Goal: Information Seeking & Learning: Learn about a topic

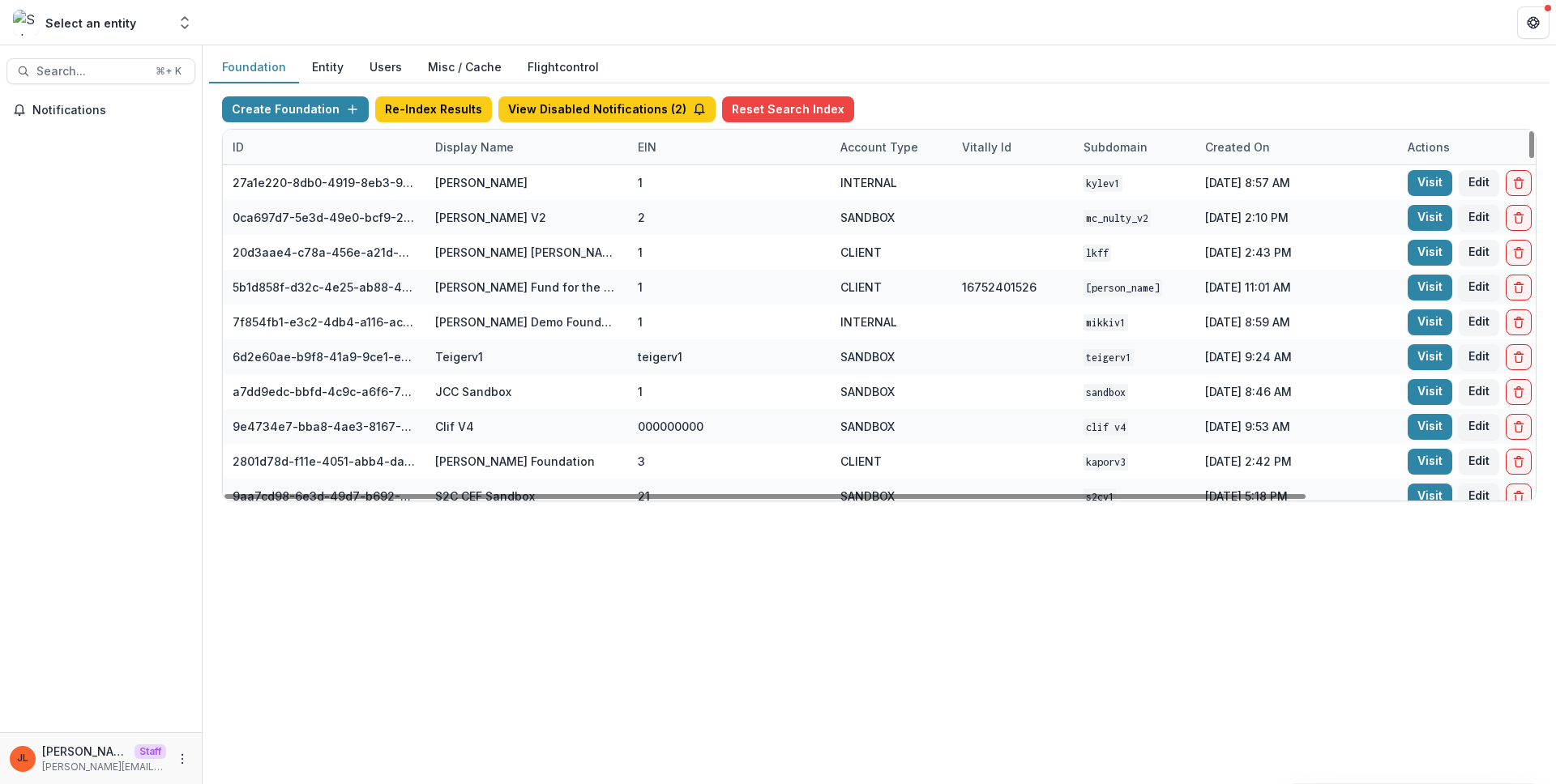
click at [554, 139] on div "Display Name" at bounding box center [527, 147] width 203 height 35
click at [538, 177] on input at bounding box center [526, 184] width 195 height 26
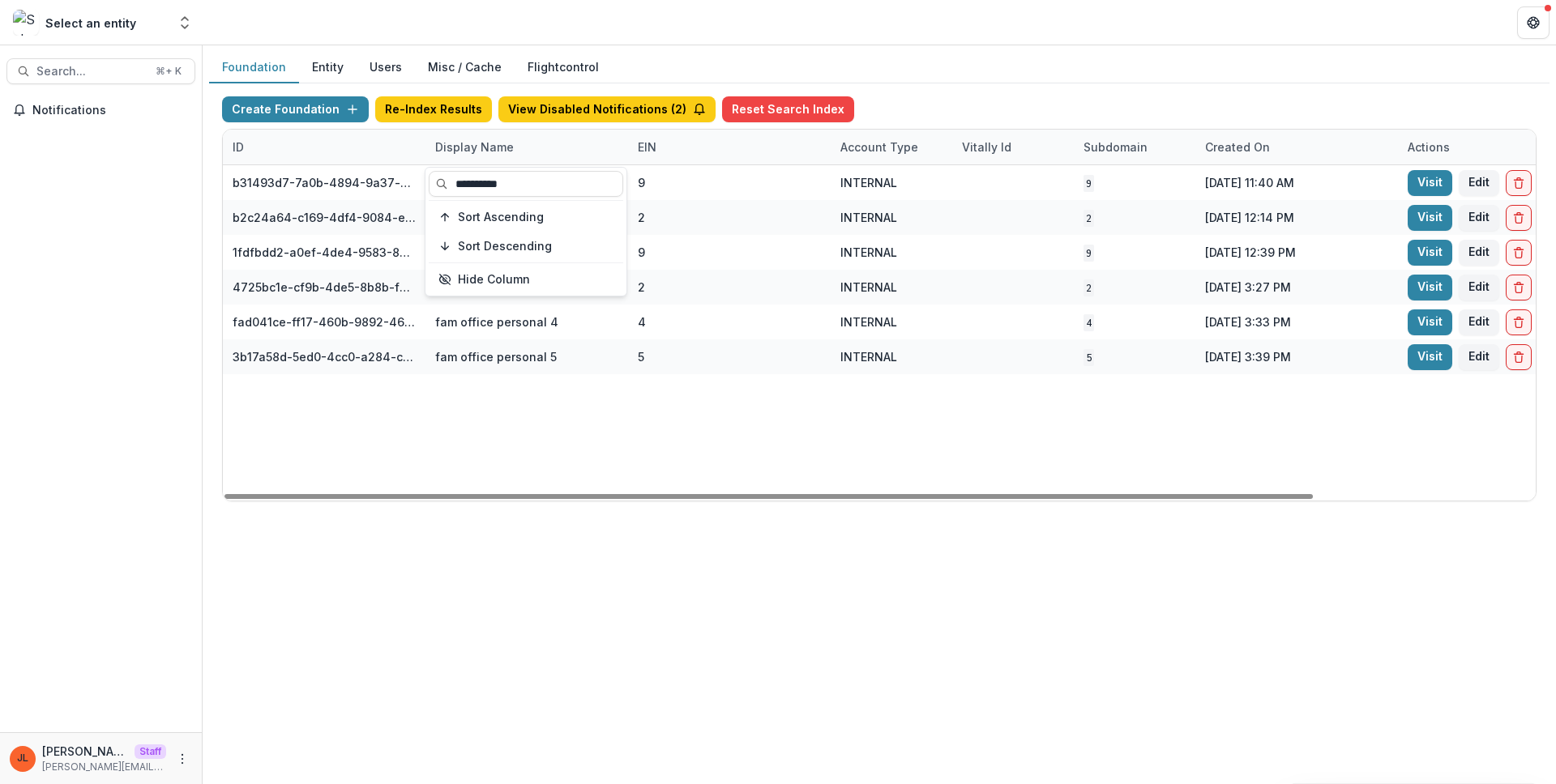
type input "**********"
click at [796, 434] on div "b31493d7-7a0b-4894-9a37-dd7d1f8d8906 fam office 9 INTERNAL 9 Oct 06, 2025, 11:4…" at bounding box center [1012, 333] width 1580 height 336
click at [1390, 419] on div "b31493d7-7a0b-4894-9a37-dd7d1f8d8906 fam office 9 INTERNAL 9 Oct 06, 2025, 11:4…" at bounding box center [1012, 333] width 1580 height 336
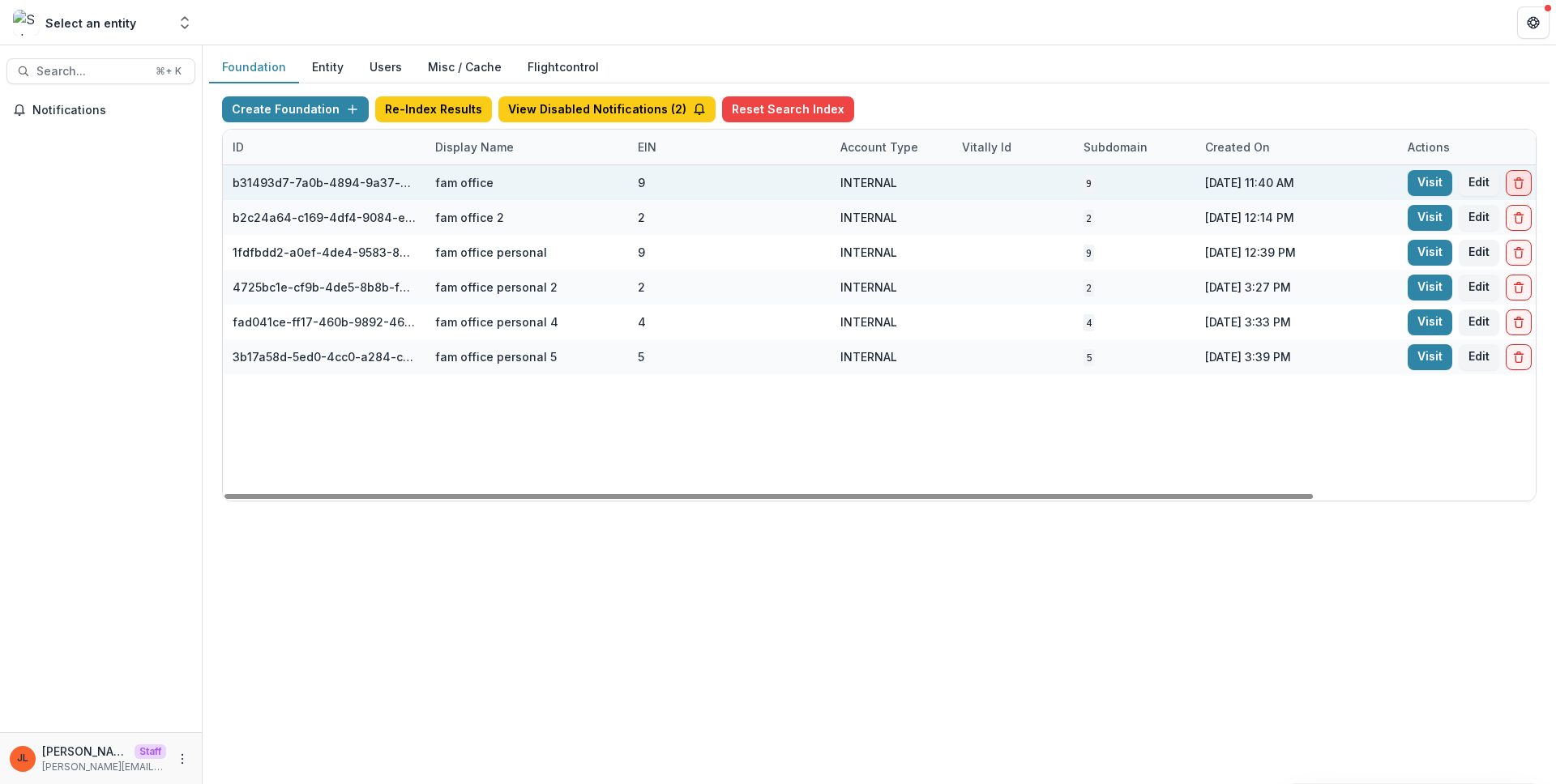
click at [1524, 192] on button "Delete Foundation" at bounding box center [1519, 183] width 26 height 26
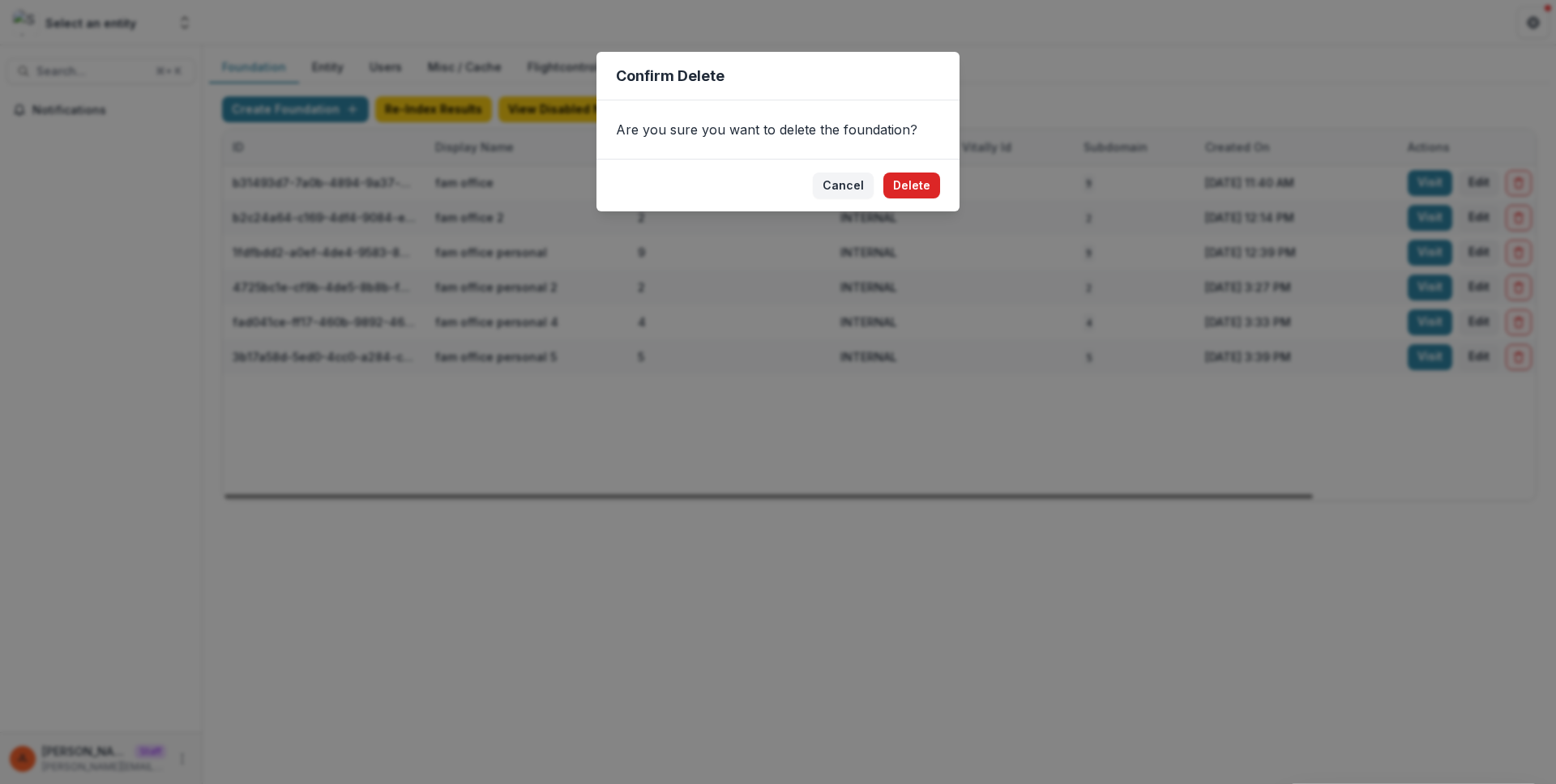
click at [930, 185] on button "Delete" at bounding box center [912, 186] width 57 height 26
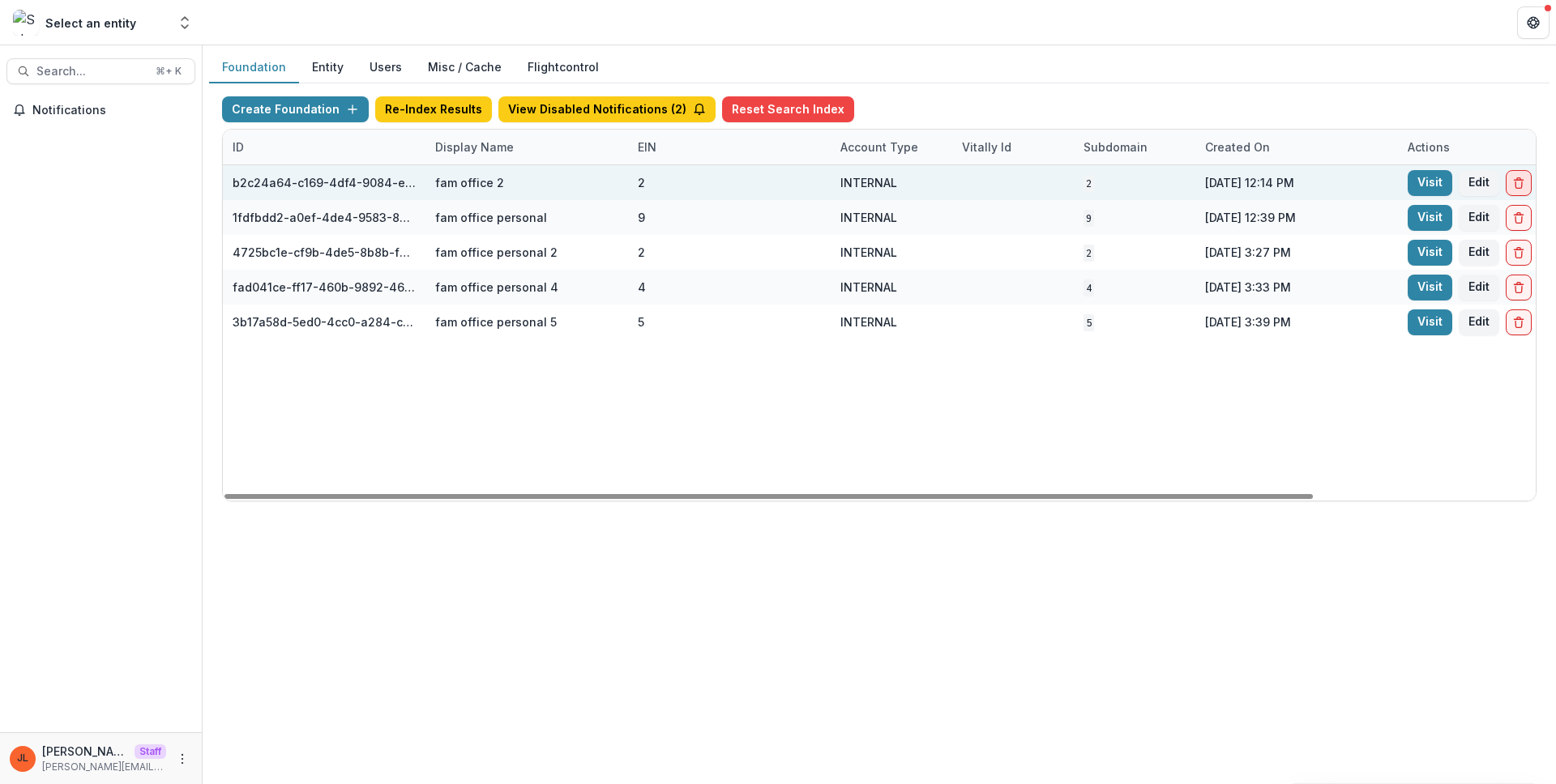
click at [1510, 187] on button "Delete Foundation" at bounding box center [1519, 183] width 26 height 26
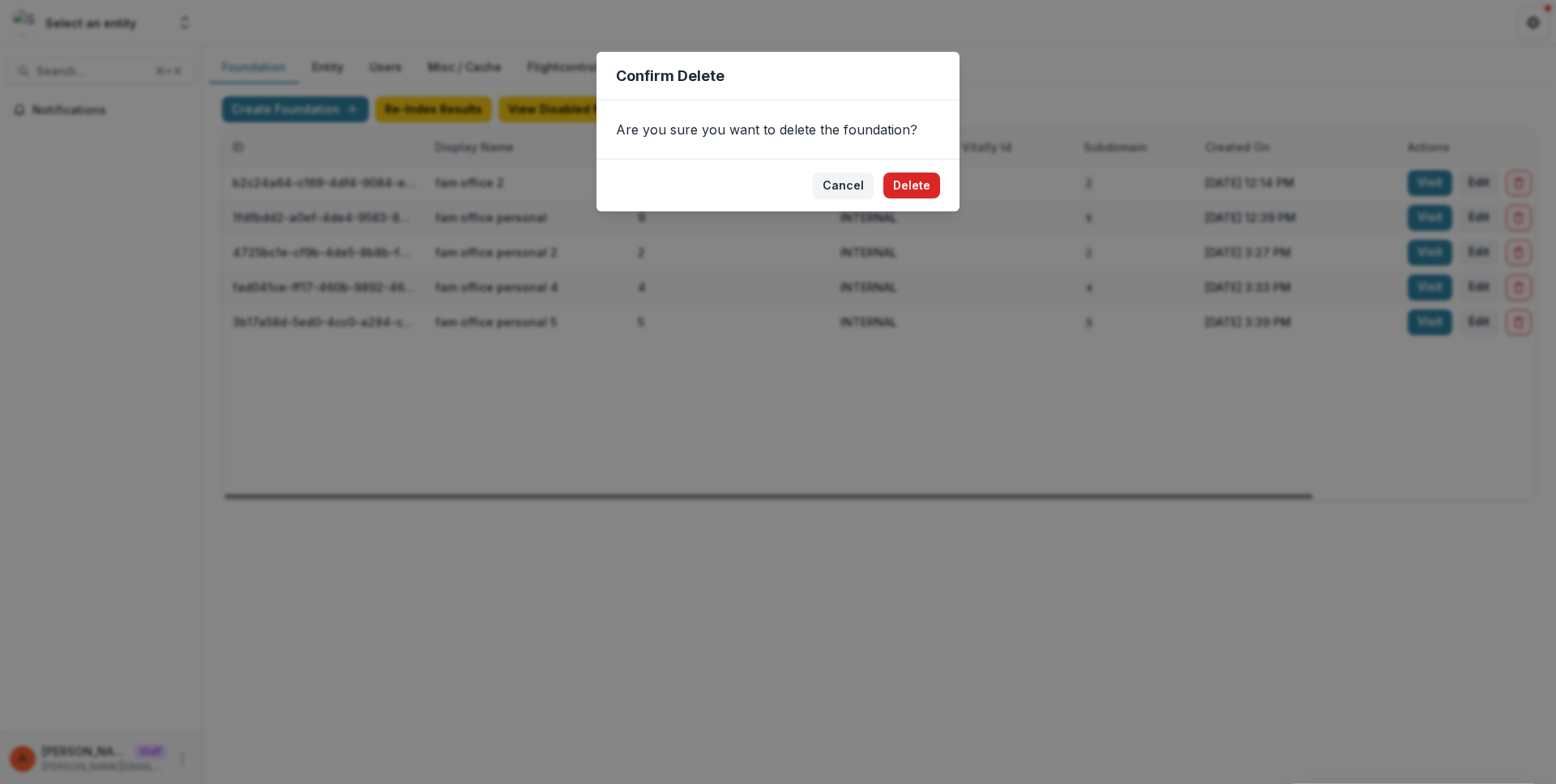
click at [918, 183] on button "Delete" at bounding box center [912, 186] width 57 height 26
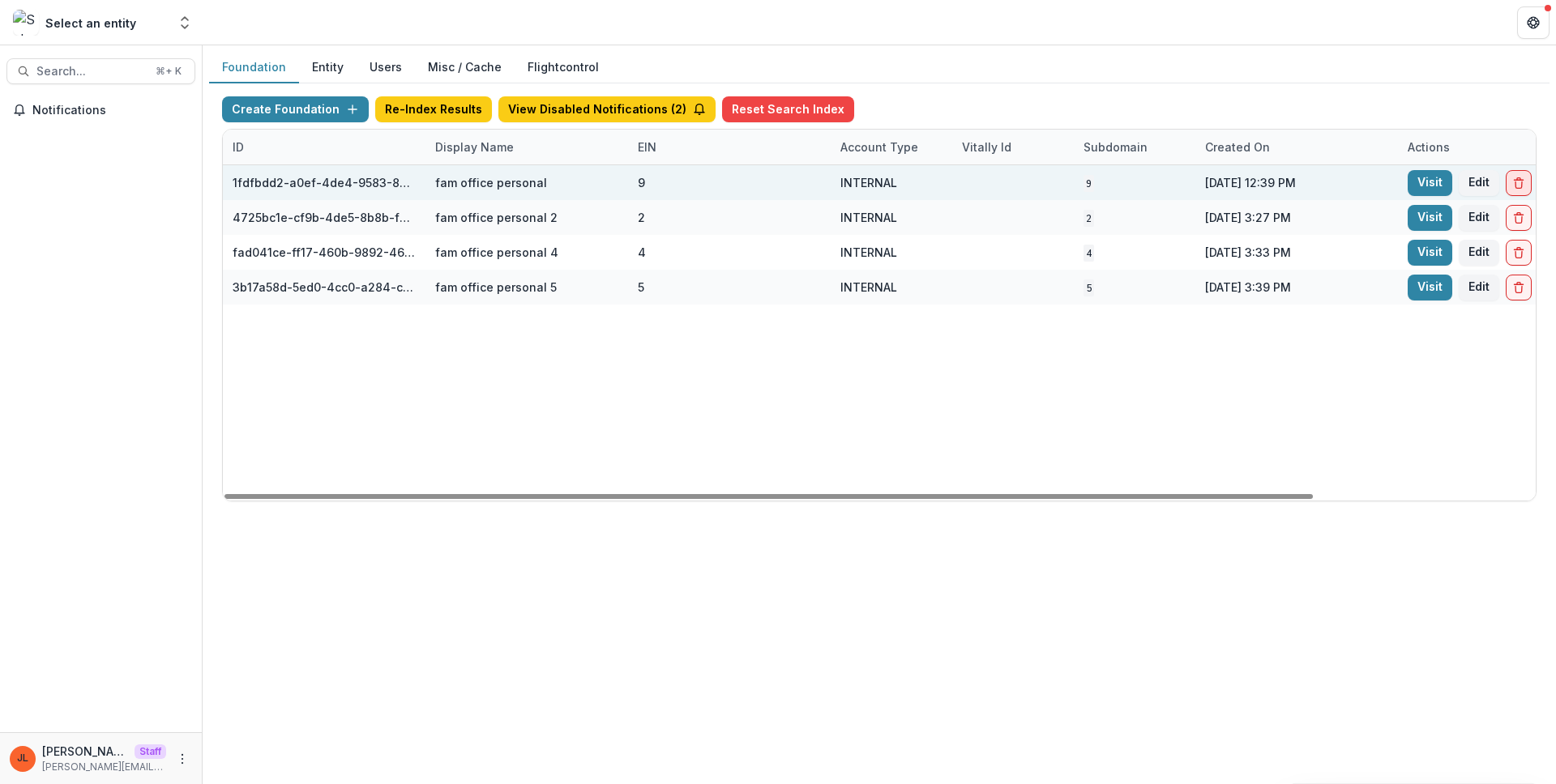
click at [1523, 185] on icon "Delete Foundation" at bounding box center [1519, 183] width 13 height 13
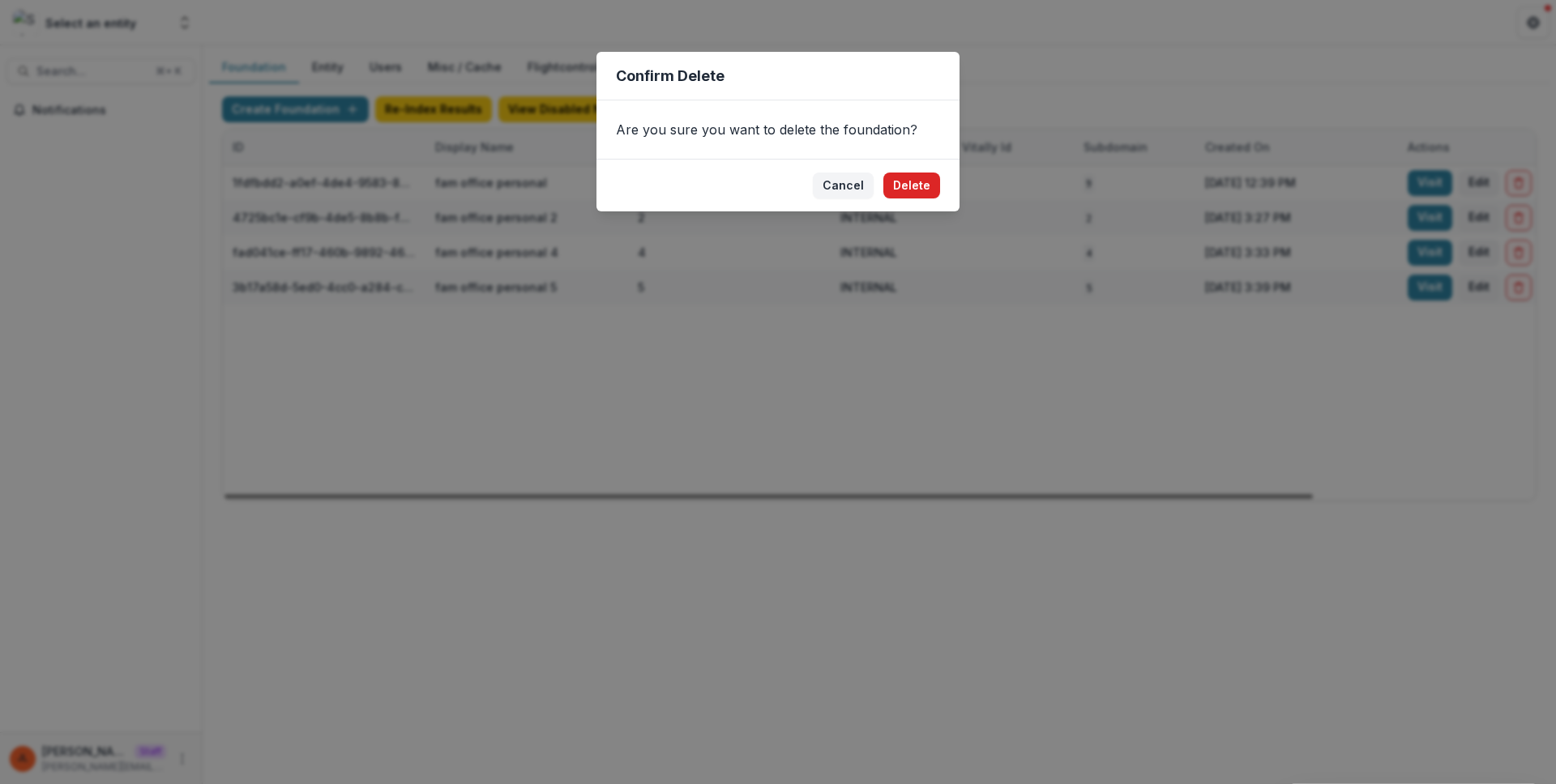
click at [924, 179] on button "Delete" at bounding box center [912, 186] width 57 height 26
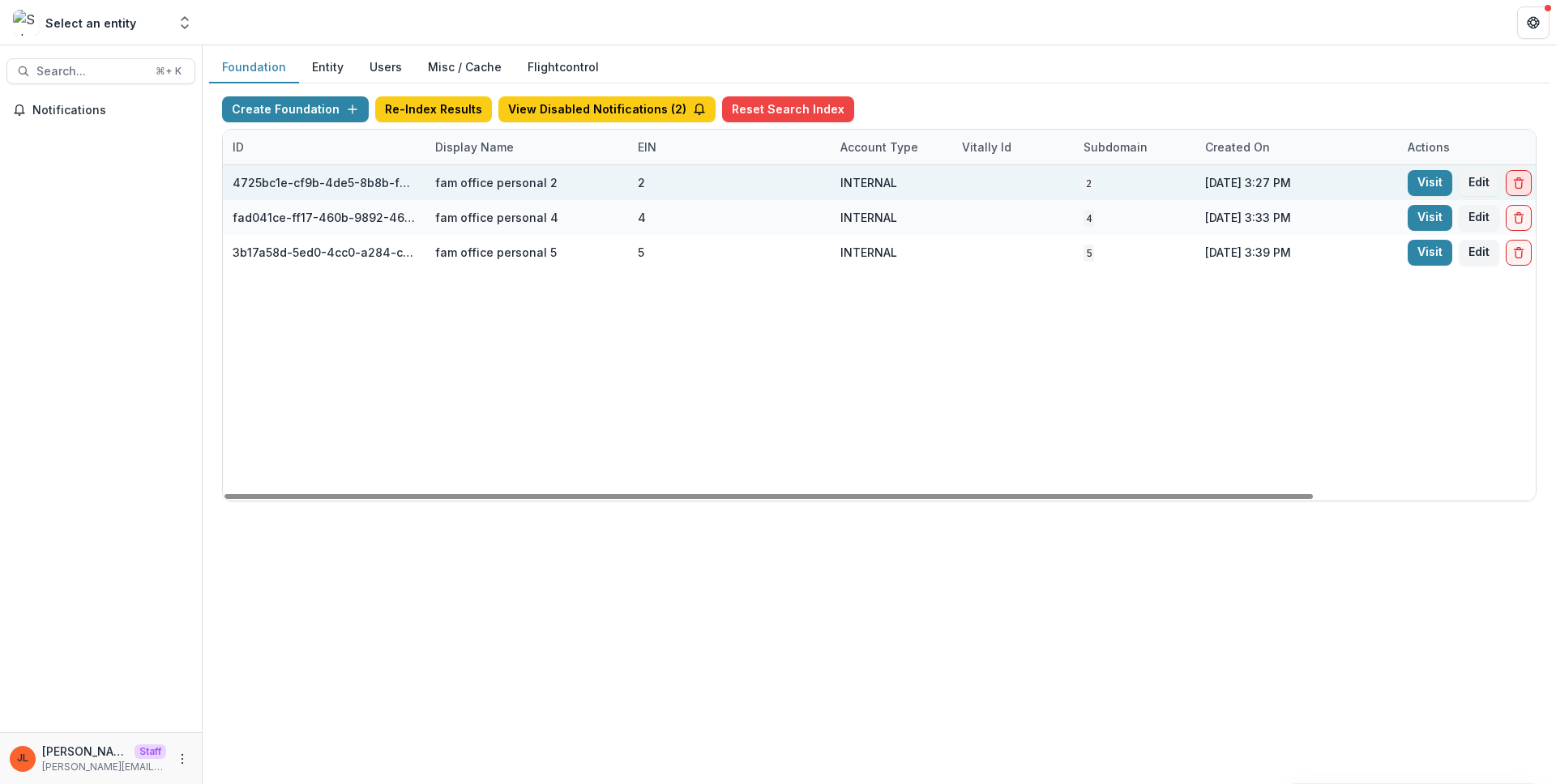
click at [1512, 189] on icon "Delete Foundation" at bounding box center [1519, 183] width 13 height 13
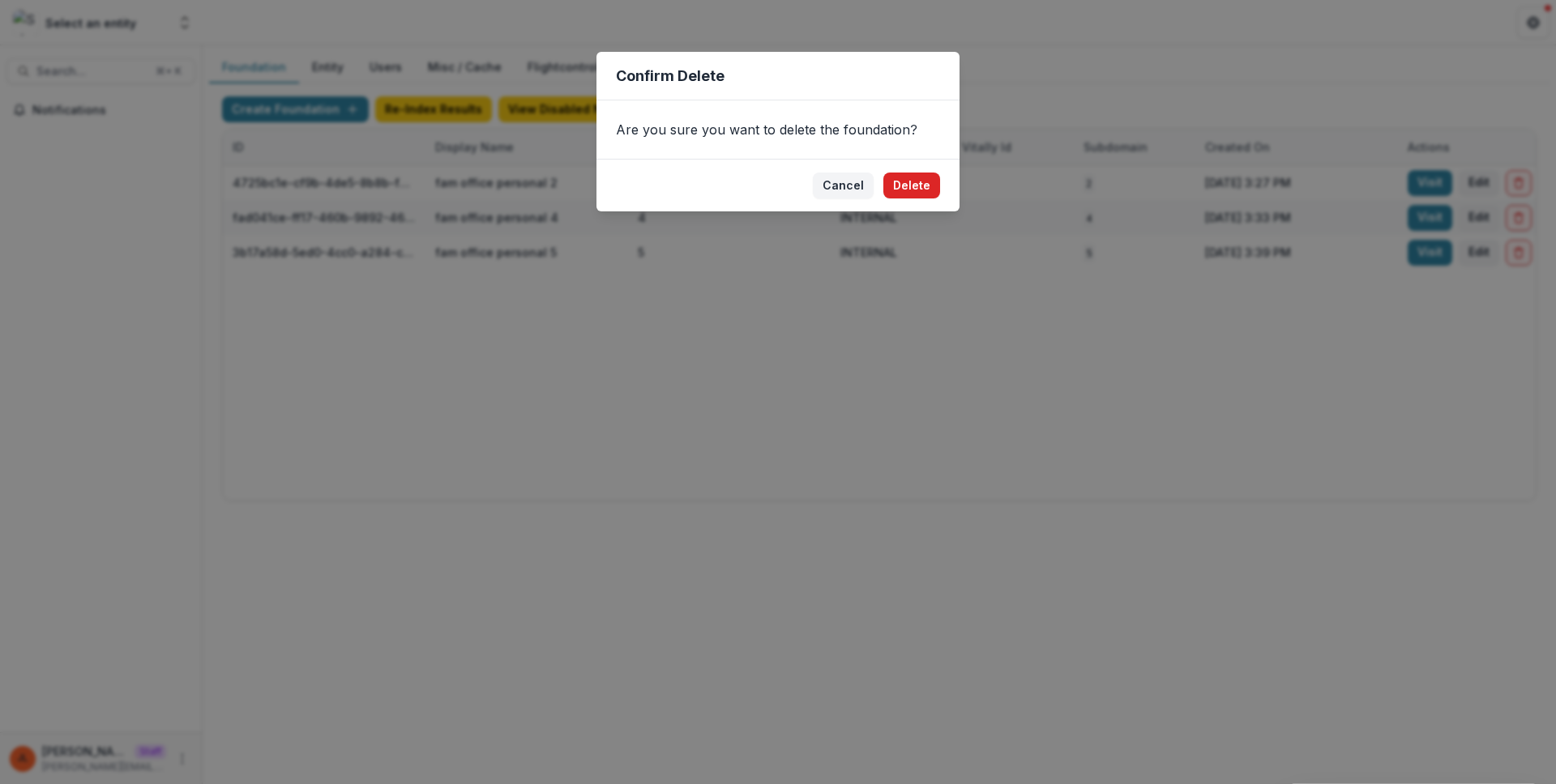
click at [912, 190] on button "Delete" at bounding box center [912, 186] width 57 height 26
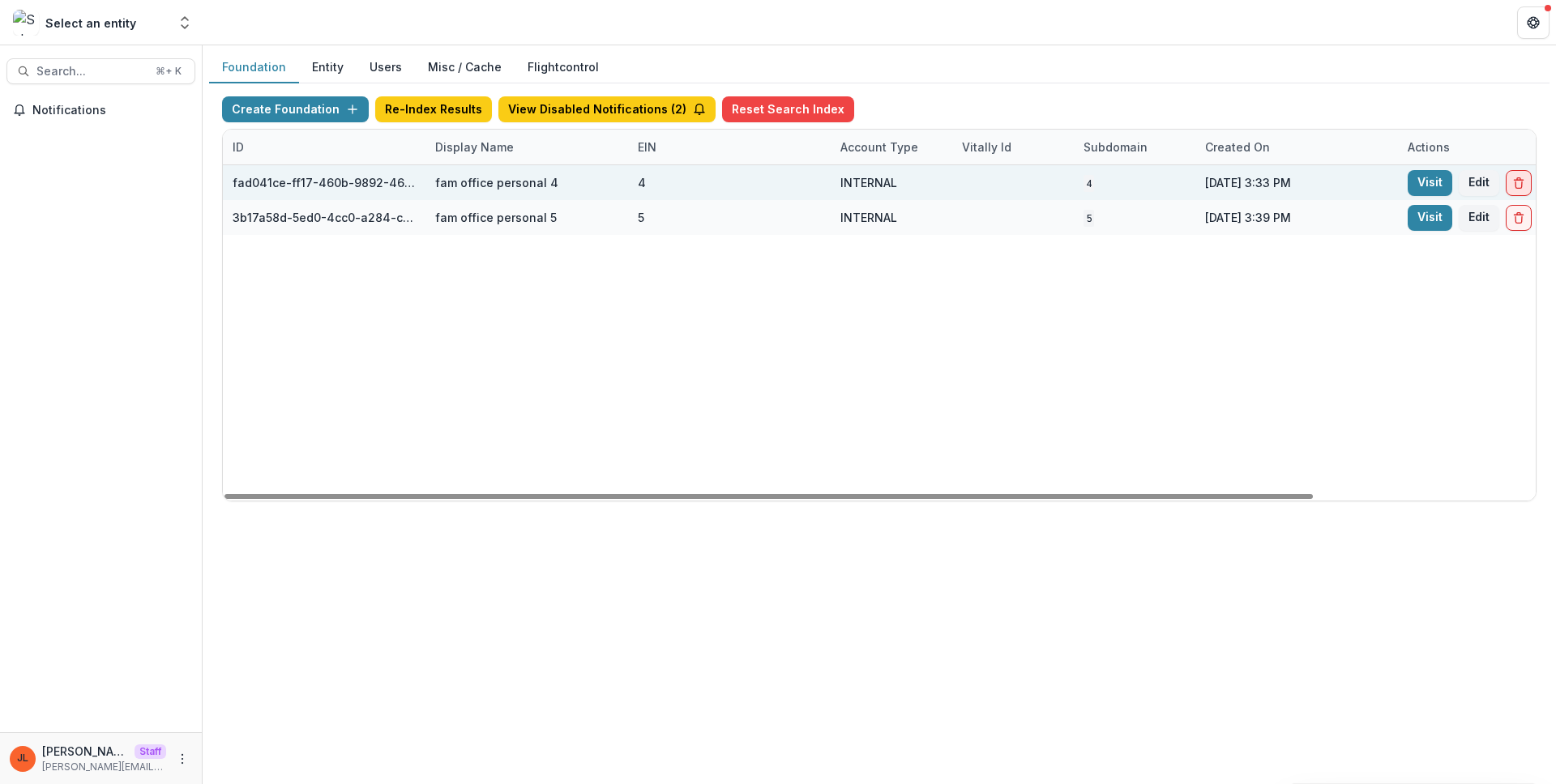
click at [1524, 186] on button "Delete Foundation" at bounding box center [1519, 183] width 26 height 26
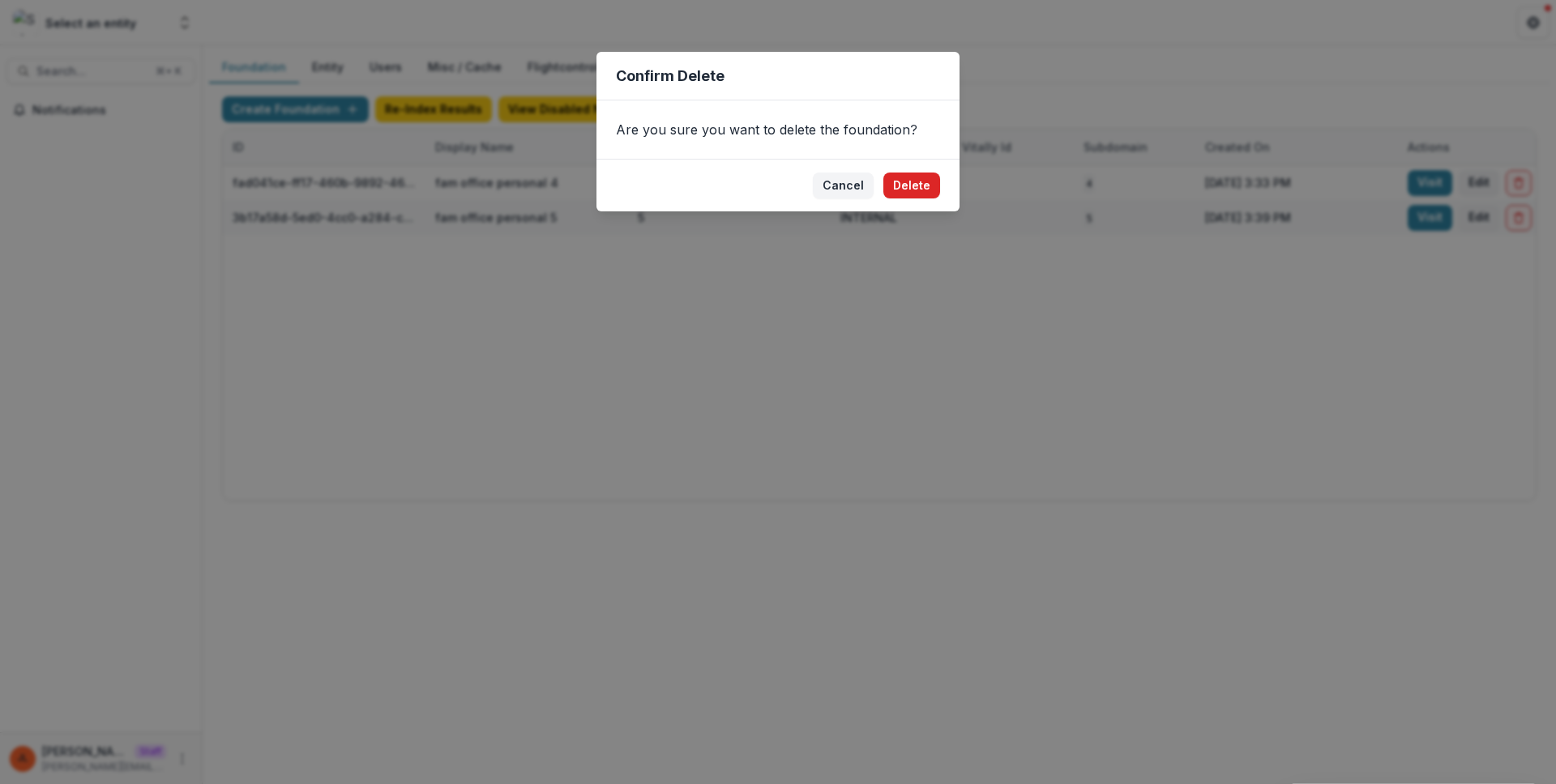
click at [916, 189] on button "Delete" at bounding box center [912, 186] width 57 height 26
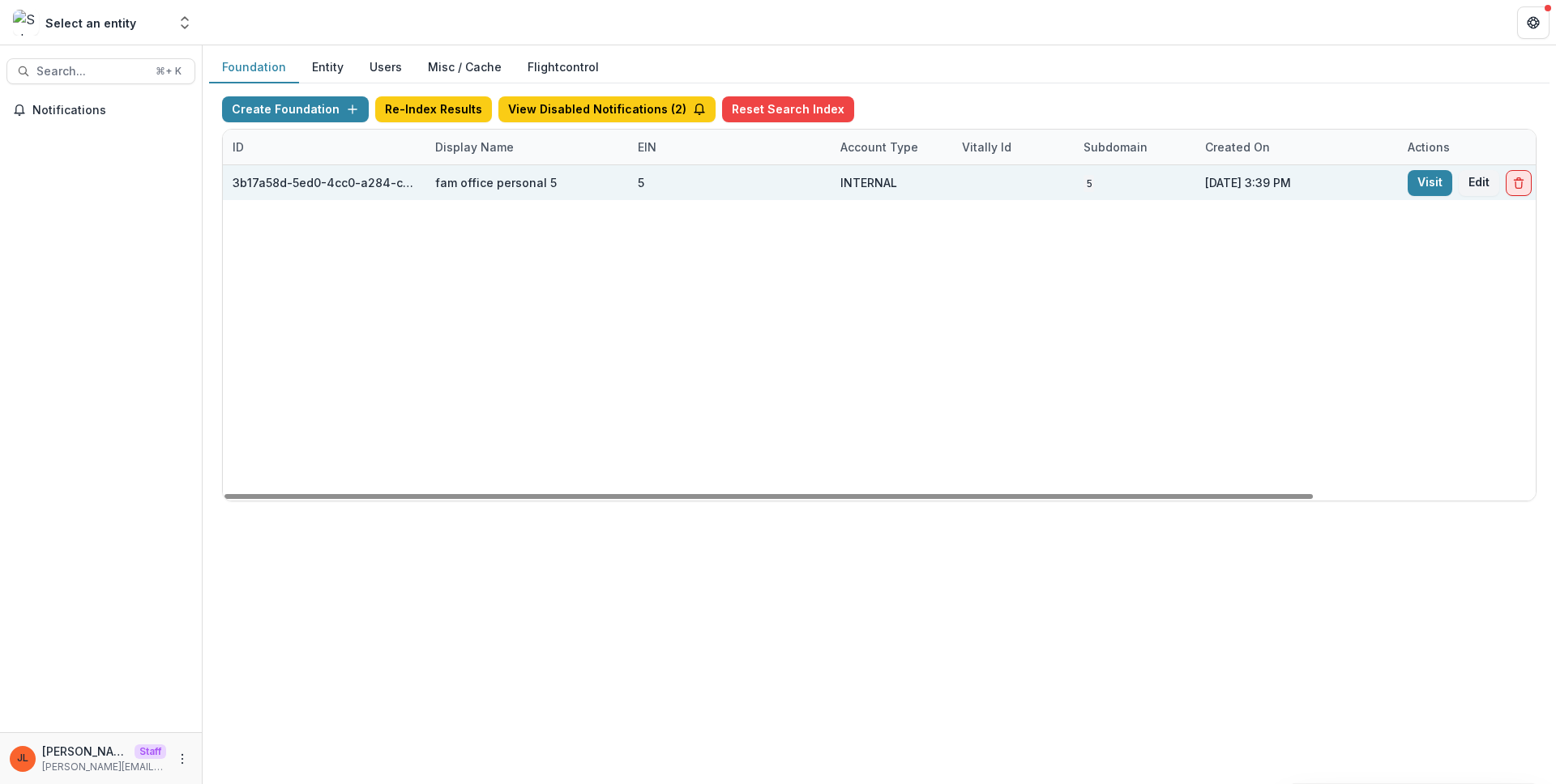
click at [1511, 173] on button "Delete Foundation" at bounding box center [1519, 183] width 26 height 26
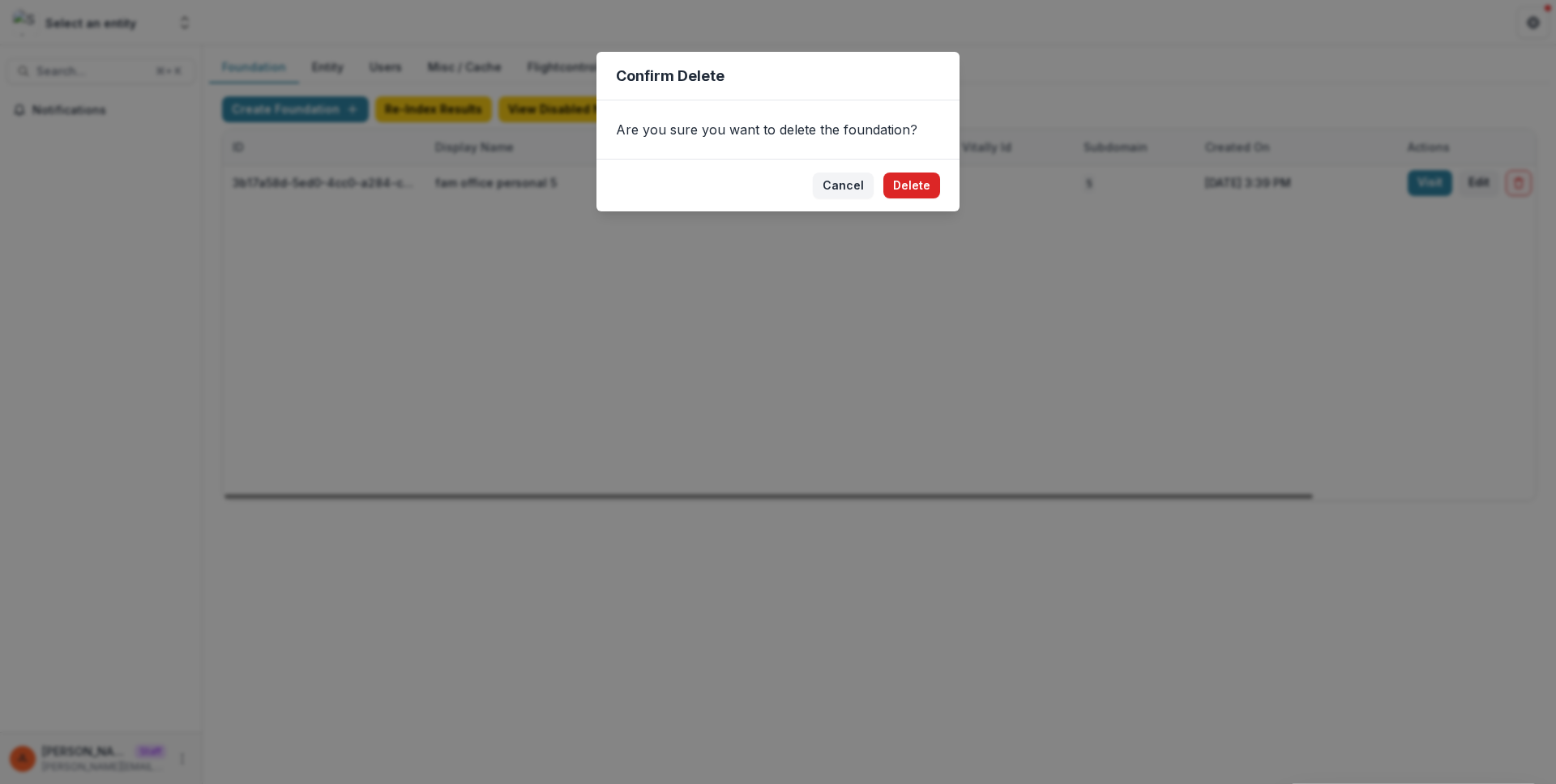
click at [902, 187] on button "Delete" at bounding box center [912, 186] width 57 height 26
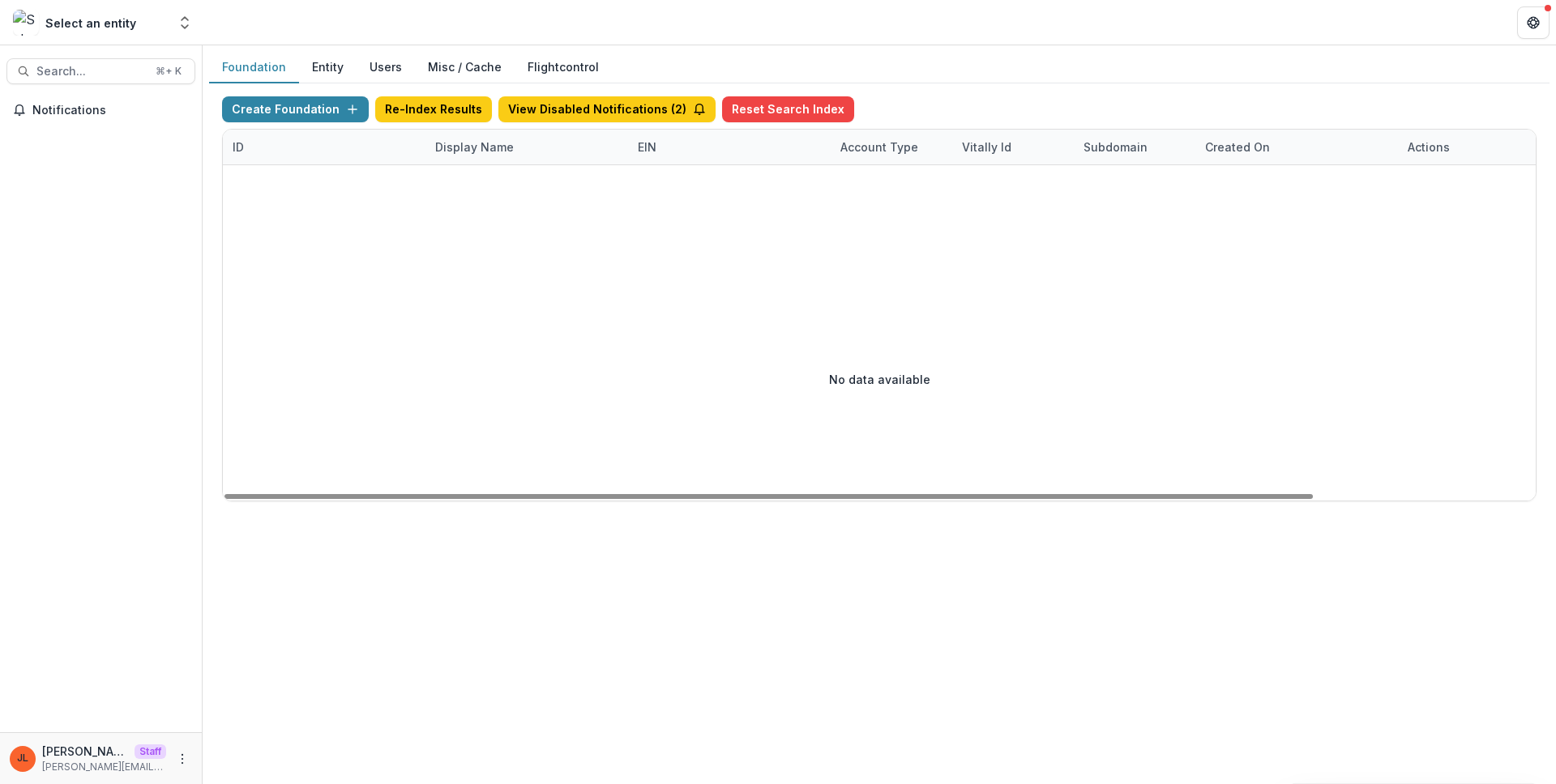
click at [491, 147] on div "Display Name" at bounding box center [474, 147] width 98 height 17
click at [505, 172] on input "**********" at bounding box center [526, 184] width 195 height 26
click at [508, 176] on input "**********" at bounding box center [526, 184] width 195 height 26
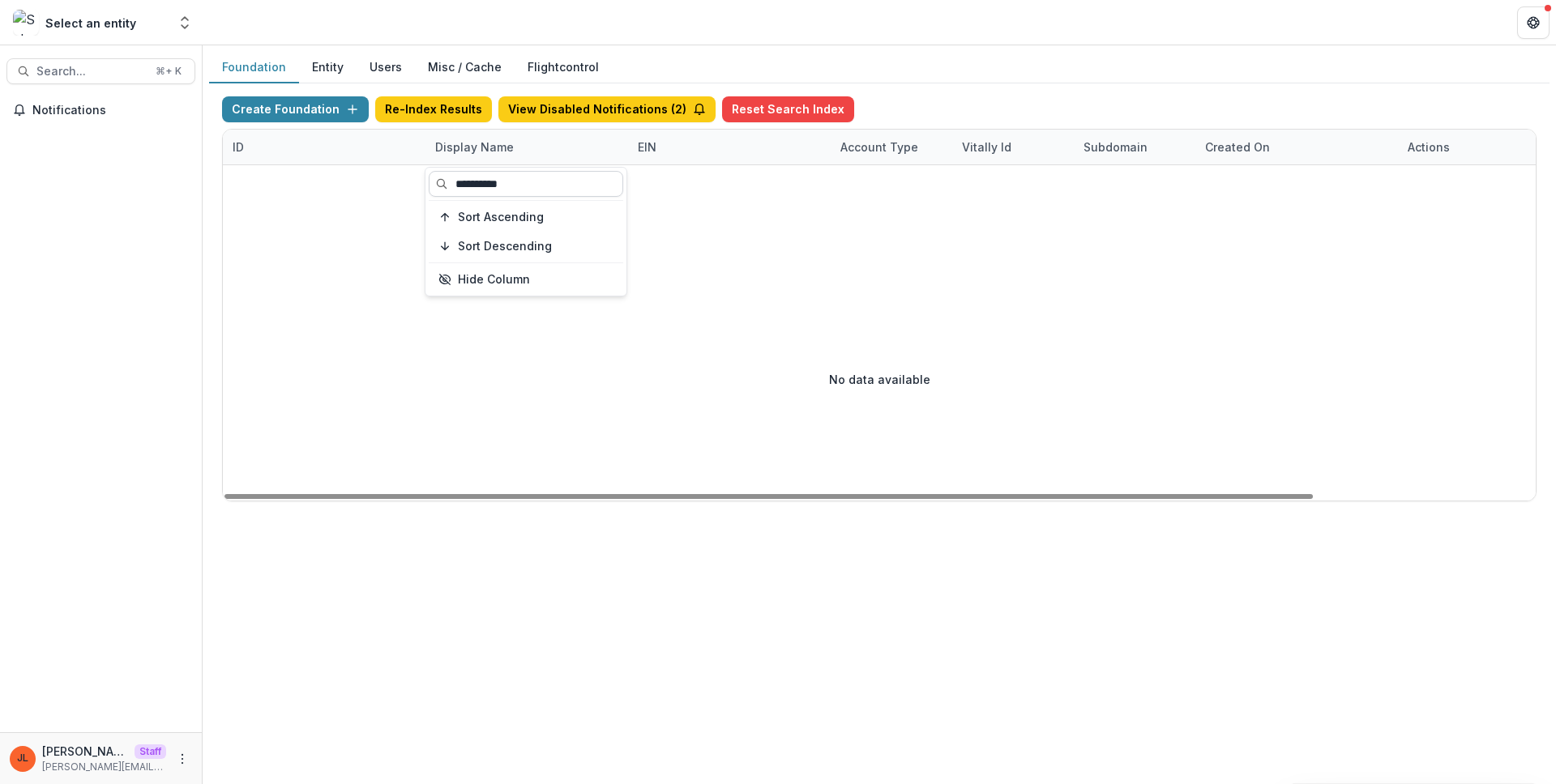
click at [508, 176] on input "**********" at bounding box center [526, 184] width 195 height 26
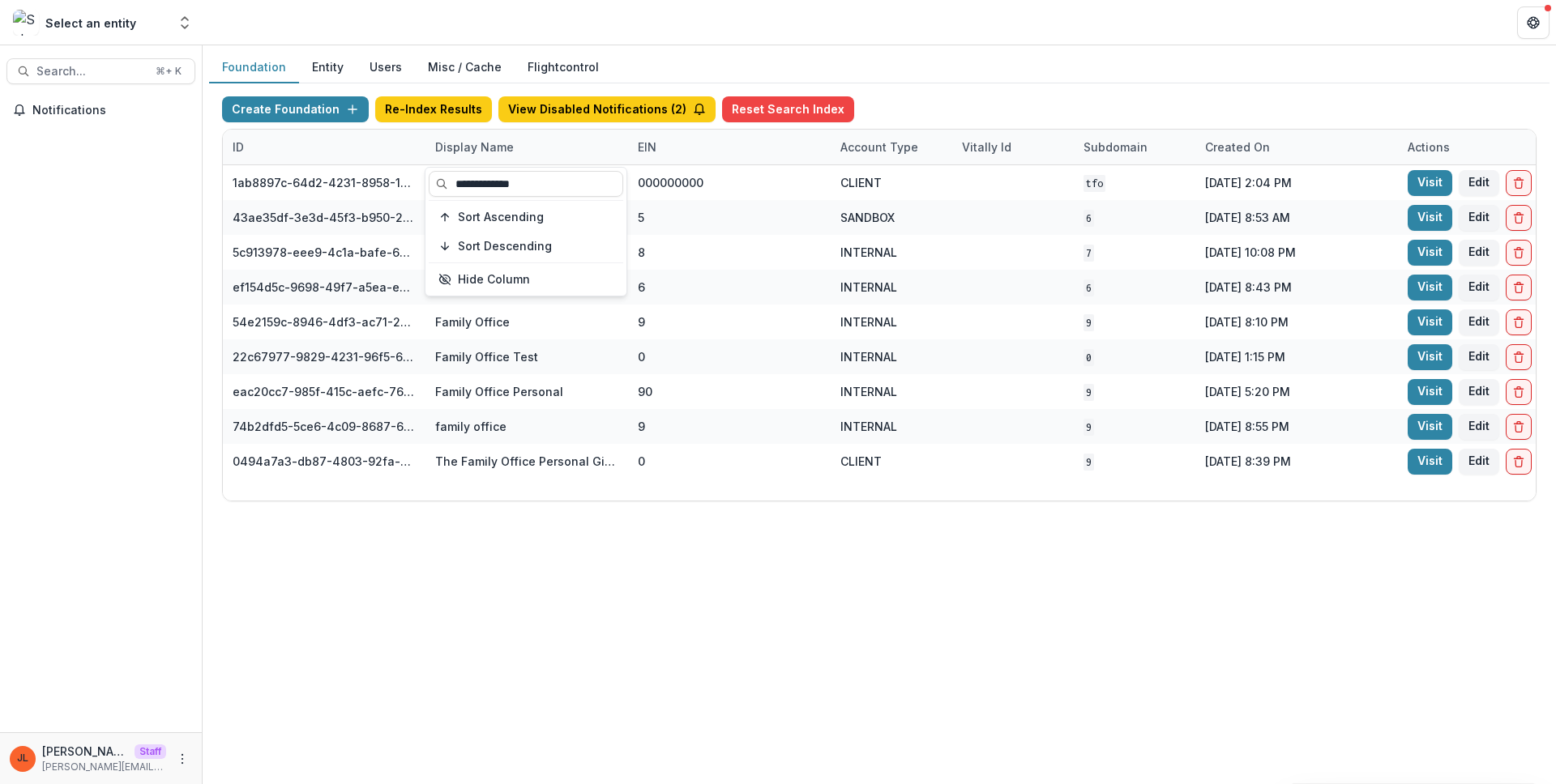
type input "**********"
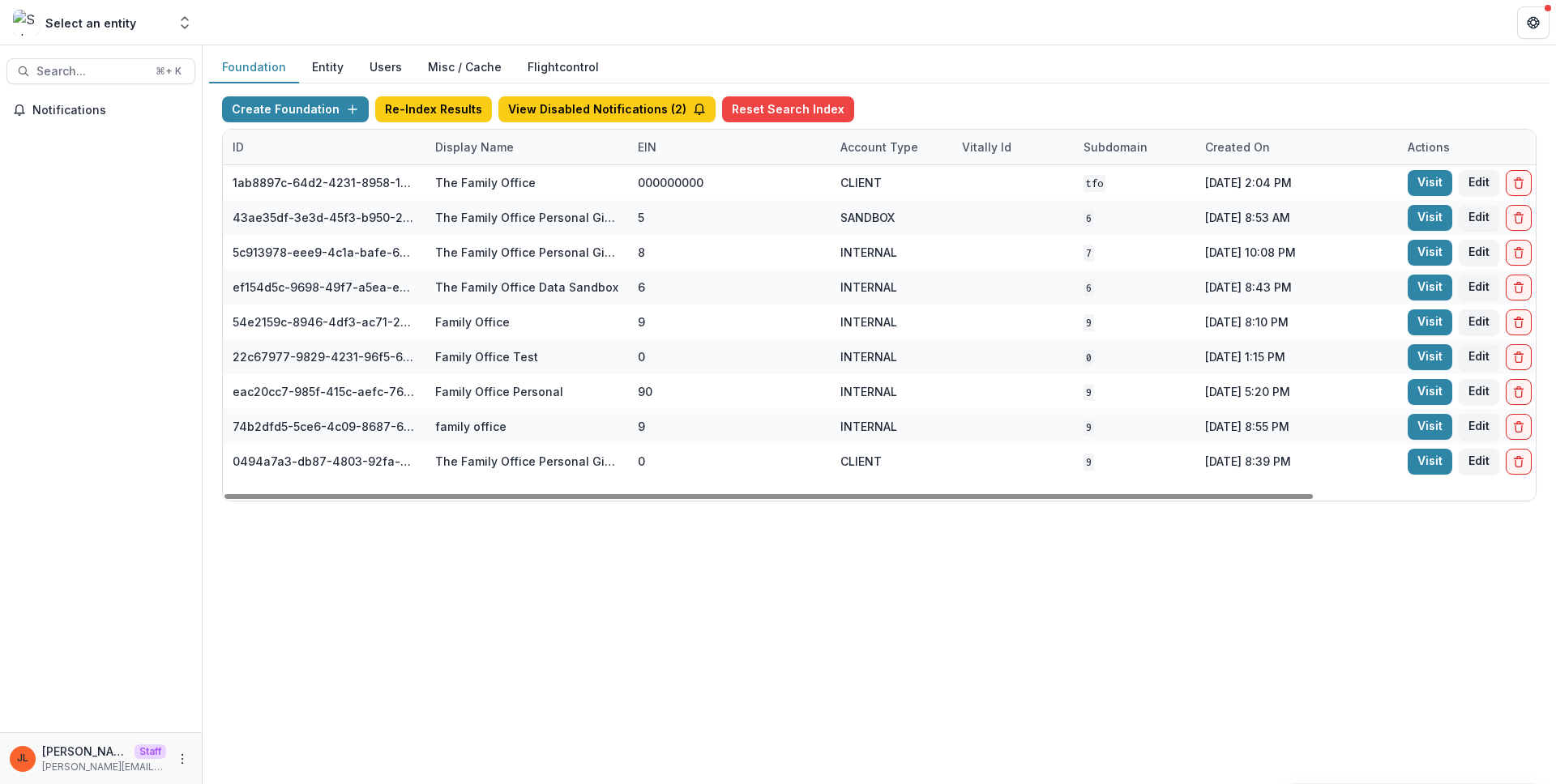
click at [788, 574] on div "Foundation Entity Users Misc / Cache Flightcontrol Create Foundation Re-Index R…" at bounding box center [879, 415] width 1353 height 739
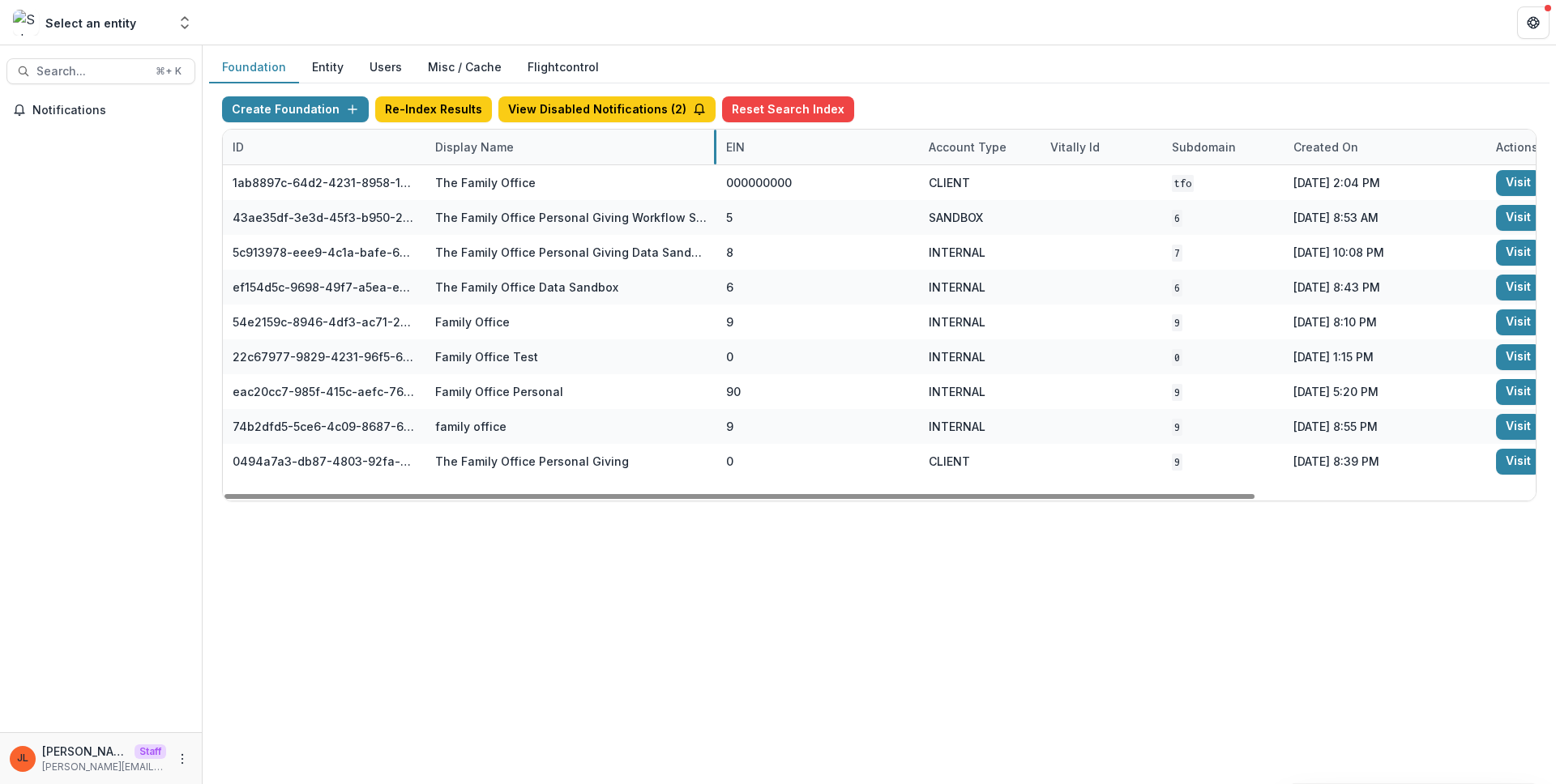
drag, startPoint x: 626, startPoint y: 144, endPoint x: 714, endPoint y: 145, distance: 88.0
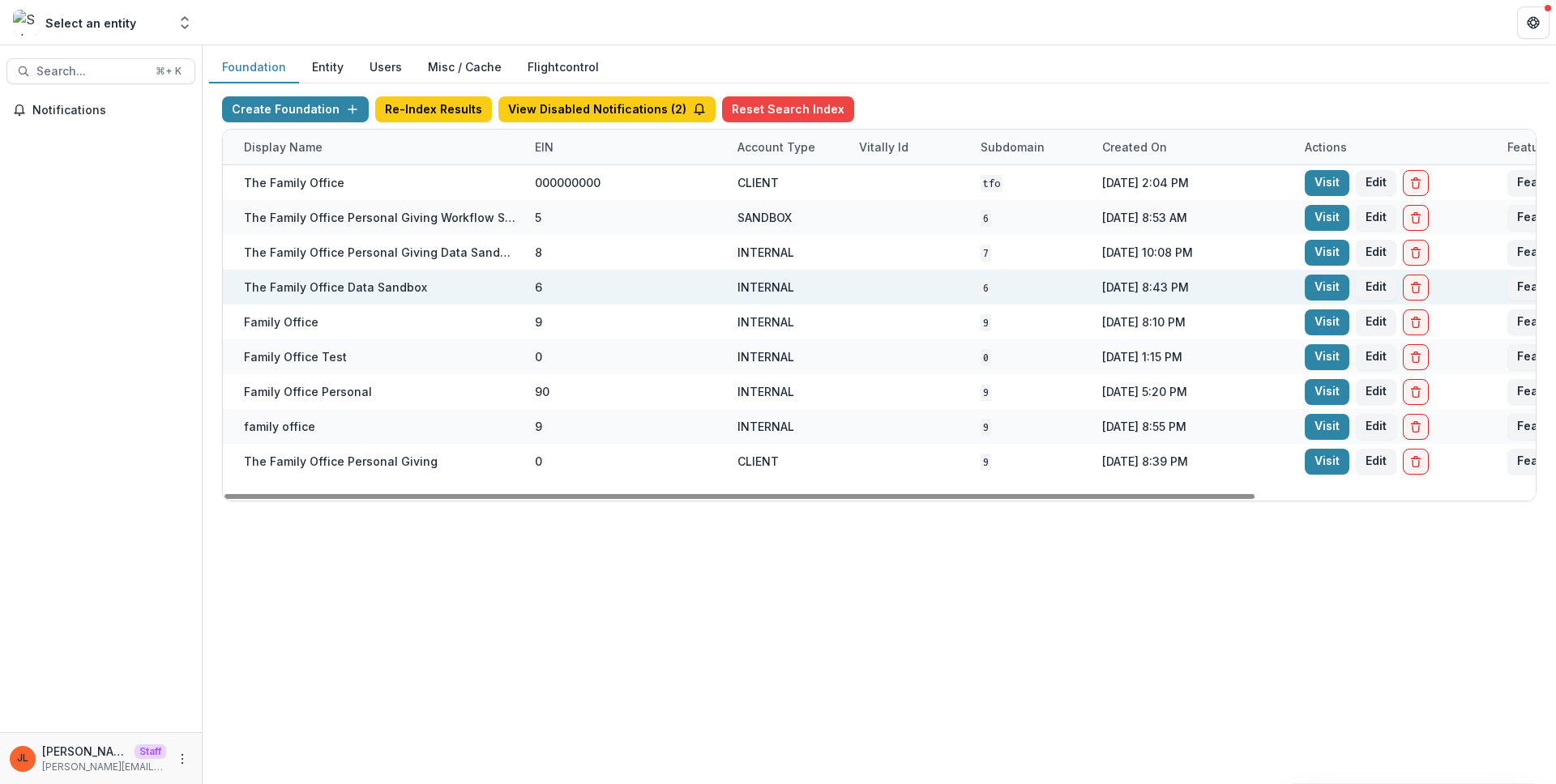
scroll to position [0, 198]
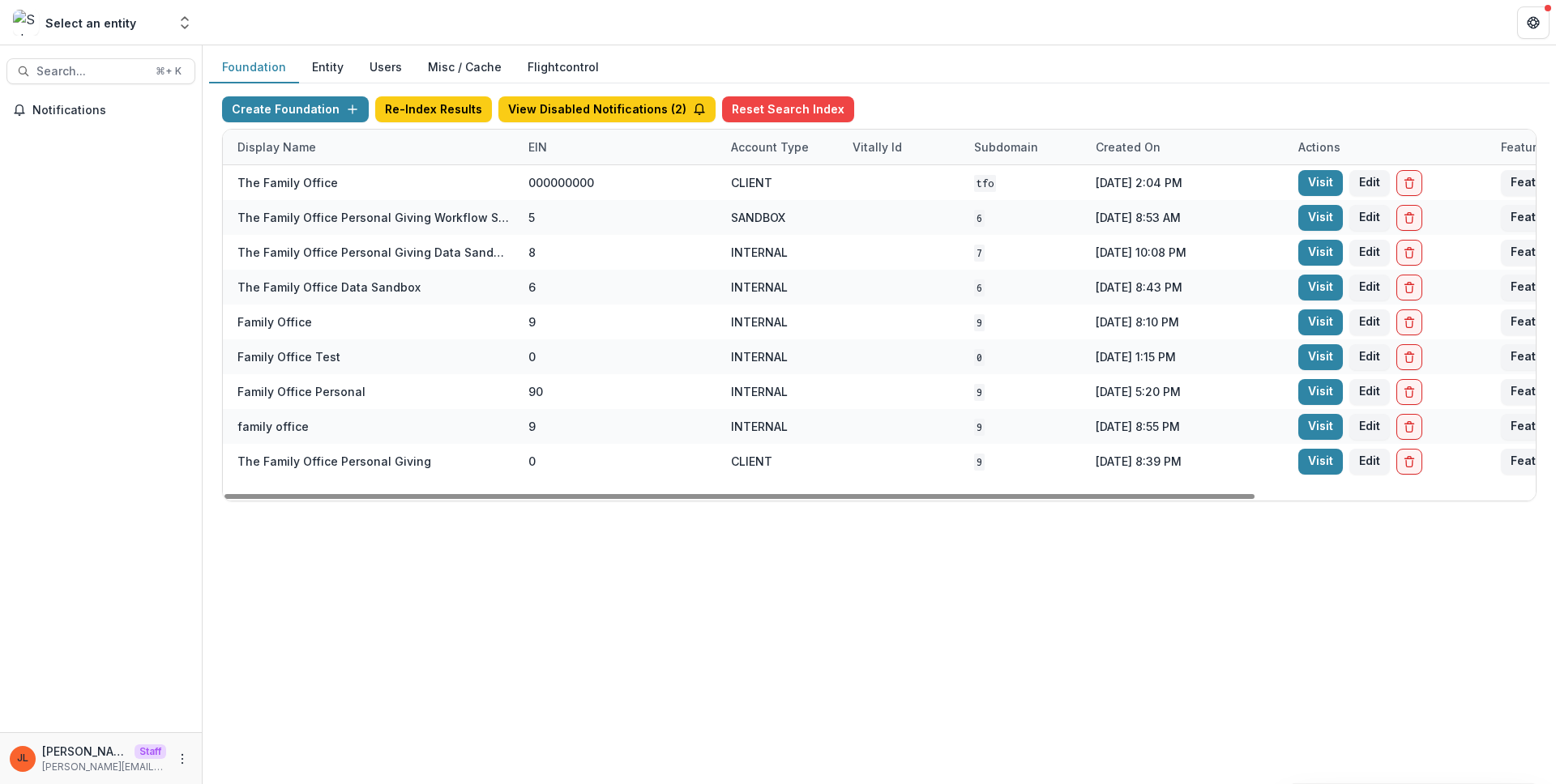
click at [896, 526] on div "Foundation Entity Users Misc / Cache Flightcontrol Create Foundation Re-Index R…" at bounding box center [879, 415] width 1353 height 739
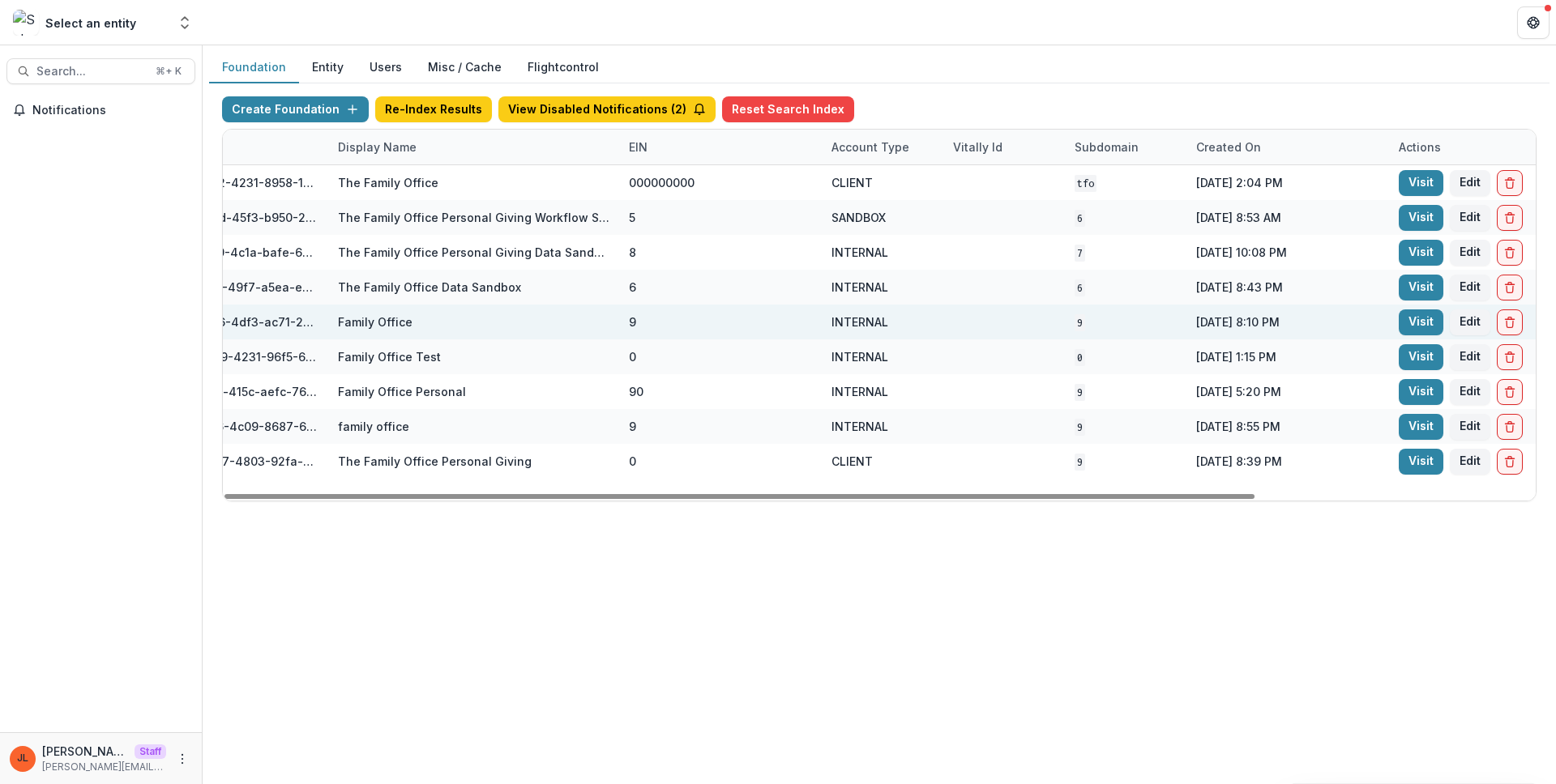
scroll to position [0, 106]
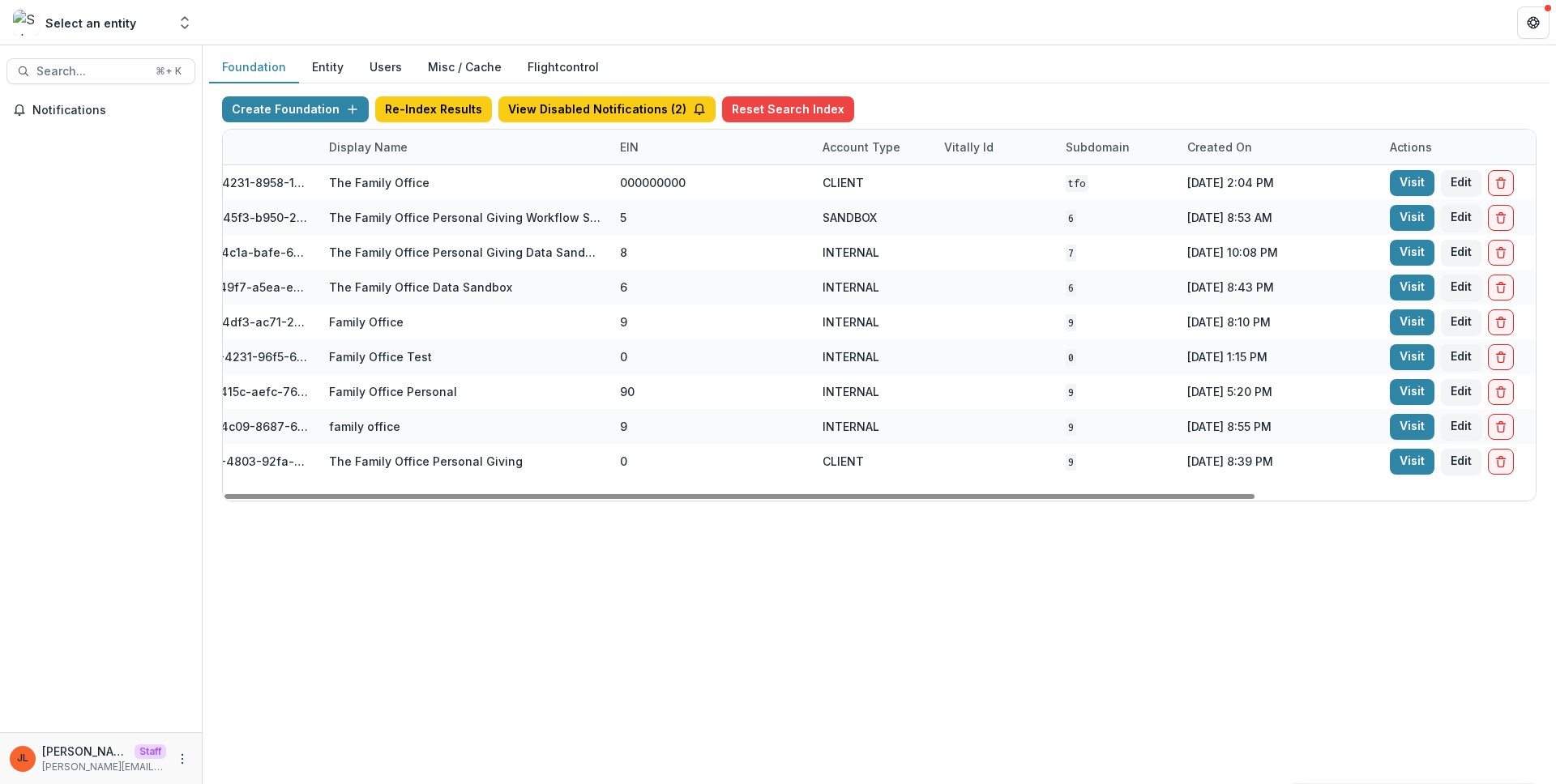
click at [1275, 143] on div "Created on" at bounding box center [1279, 147] width 203 height 35
click at [1256, 251] on span "Sort Descending" at bounding box center [1256, 246] width 94 height 14
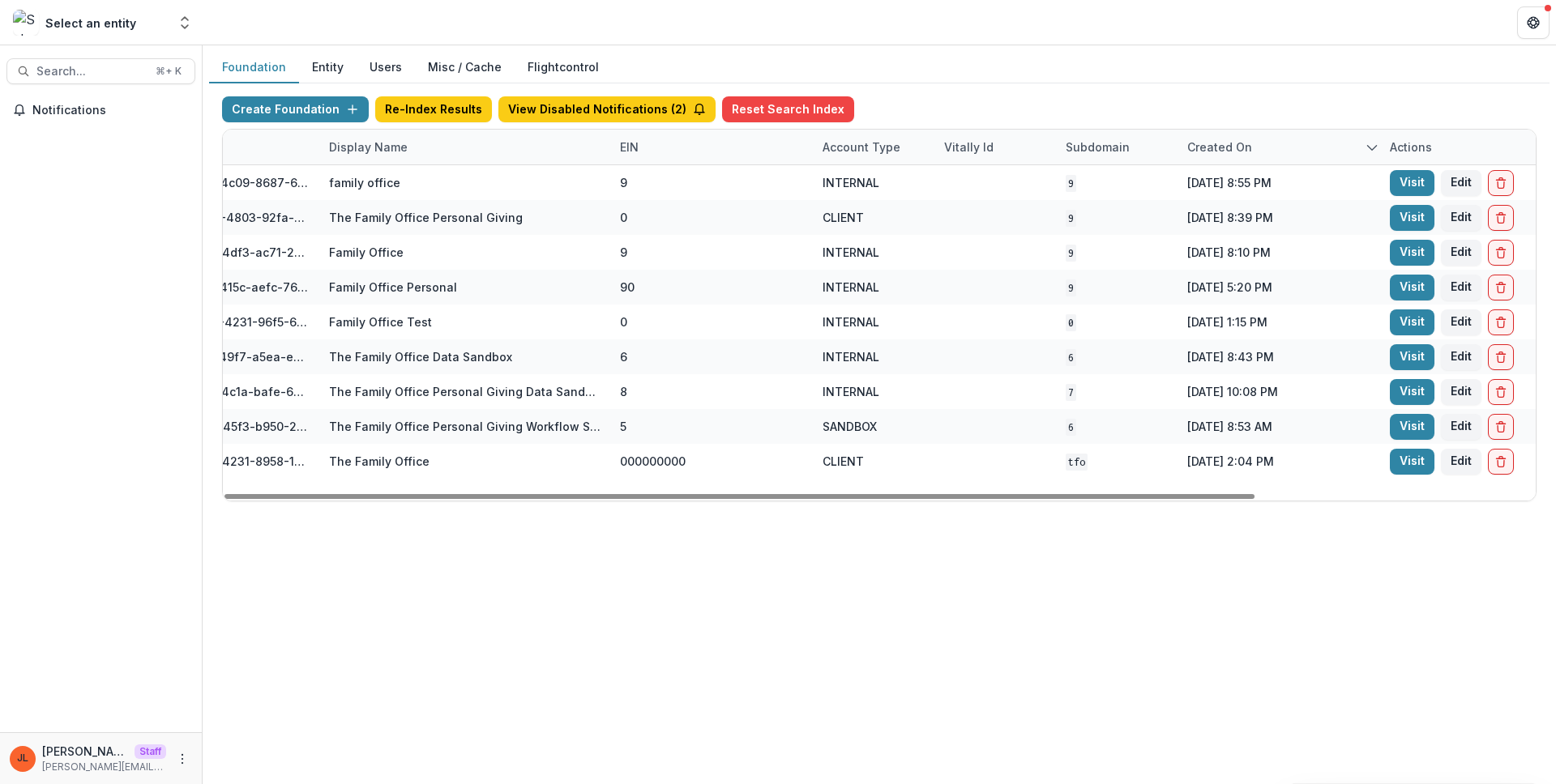
click at [1333, 538] on div "Foundation Entity Users Misc / Cache Flightcontrol Create Foundation Re-Index R…" at bounding box center [879, 415] width 1353 height 739
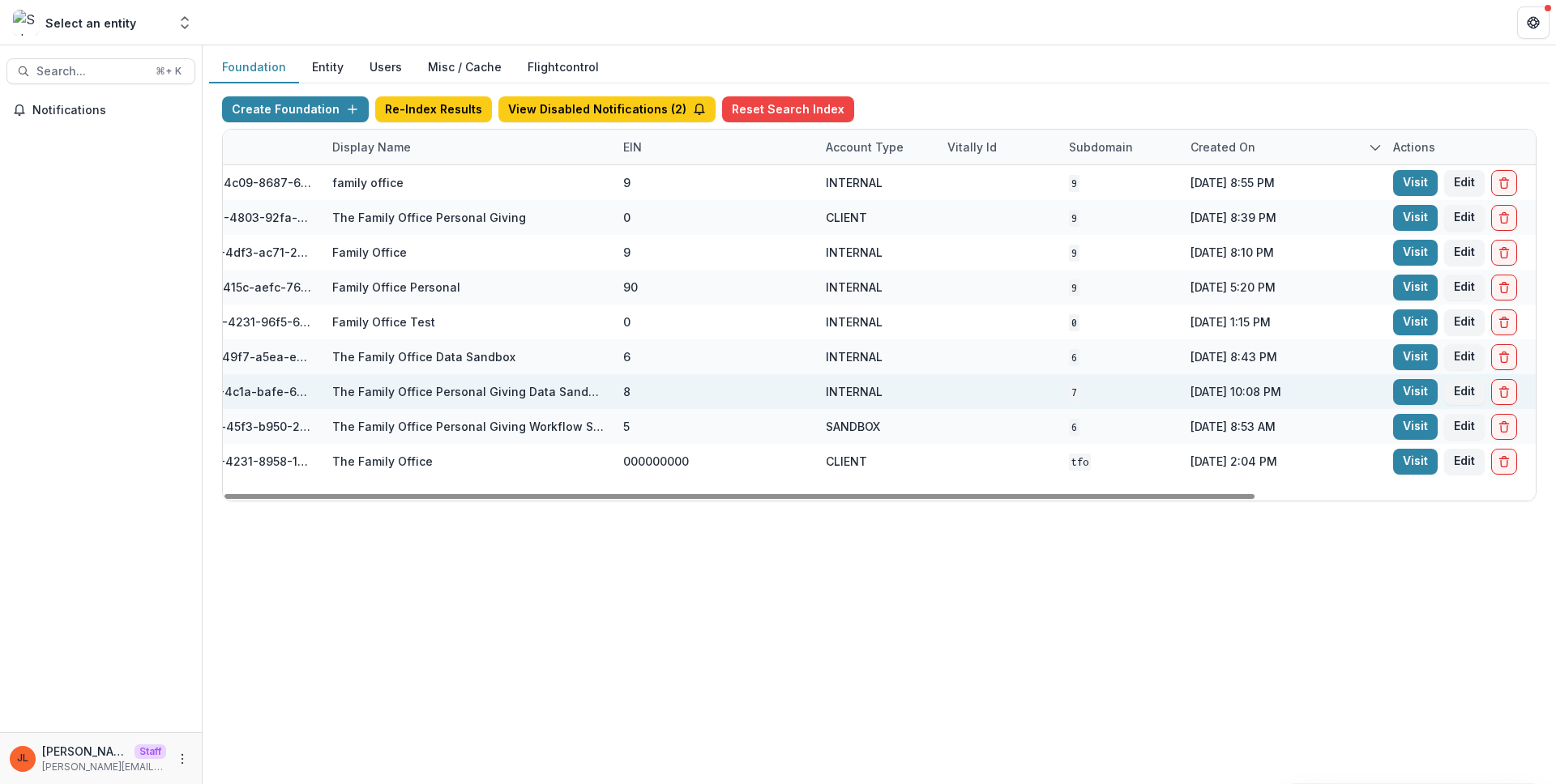
scroll to position [0, 102]
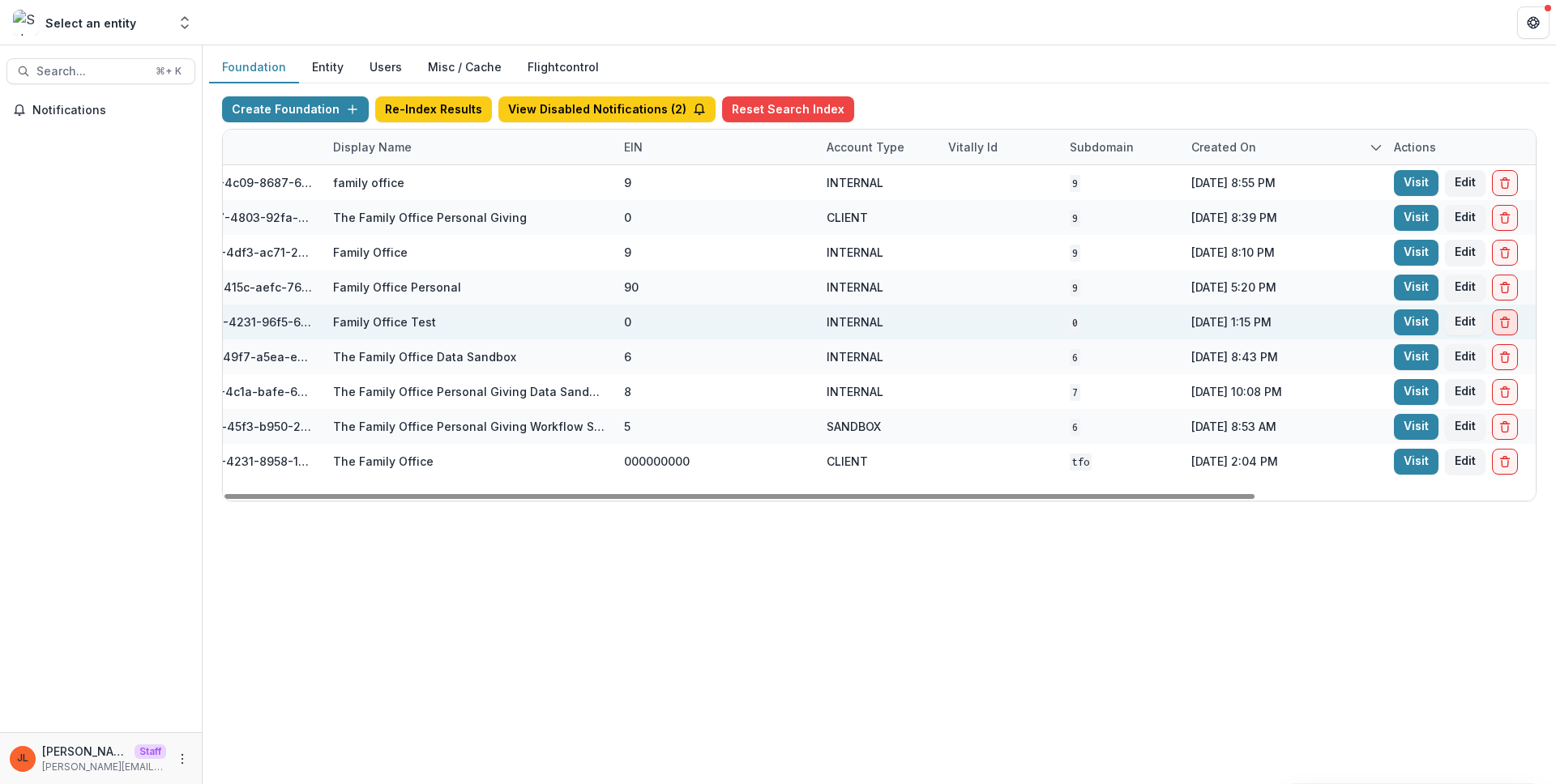
click at [1510, 316] on button "Delete Foundation" at bounding box center [1505, 323] width 26 height 26
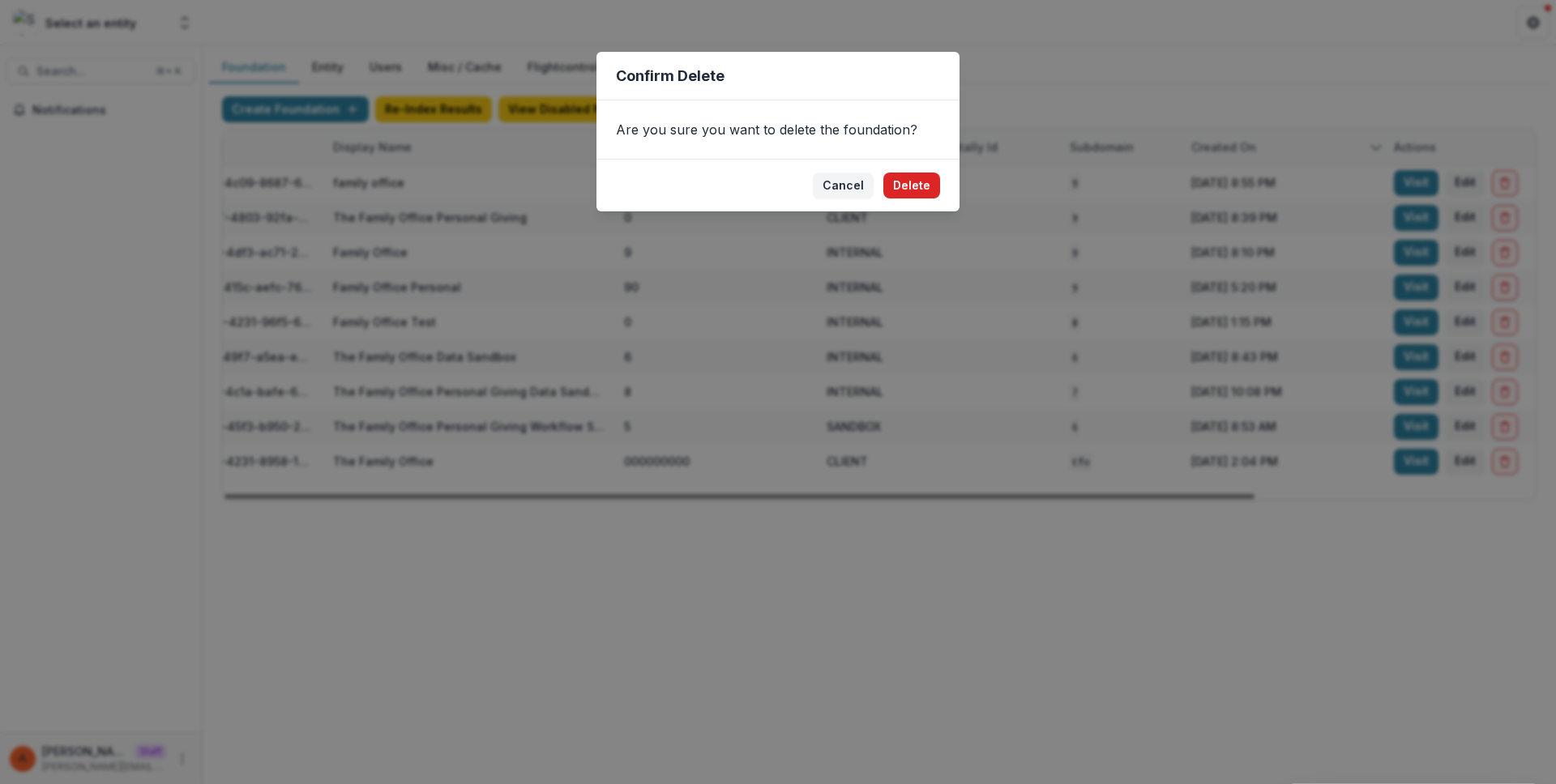
click at [916, 182] on button "Delete" at bounding box center [912, 186] width 57 height 26
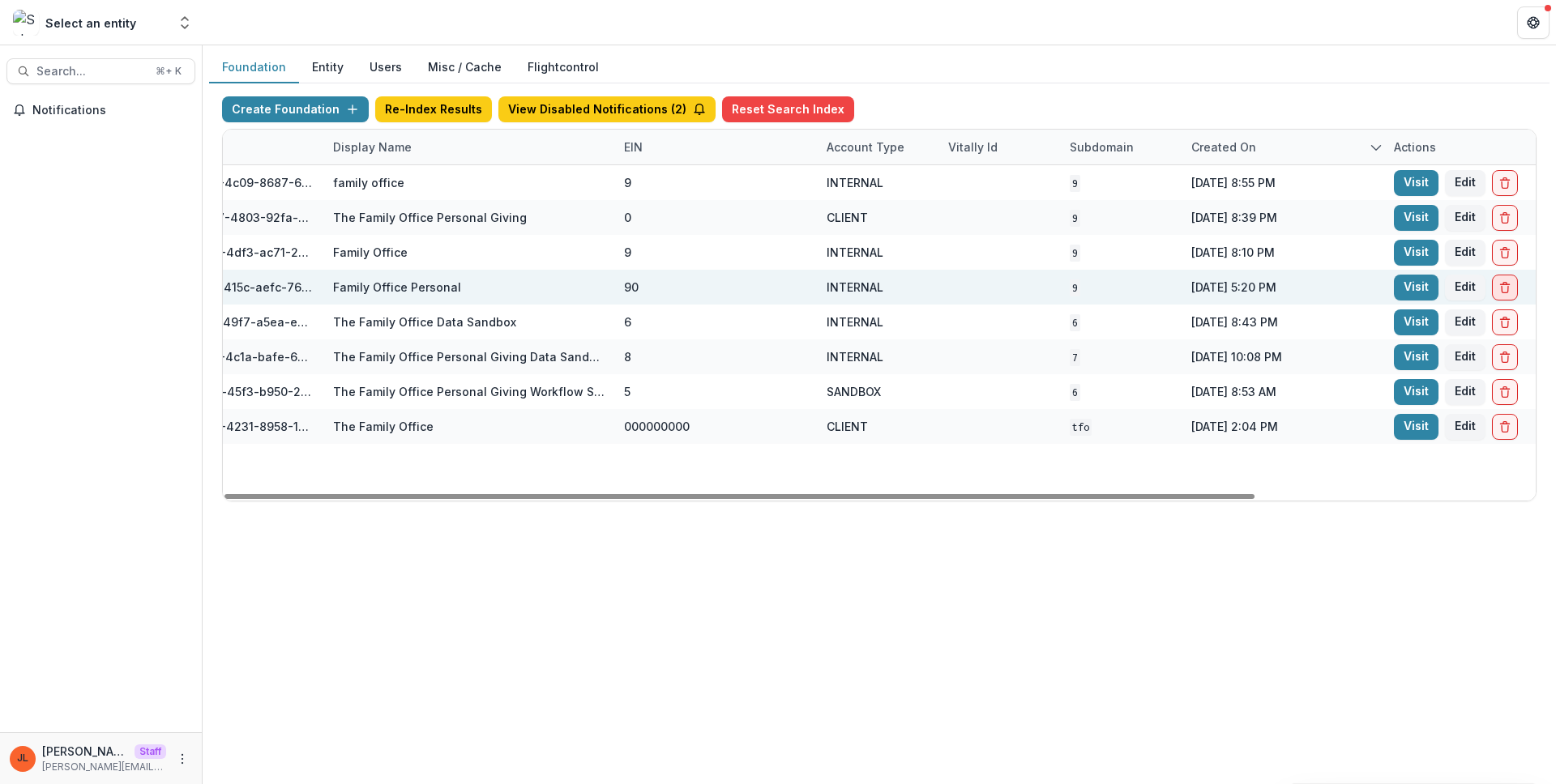
click at [1501, 292] on icon "Delete Foundation" at bounding box center [1505, 289] width 7 height 7
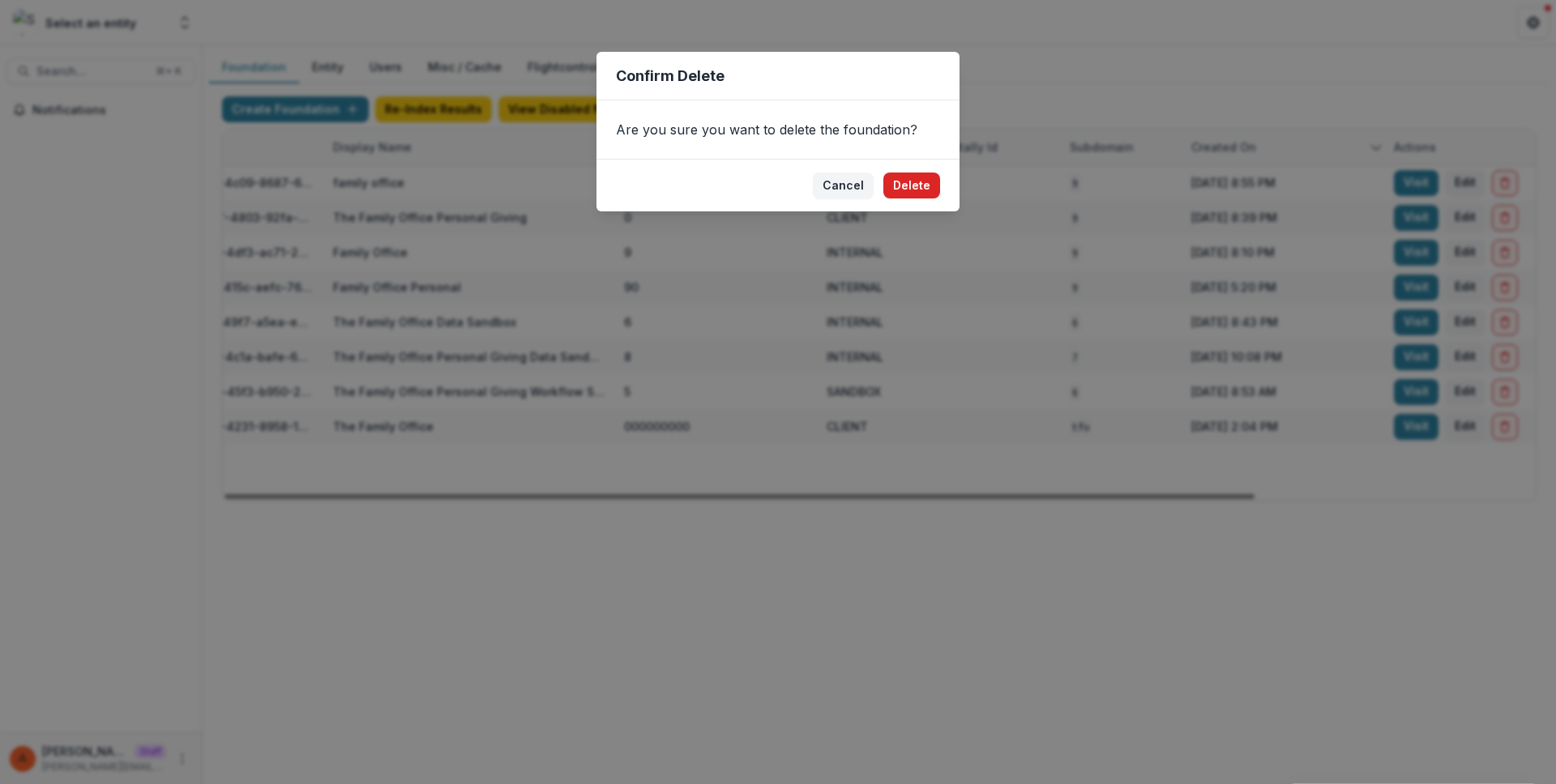
click at [911, 183] on button "Delete" at bounding box center [912, 186] width 57 height 26
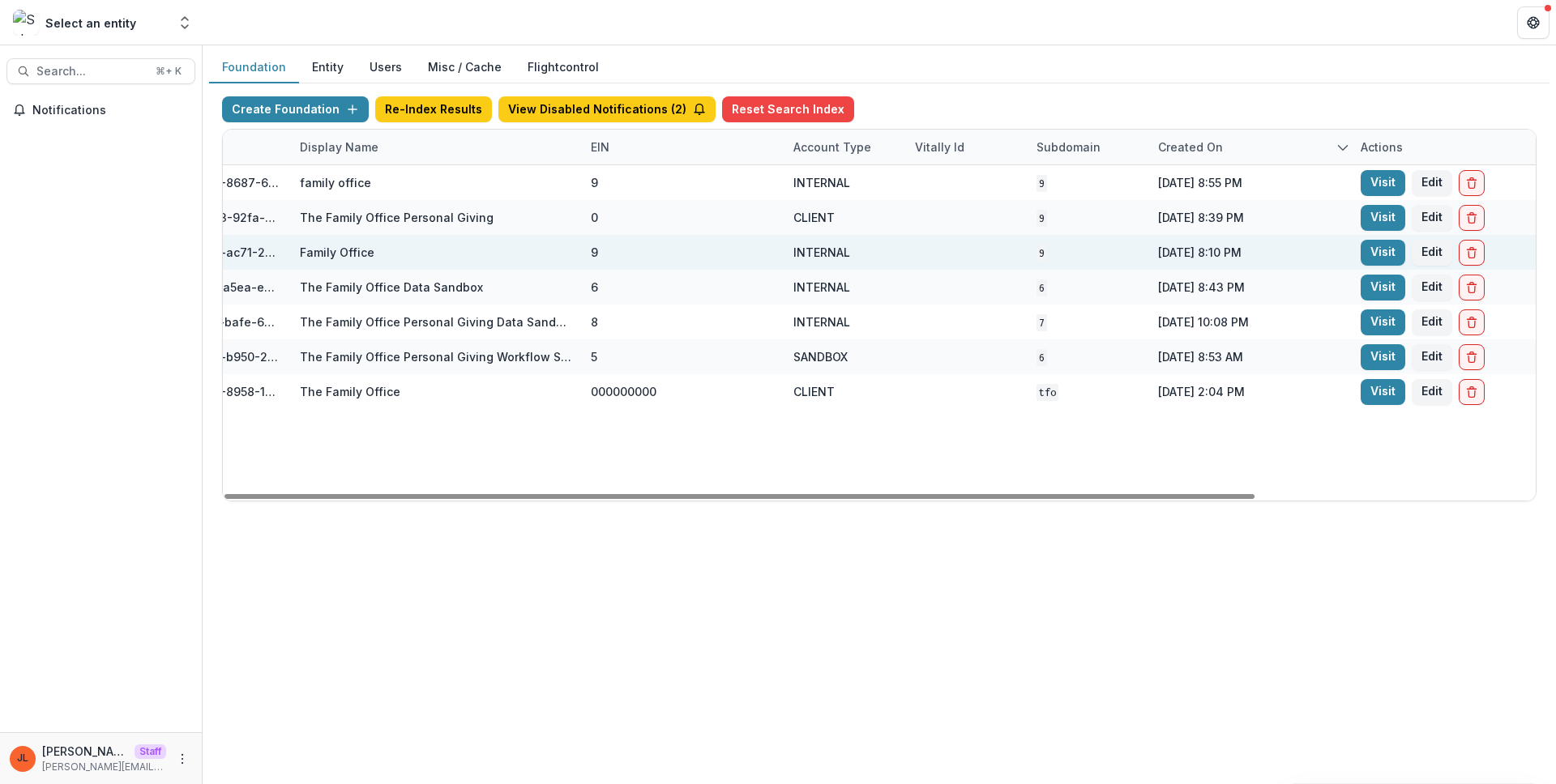
scroll to position [0, 136]
click at [1474, 255] on icon "Delete Foundation" at bounding box center [1471, 253] width 13 height 13
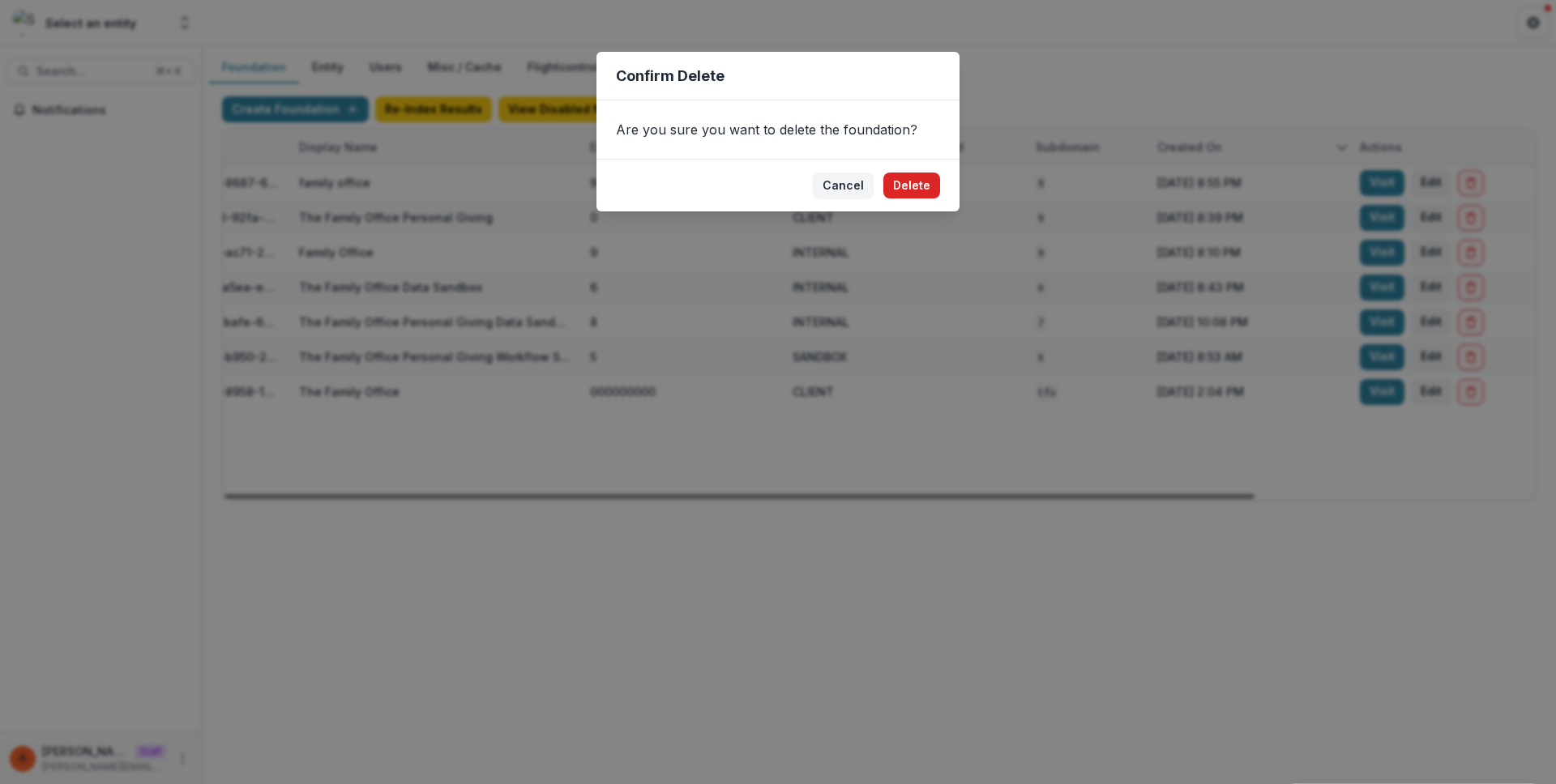
click at [910, 187] on button "Delete" at bounding box center [912, 186] width 57 height 26
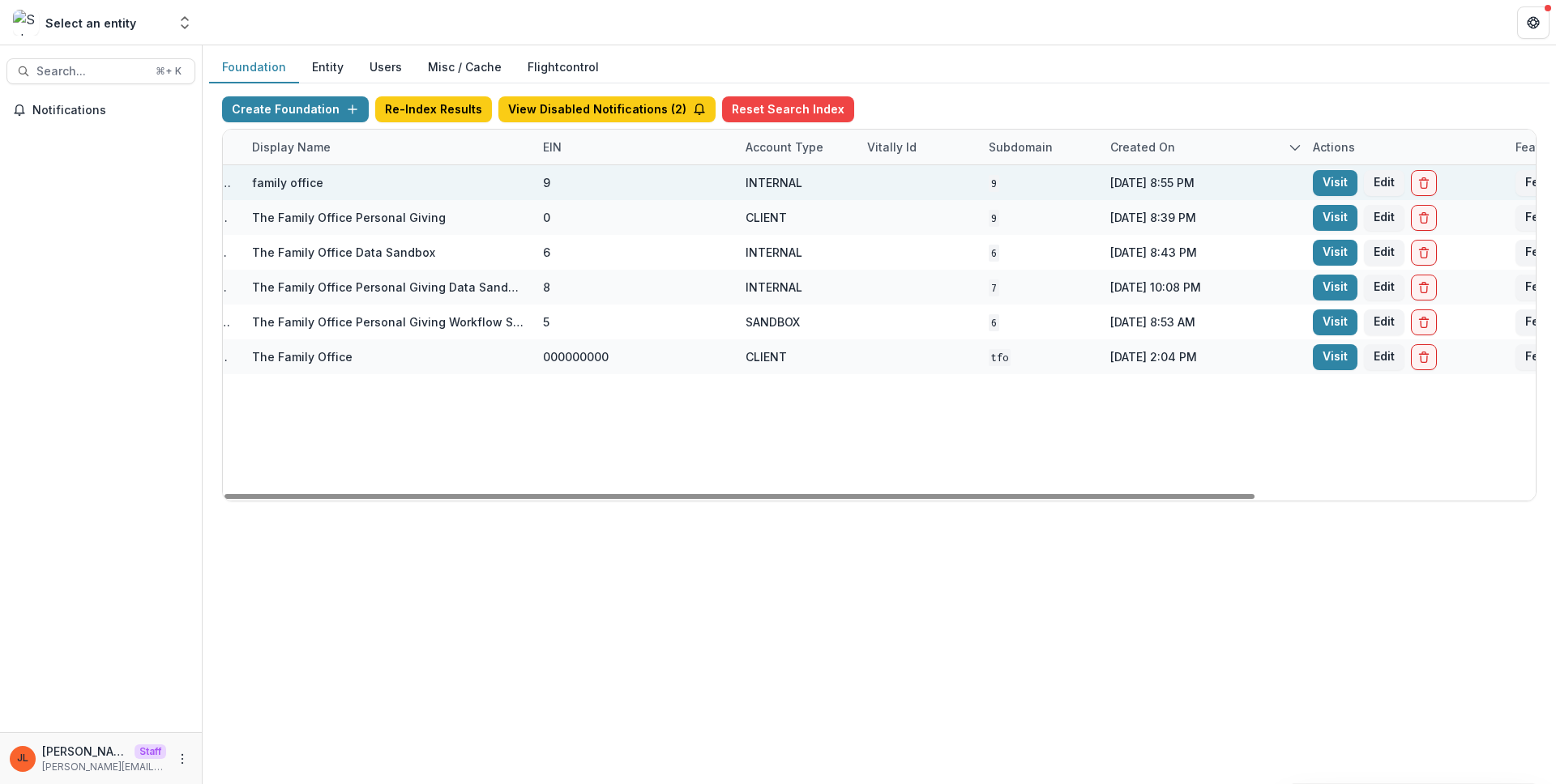
scroll to position [0, 189]
click at [1422, 182] on icon "Delete Foundation" at bounding box center [1418, 183] width 13 height 13
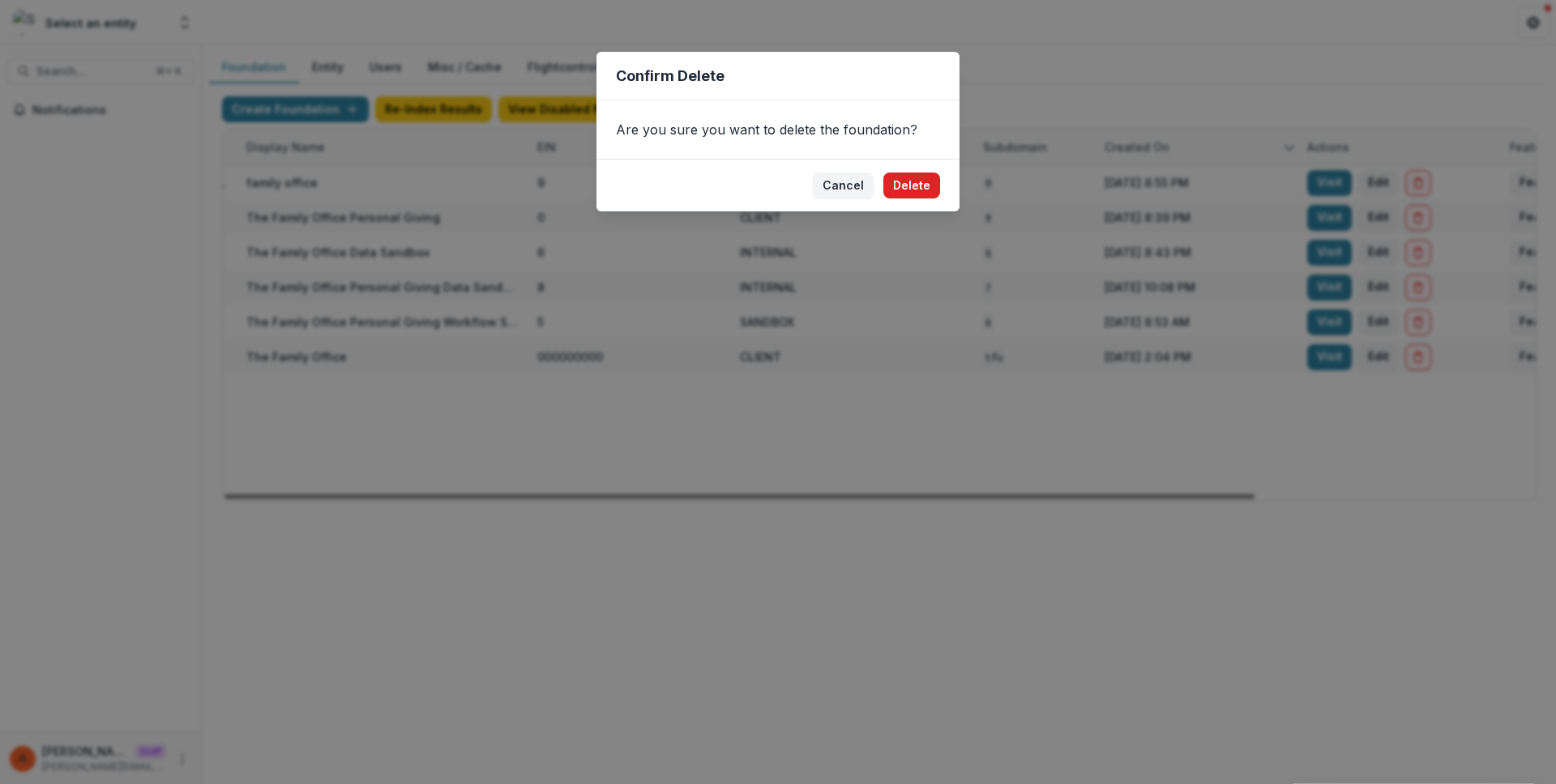
click at [938, 189] on button "Delete" at bounding box center [912, 186] width 57 height 26
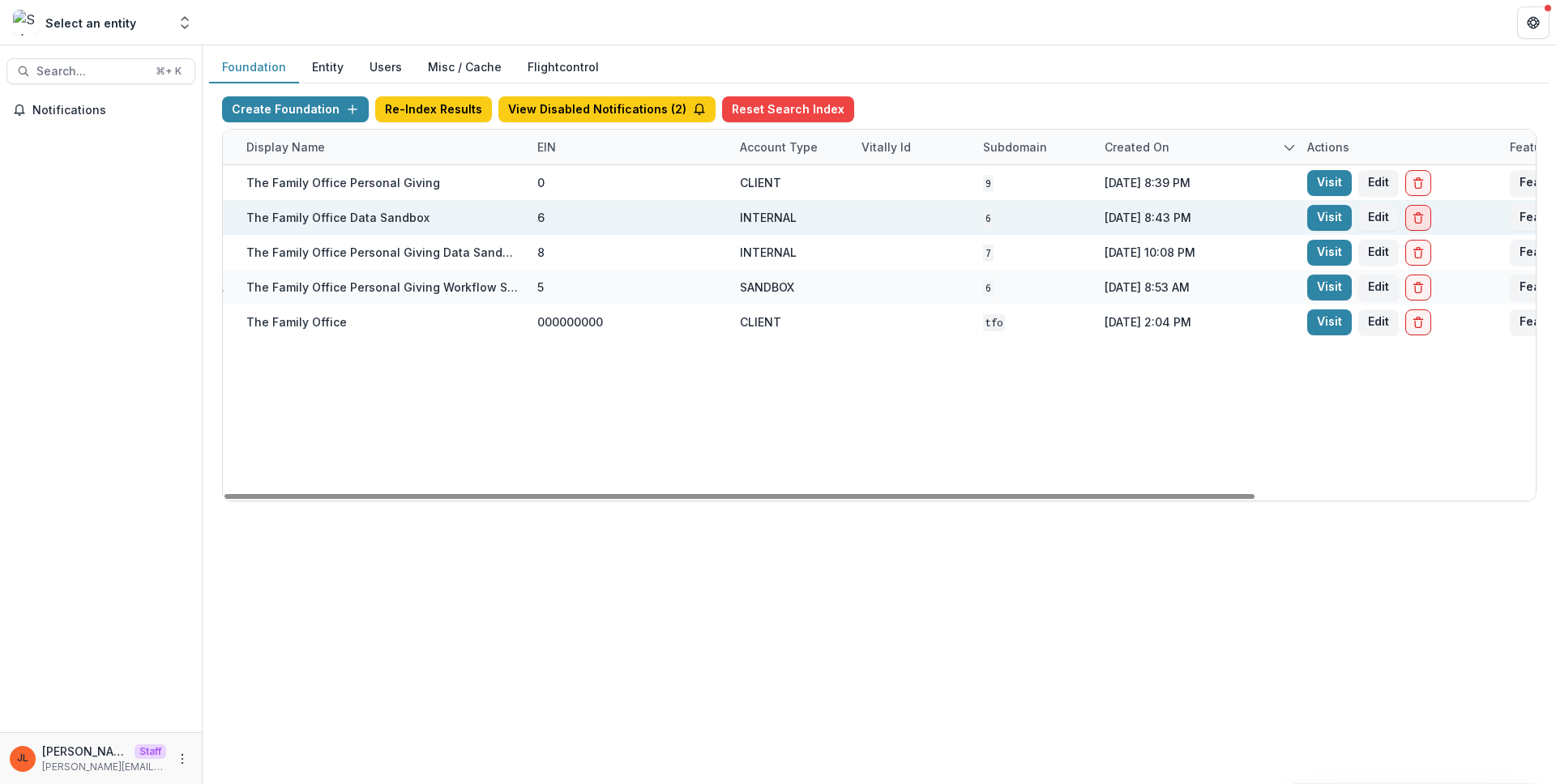
click at [1420, 226] on button "Delete Foundation" at bounding box center [1418, 218] width 26 height 26
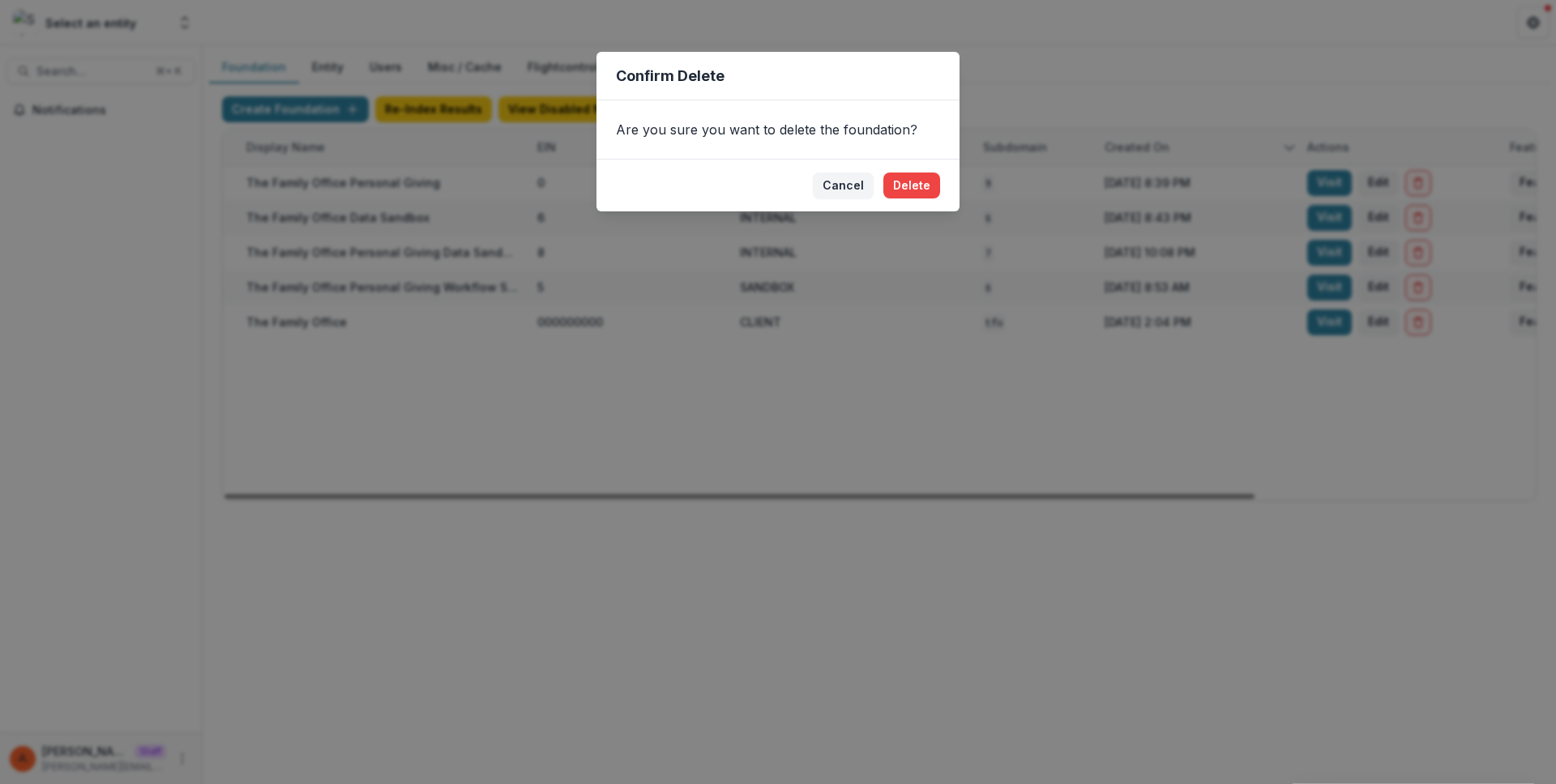
click at [1109, 437] on div "Confirm Delete Are you sure you want to delete the foundation? Cancel Delete" at bounding box center [778, 392] width 1556 height 784
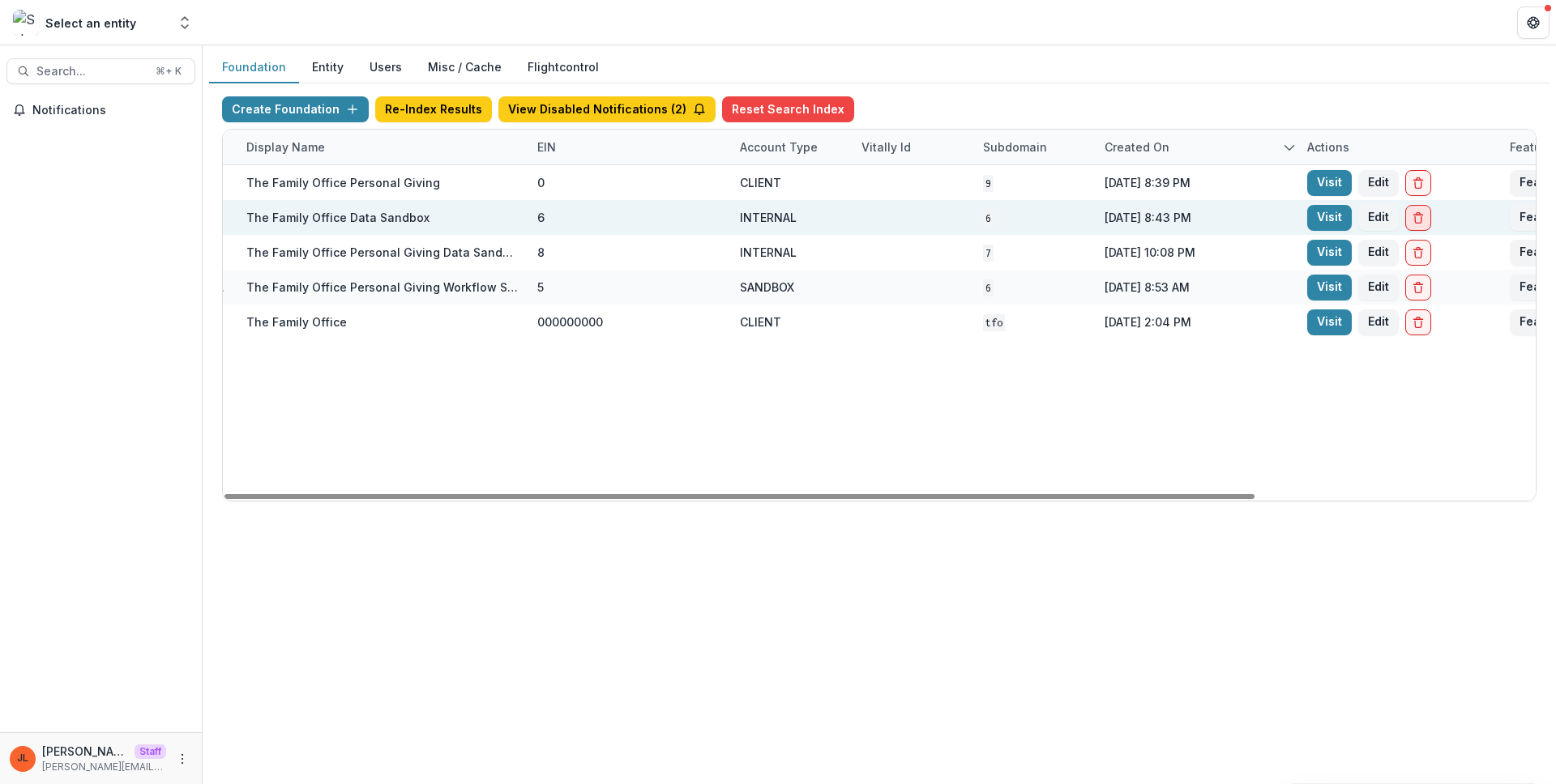
click at [1417, 222] on icon "Delete Foundation" at bounding box center [1418, 218] width 13 height 13
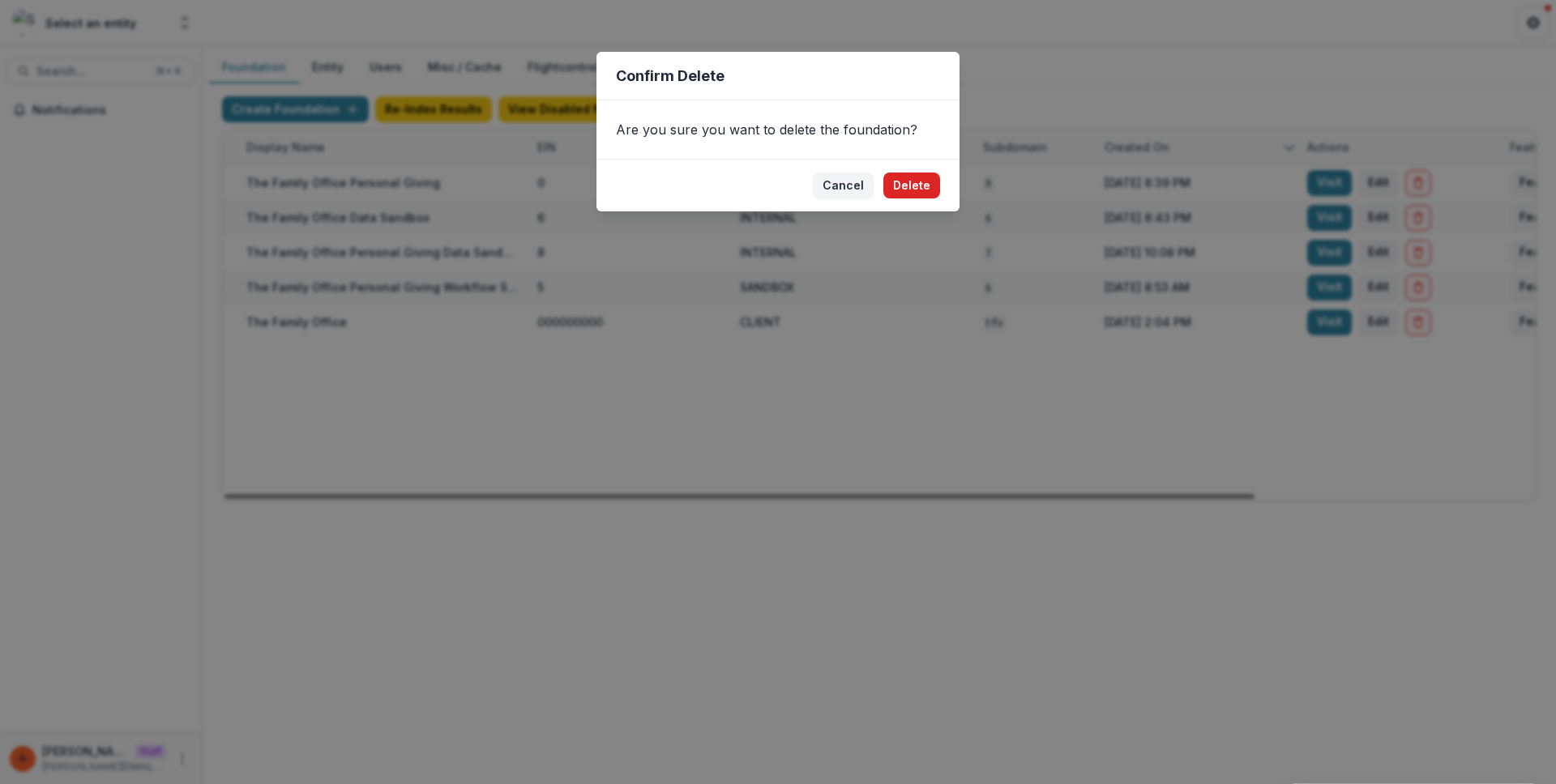
click at [906, 192] on button "Delete" at bounding box center [912, 186] width 57 height 26
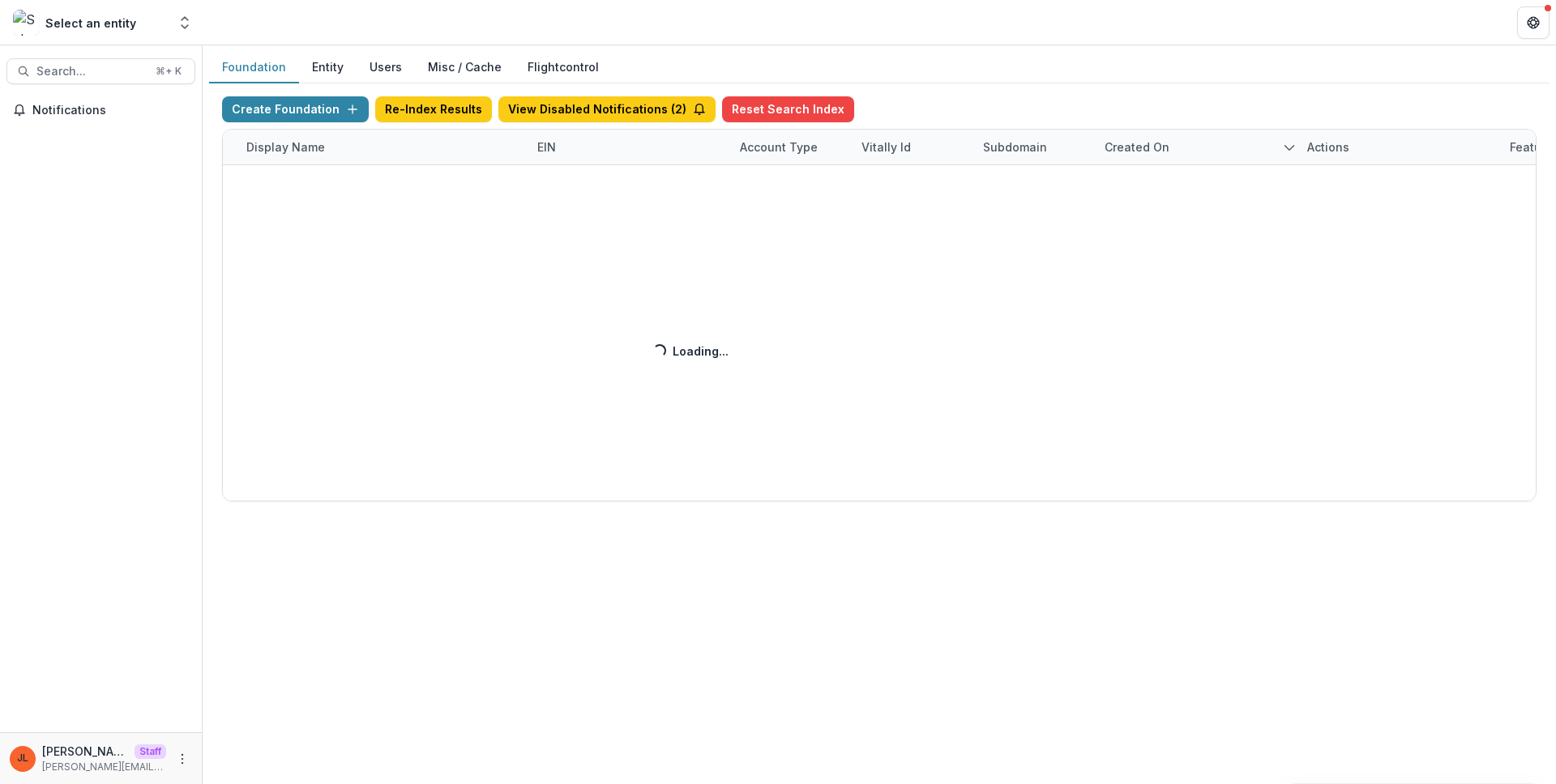
click at [1061, 371] on div "Create Foundation Re-Index Results View Disabled Notifications ( 2 ) Reset Sear…" at bounding box center [879, 298] width 1315 height 405
click at [975, 351] on div "Create Foundation Re-Index Results View Disabled Notifications ( 2 ) Reset Sear…" at bounding box center [879, 298] width 1315 height 405
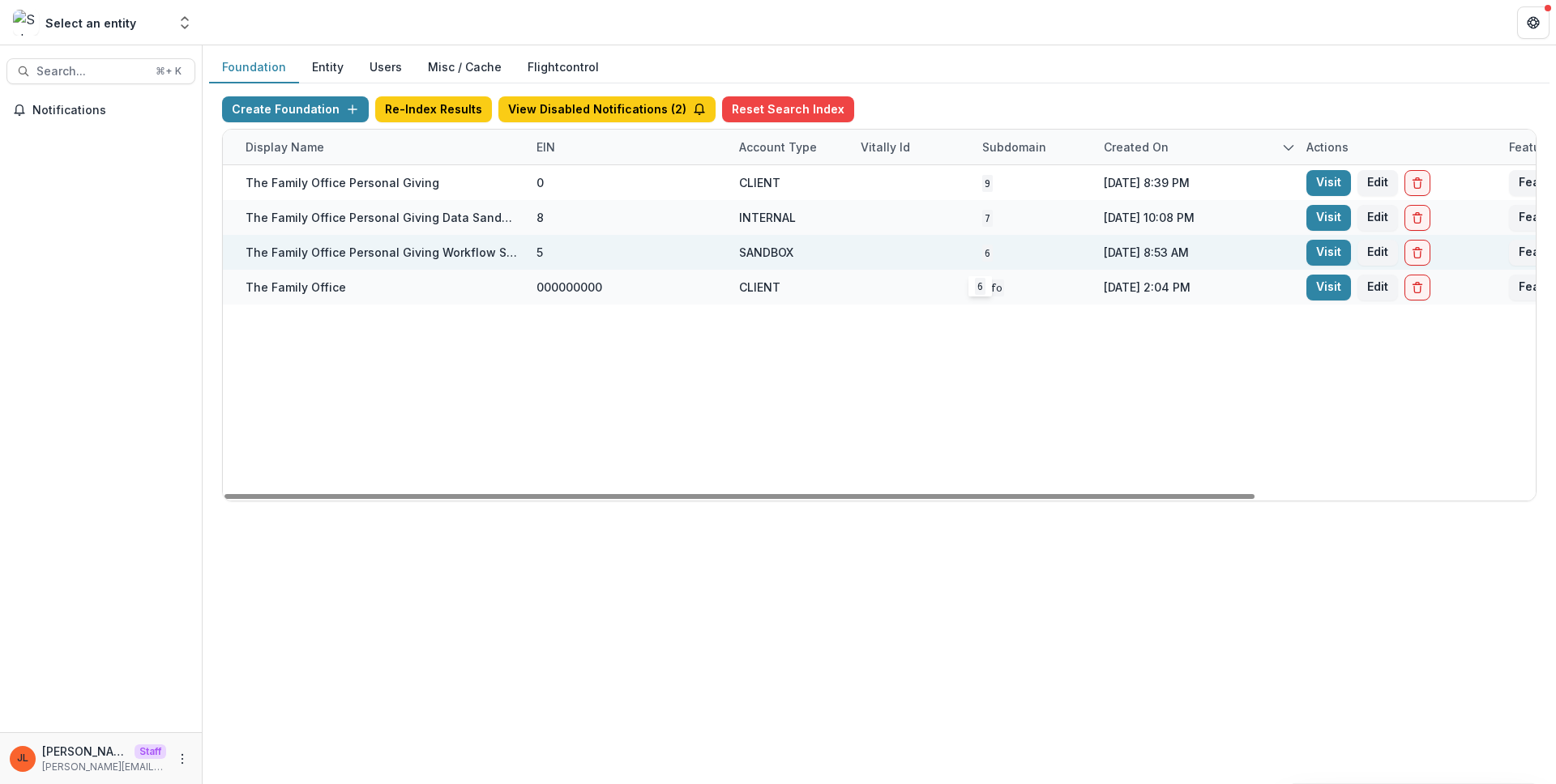
scroll to position [0, 204]
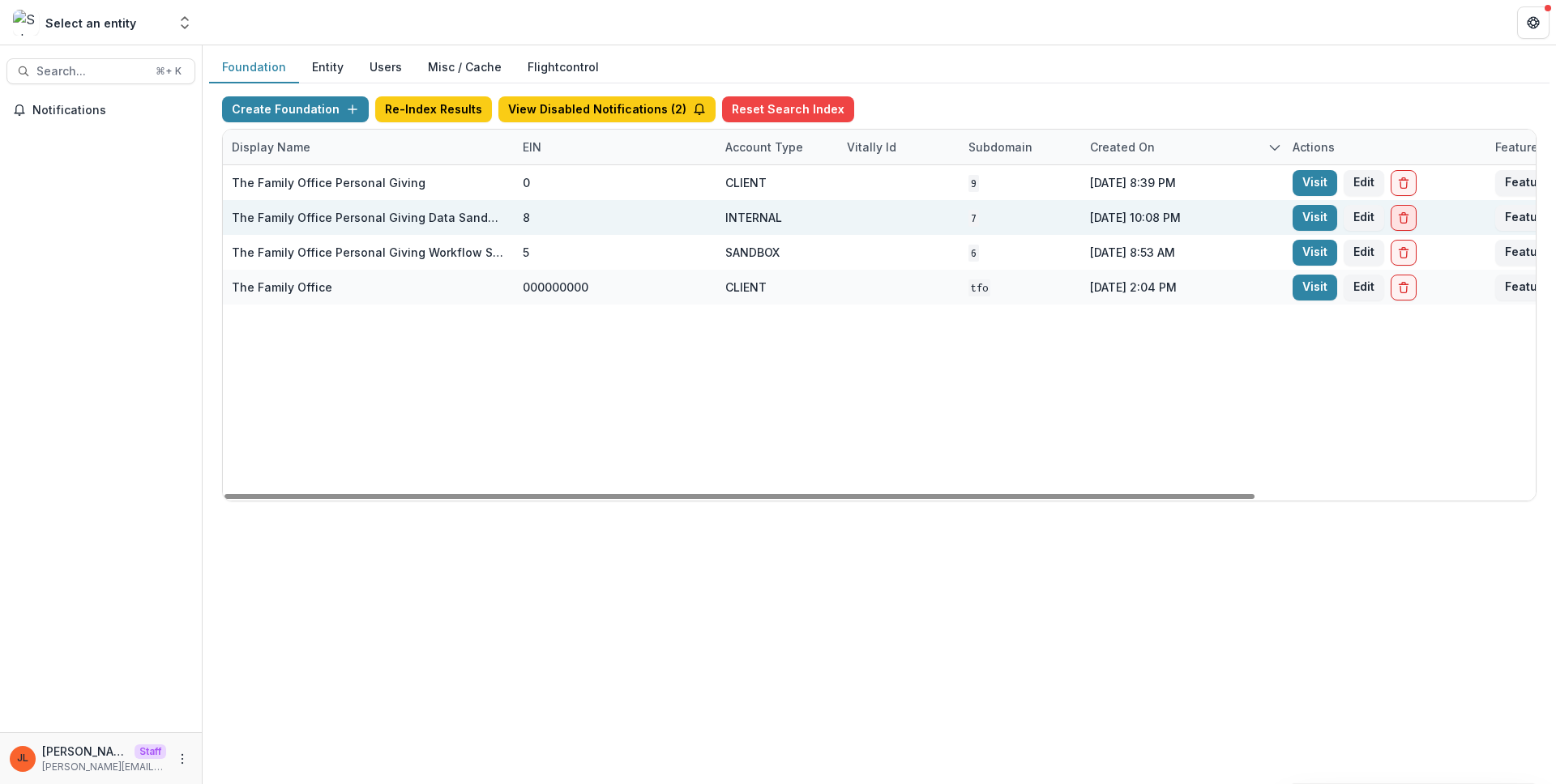
click at [1408, 218] on icon "Delete Foundation" at bounding box center [1404, 218] width 13 height 13
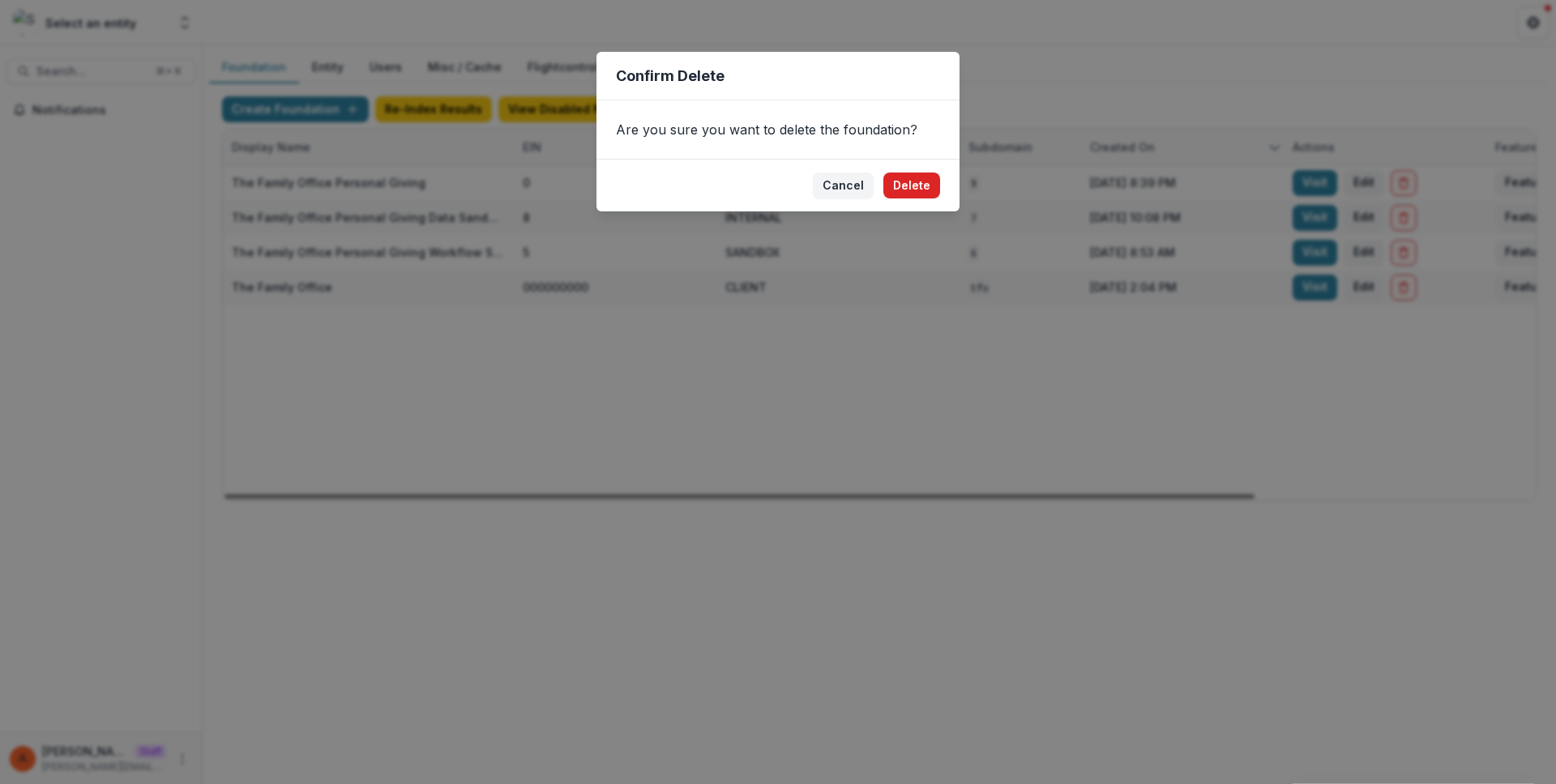
click at [913, 192] on button "Delete" at bounding box center [912, 186] width 57 height 26
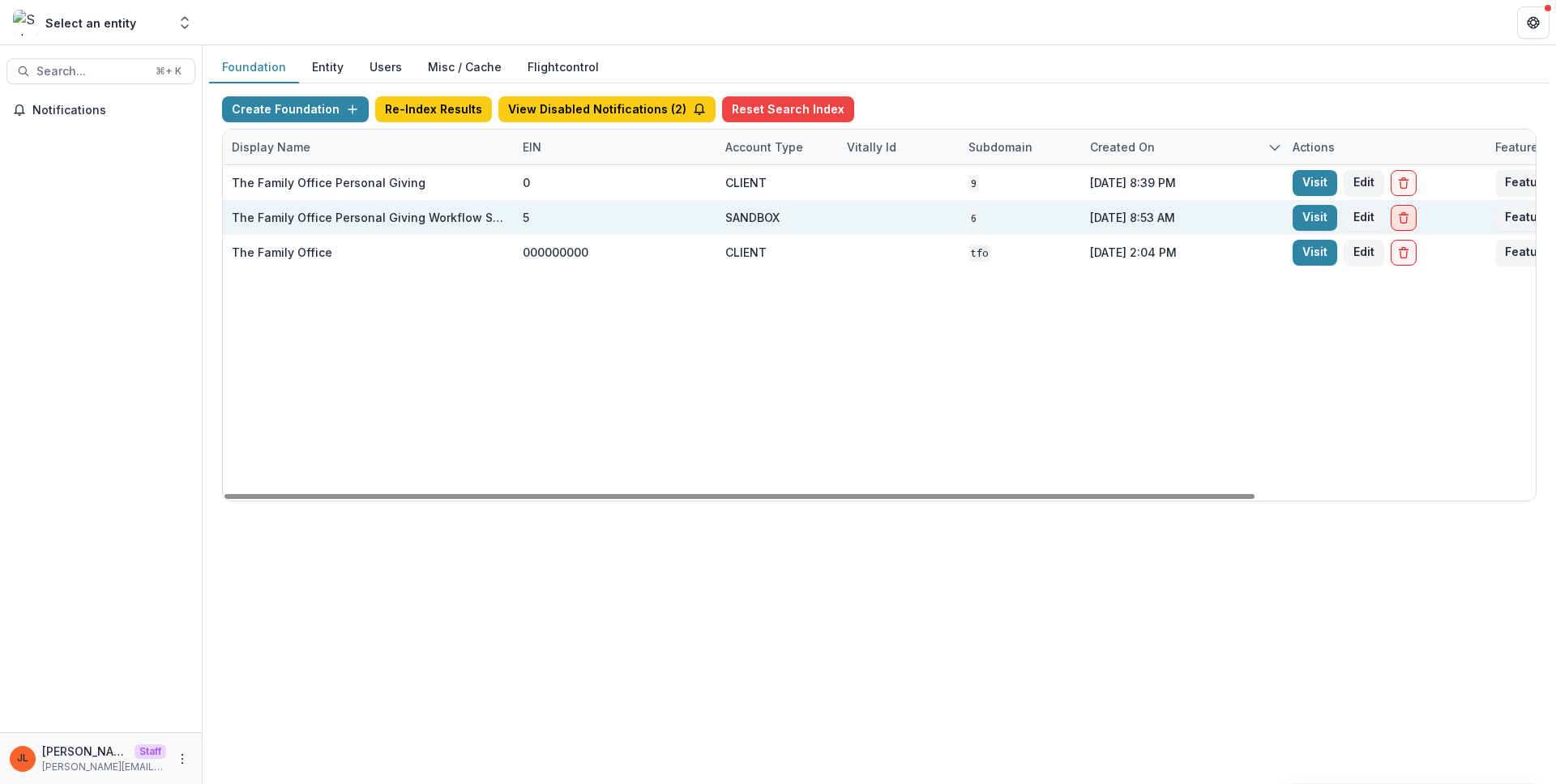
click at [1394, 217] on button "Delete Foundation" at bounding box center [1404, 218] width 26 height 26
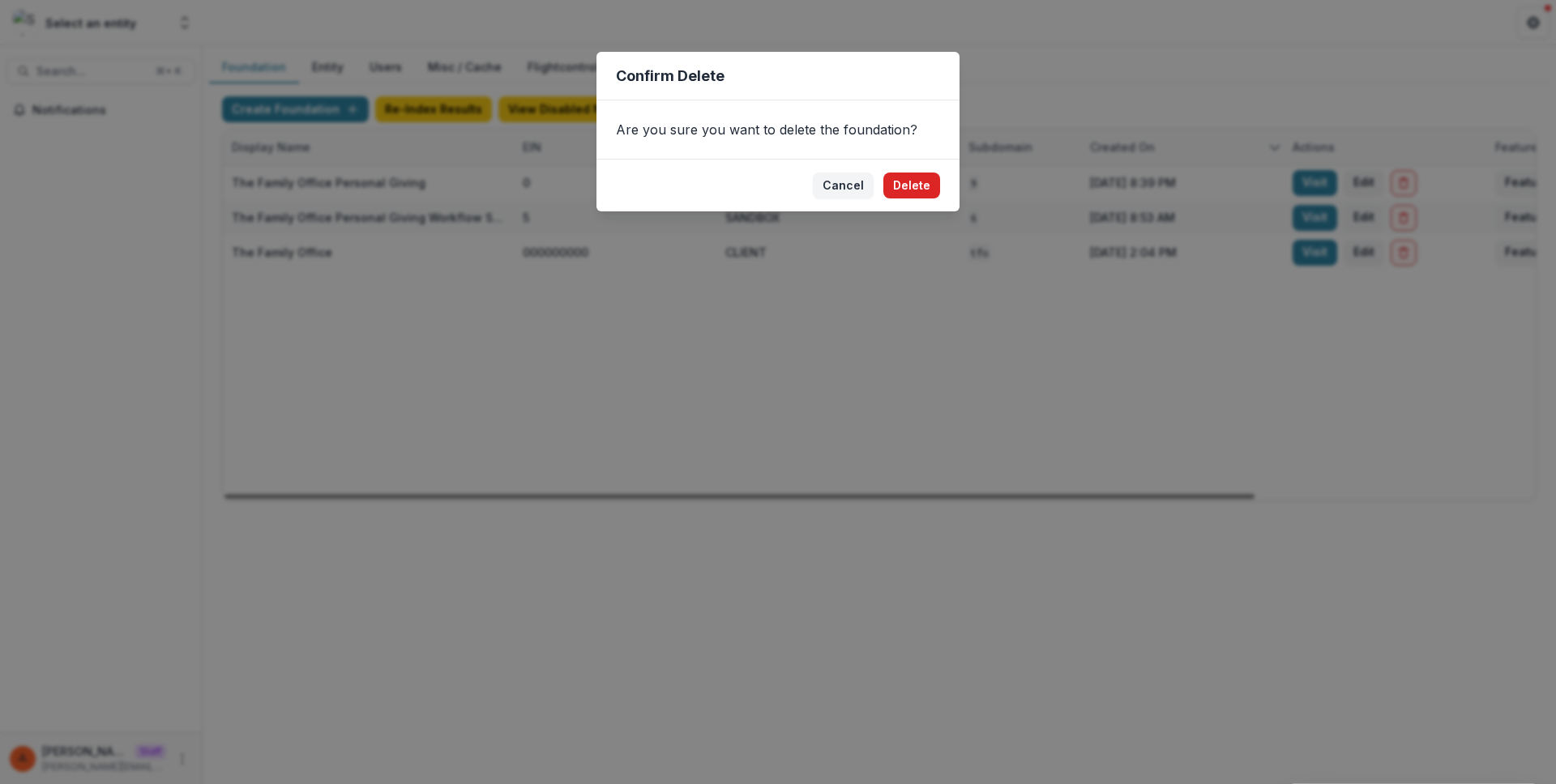
click at [937, 190] on button "Delete" at bounding box center [912, 186] width 57 height 26
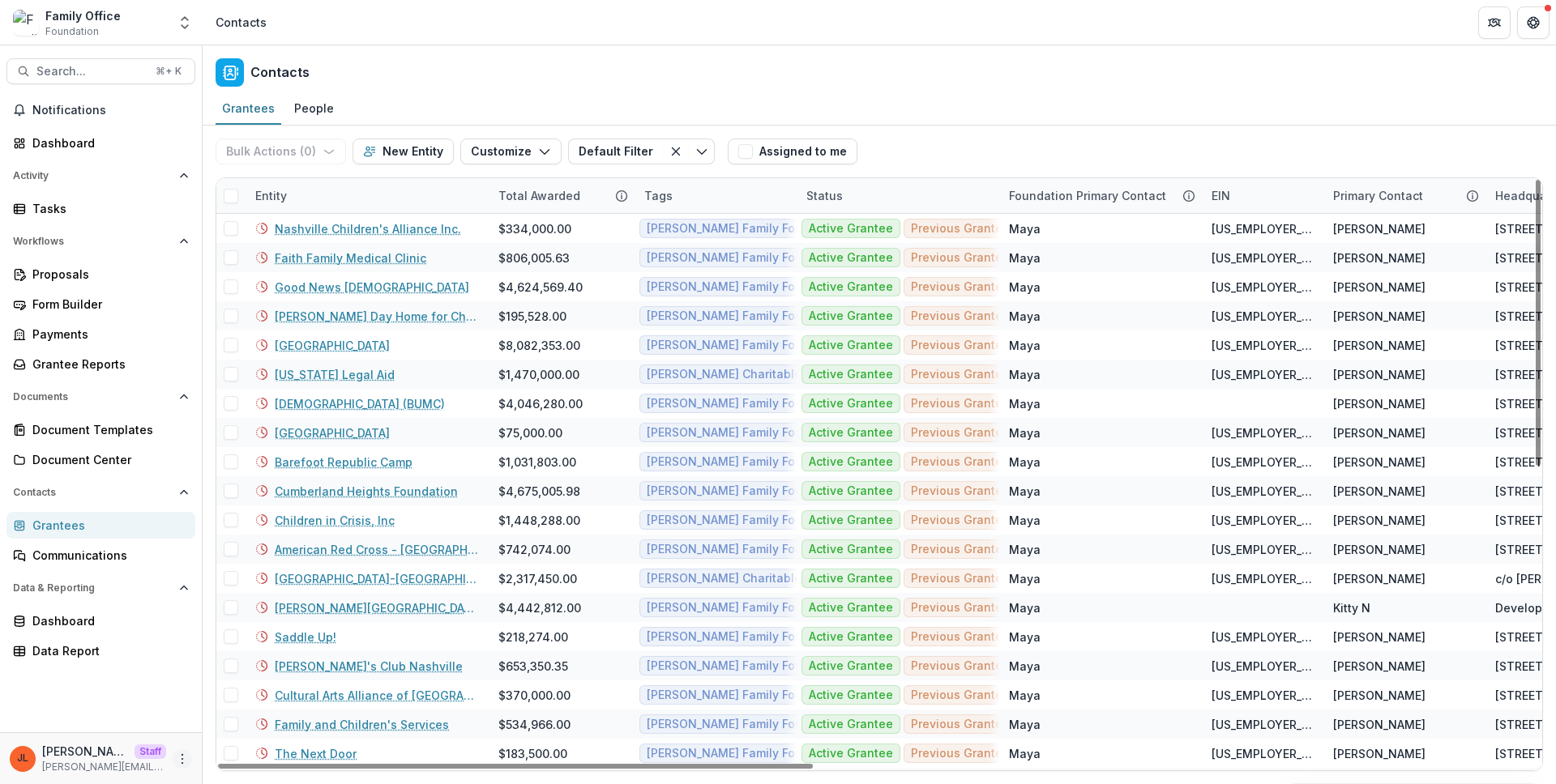
click at [185, 765] on icon "More" at bounding box center [183, 760] width 13 height 13
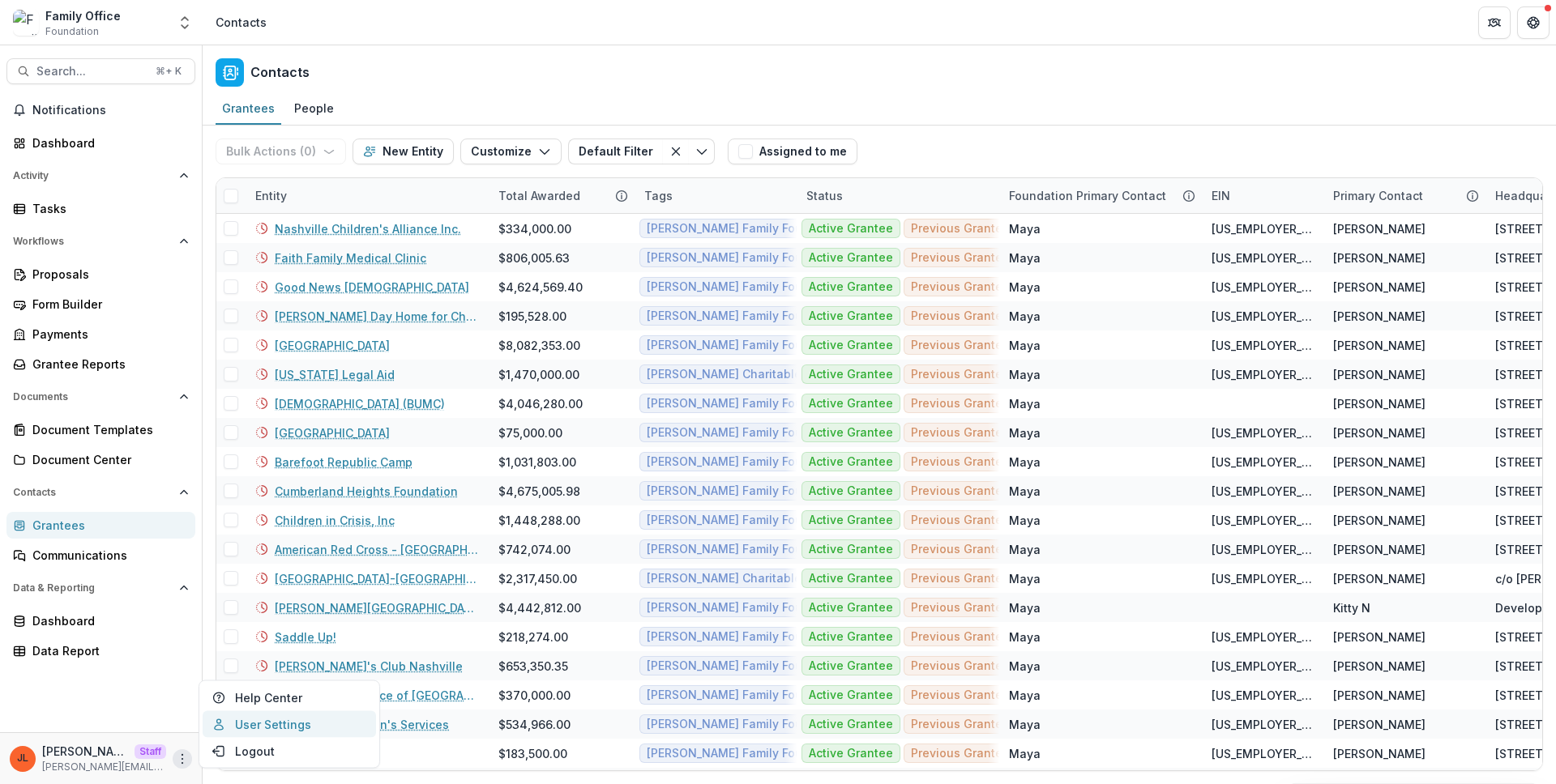
click at [216, 731] on link "User Settings" at bounding box center [289, 725] width 174 height 27
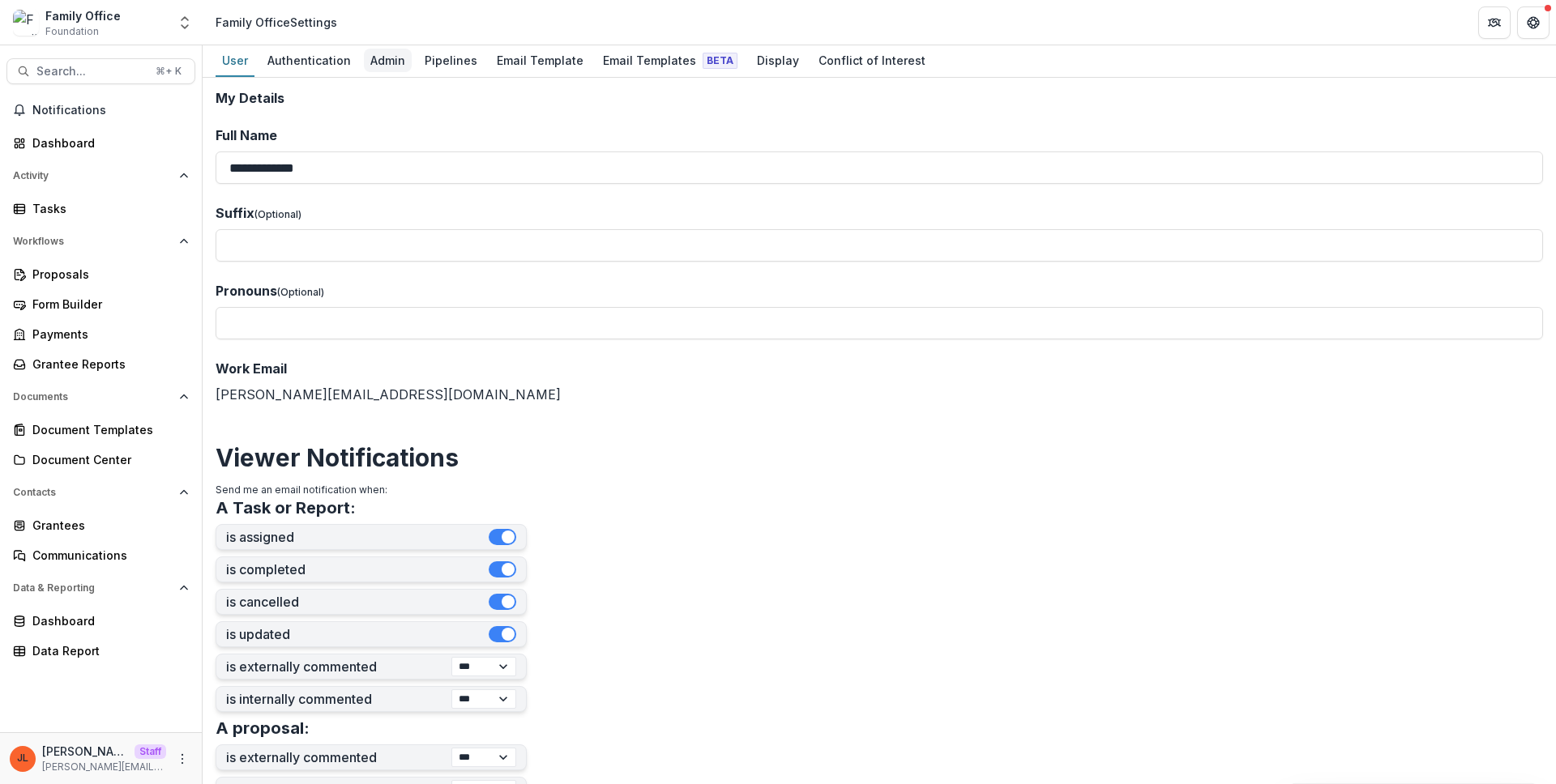
click at [386, 69] on div "Admin" at bounding box center [387, 60] width 48 height 24
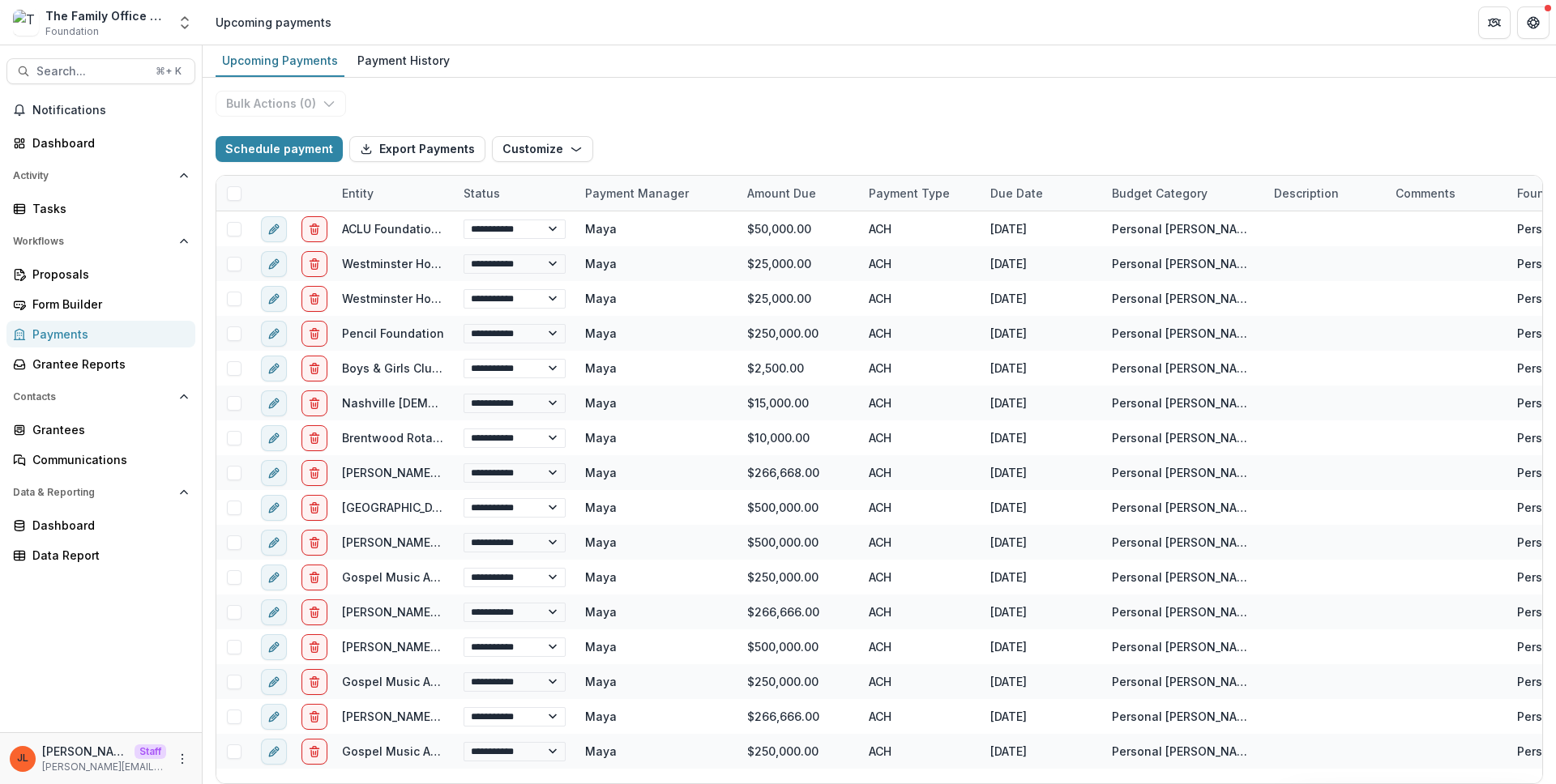
select select "**********"
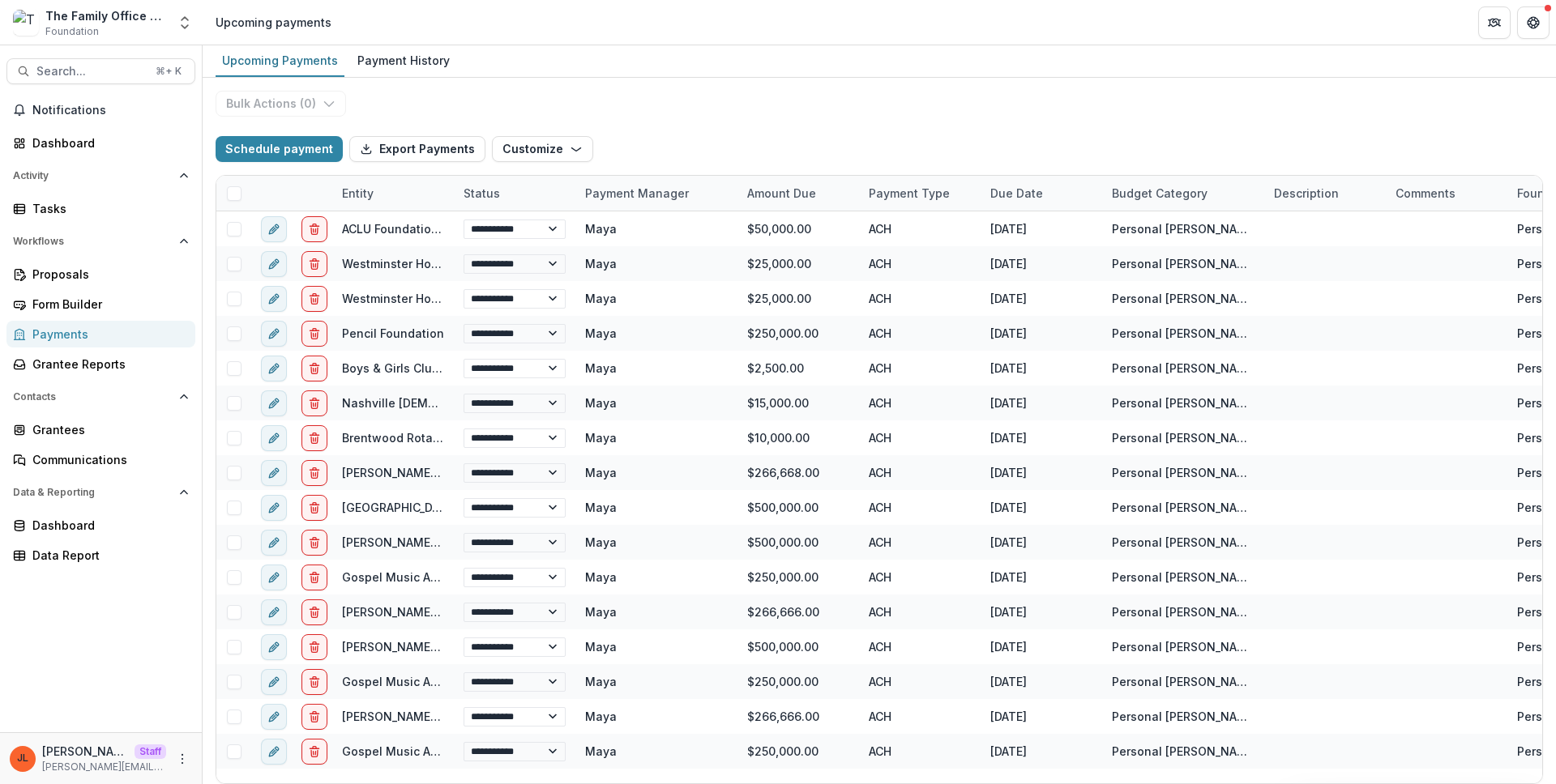
select select "**********"
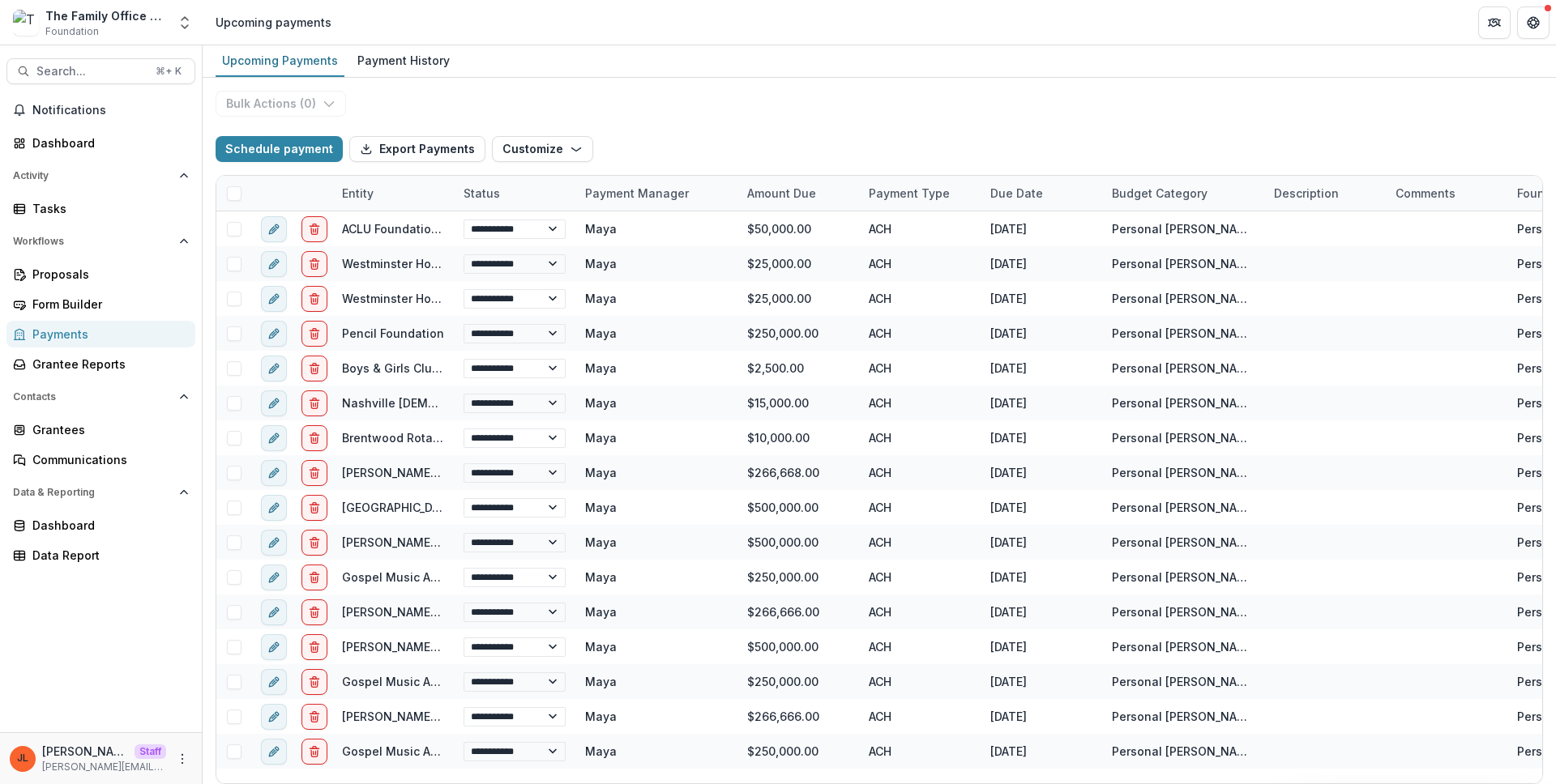
select select "**********"
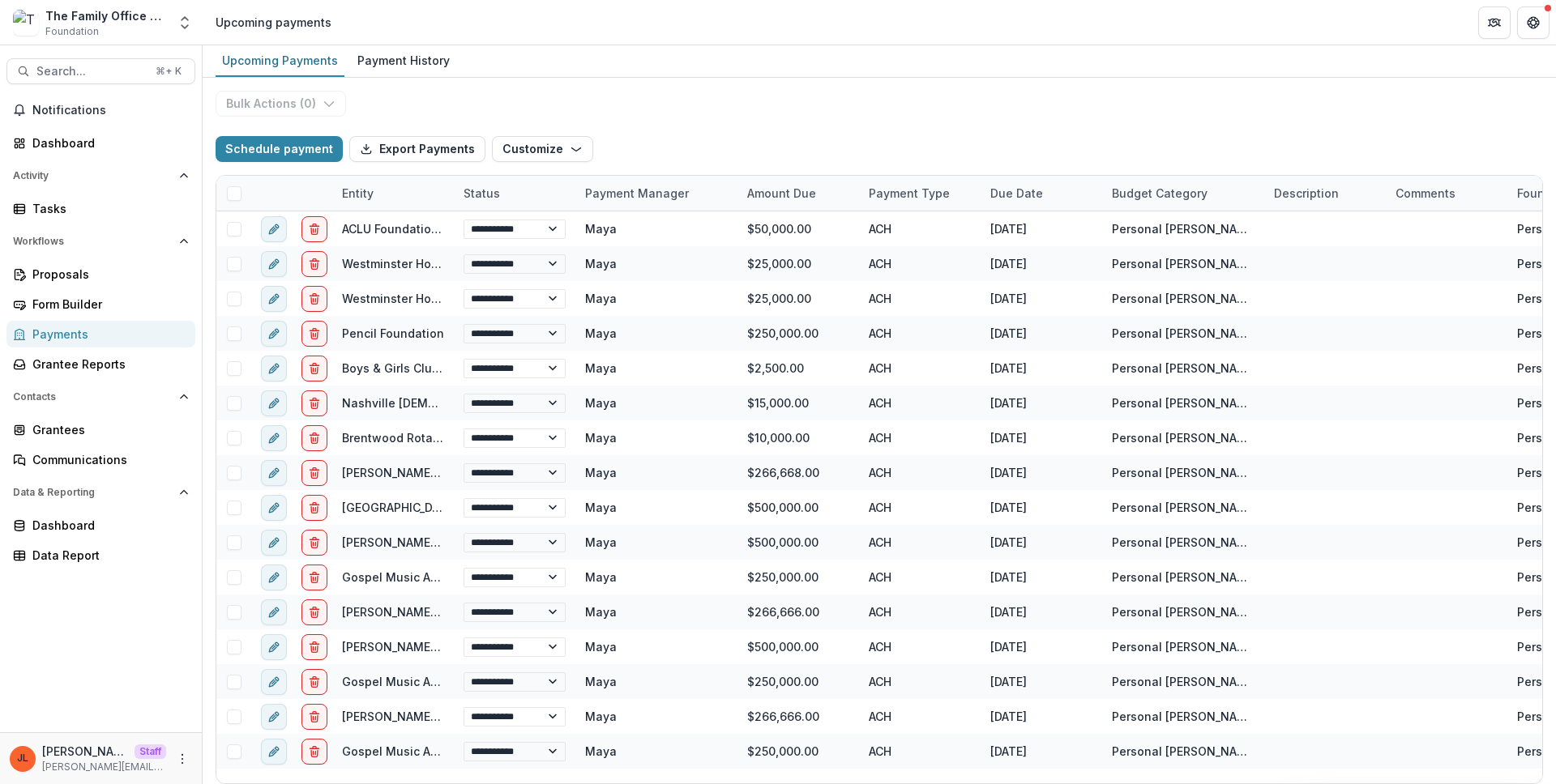
select select "**********"
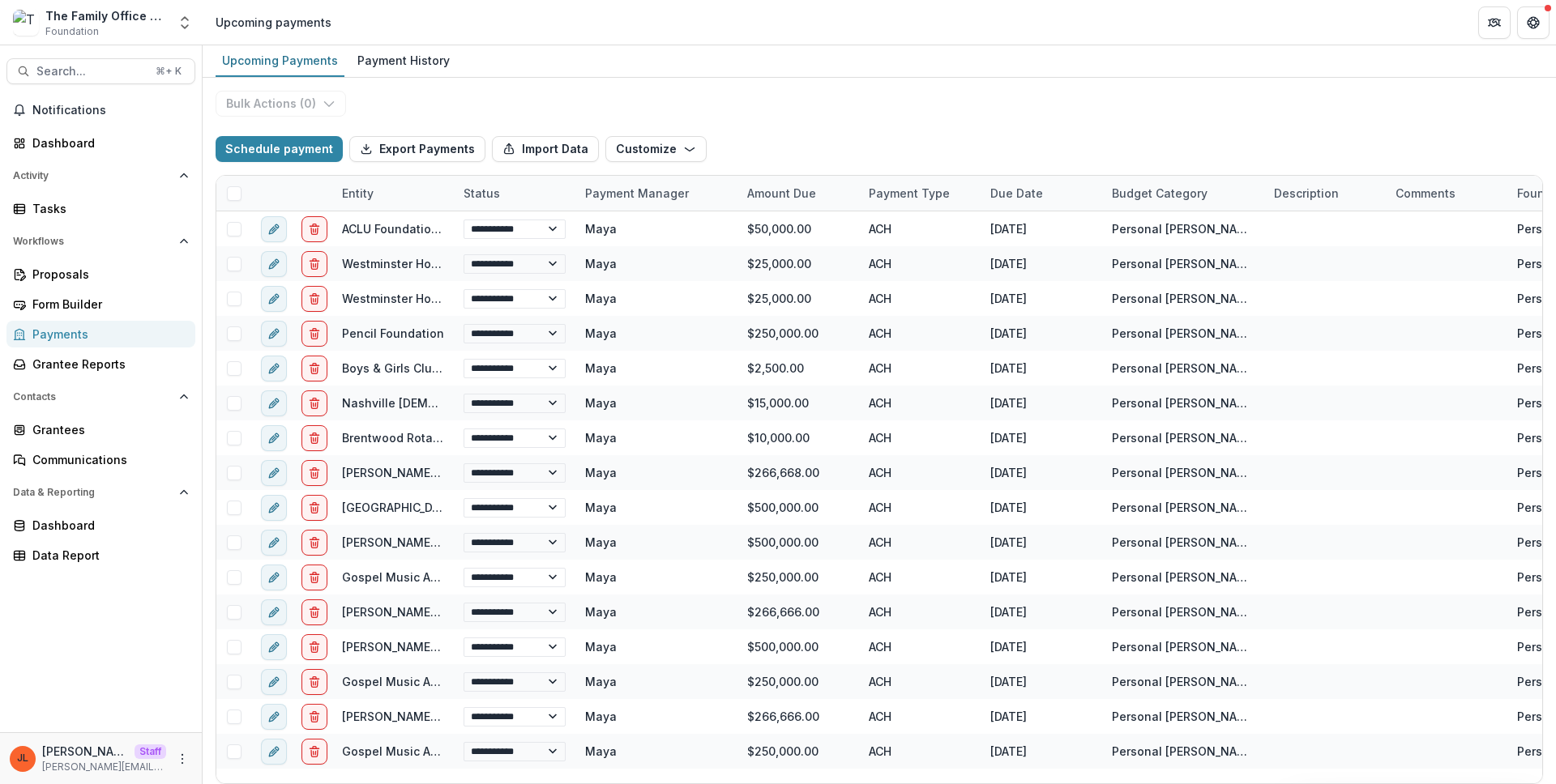
select select "**********"
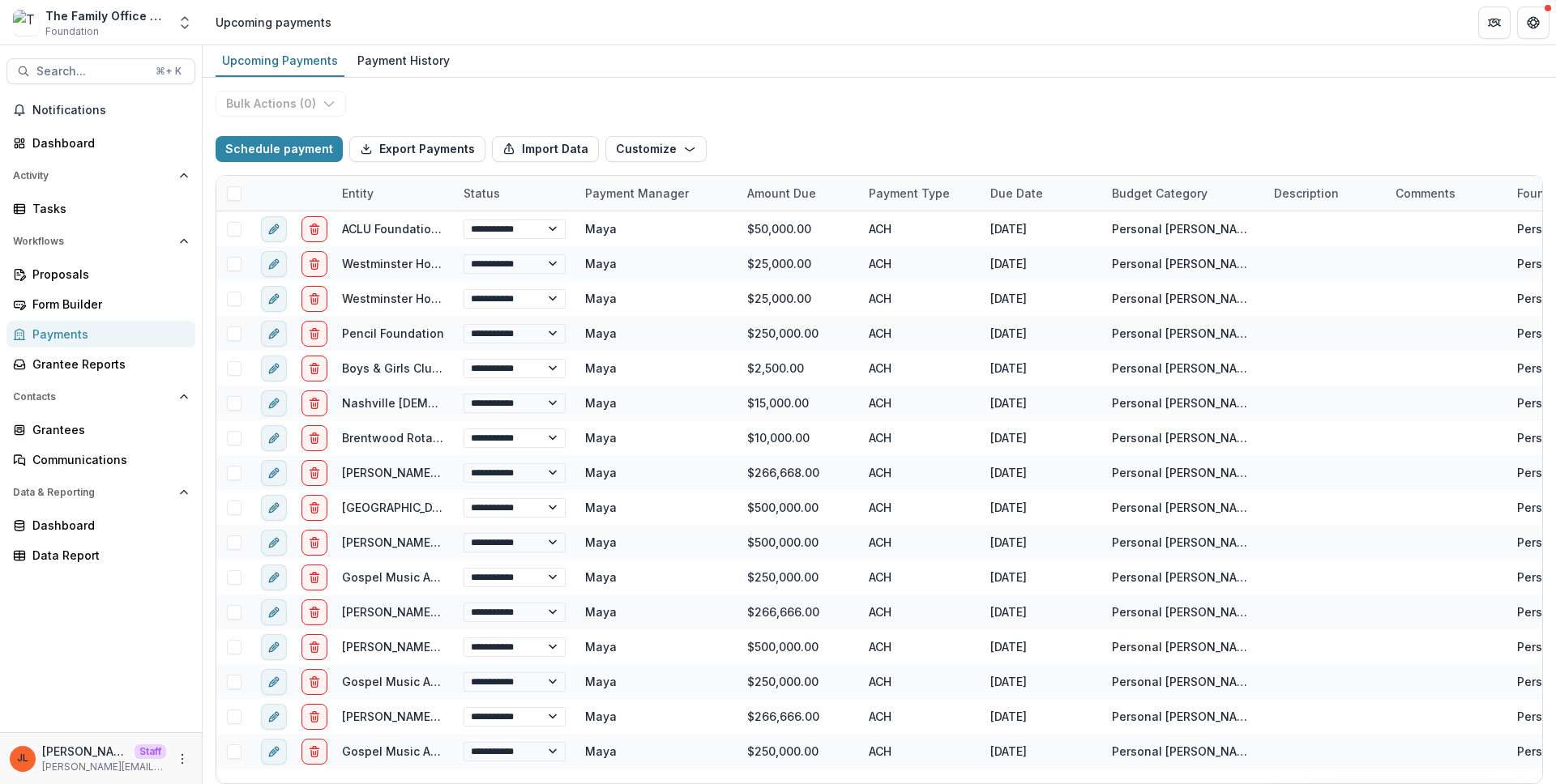
select select "**********"
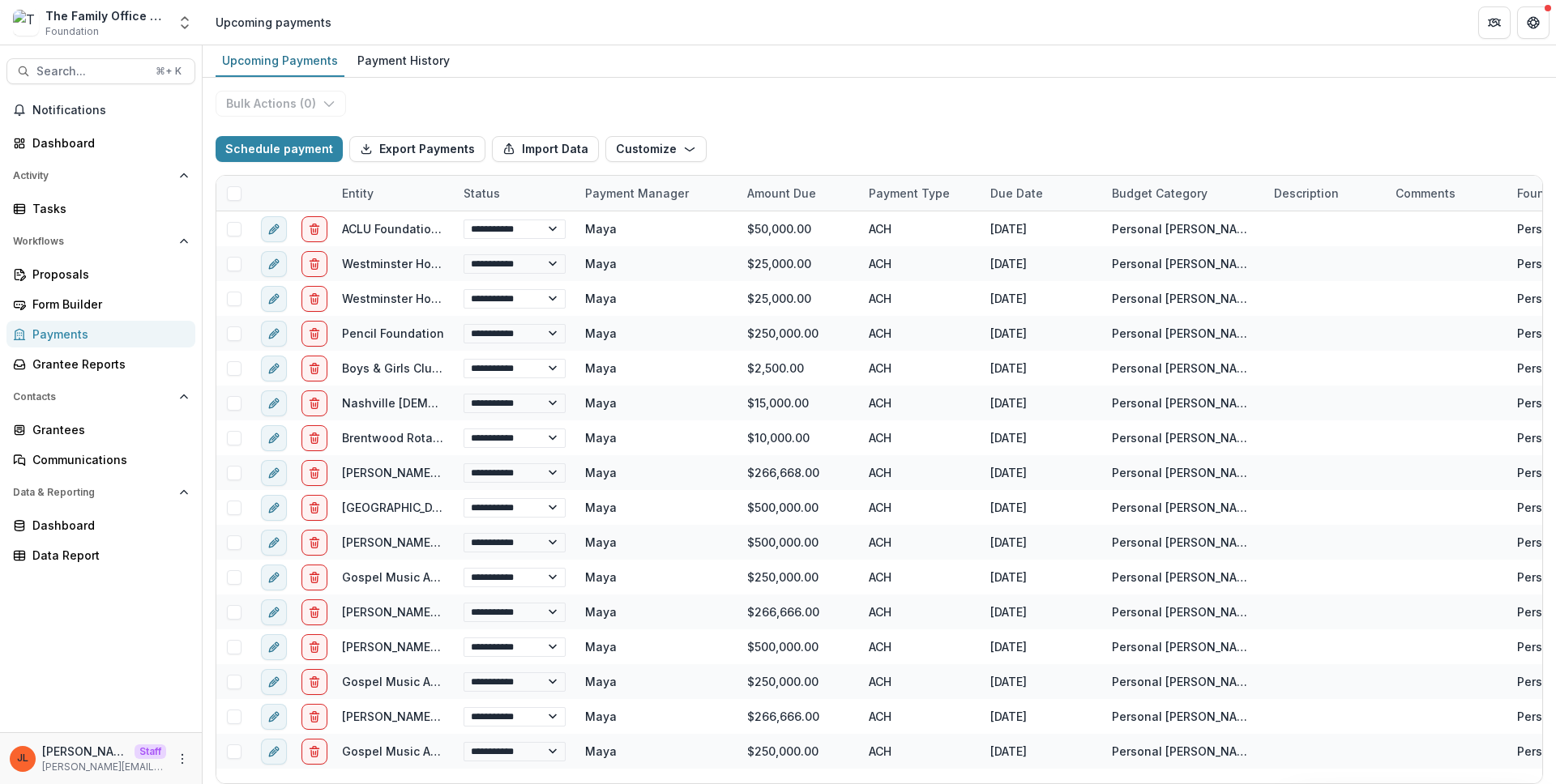
select select "**********"
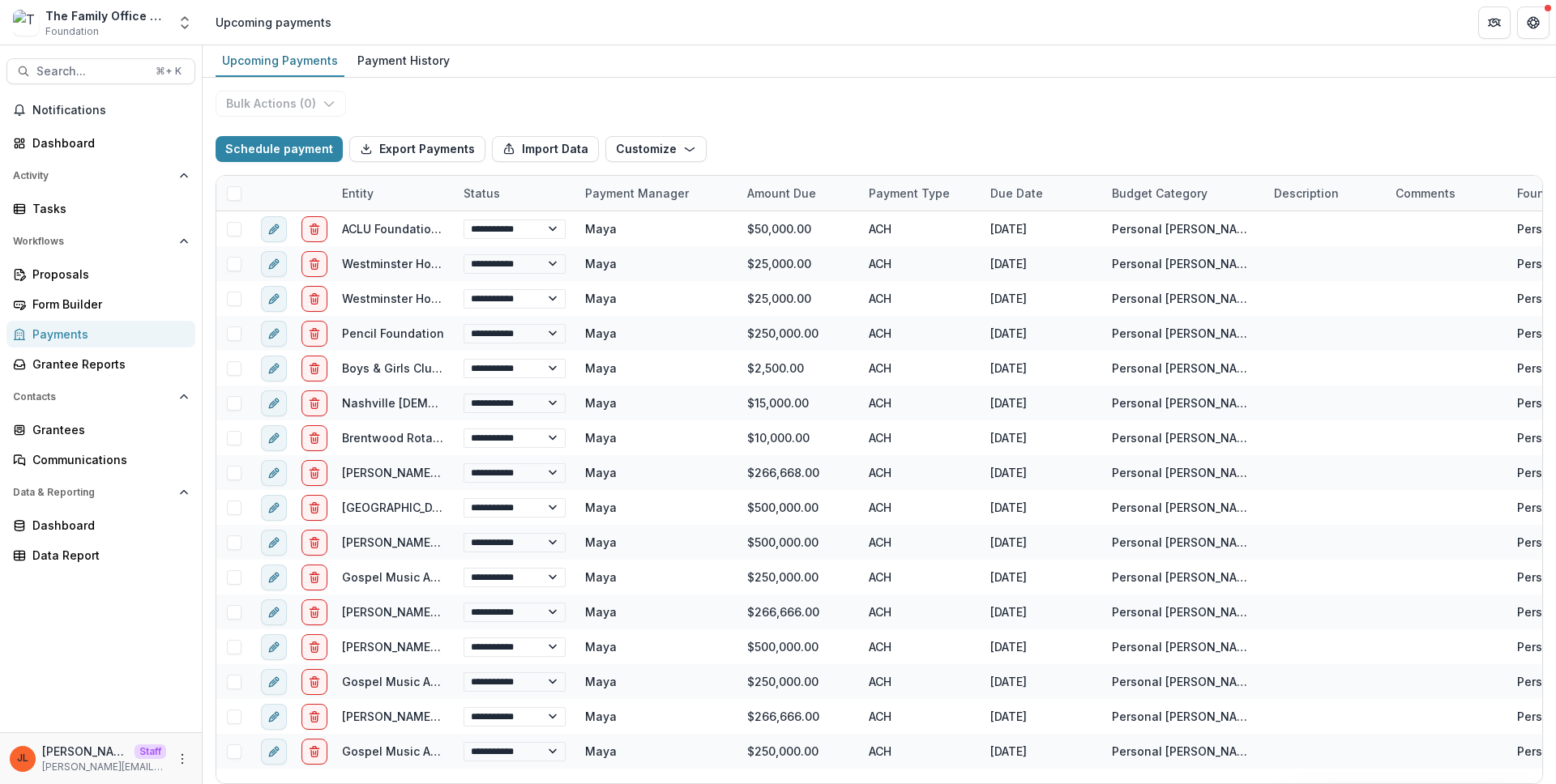
select select "**********"
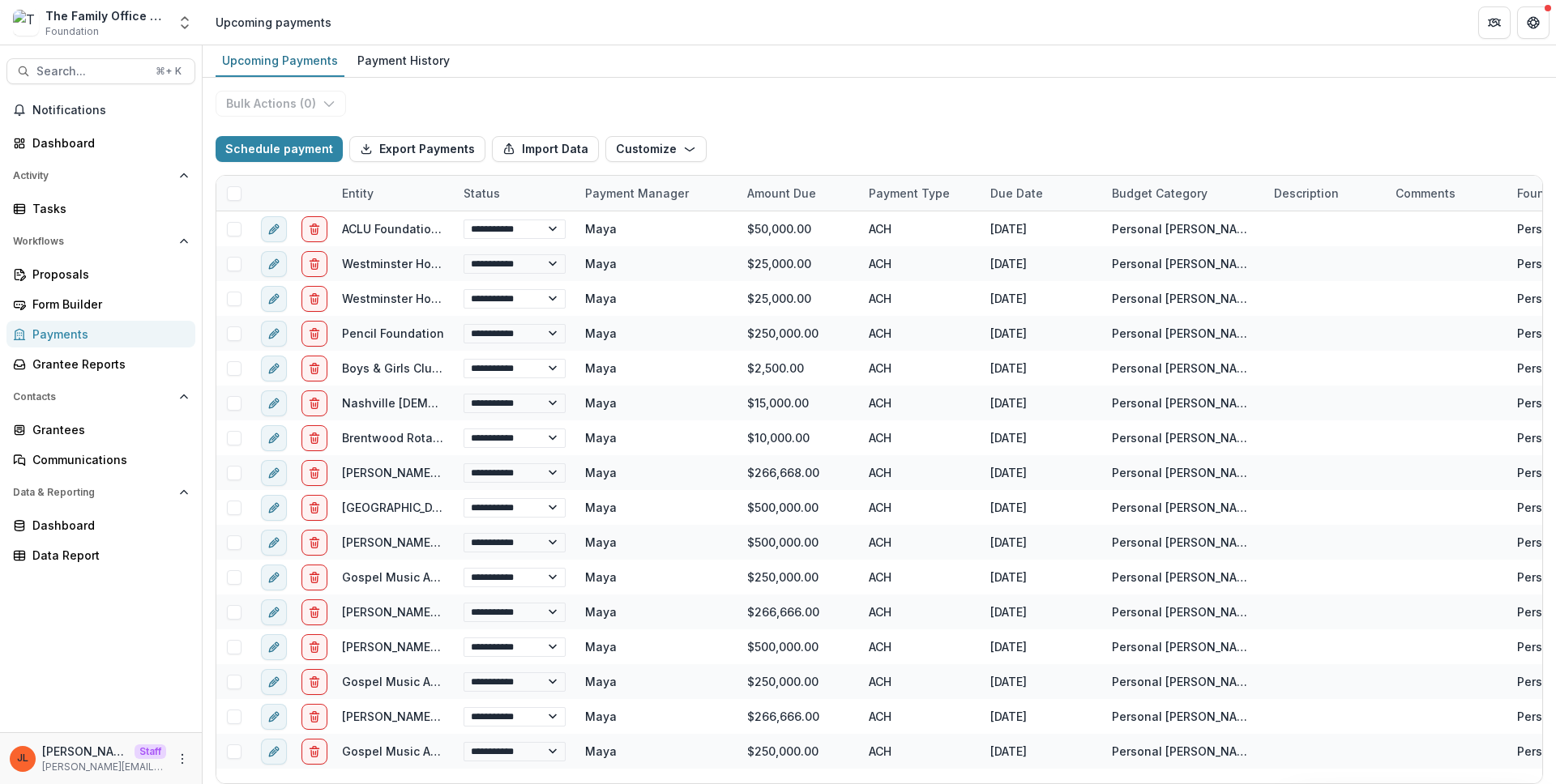
select select "**********"
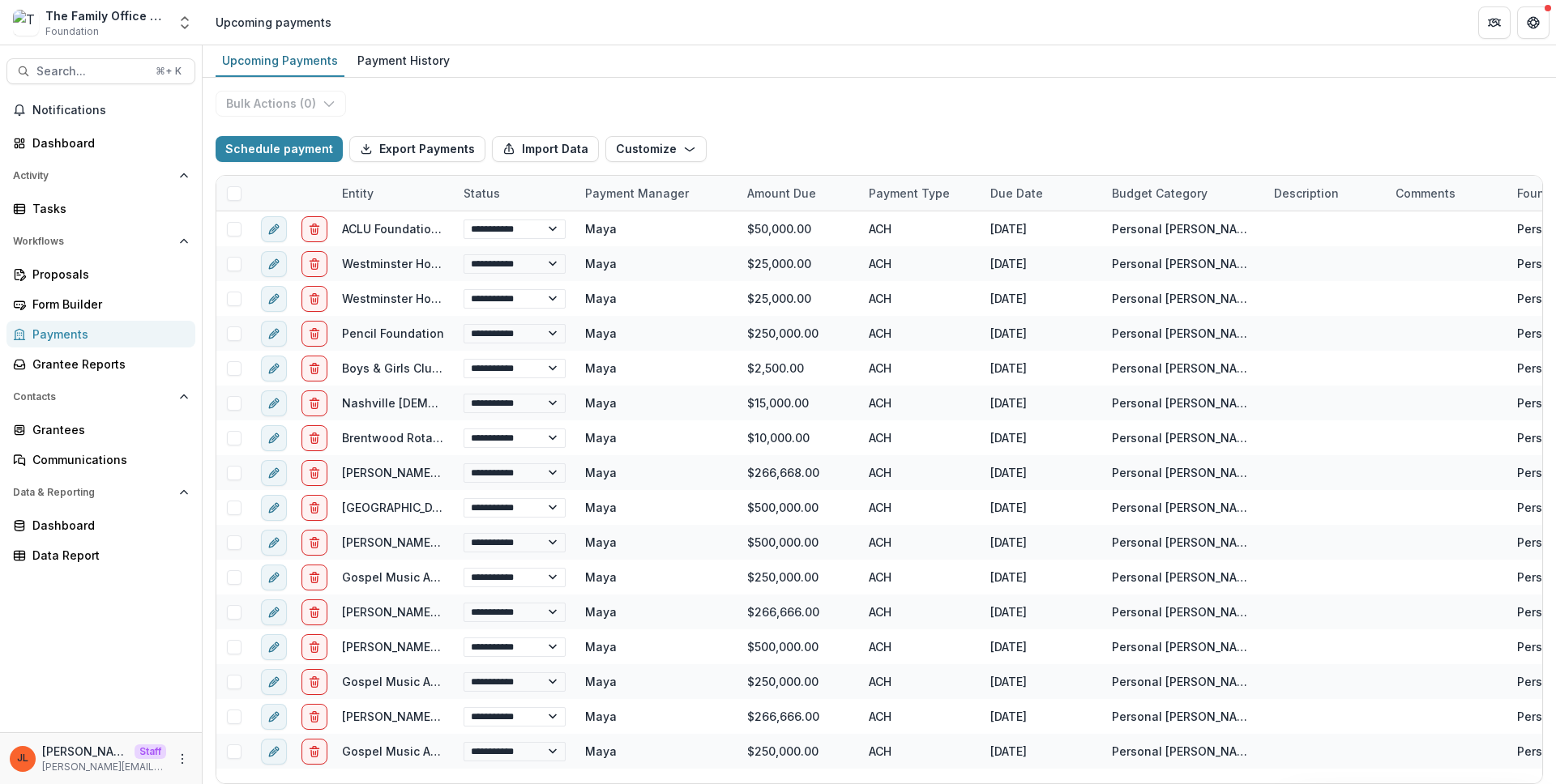
select select "**********"
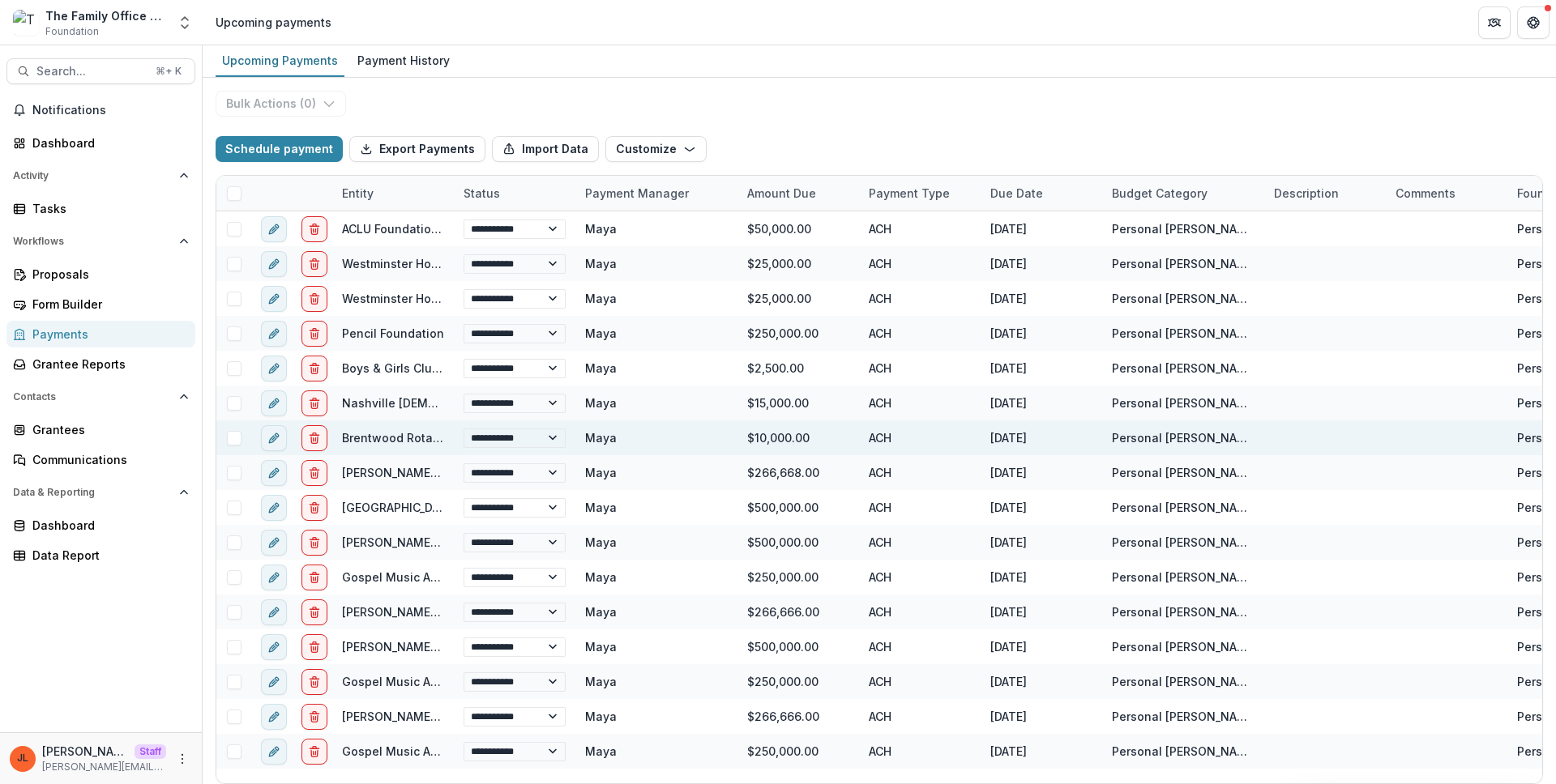
select select "**********"
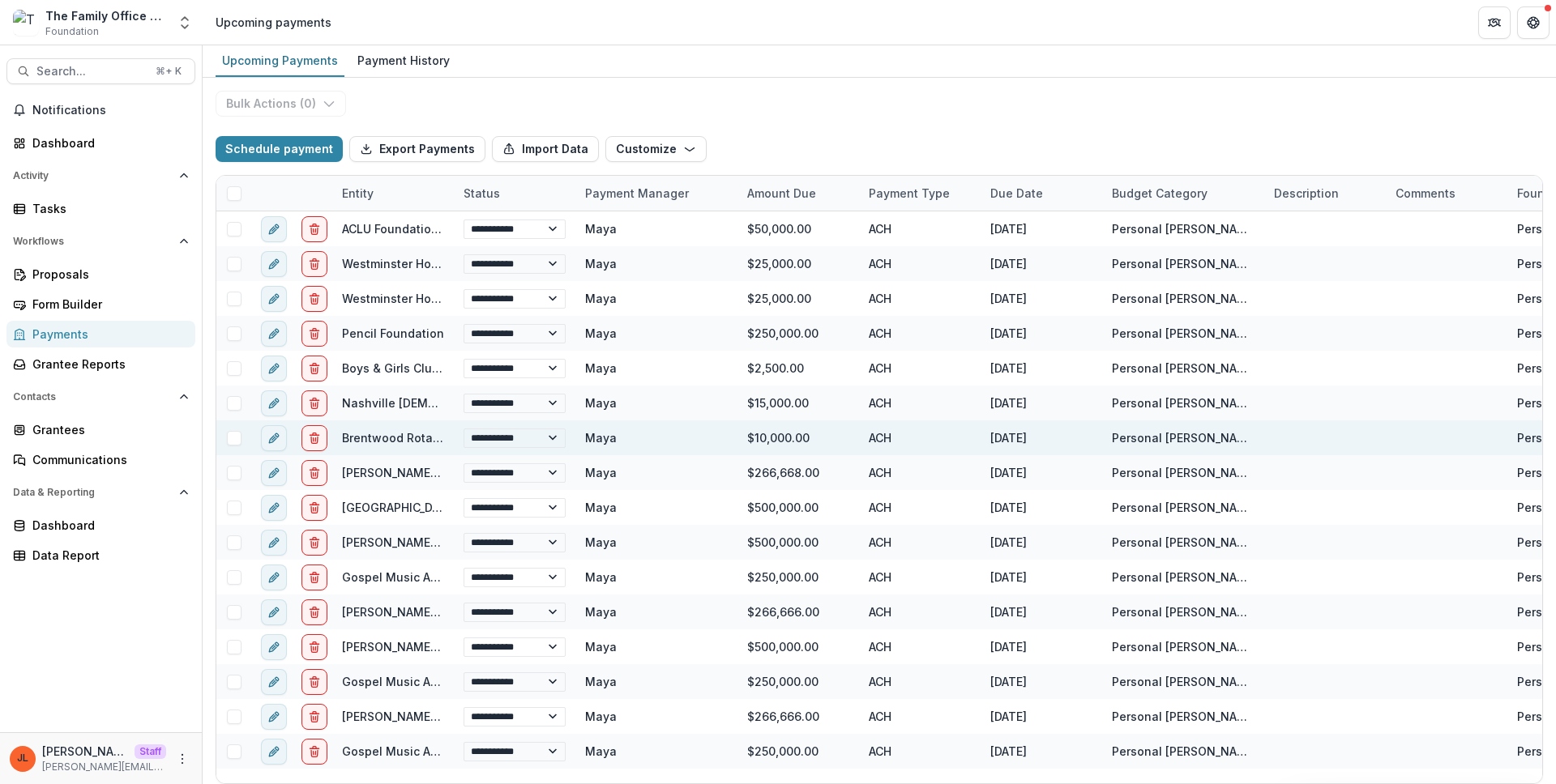
select select "**********"
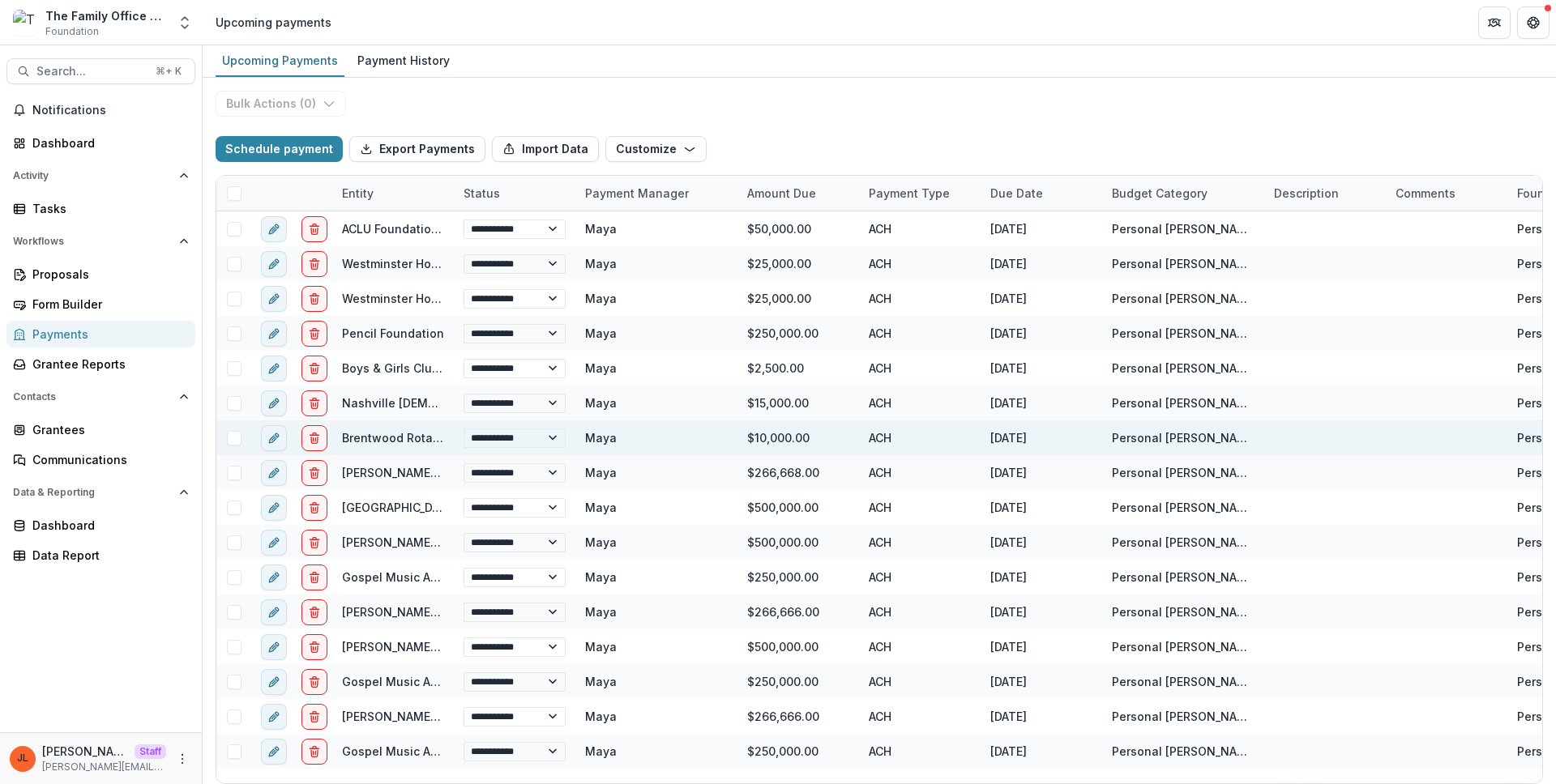
select select "**********"
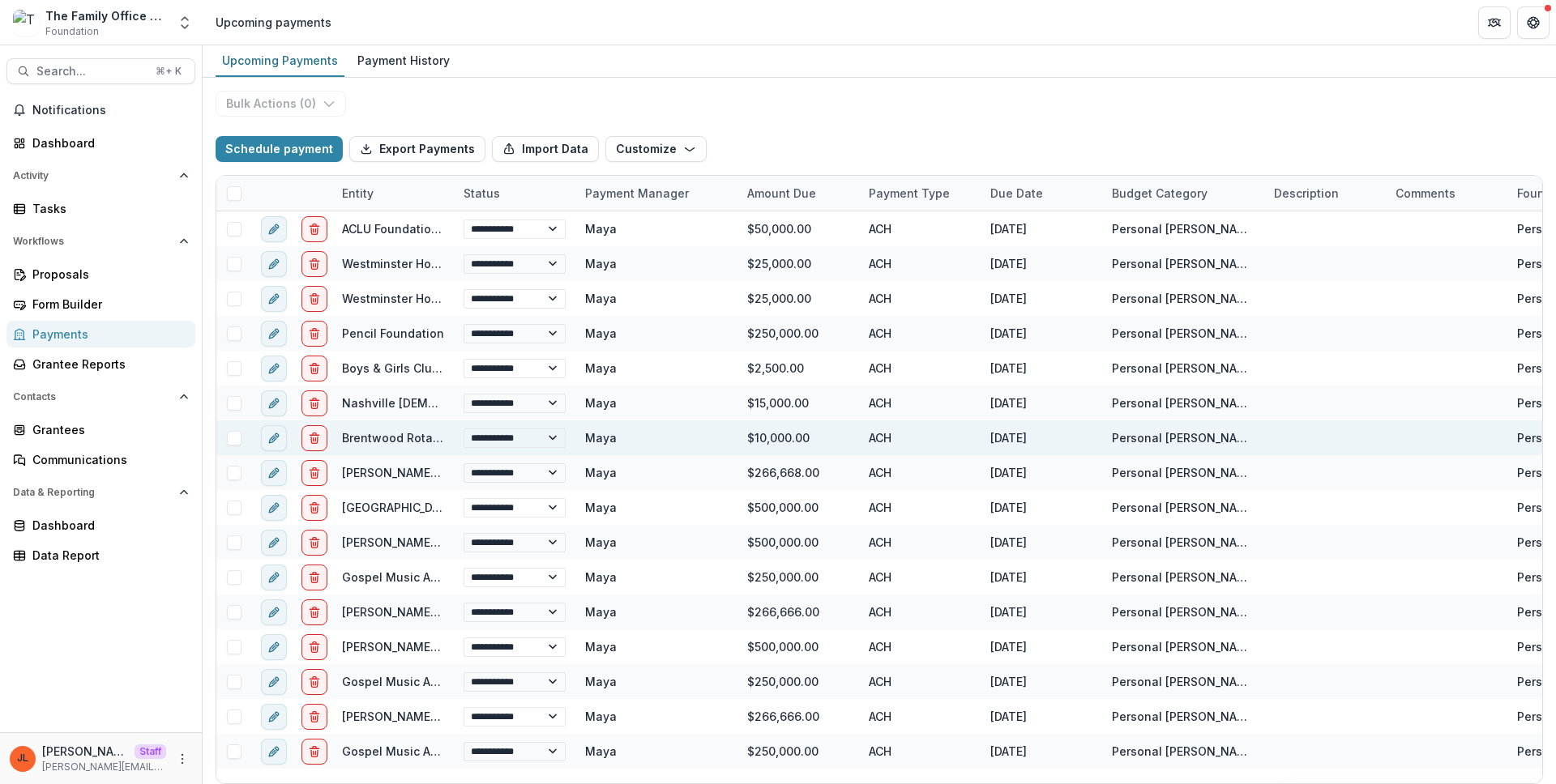
select select "**********"
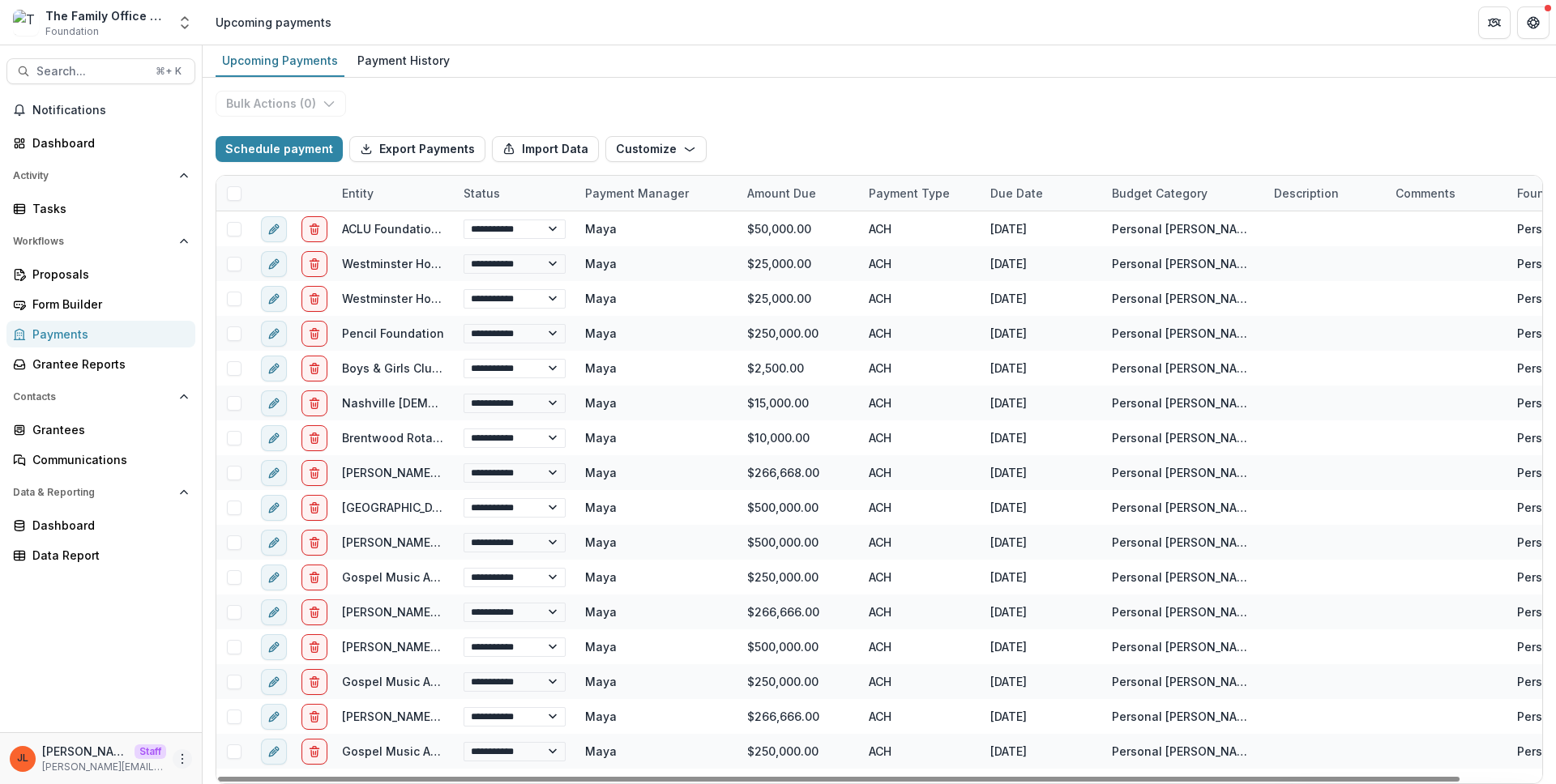
click at [187, 754] on icon "More" at bounding box center [183, 760] width 13 height 13
click at [286, 725] on link "User Settings" at bounding box center [289, 725] width 174 height 27
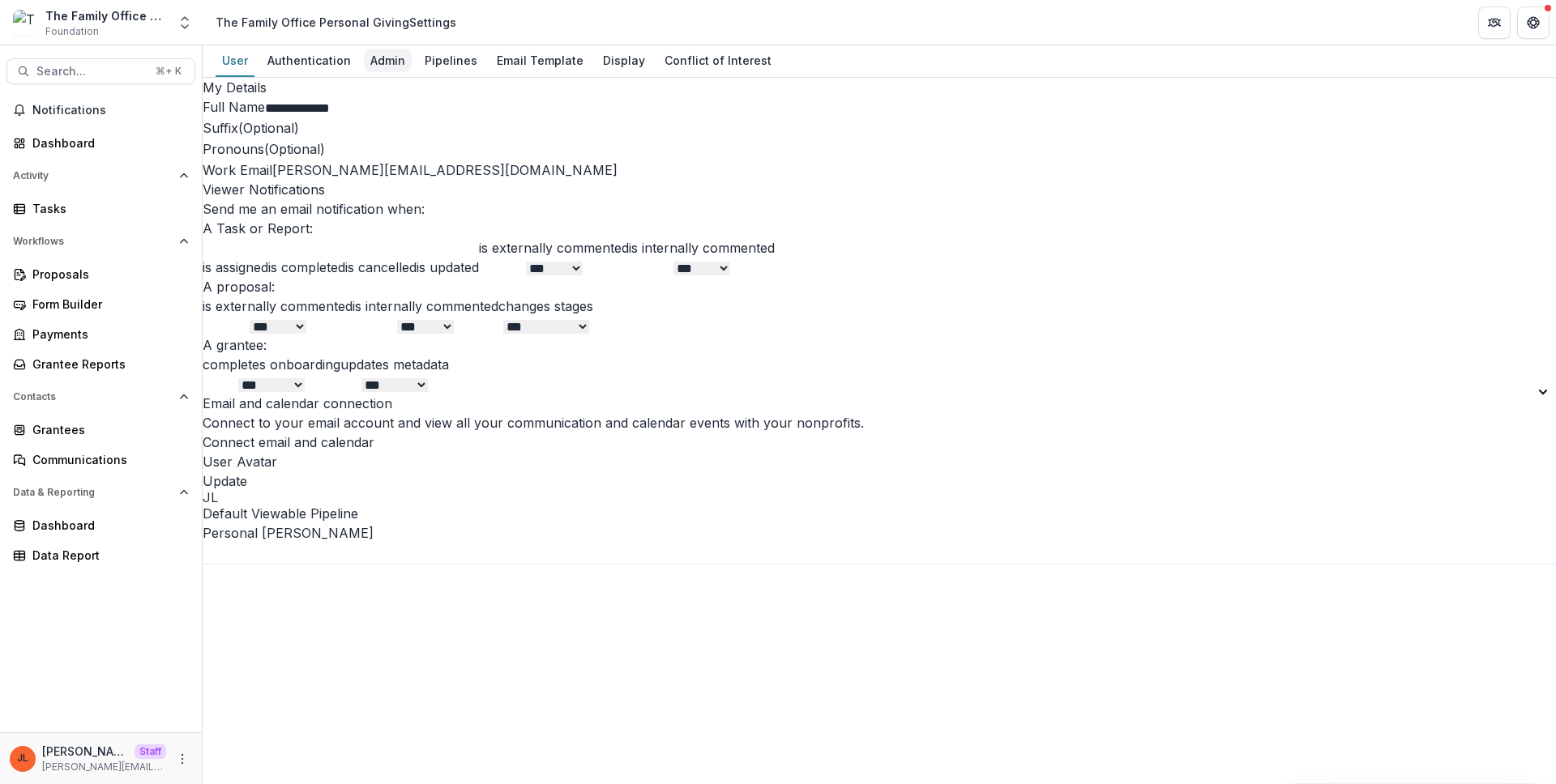
click at [394, 73] on link "Admin" at bounding box center [387, 61] width 48 height 32
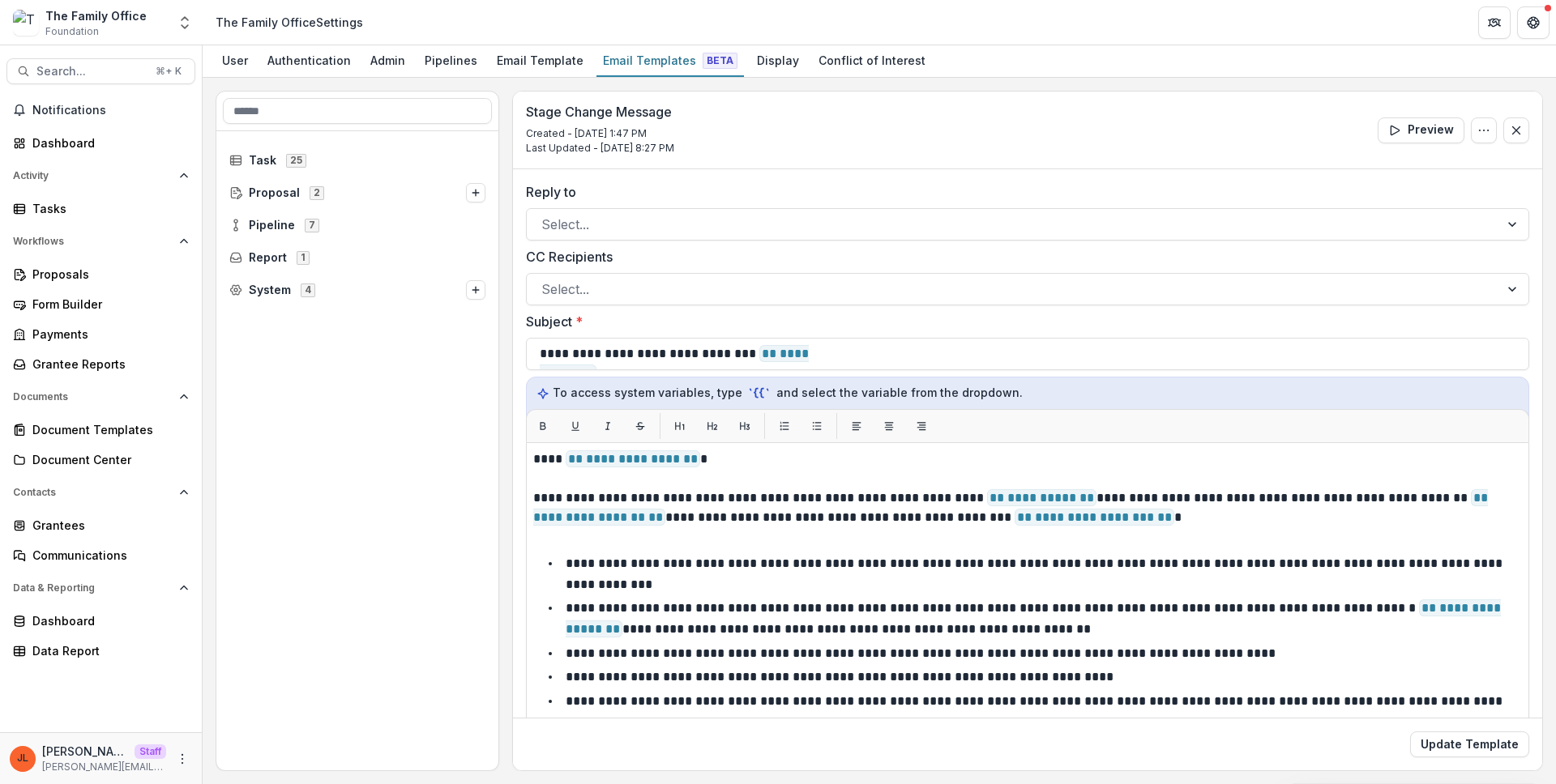
click at [944, 136] on div "Stage Change Message Created - [DATE] 1:47 PM Last Updated - [DATE] 8:27 PM Pre…" at bounding box center [1027, 130] width 1029 height 77
click at [389, 390] on div "Task 25 Proposal 2 Pipeline 7 Report 1 System 4" at bounding box center [357, 451] width 282 height 639
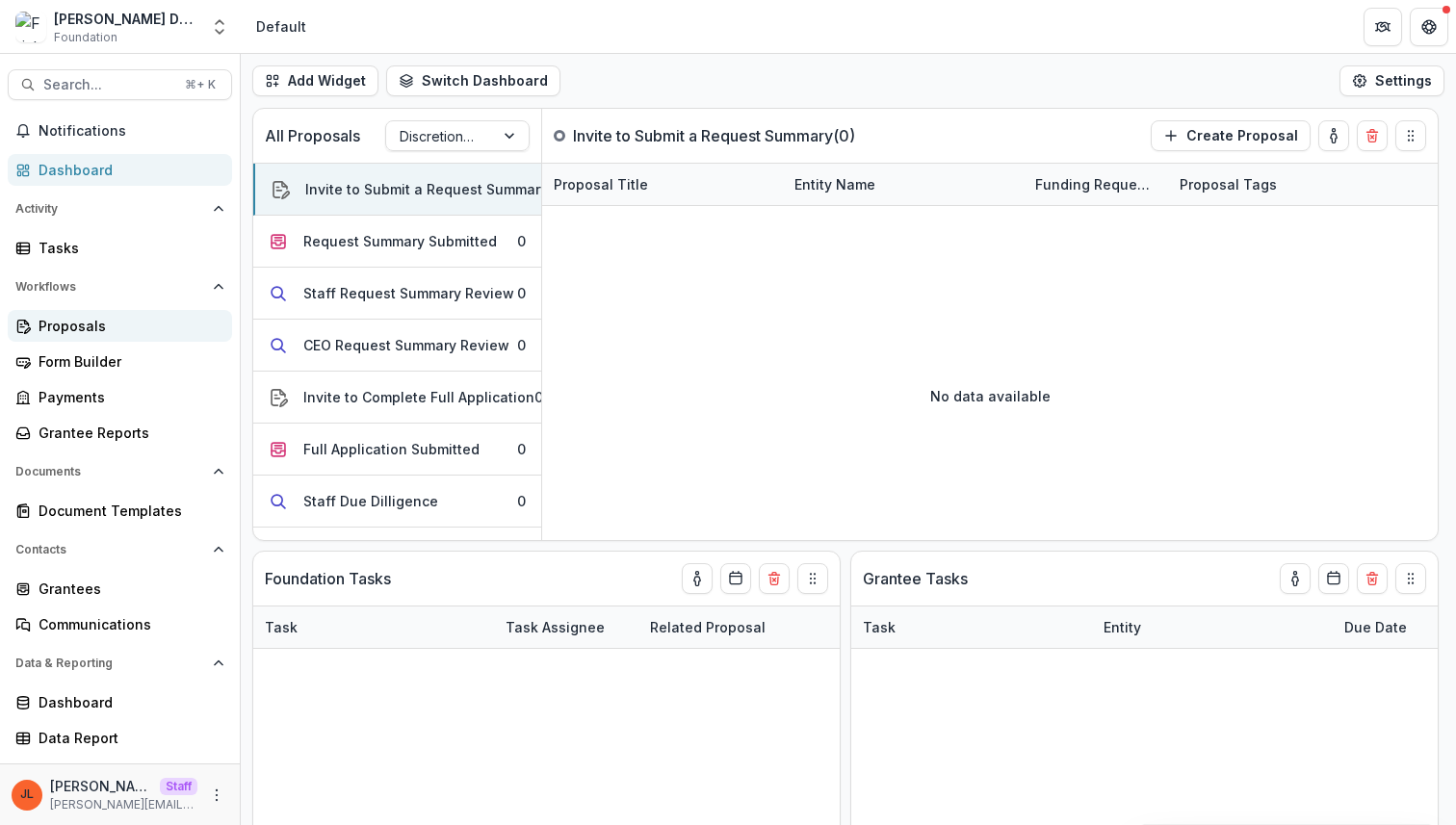
click at [126, 328] on div "Proposals" at bounding box center [128, 325] width 178 height 20
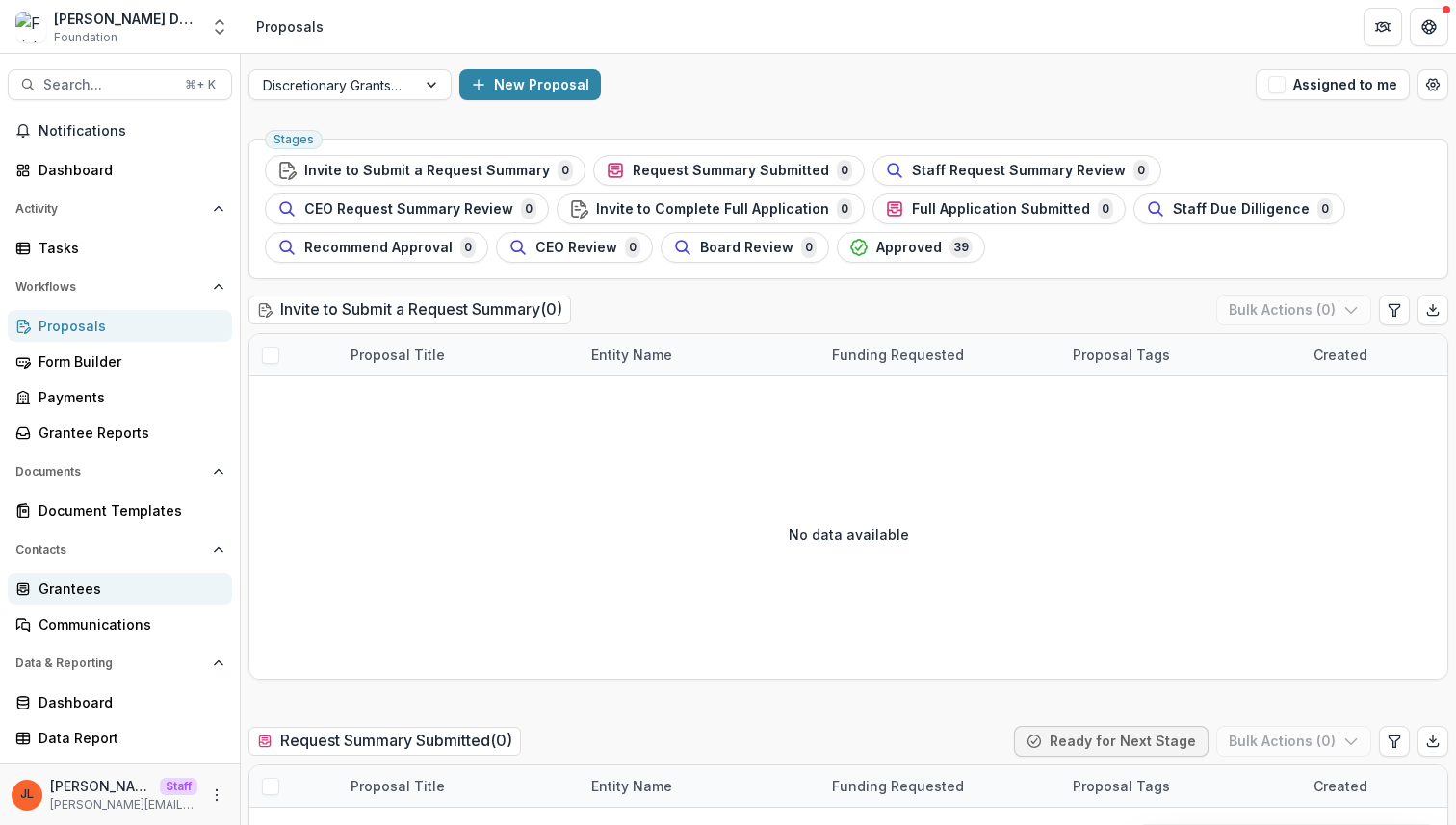
click at [68, 595] on div "Grantees" at bounding box center [128, 589] width 178 height 20
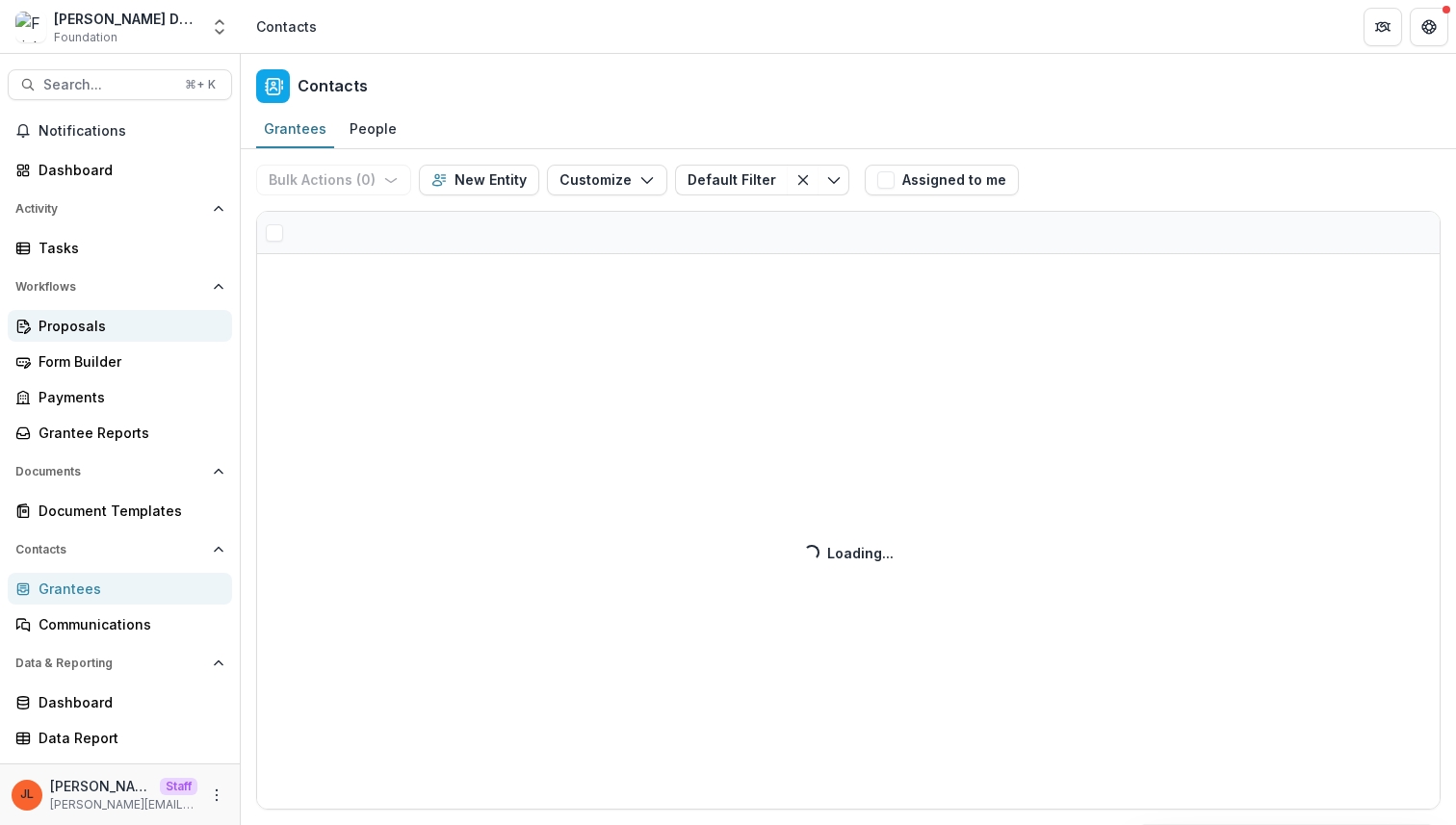
click at [105, 325] on div "Proposals" at bounding box center [128, 325] width 178 height 20
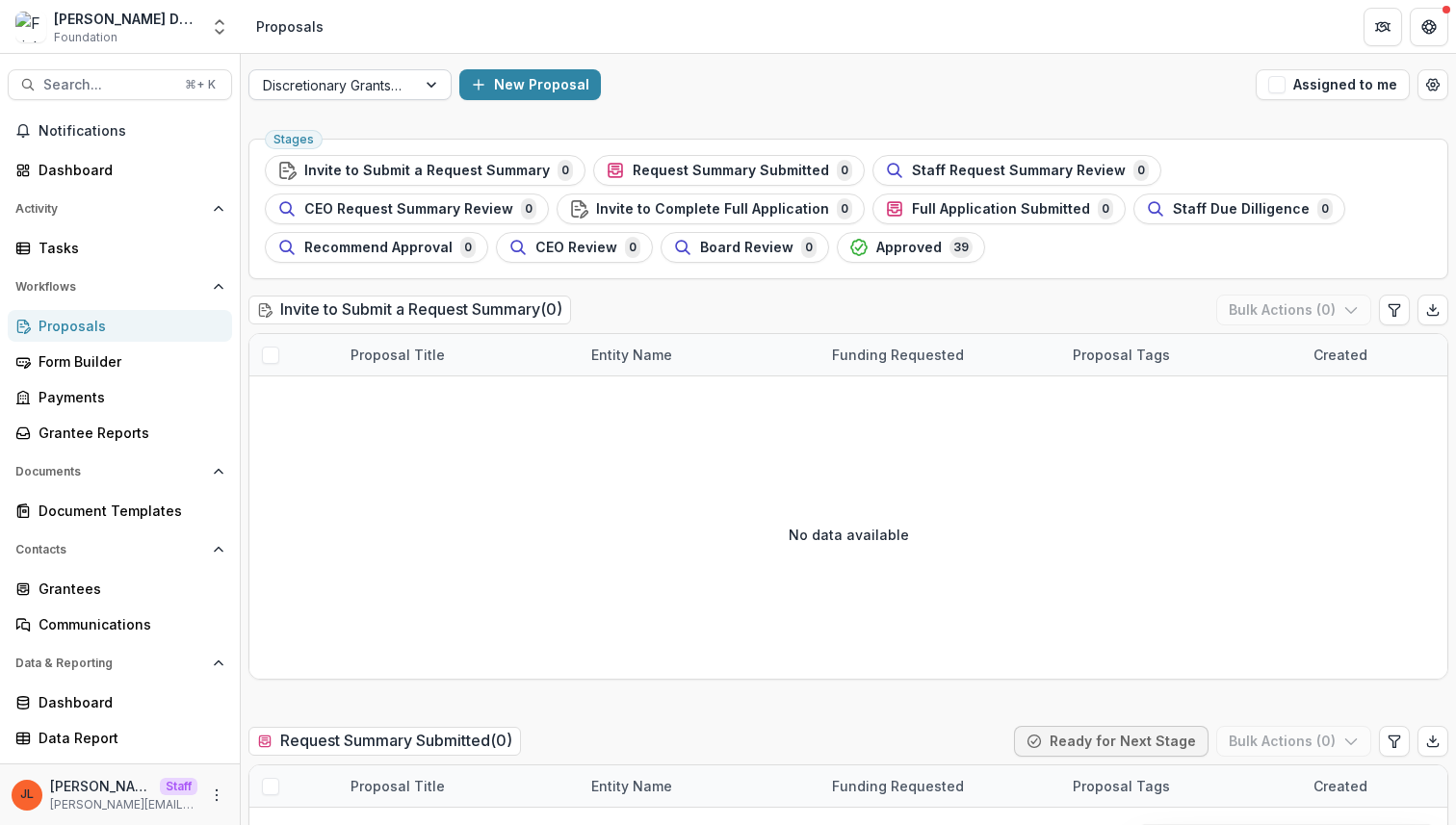
click at [371, 94] on div at bounding box center [332, 85] width 139 height 24
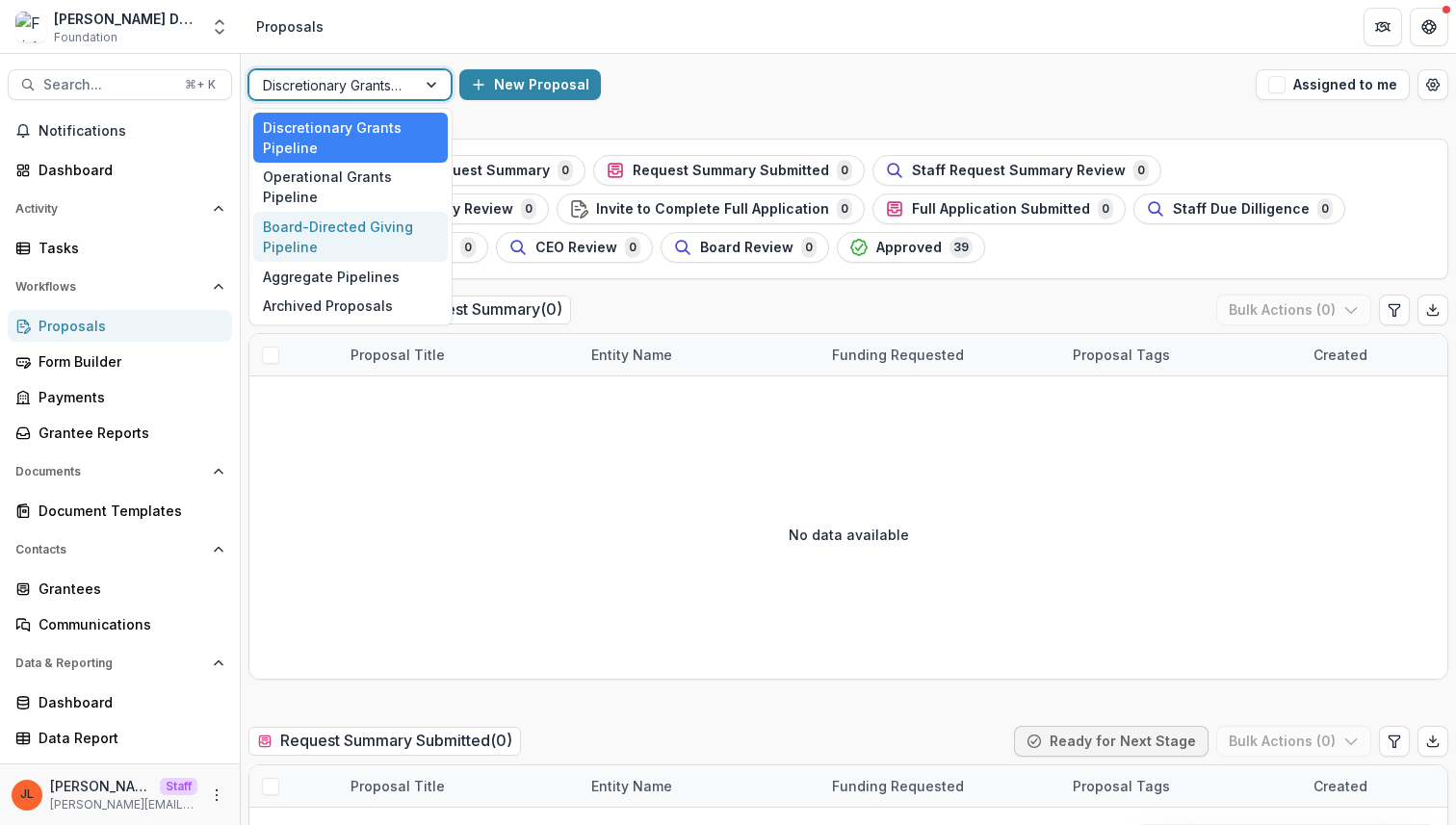
click at [330, 212] on div "Board-Directed Giving Pipeline" at bounding box center [350, 237] width 195 height 50
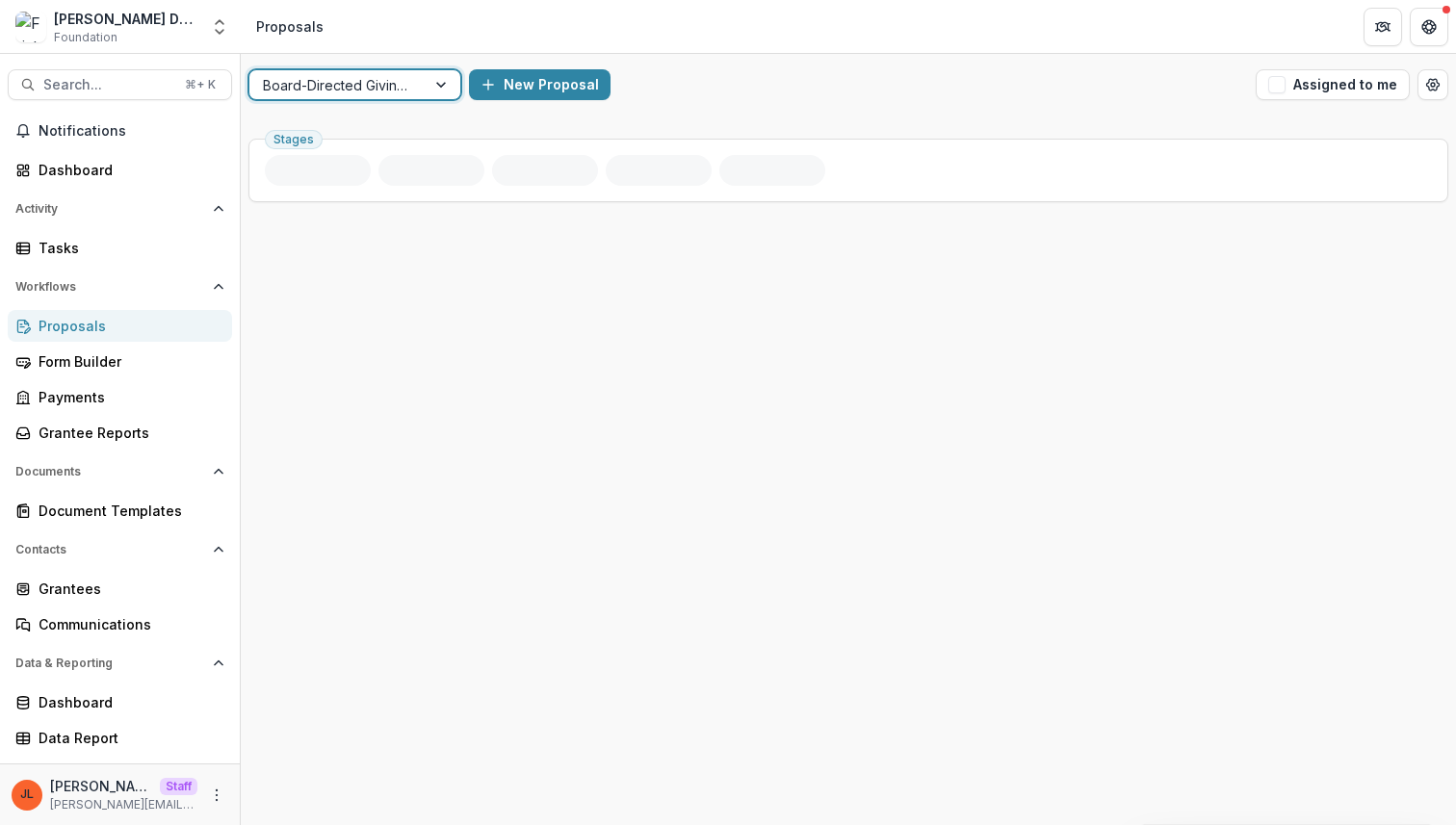
click at [814, 90] on div "New Proposal" at bounding box center [858, 85] width 779 height 31
click at [801, 92] on div "New Proposal" at bounding box center [858, 85] width 779 height 31
click at [689, 96] on div "New Proposal" at bounding box center [858, 85] width 779 height 31
click at [401, 444] on div "Stages" at bounding box center [849, 477] width 1216 height 694
click at [389, 330] on div "Stages" at bounding box center [849, 477] width 1216 height 694
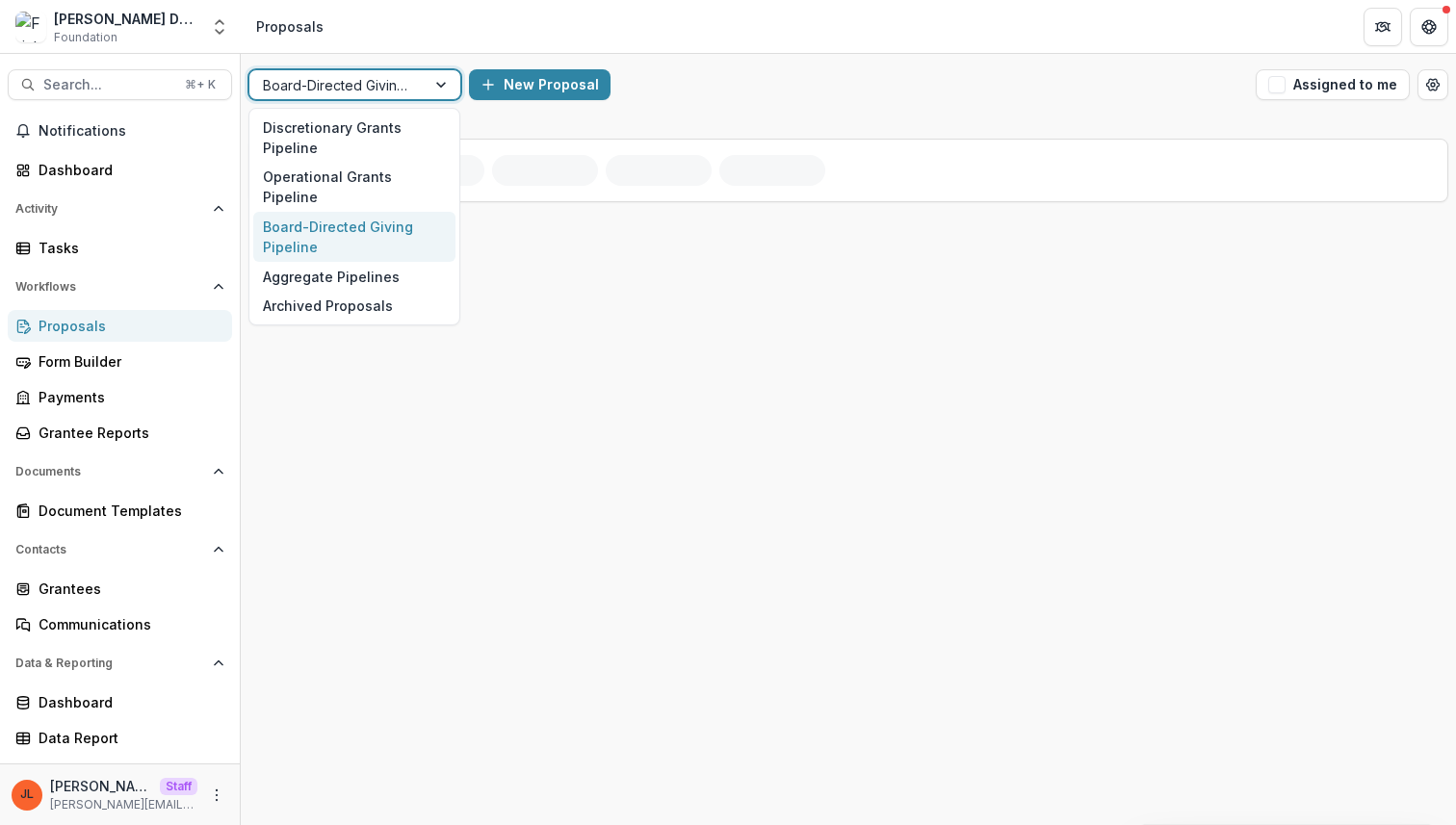
click at [434, 81] on div at bounding box center [443, 85] width 35 height 29
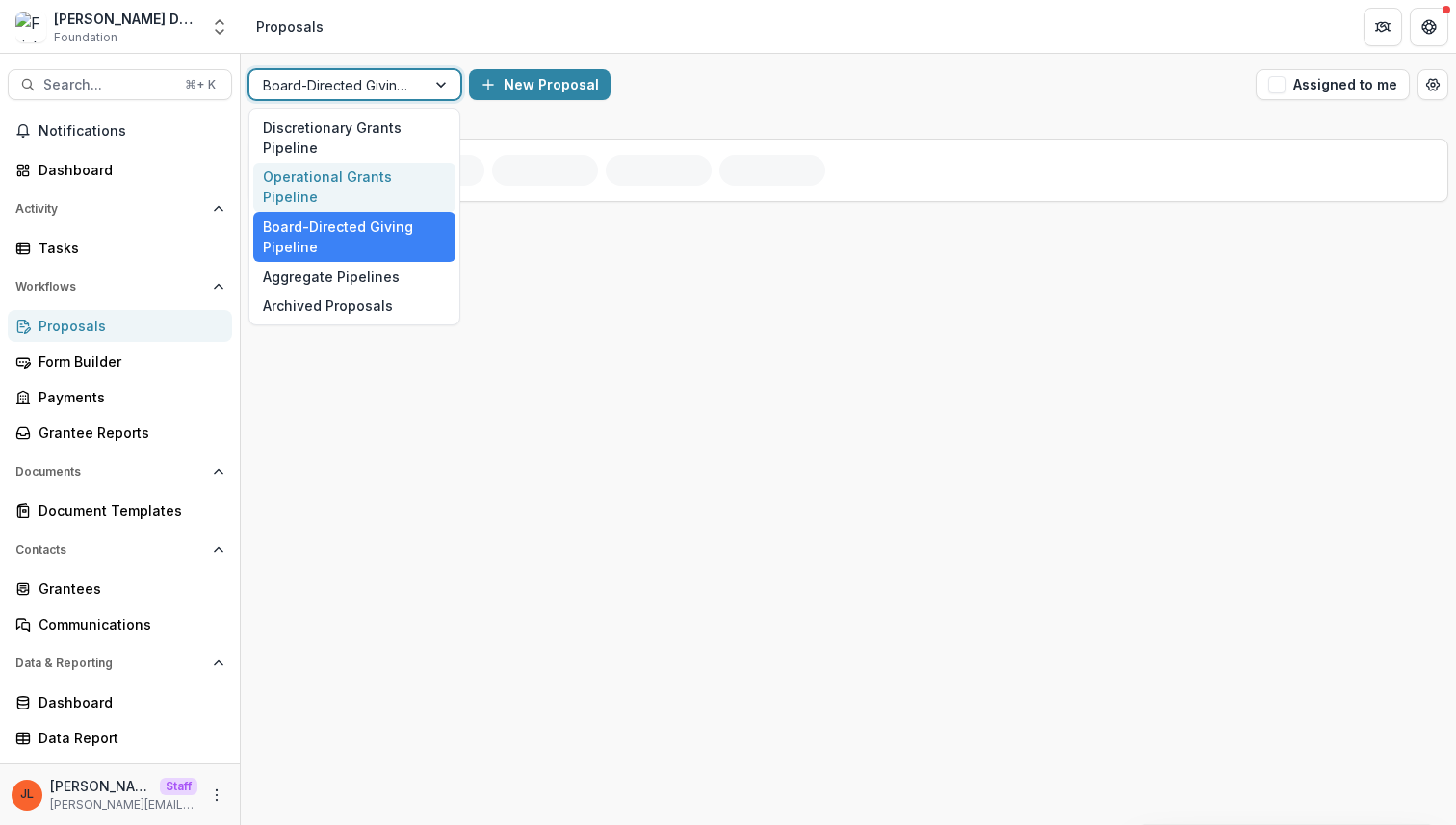
click at [378, 177] on div "Operational Grants Pipeline" at bounding box center [354, 188] width 202 height 50
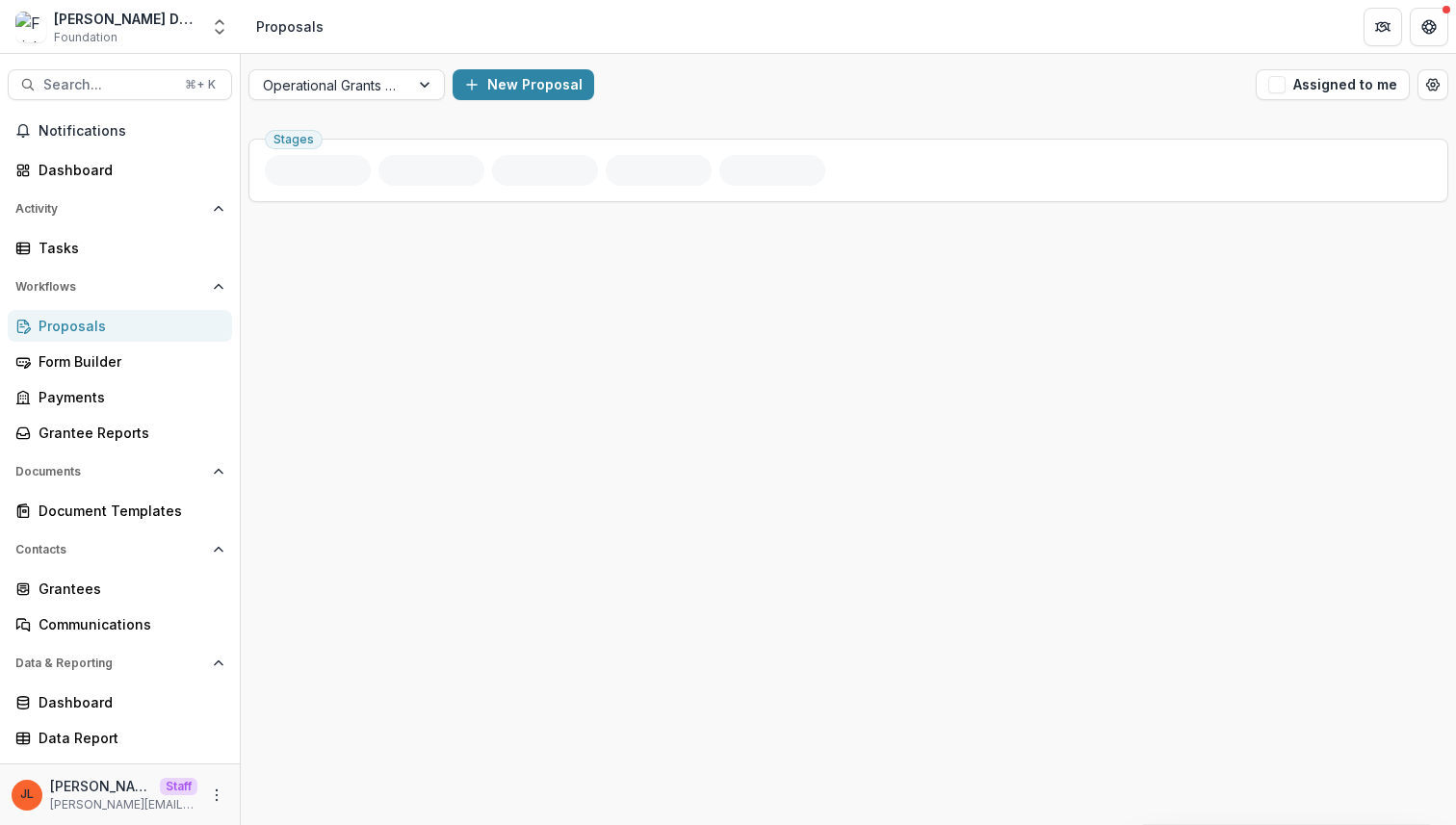
click at [460, 321] on div "Stages" at bounding box center [849, 477] width 1216 height 694
click at [1424, 86] on button "Open table manager" at bounding box center [1434, 85] width 31 height 31
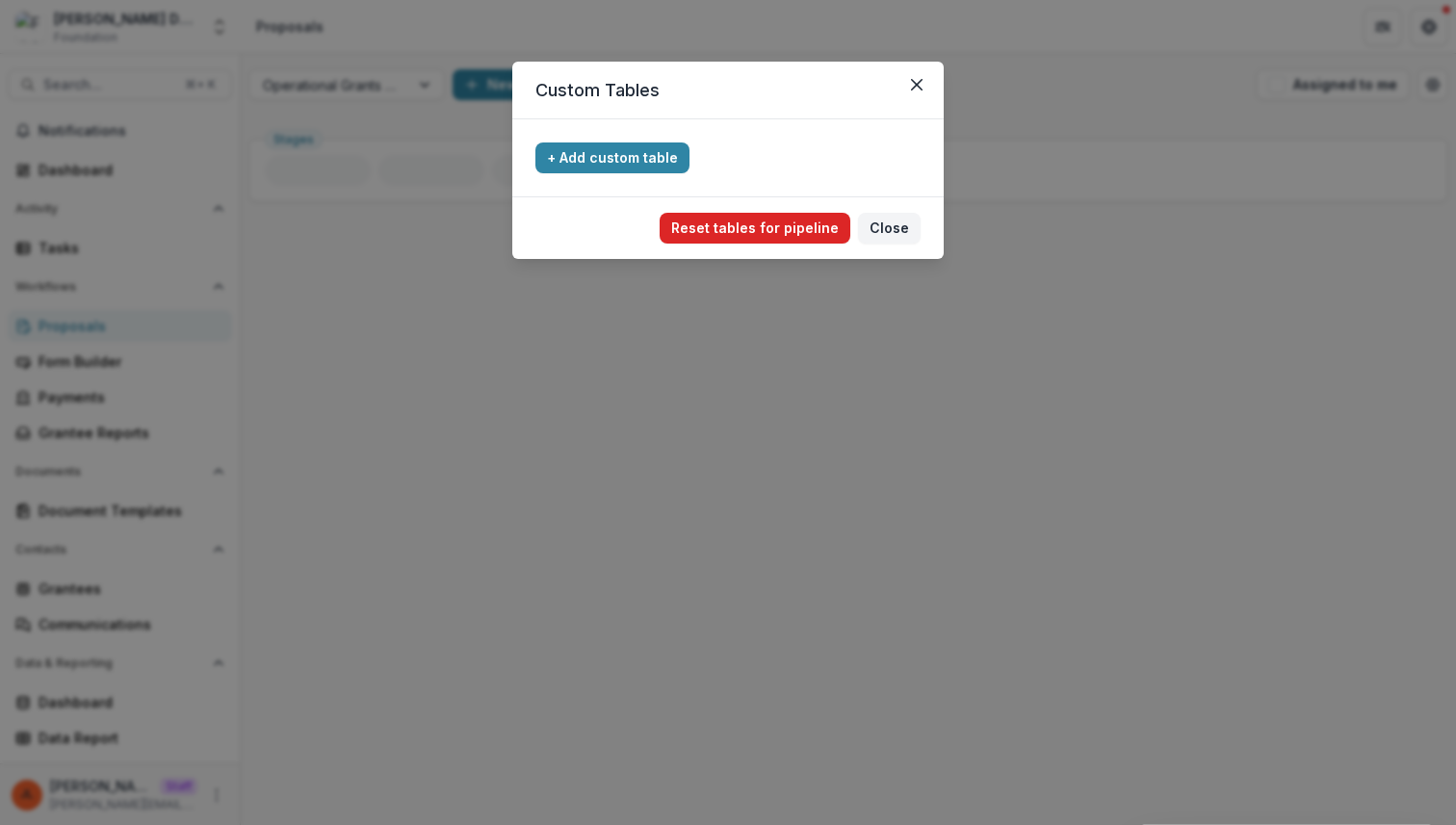
click at [761, 216] on button "Reset tables for pipeline" at bounding box center [755, 229] width 191 height 31
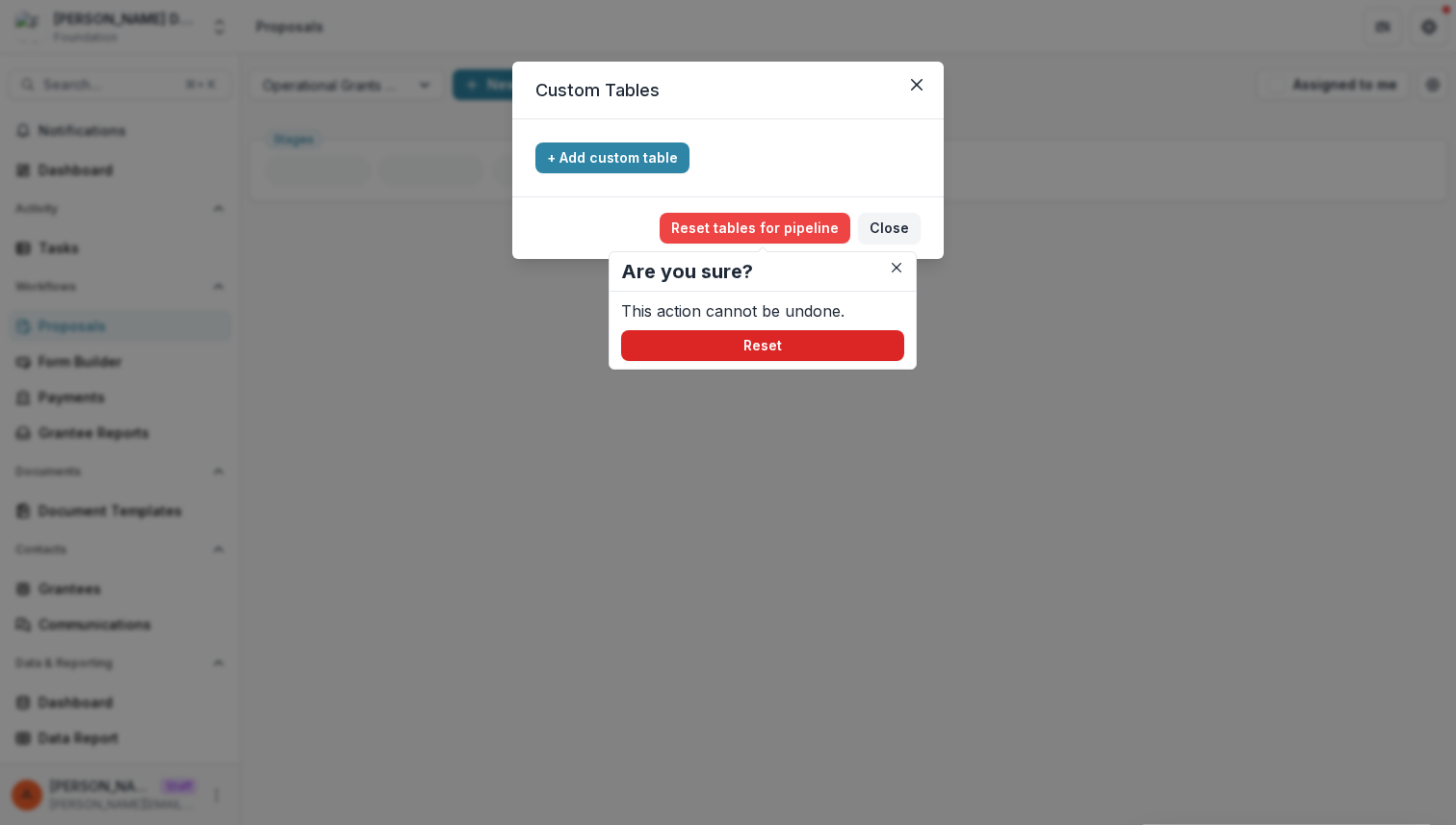
click at [740, 346] on button "Reset" at bounding box center [762, 346] width 283 height 31
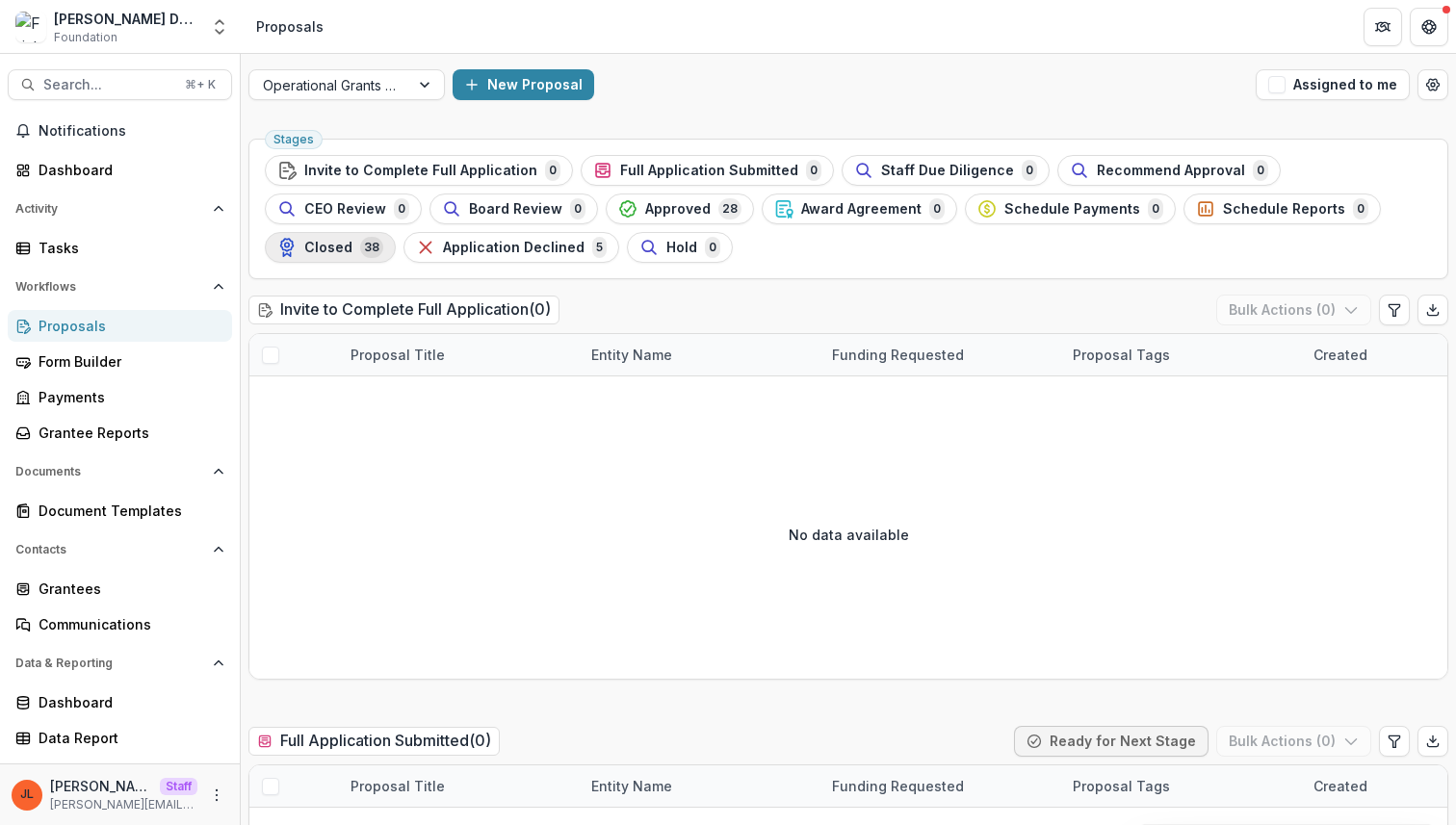
click at [384, 237] on div "Closed 38" at bounding box center [329, 248] width 106 height 21
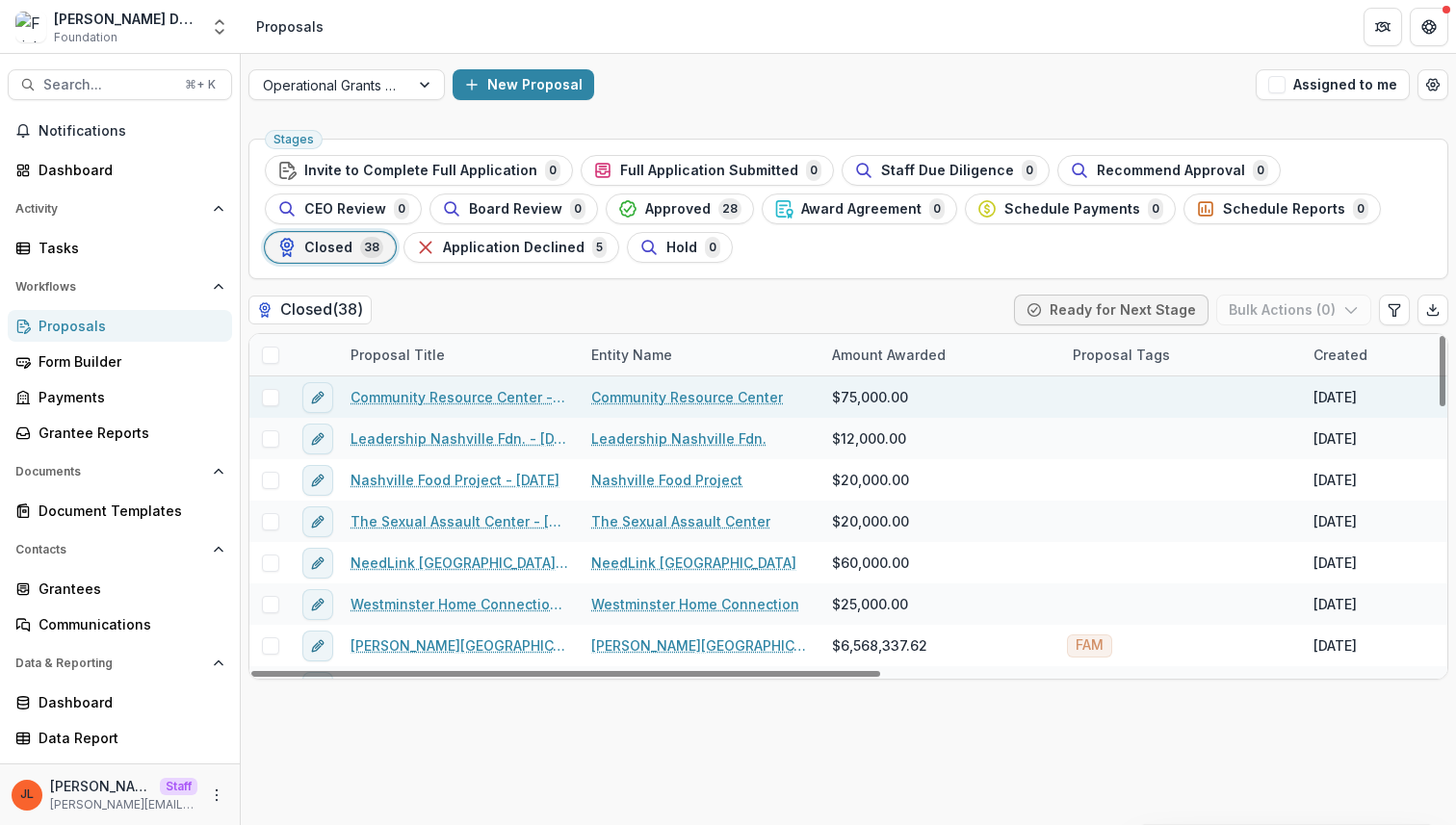
click at [425, 411] on div "Community Resource Center - 2023-01-18" at bounding box center [459, 397] width 241 height 42
click at [425, 388] on link "Community Resource Center - 2023-01-18" at bounding box center [459, 397] width 218 height 20
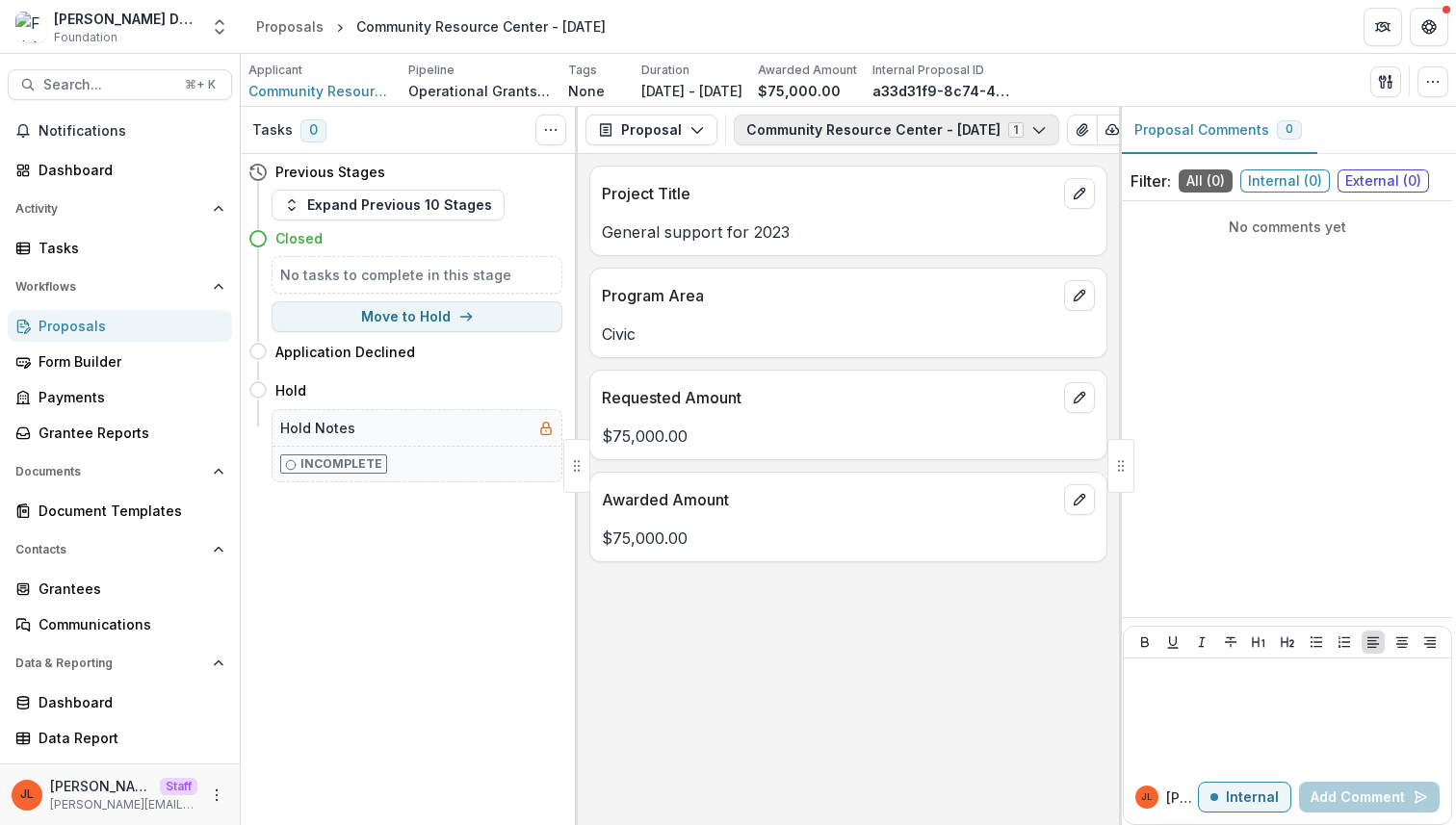
scroll to position [0, 133]
click at [971, 136] on icon "View Attached Files" at bounding box center [968, 130] width 15 height 15
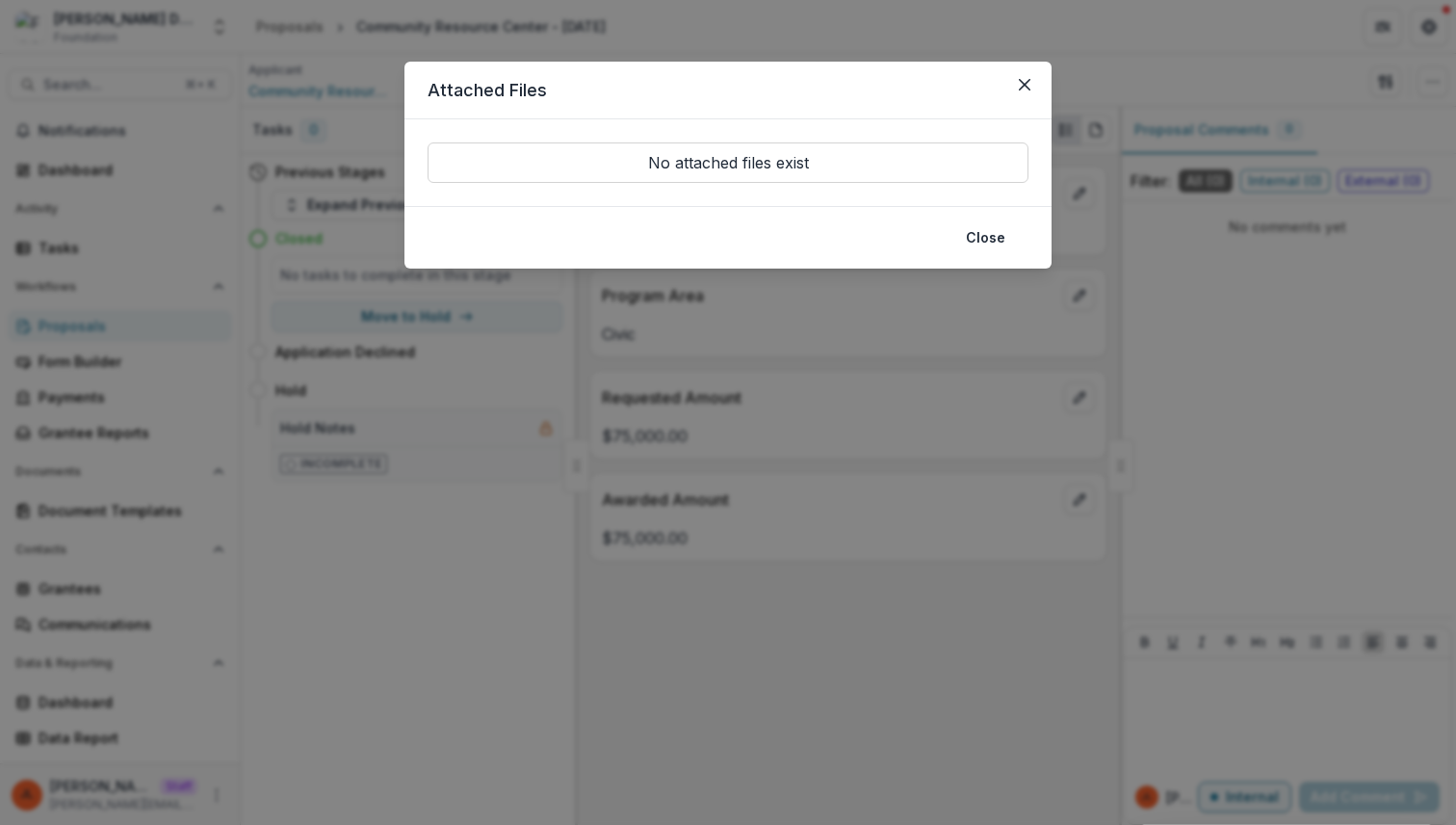
click at [863, 376] on div "Attached Files No attached files exist Close" at bounding box center [728, 412] width 1456 height 825
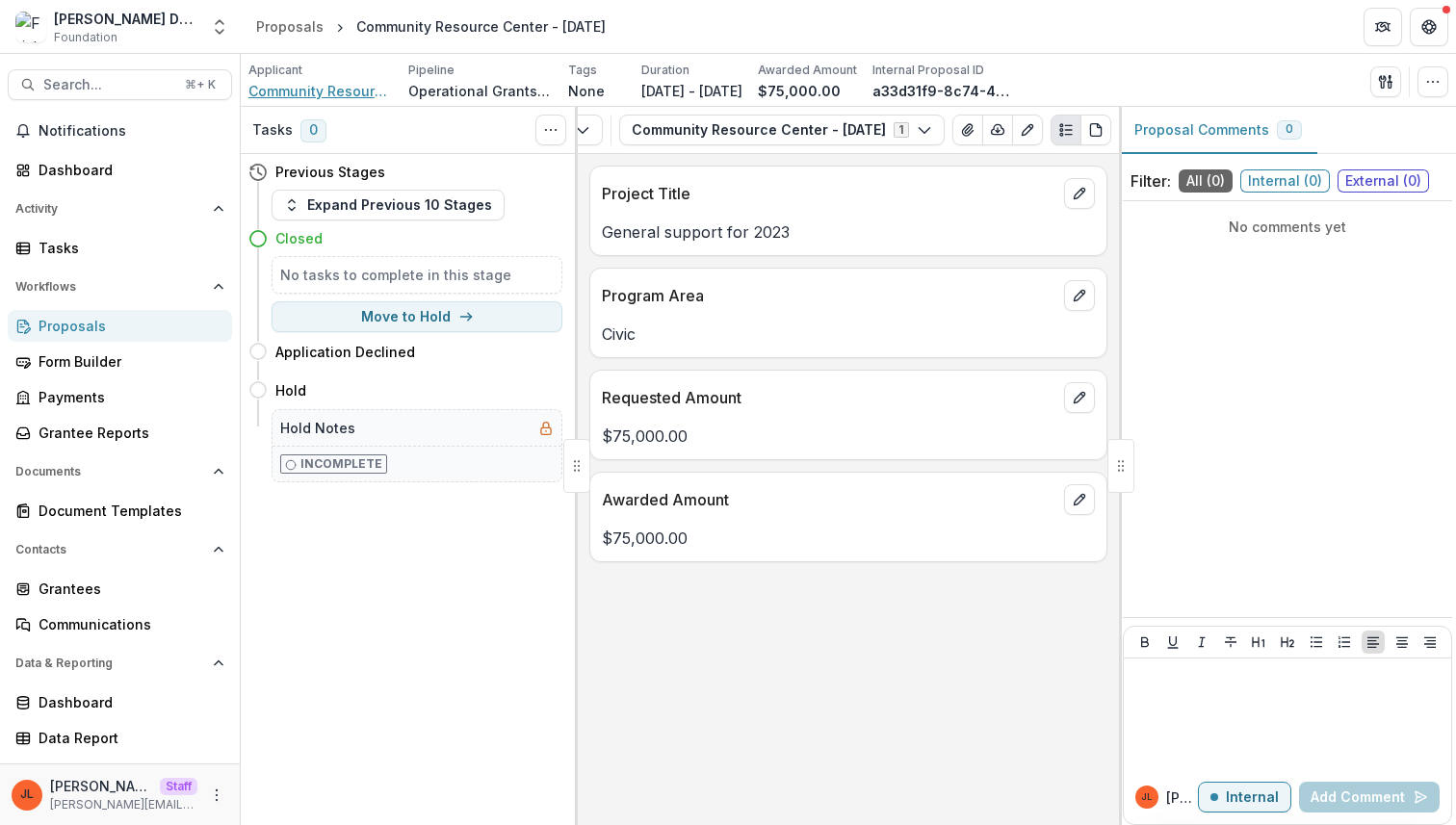
click at [339, 98] on span "Community Resource Center" at bounding box center [321, 91] width 144 height 20
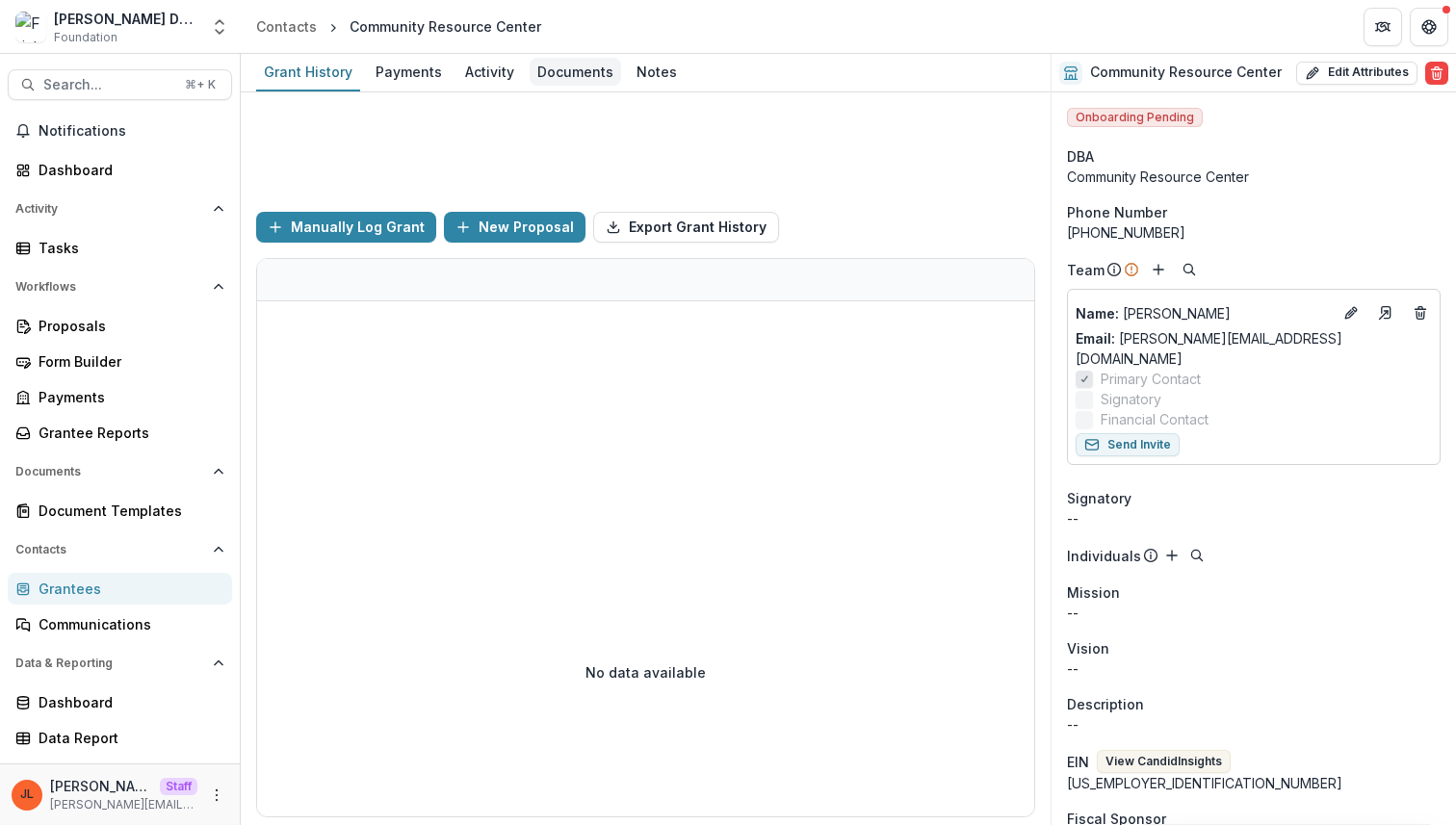
click at [584, 71] on div "Documents" at bounding box center [575, 72] width 91 height 28
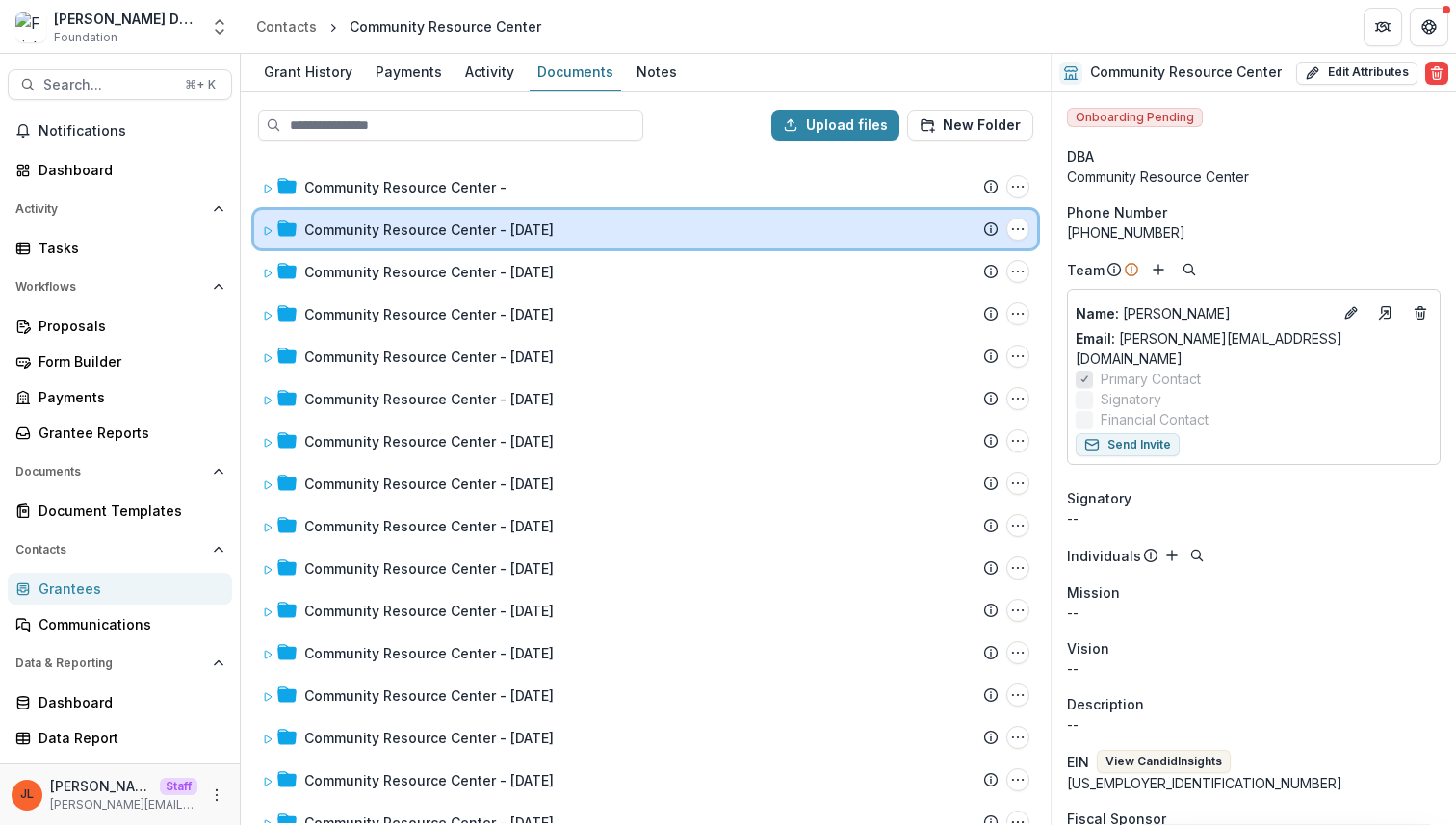
click at [264, 231] on icon at bounding box center [267, 231] width 7 height 8
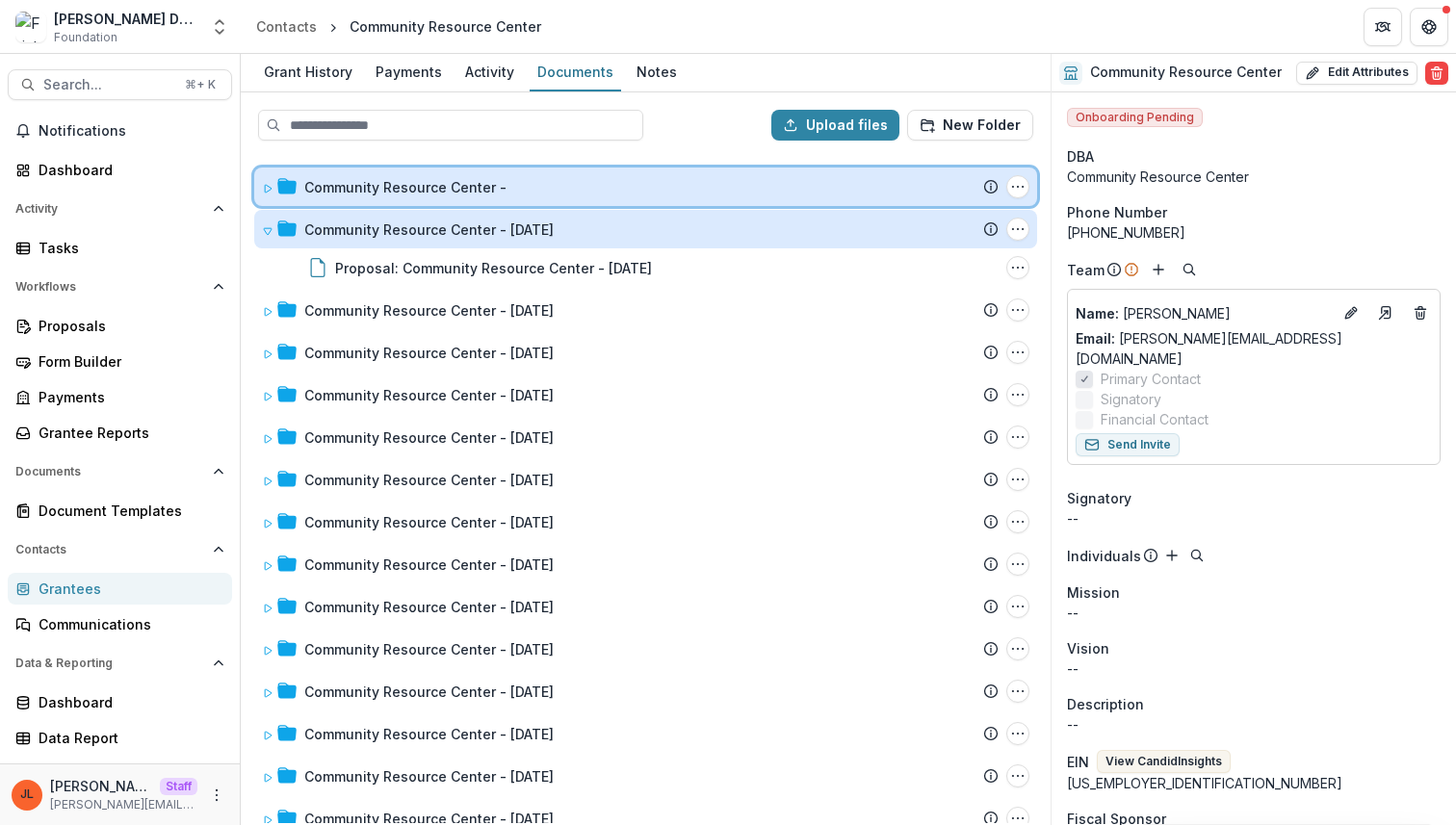
click at [270, 191] on icon at bounding box center [267, 189] width 12 height 12
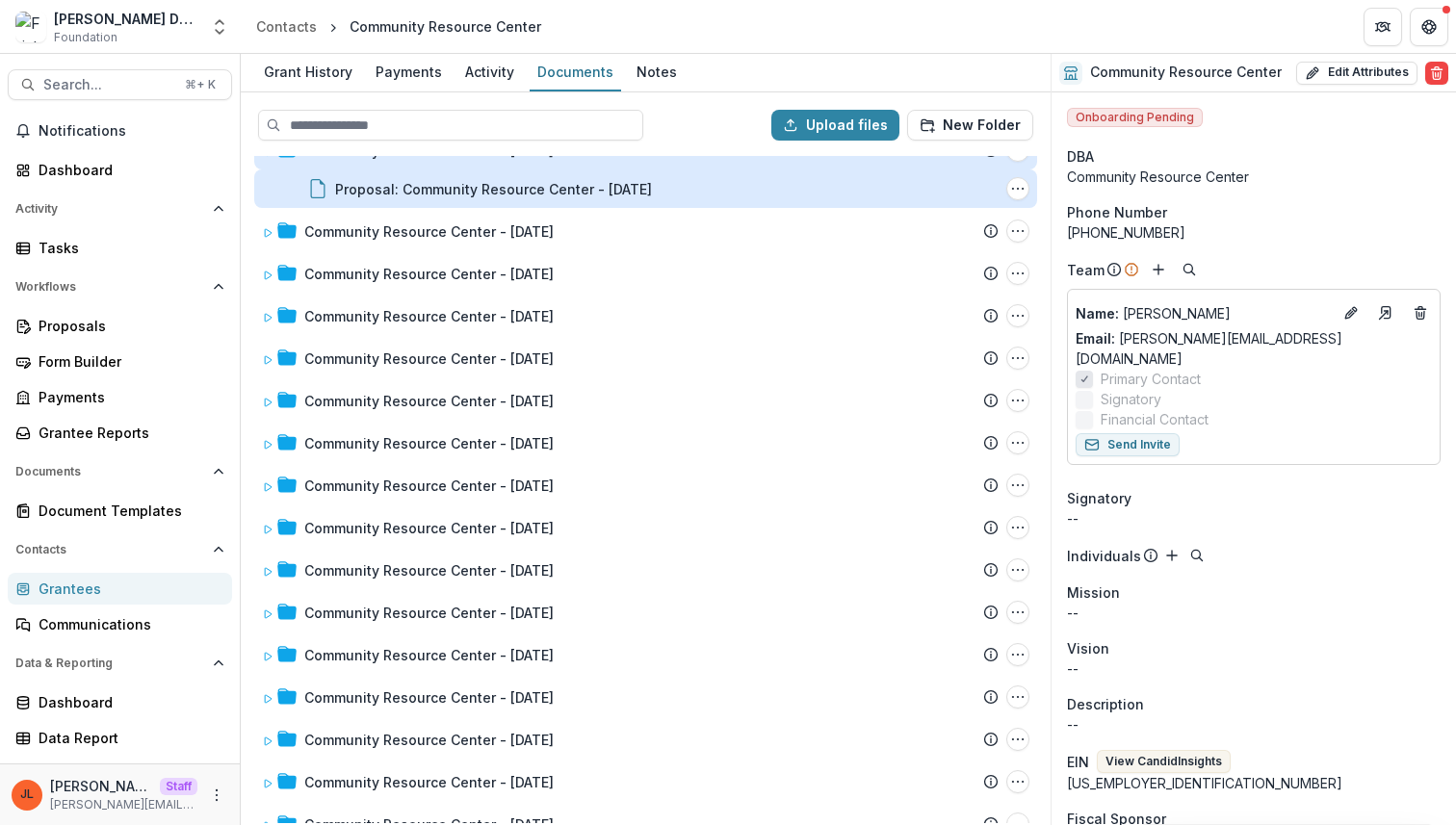
scroll to position [127, 0]
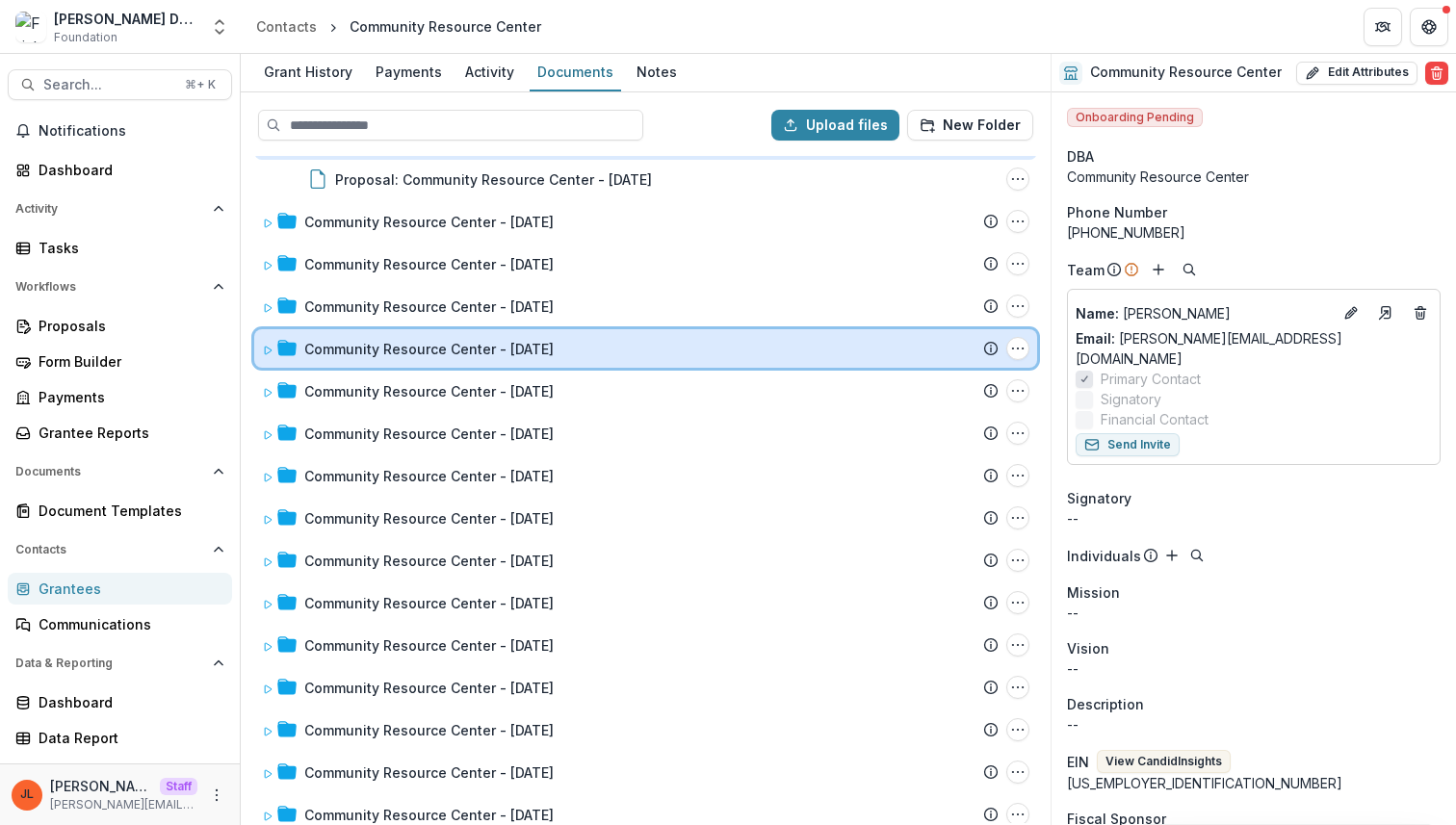
click at [256, 353] on div "Community Resource Center - 2022-01-19 Submission Temelio Proposal Attached pro…" at bounding box center [645, 349] width 783 height 39
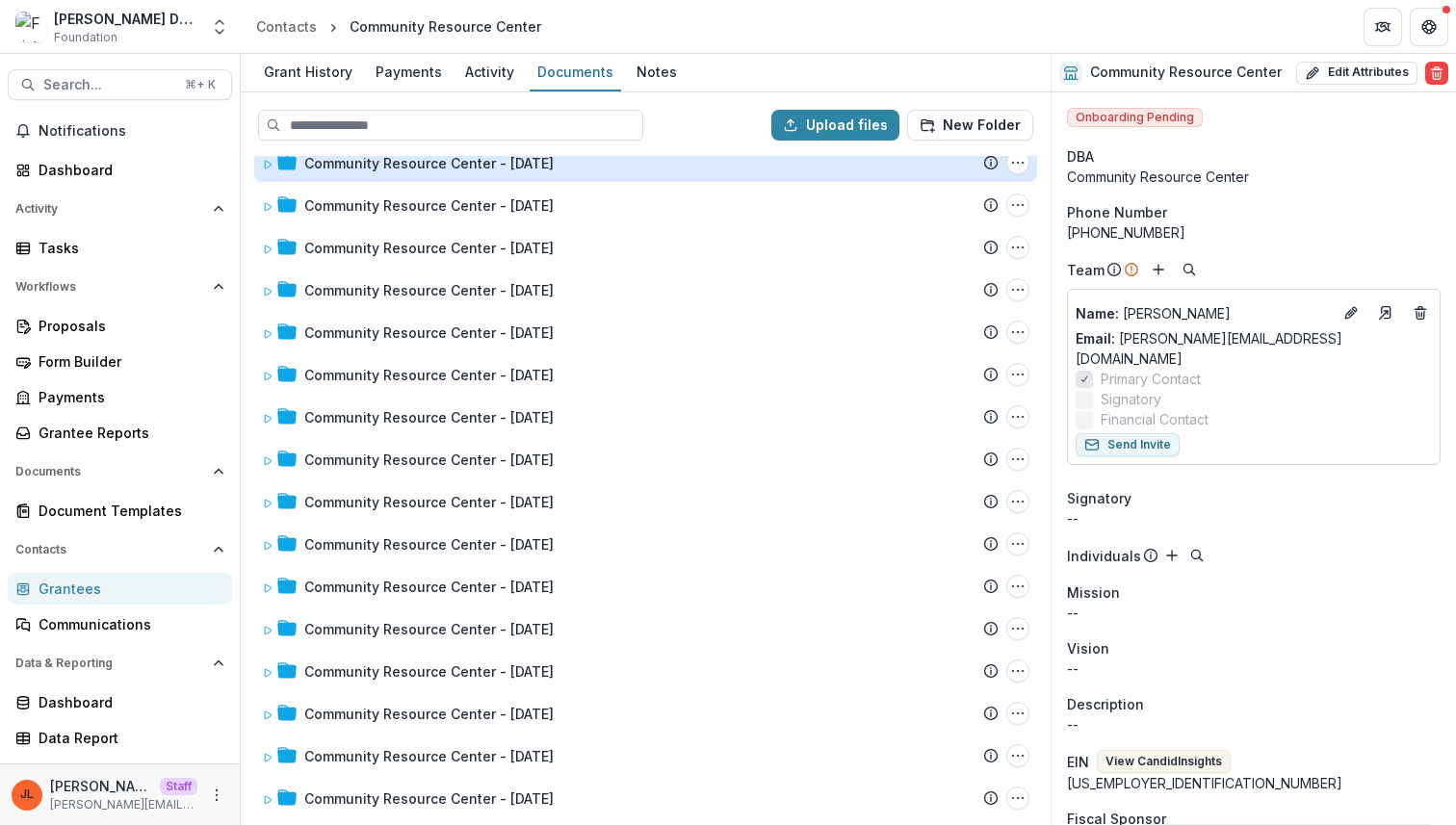
scroll to position [417, 0]
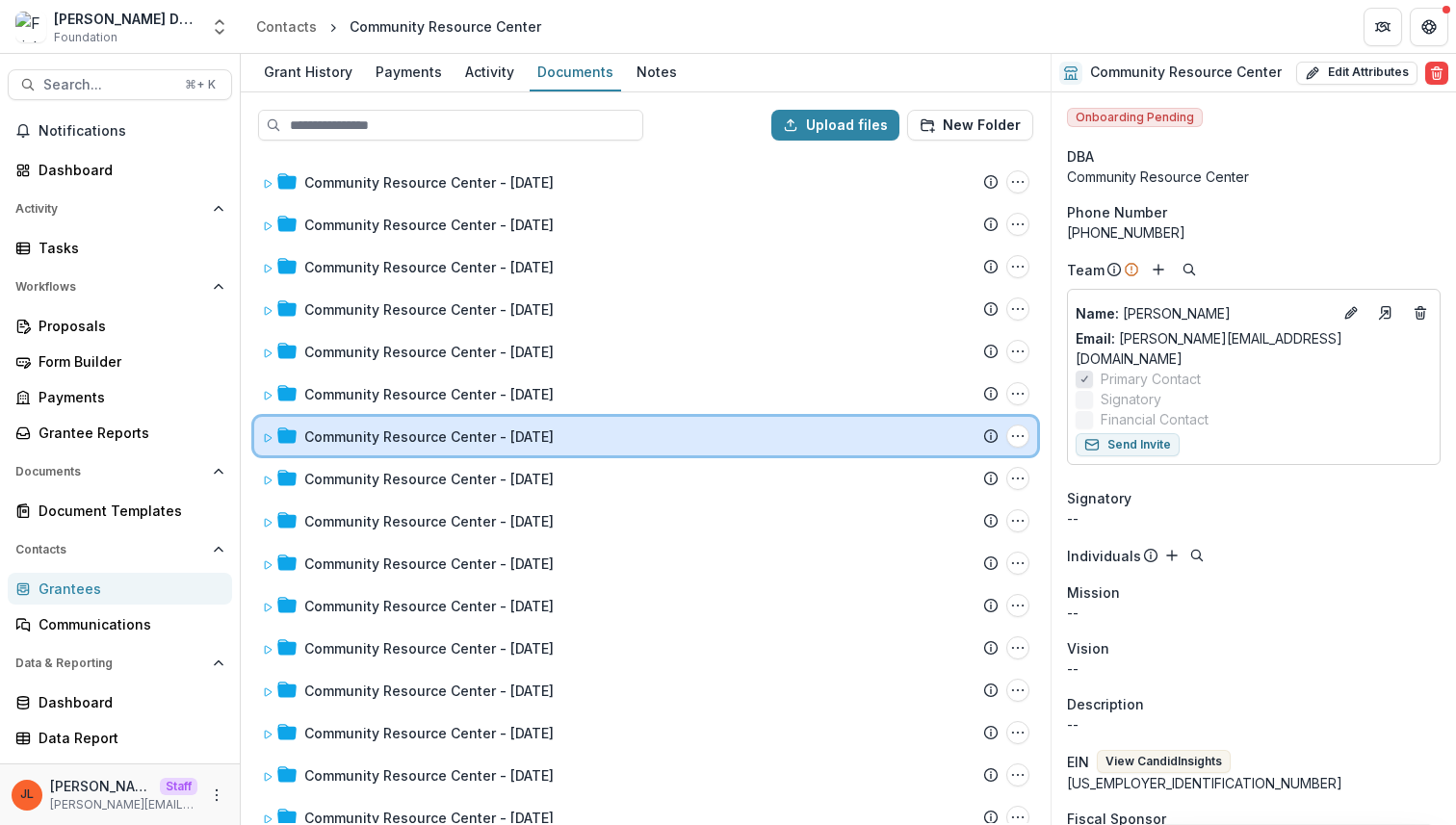
click at [269, 432] on icon at bounding box center [267, 438] width 12 height 12
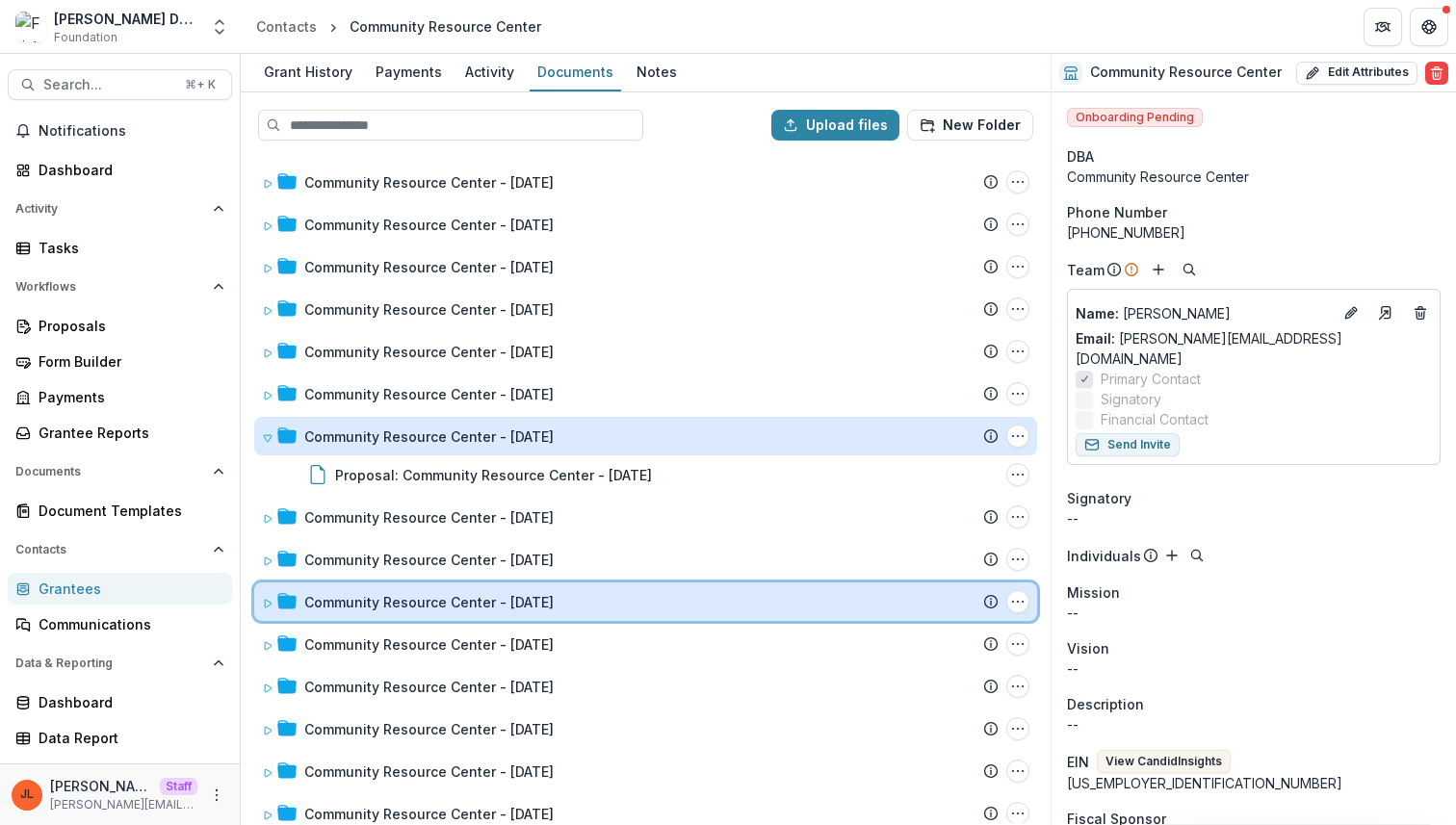
click at [257, 589] on div "Community Resource Center - 2017-05-17 Submission Temelio Proposal Attached pro…" at bounding box center [645, 602] width 783 height 39
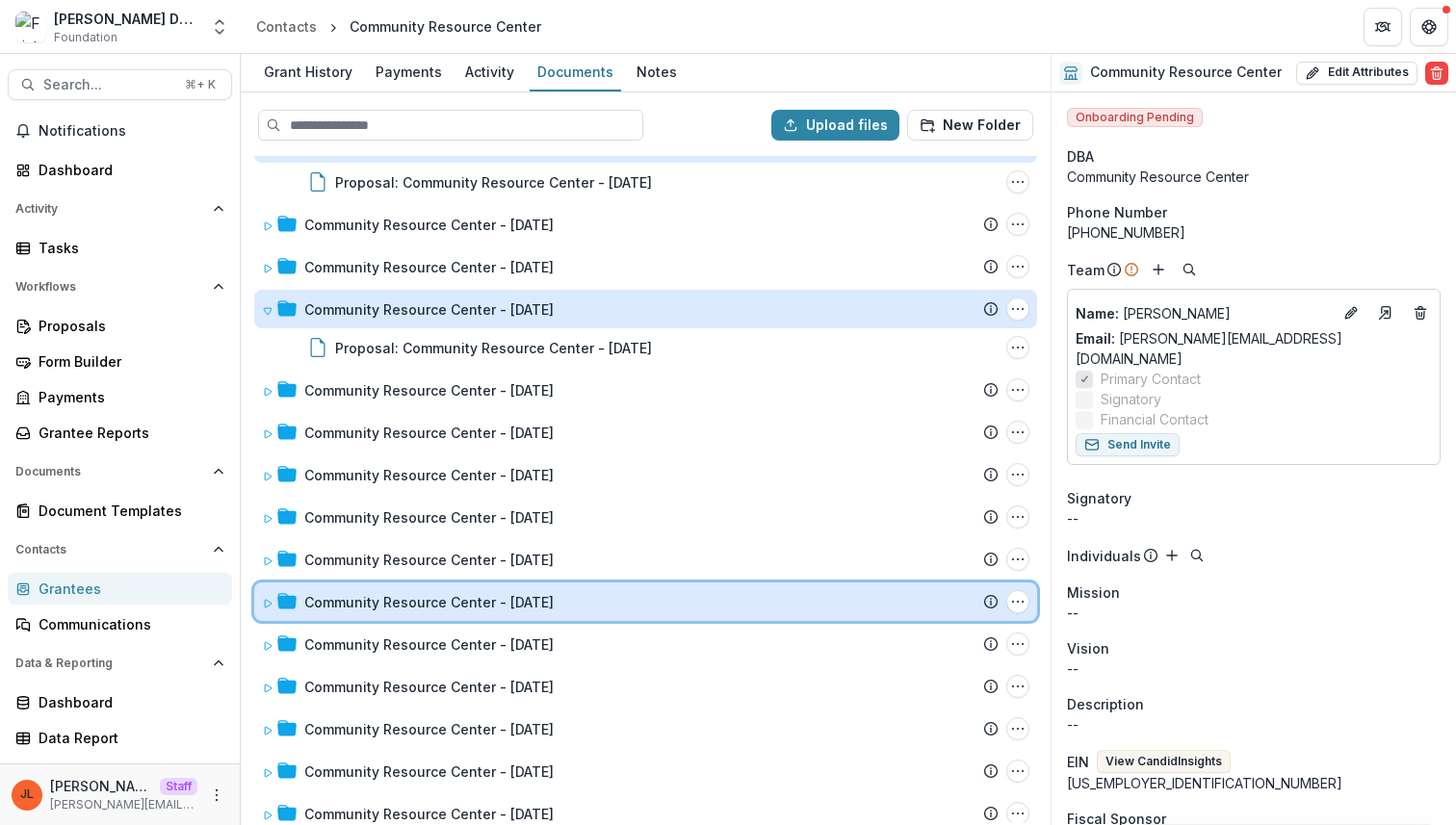
click at [257, 589] on div "Community Resource Center - 2013-12-09 Submission Temelio Proposal Attached pro…" at bounding box center [645, 602] width 783 height 39
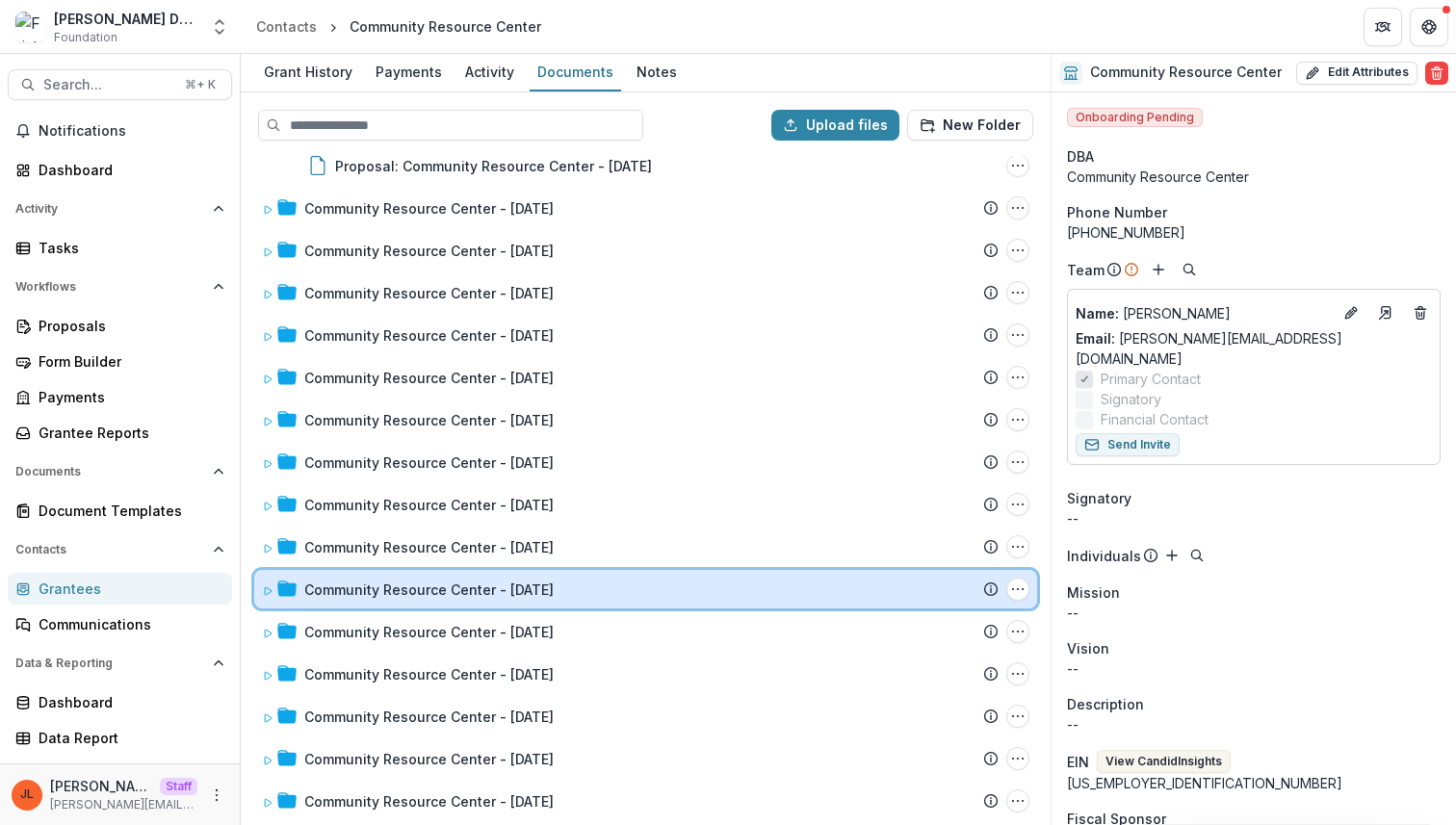
click at [257, 589] on div "Community Resource Center - 2006-07-19 Submission Temelio Proposal Attached pro…" at bounding box center [645, 590] width 783 height 39
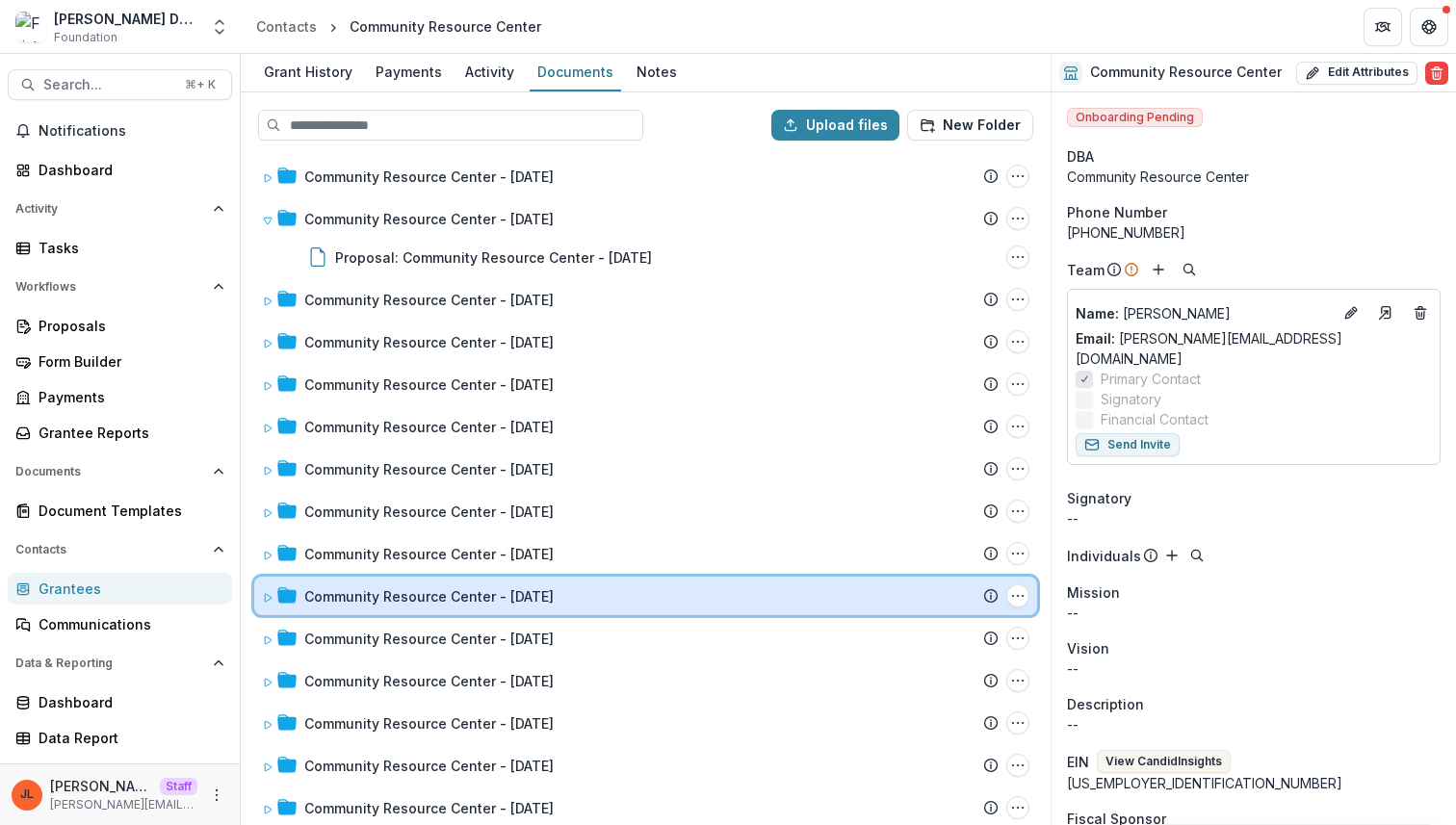
click at [263, 601] on icon at bounding box center [267, 597] width 12 height 12
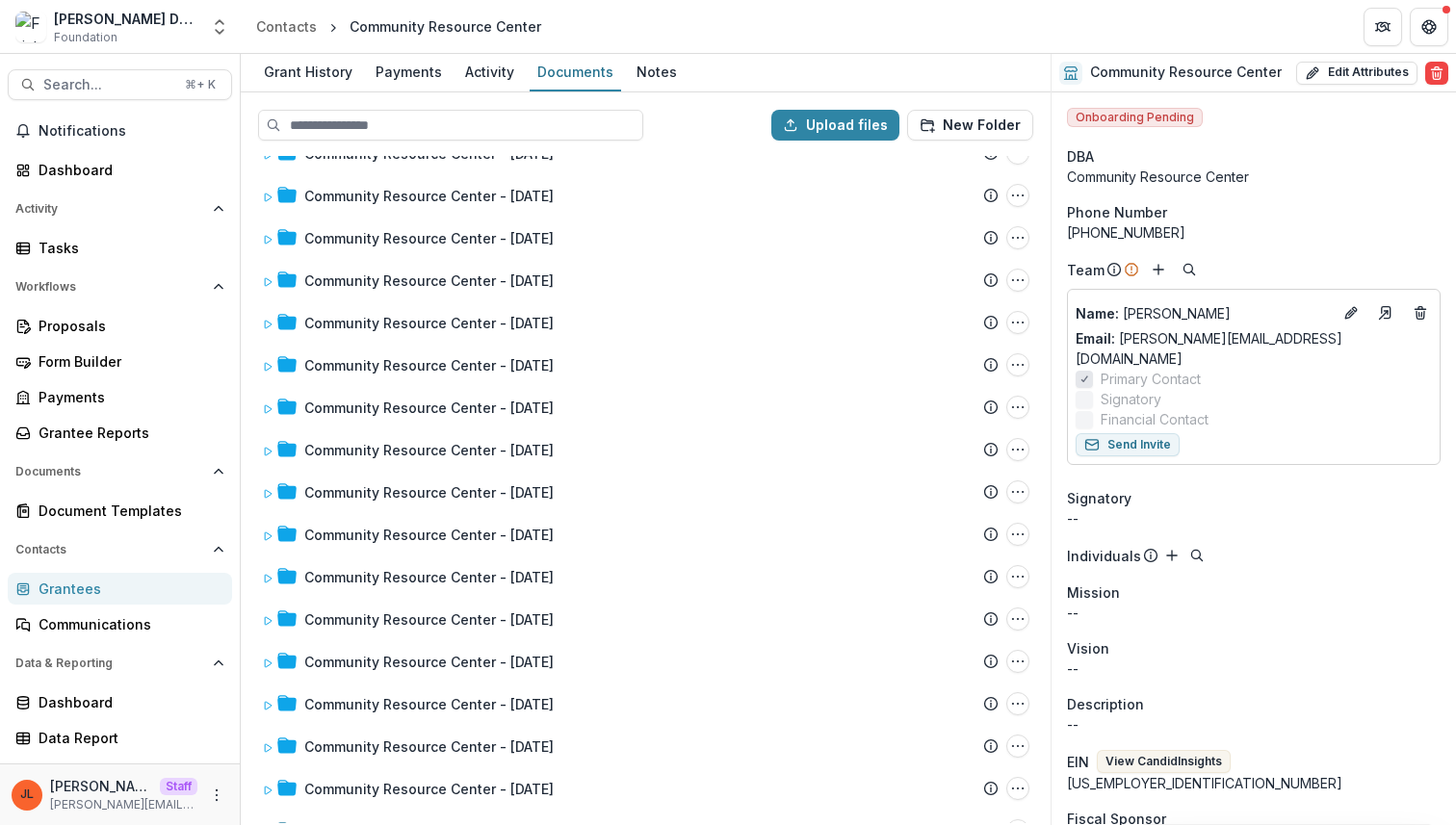
scroll to position [3007, 0]
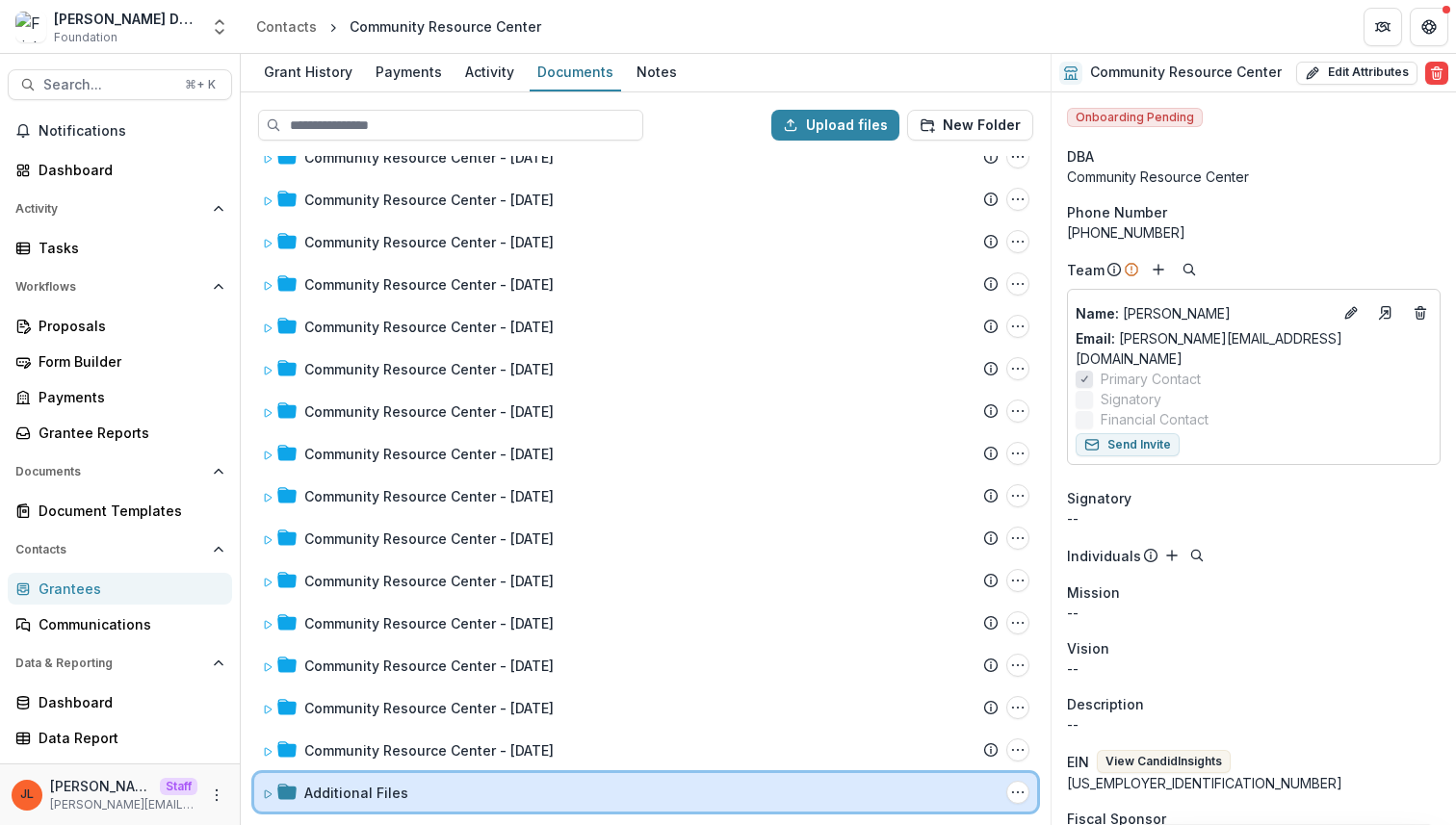
click at [263, 791] on icon at bounding box center [267, 794] width 12 height 12
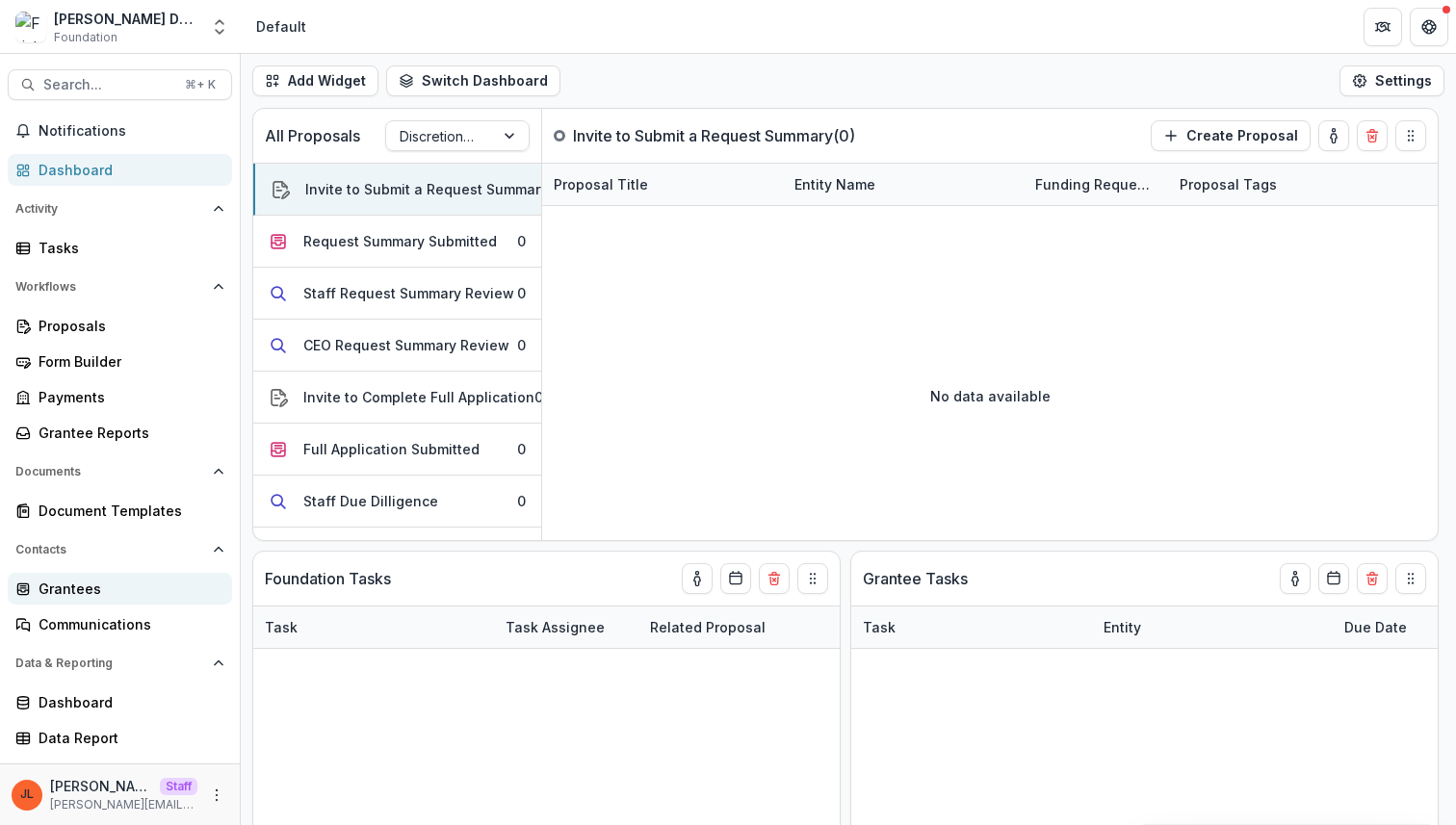
click at [106, 583] on div "Grantees" at bounding box center [128, 589] width 178 height 20
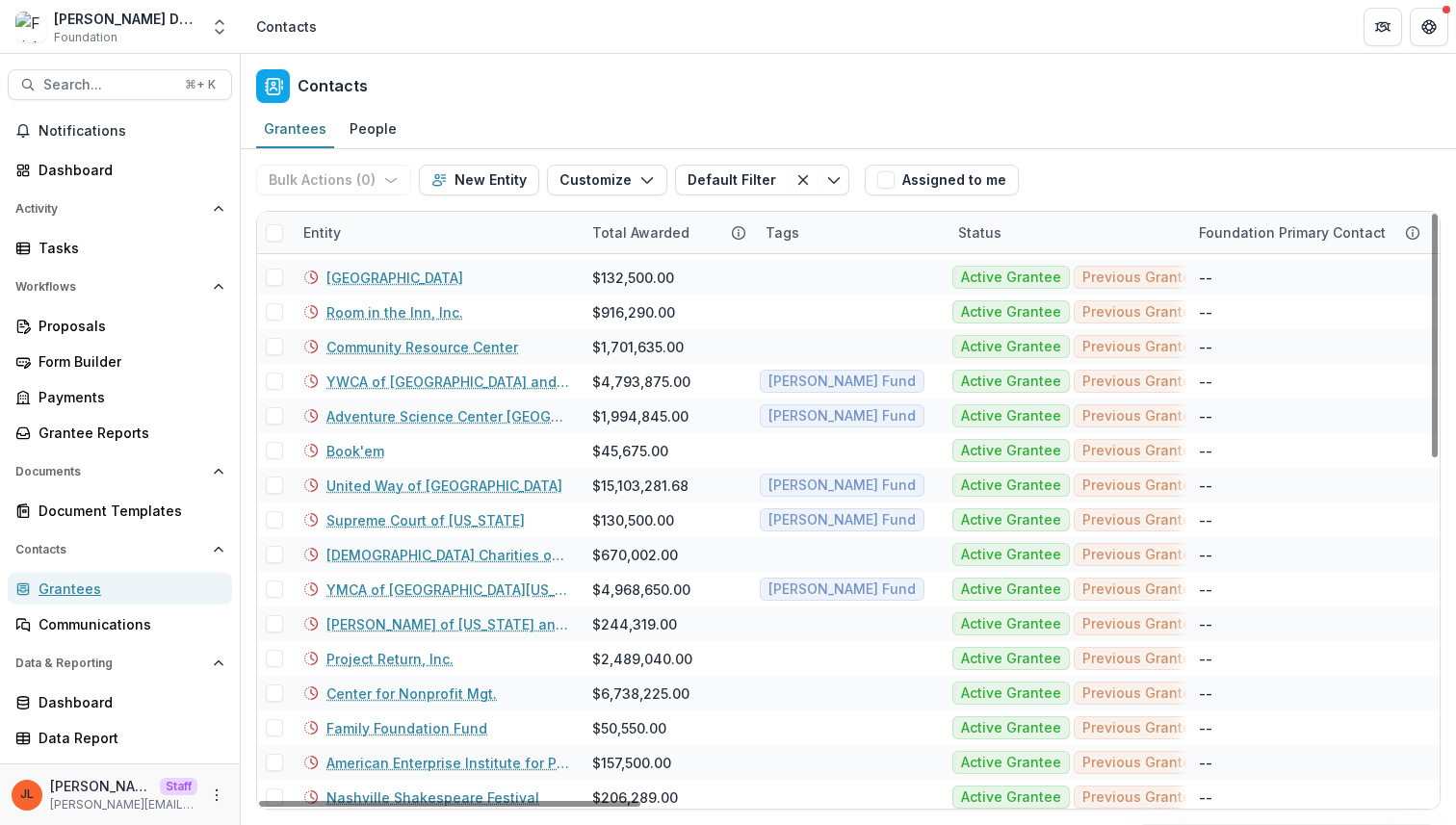
scroll to position [186, 0]
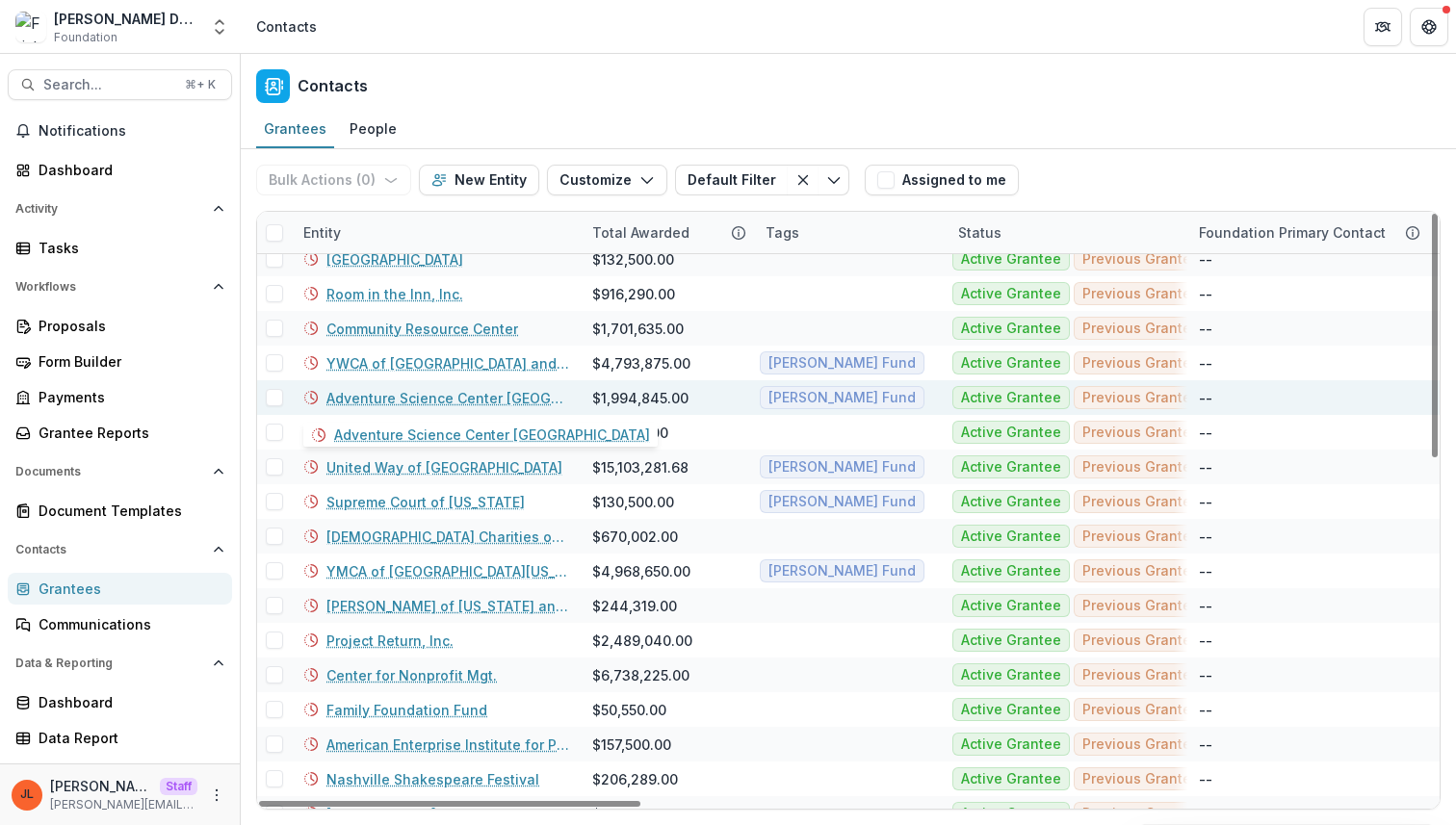
click at [466, 394] on link "Adventure Science Center [GEOGRAPHIC_DATA]" at bounding box center [448, 398] width 243 height 20
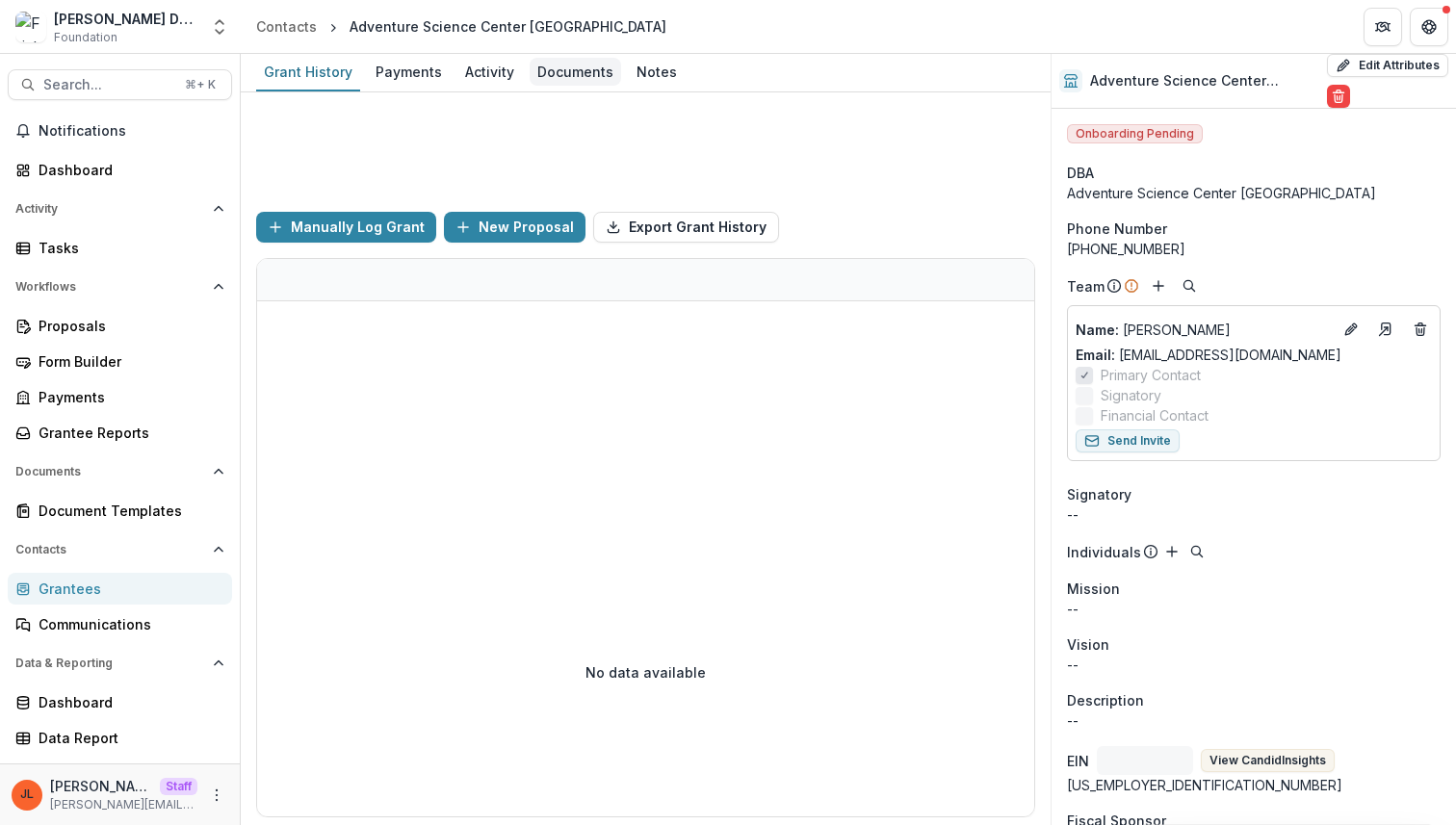
click at [590, 77] on div "Documents" at bounding box center [575, 72] width 91 height 28
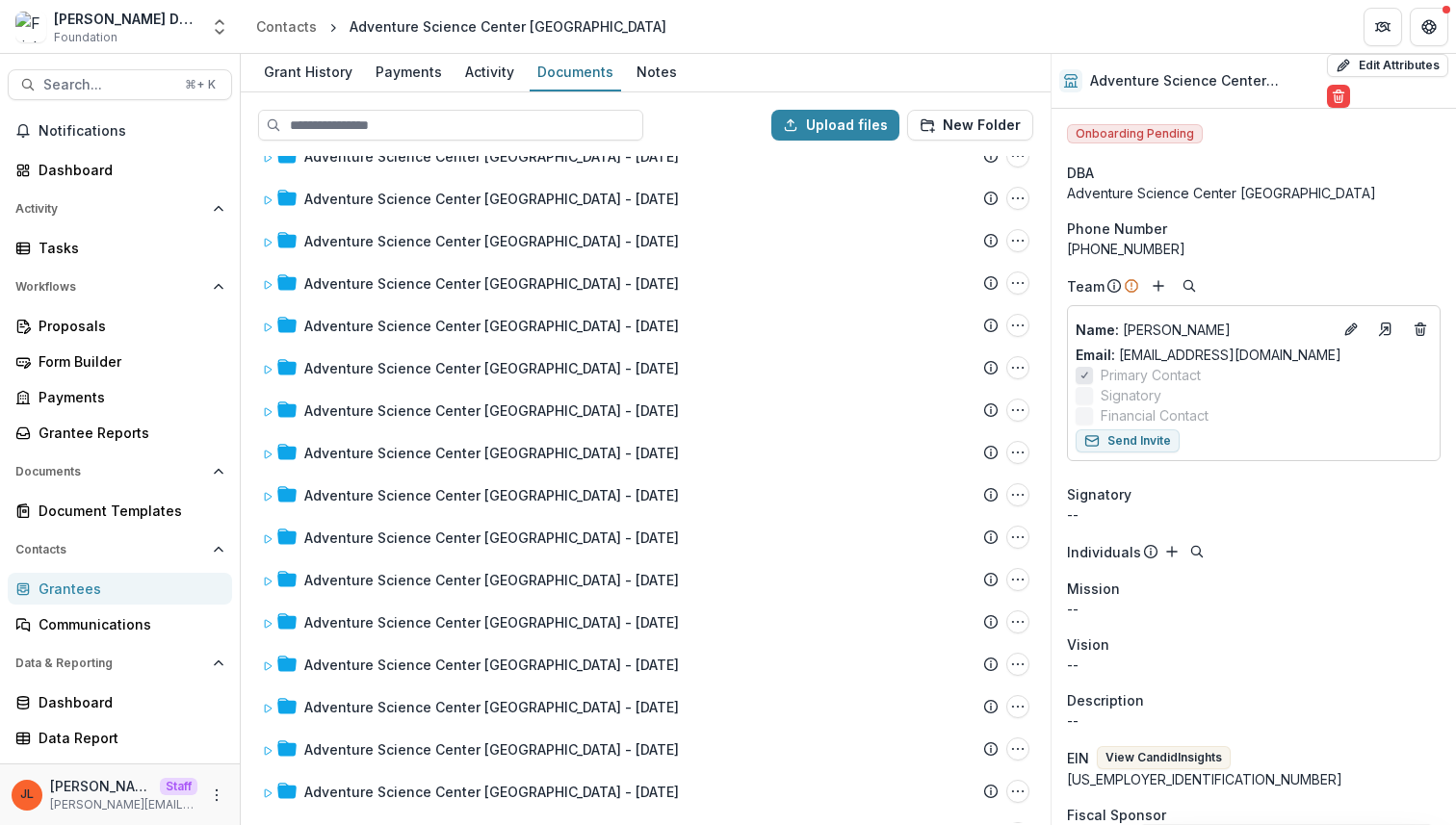
scroll to position [1216, 0]
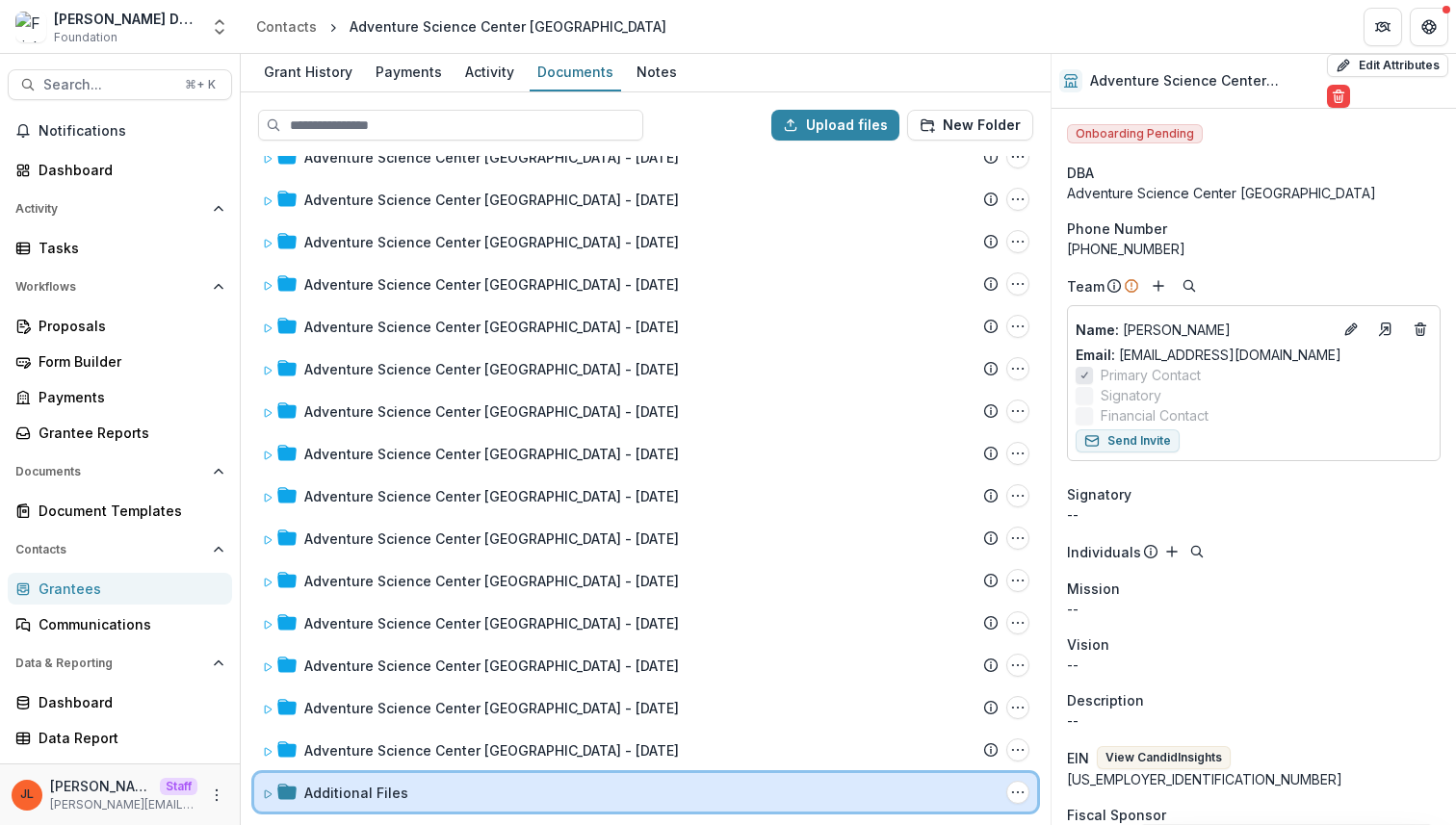
click at [269, 795] on icon at bounding box center [267, 794] width 12 height 12
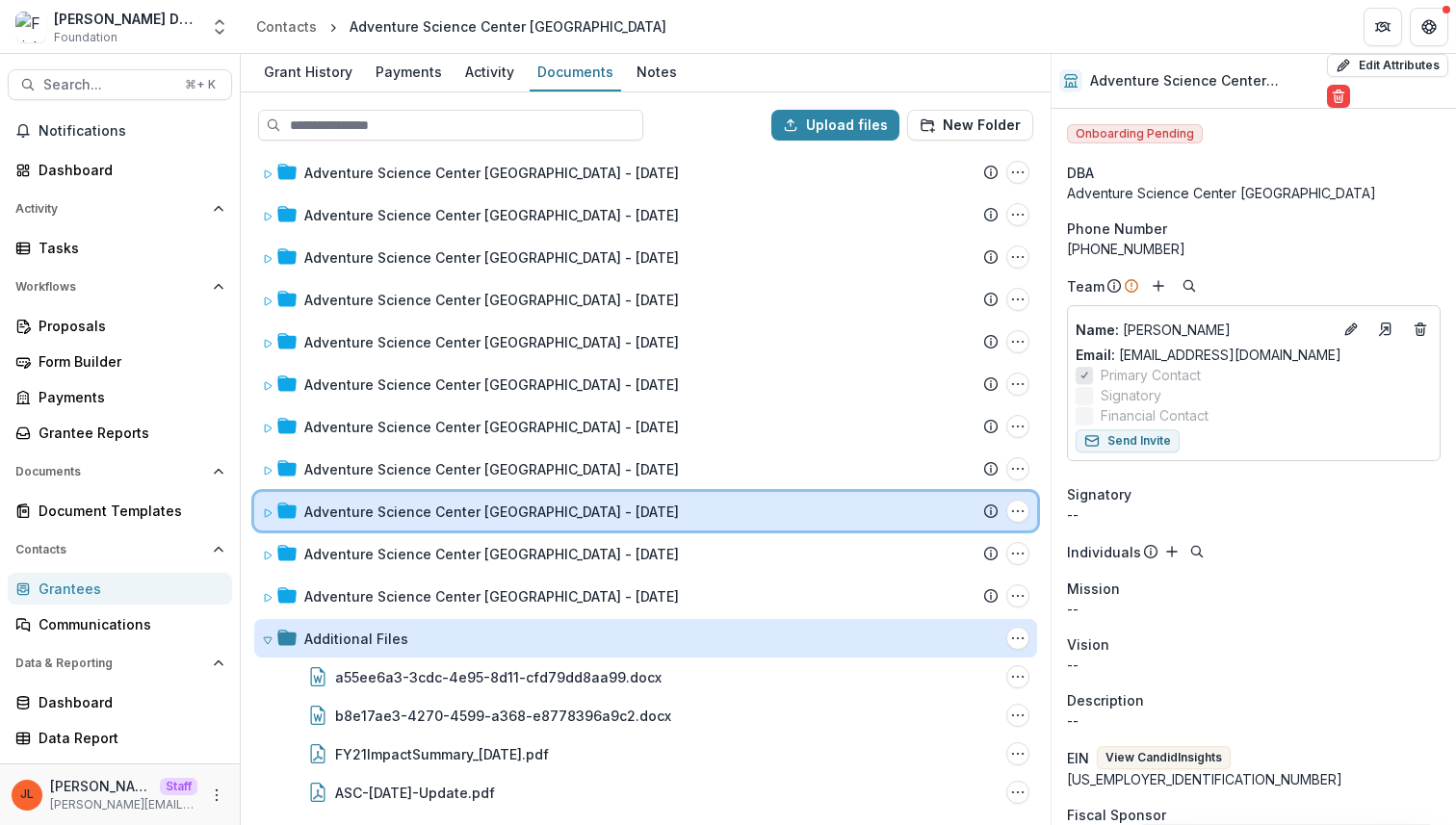
click at [274, 507] on div at bounding box center [279, 511] width 35 height 20
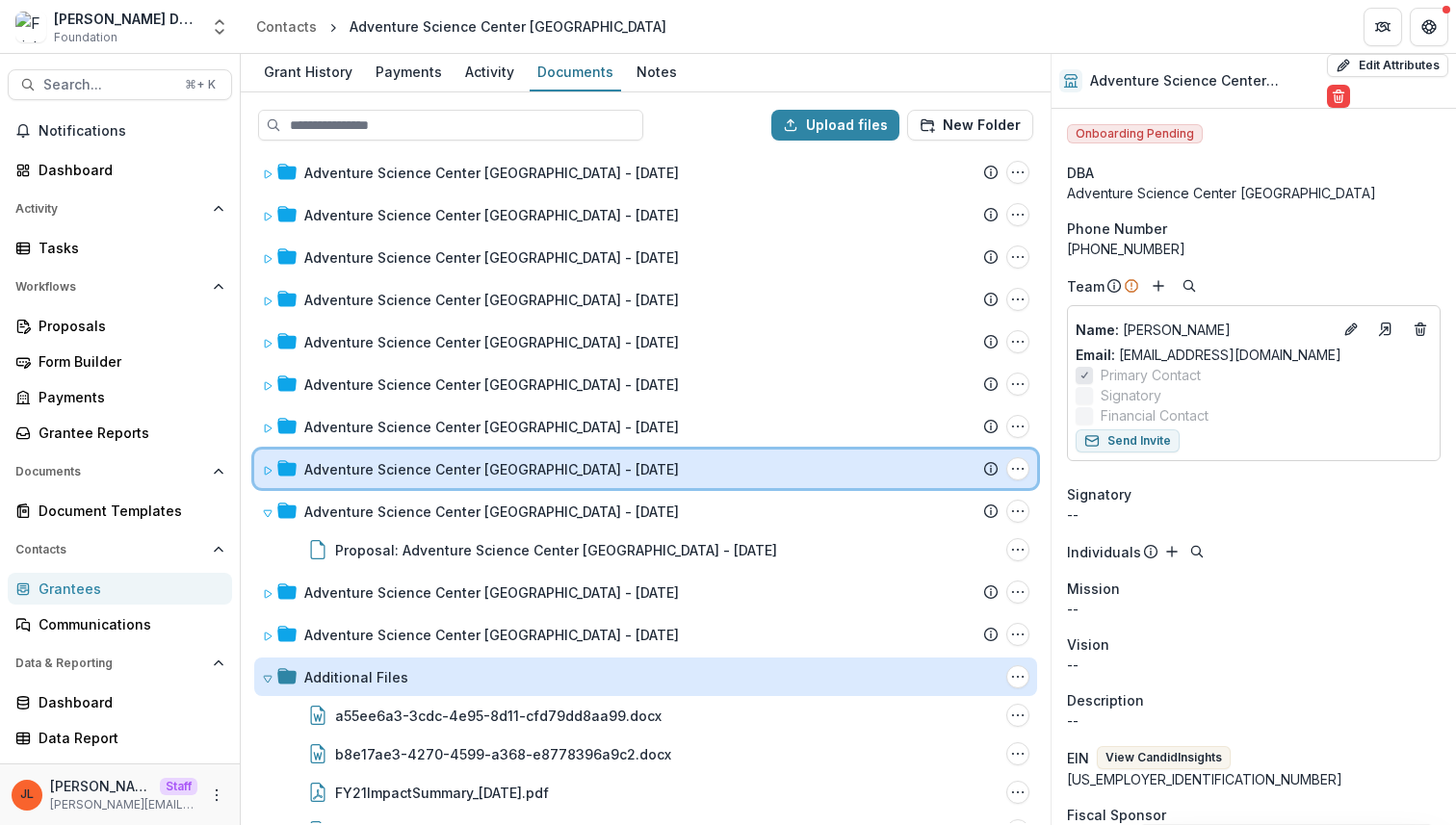
click at [258, 450] on div "Adventure Science Center [GEOGRAPHIC_DATA] - [DATE] Submission Temelio Proposal…" at bounding box center [645, 469] width 783 height 39
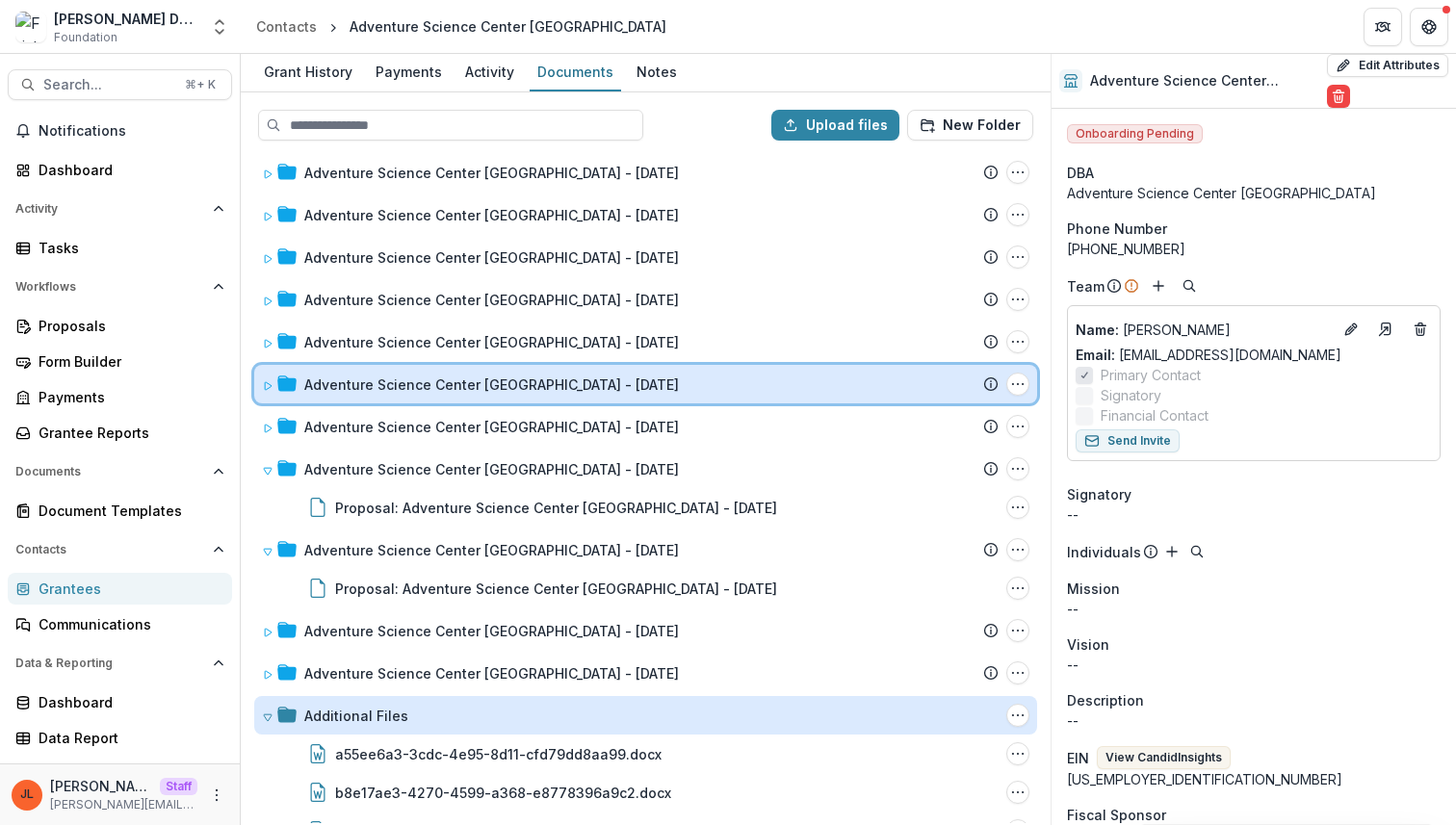
click at [259, 402] on div "Adventure Science Center [GEOGRAPHIC_DATA] - [DATE] Submission Temelio Proposal…" at bounding box center [645, 384] width 783 height 39
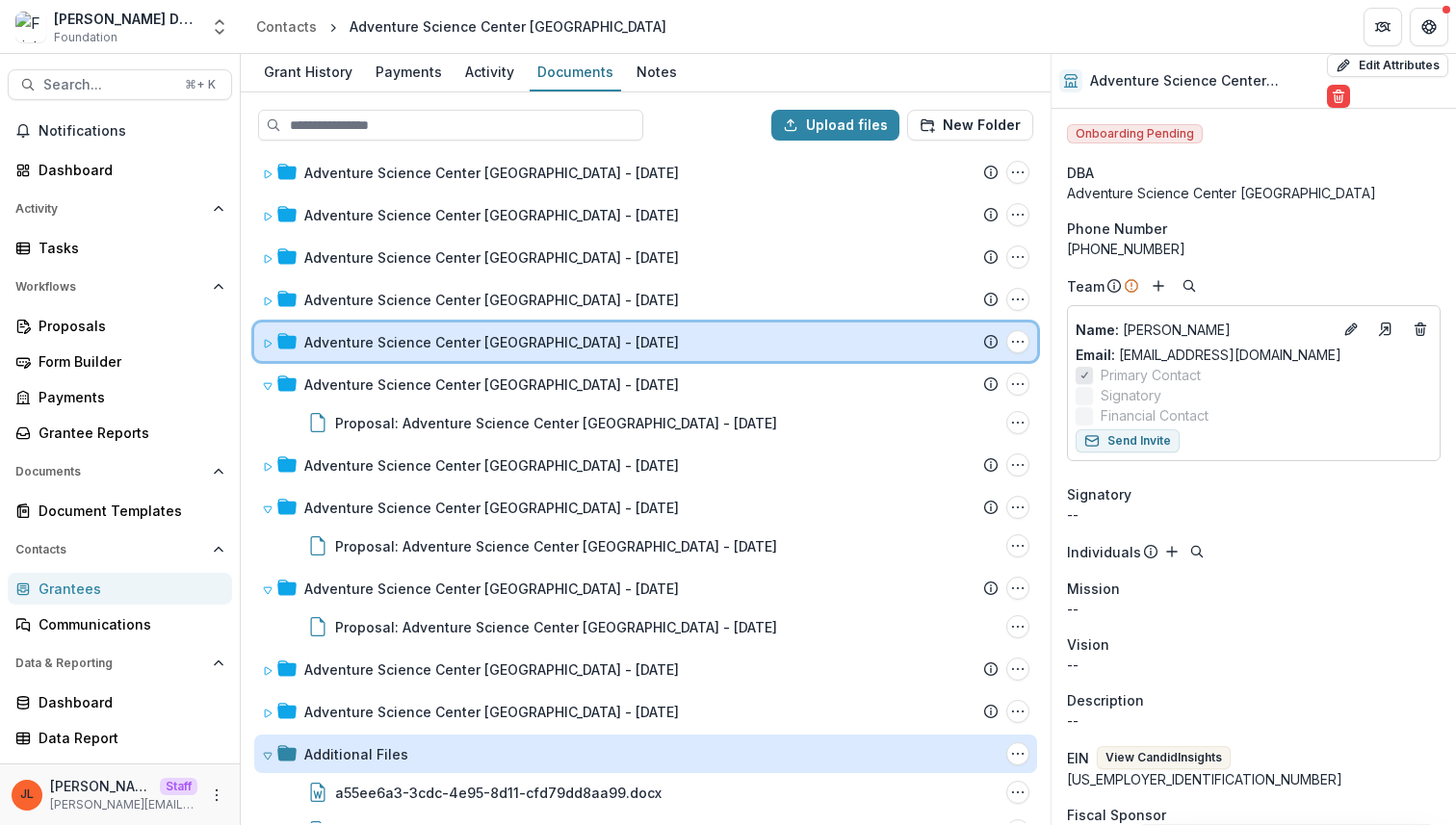
click at [263, 325] on div "Adventure Science Center [GEOGRAPHIC_DATA] - [DATE] Submission Temelio Proposal…" at bounding box center [645, 342] width 783 height 39
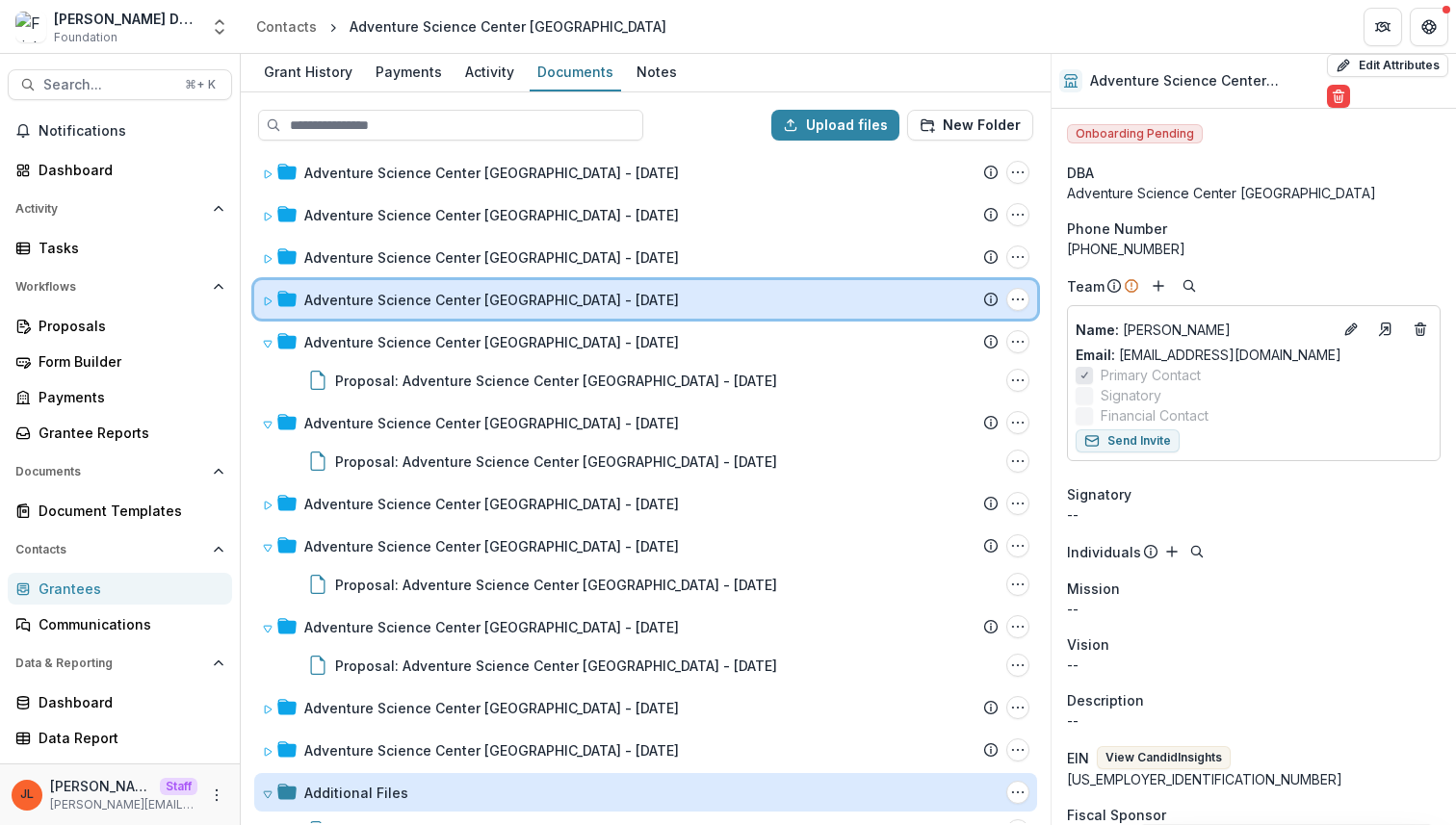
click at [269, 281] on div "Adventure Science Center [GEOGRAPHIC_DATA] - [DATE] Submission Temelio Proposal…" at bounding box center [645, 299] width 783 height 39
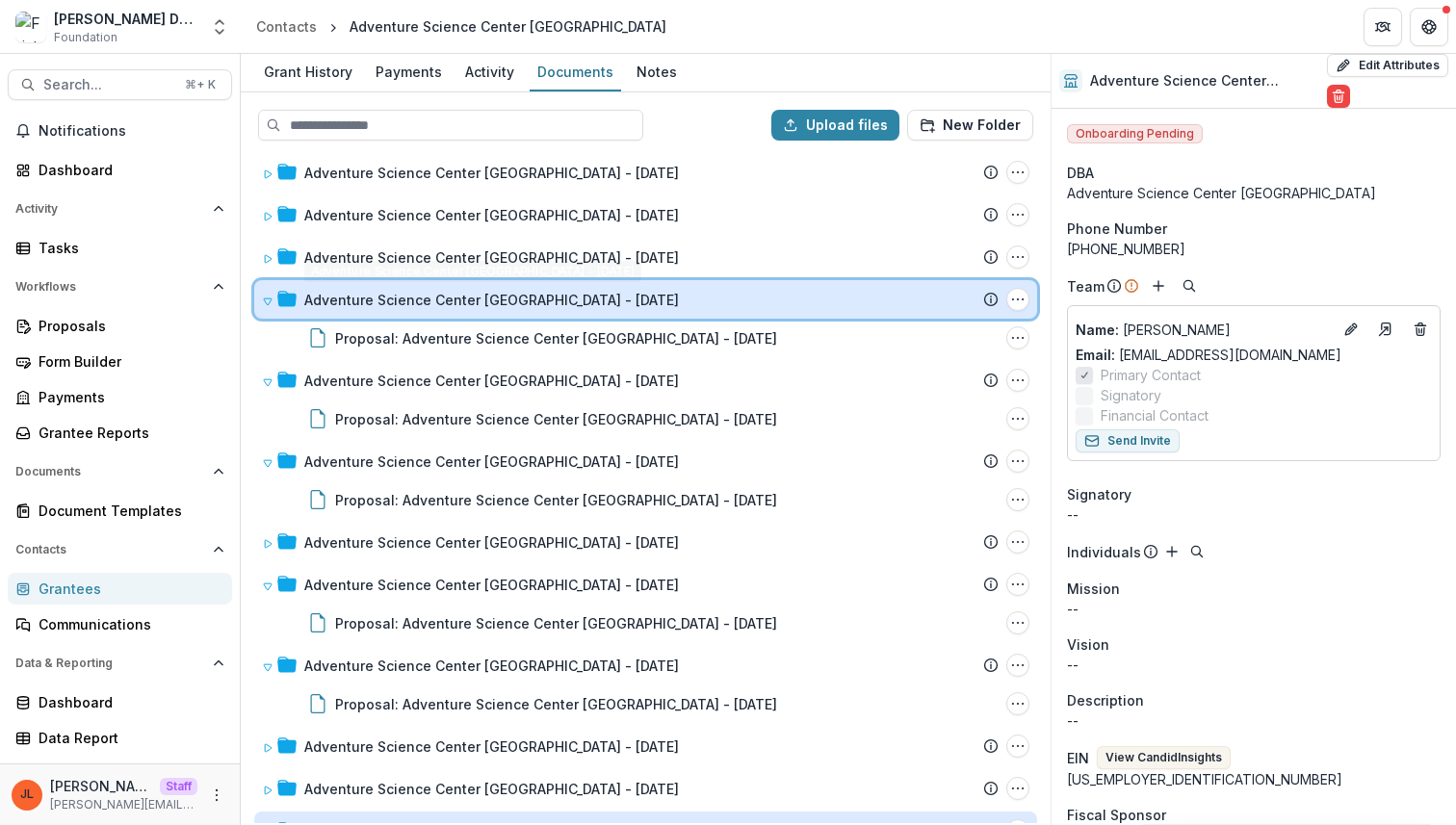
scroll to position [1563, 0]
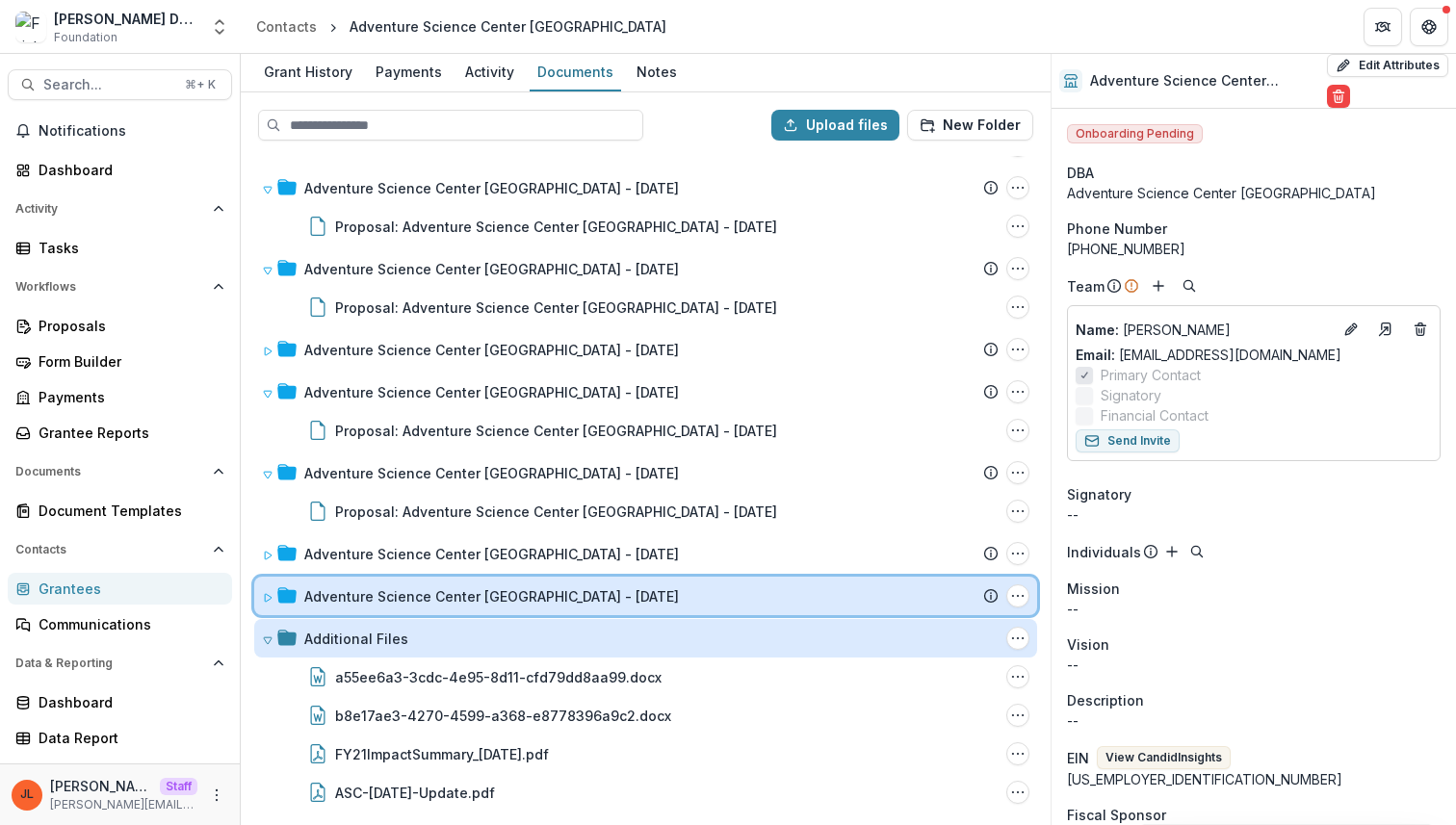
click at [262, 596] on icon at bounding box center [267, 597] width 12 height 12
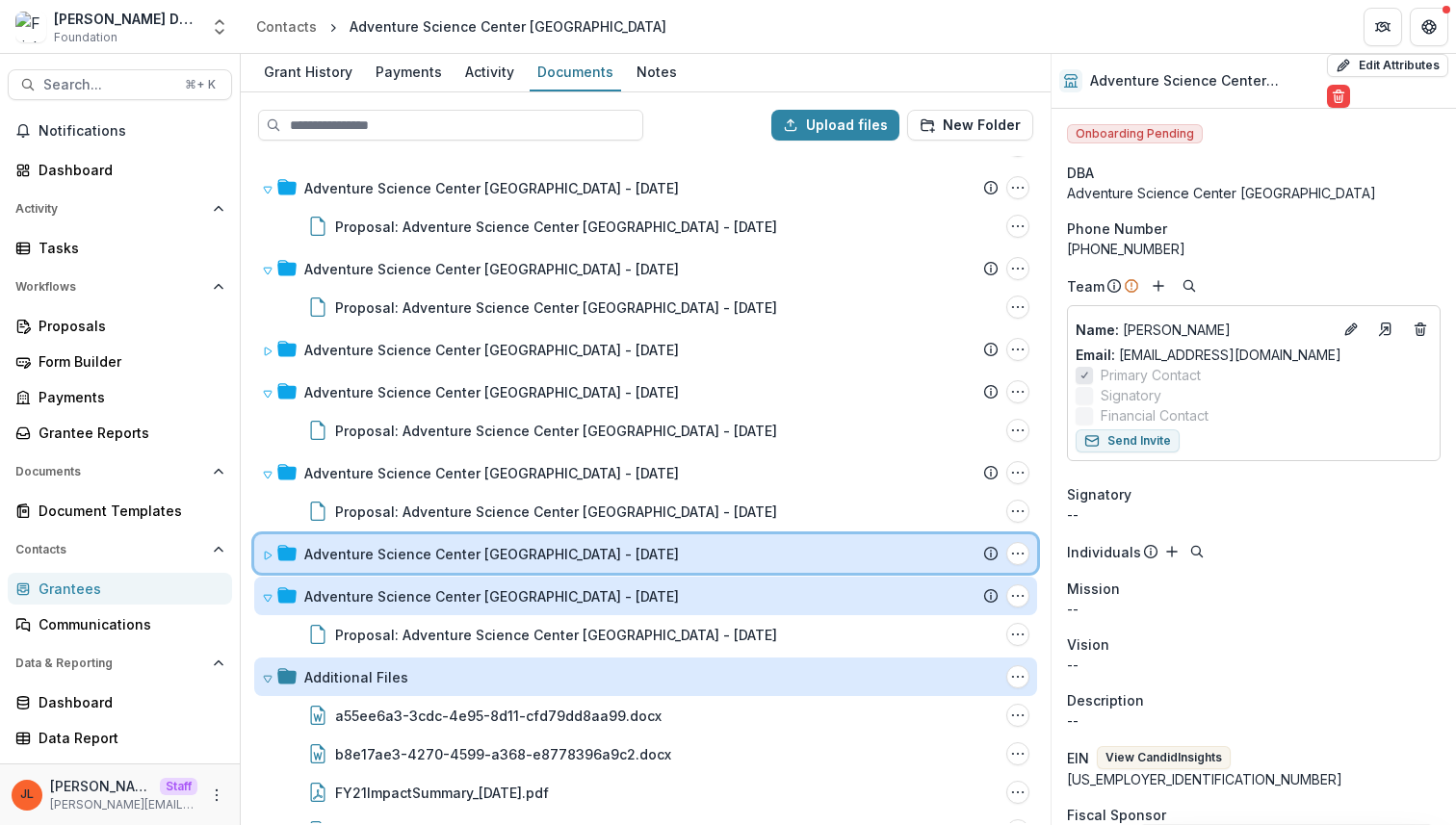
click at [264, 560] on span at bounding box center [267, 554] width 12 height 20
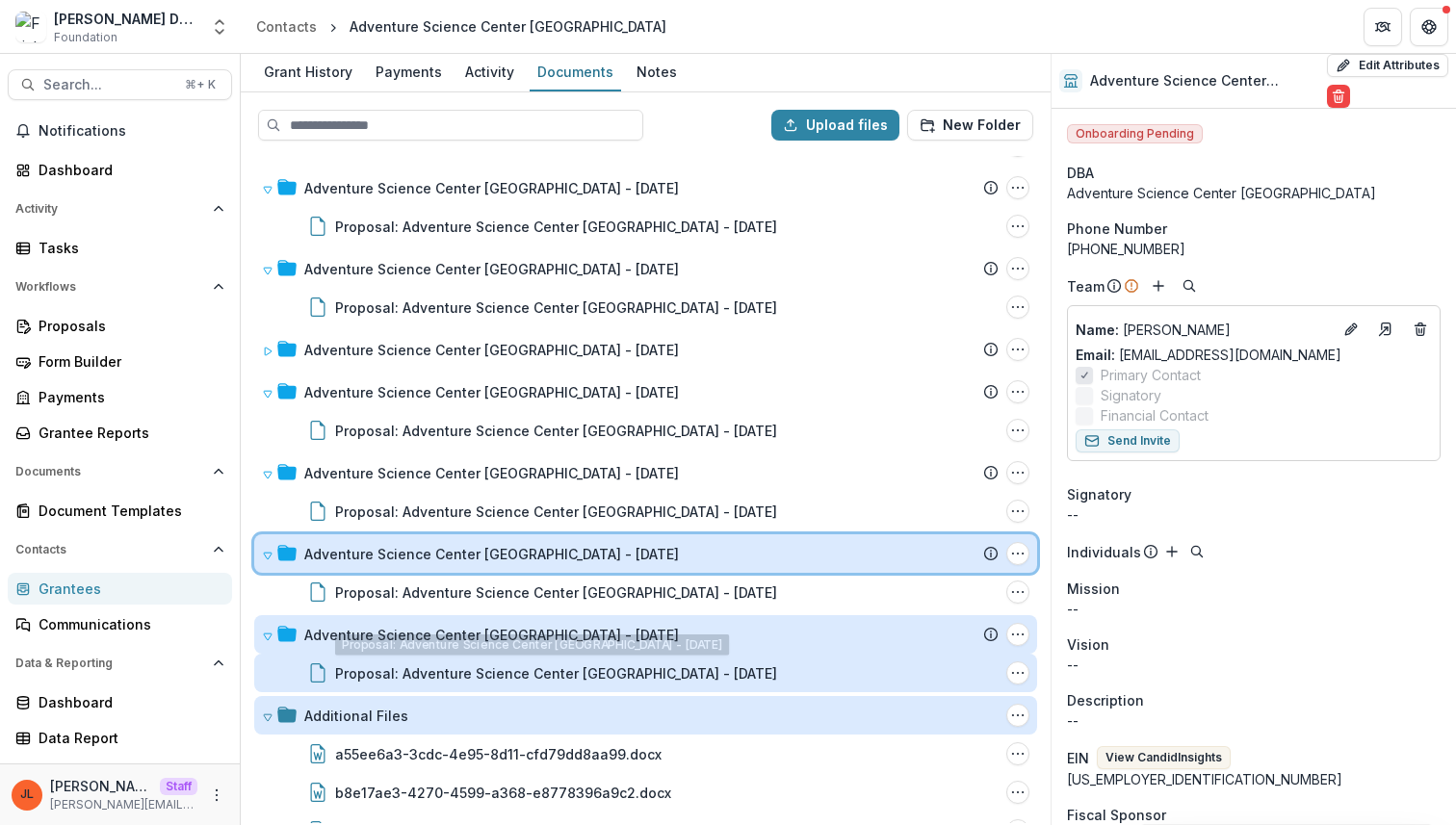
scroll to position [1639, 0]
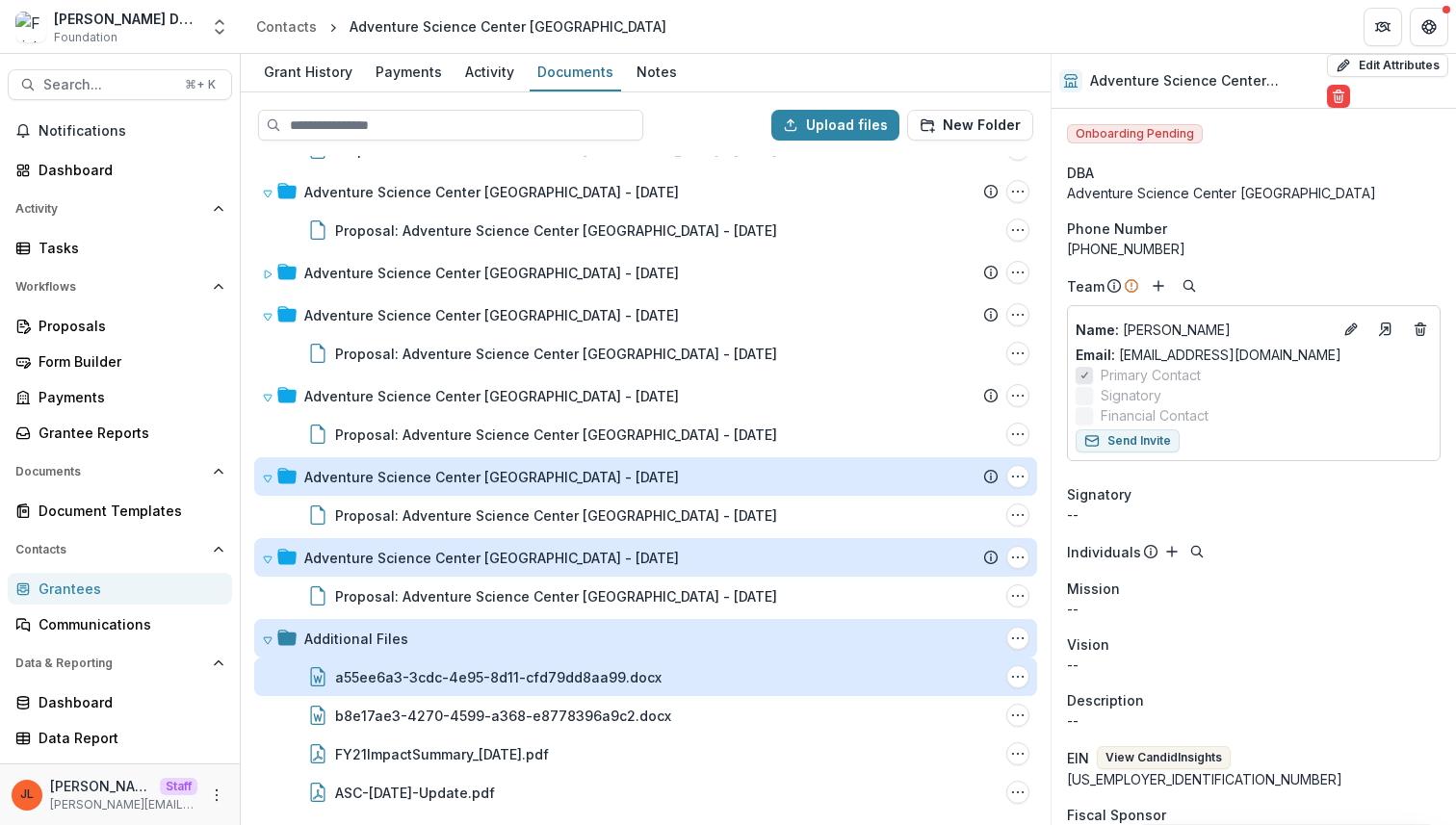
click at [368, 679] on div "a55ee6a3-3cdc-4e95-8d11-cfd79dd8aa99.docx" at bounding box center [498, 677] width 326 height 20
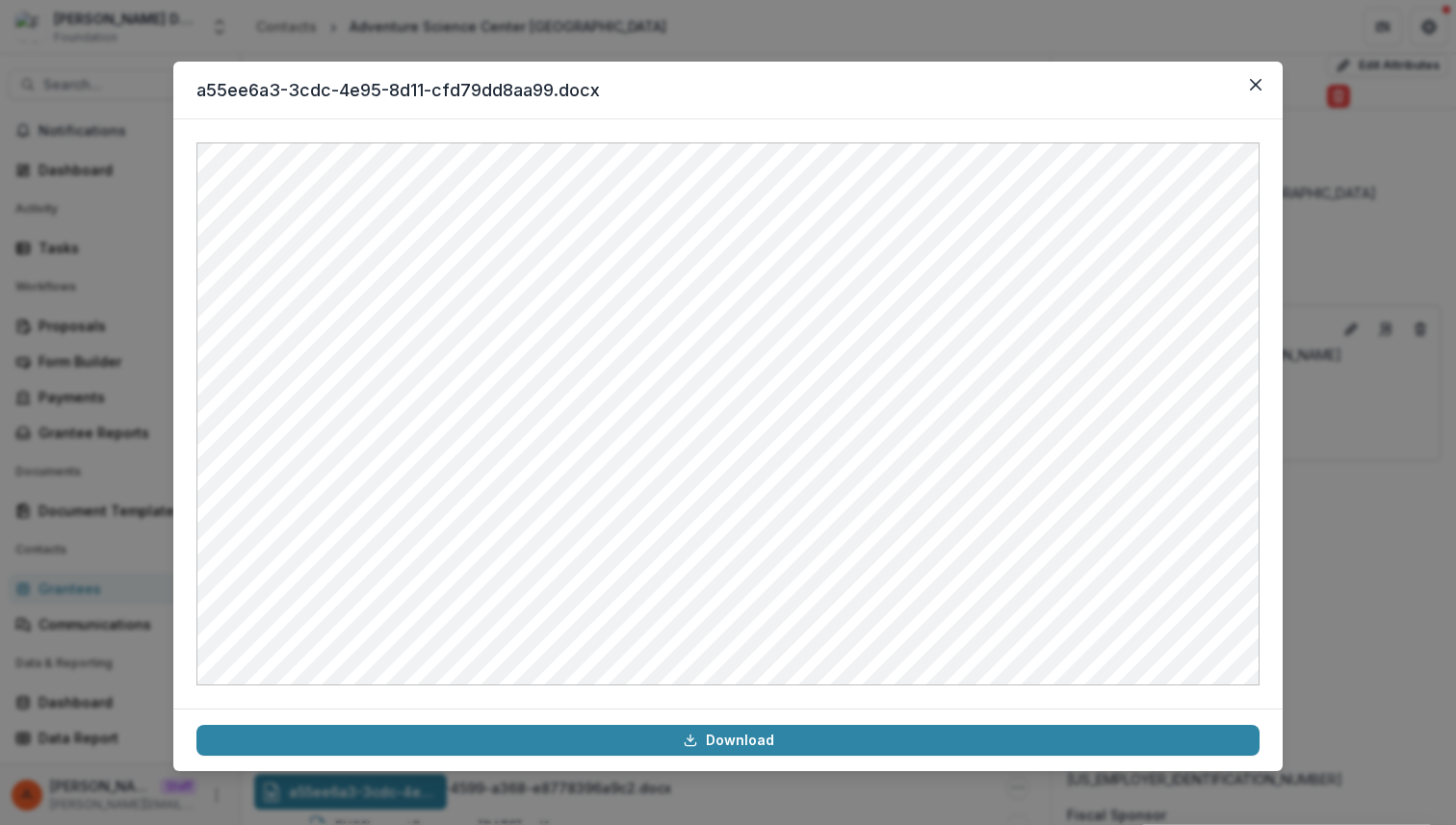
drag, startPoint x: 552, startPoint y: 93, endPoint x: 207, endPoint y: 90, distance: 345.0
click at [208, 88] on header "a55ee6a3-3cdc-4e95-8d11-cfd79dd8aa99.docx" at bounding box center [728, 91] width 1109 height 58
click at [207, 90] on header "a55ee6a3-3cdc-4e95-8d11-cfd79dd8aa99.docx" at bounding box center [728, 91] width 1109 height 58
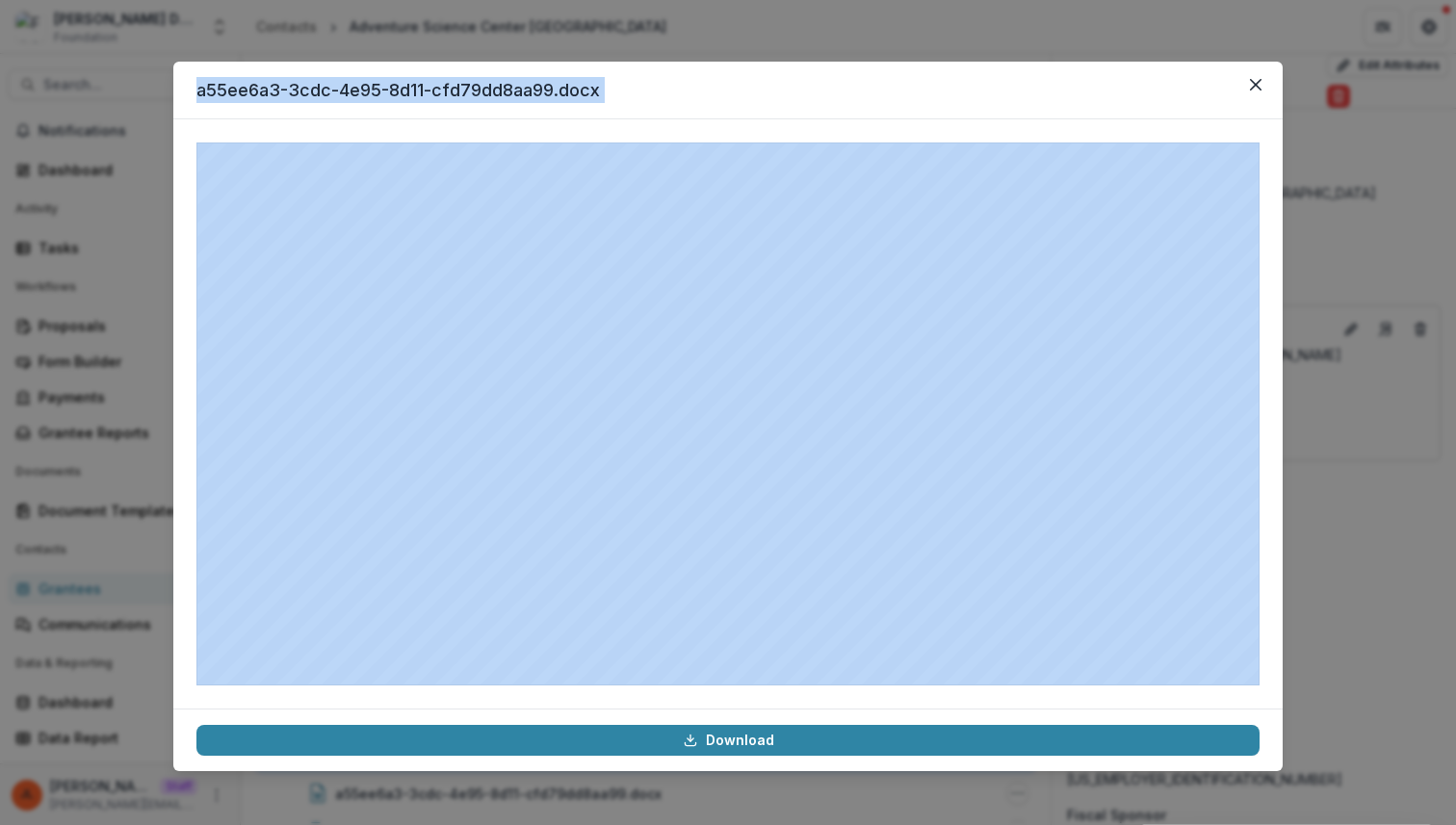
click at [207, 90] on header "a55ee6a3-3cdc-4e95-8d11-cfd79dd8aa99.docx" at bounding box center [728, 91] width 1109 height 58
copy header "a55ee6a3-3cdc-4e95-8d11-cfd79dd8aa99.docx"
click at [772, 45] on div "a55ee6a3-3cdc-4e95-8d11-cfd79dd8aa99.docx Download" at bounding box center [728, 412] width 1456 height 825
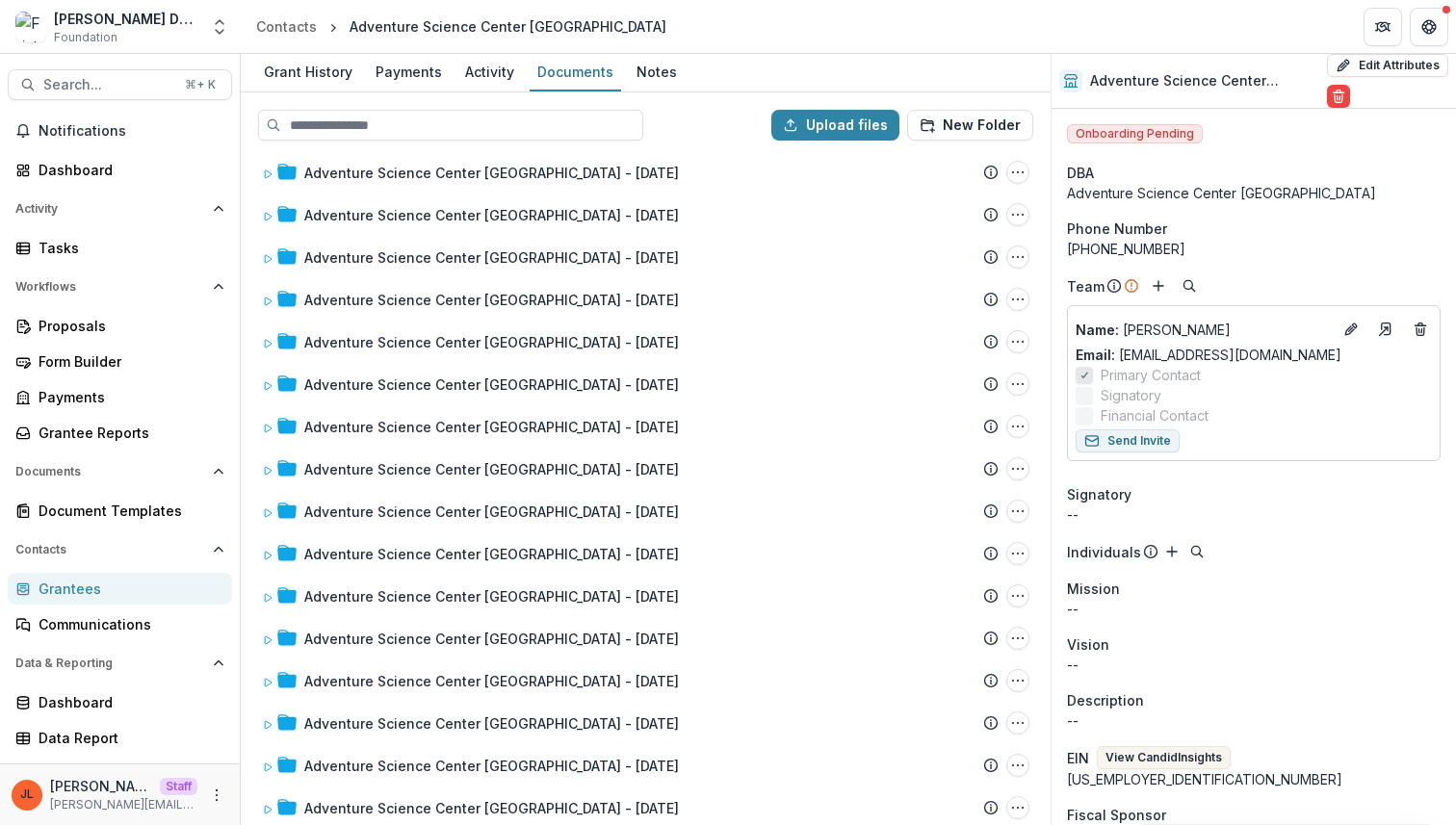
scroll to position [0, 0]
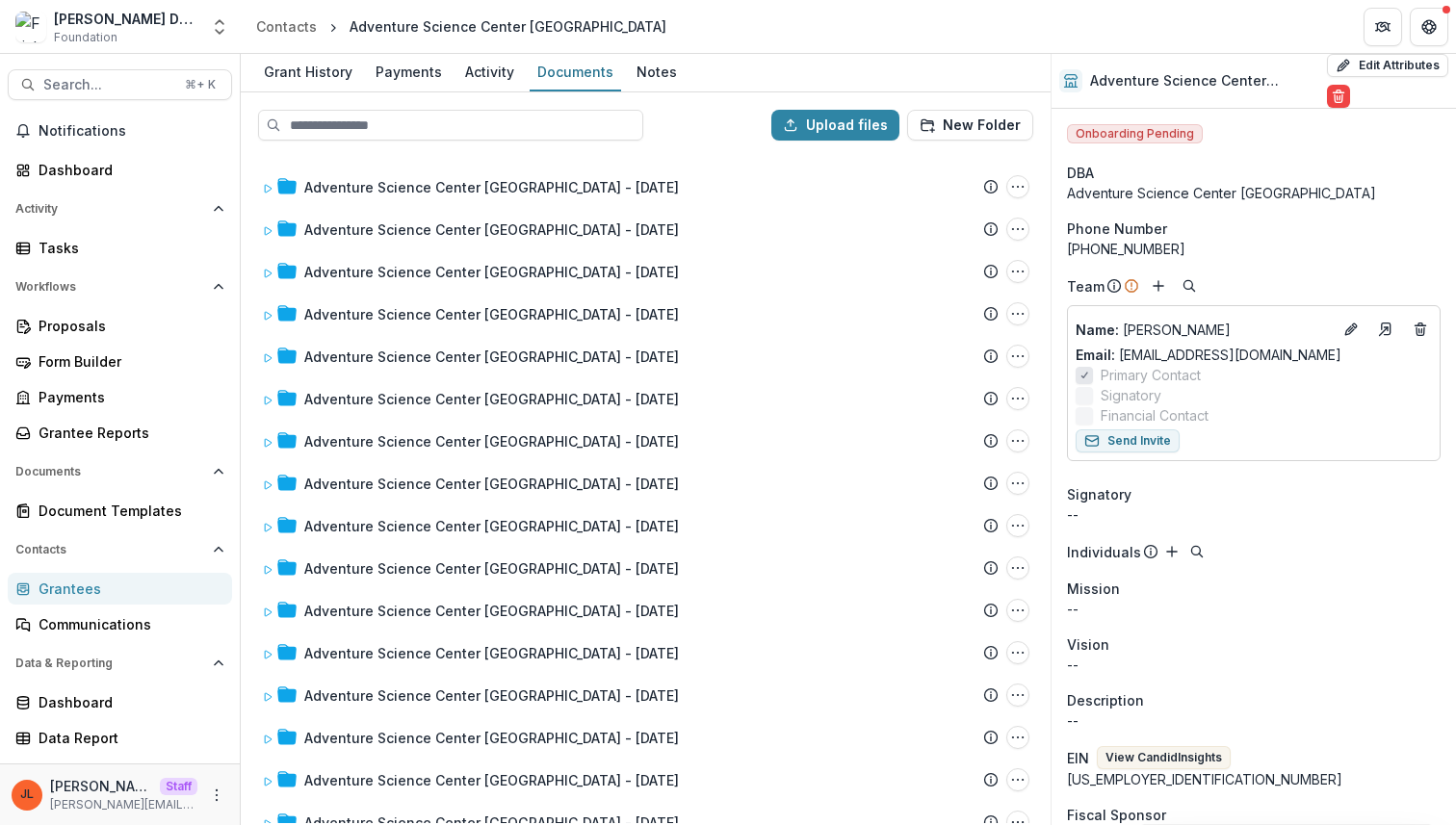
click at [120, 592] on div "Grantees" at bounding box center [128, 589] width 178 height 20
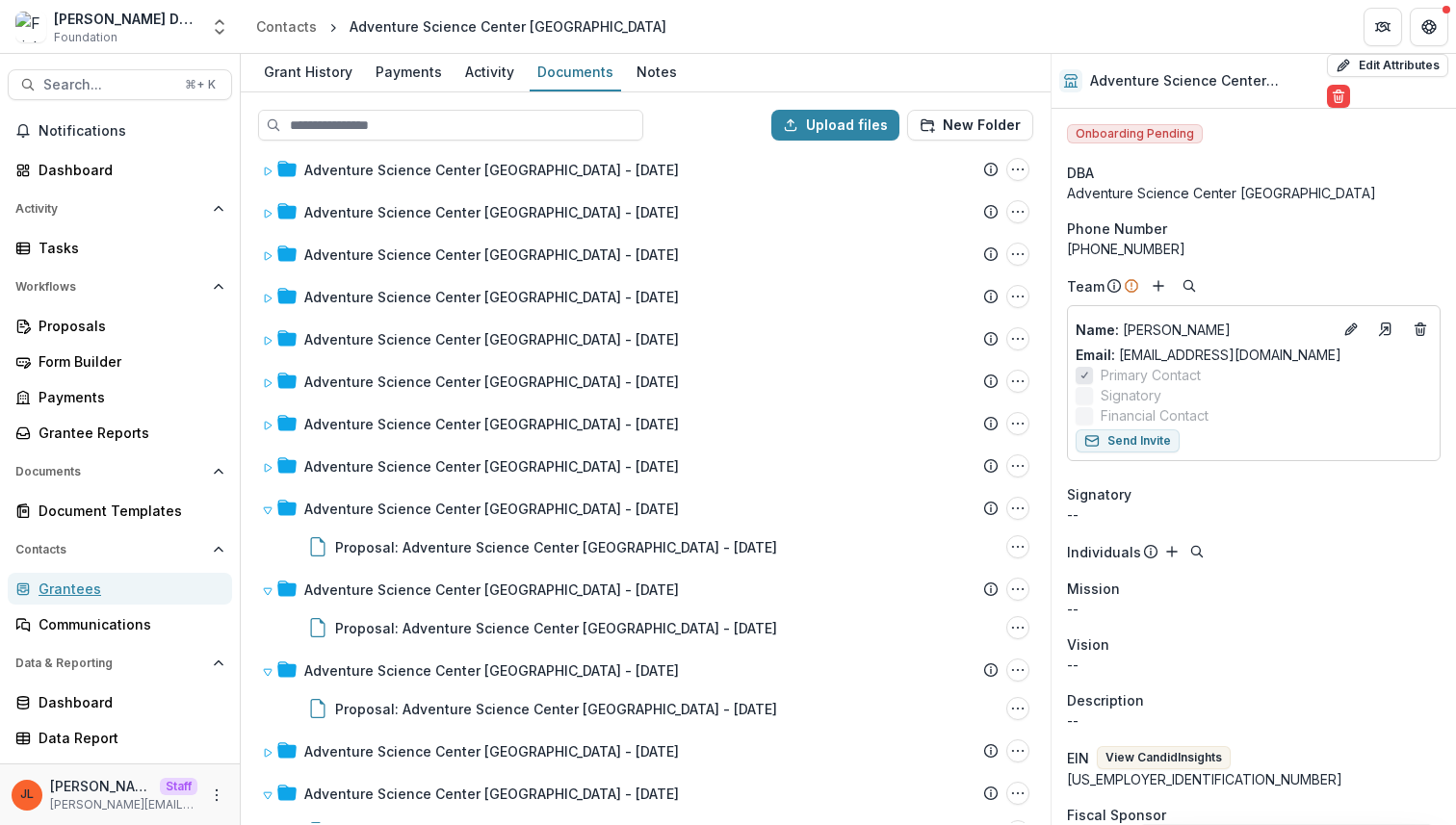
scroll to position [1156, 0]
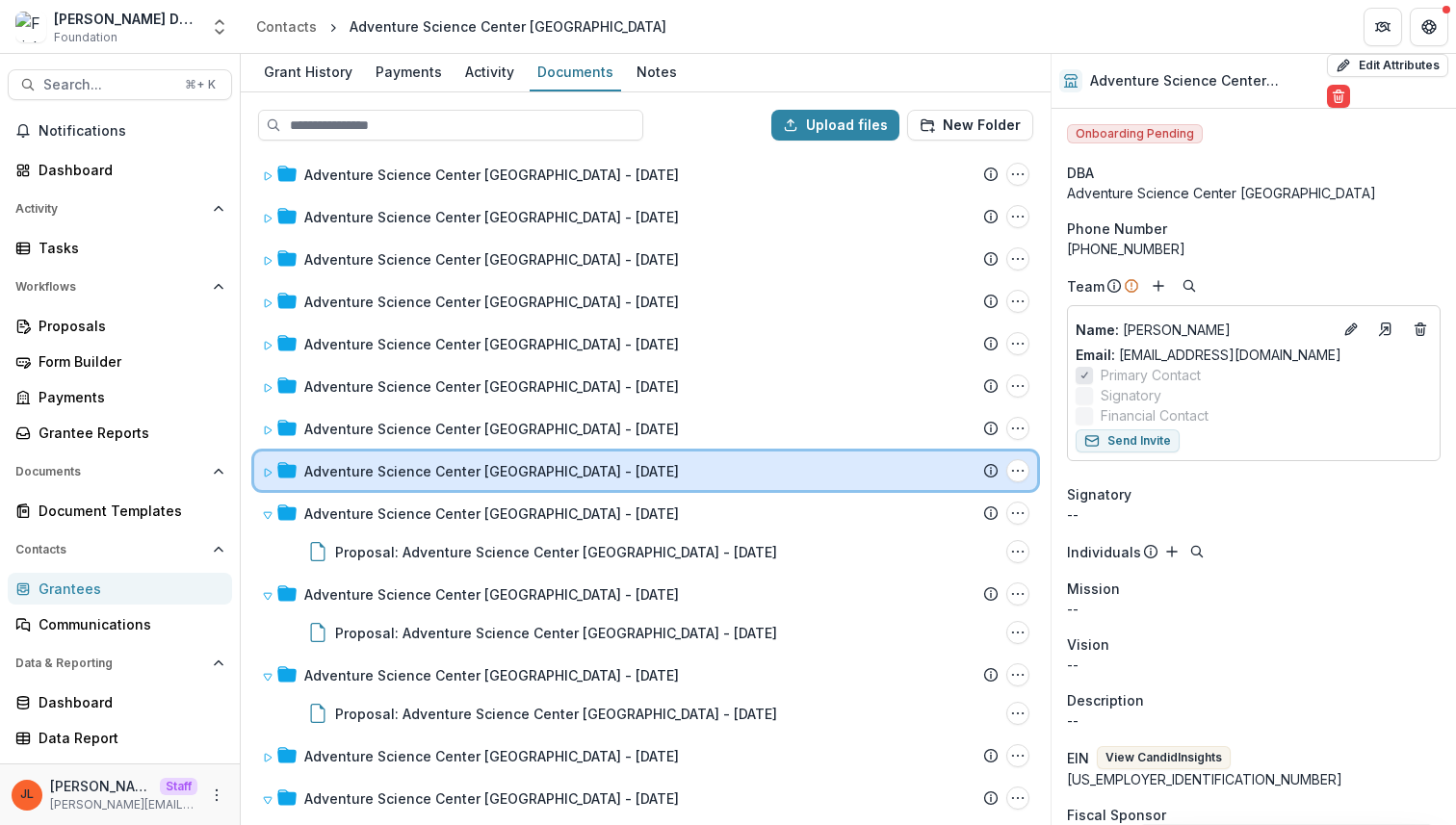
click at [470, 485] on div "Adventure Science Center Nashville - 1997-02-21 Submission Temelio Proposal Att…" at bounding box center [645, 471] width 783 height 39
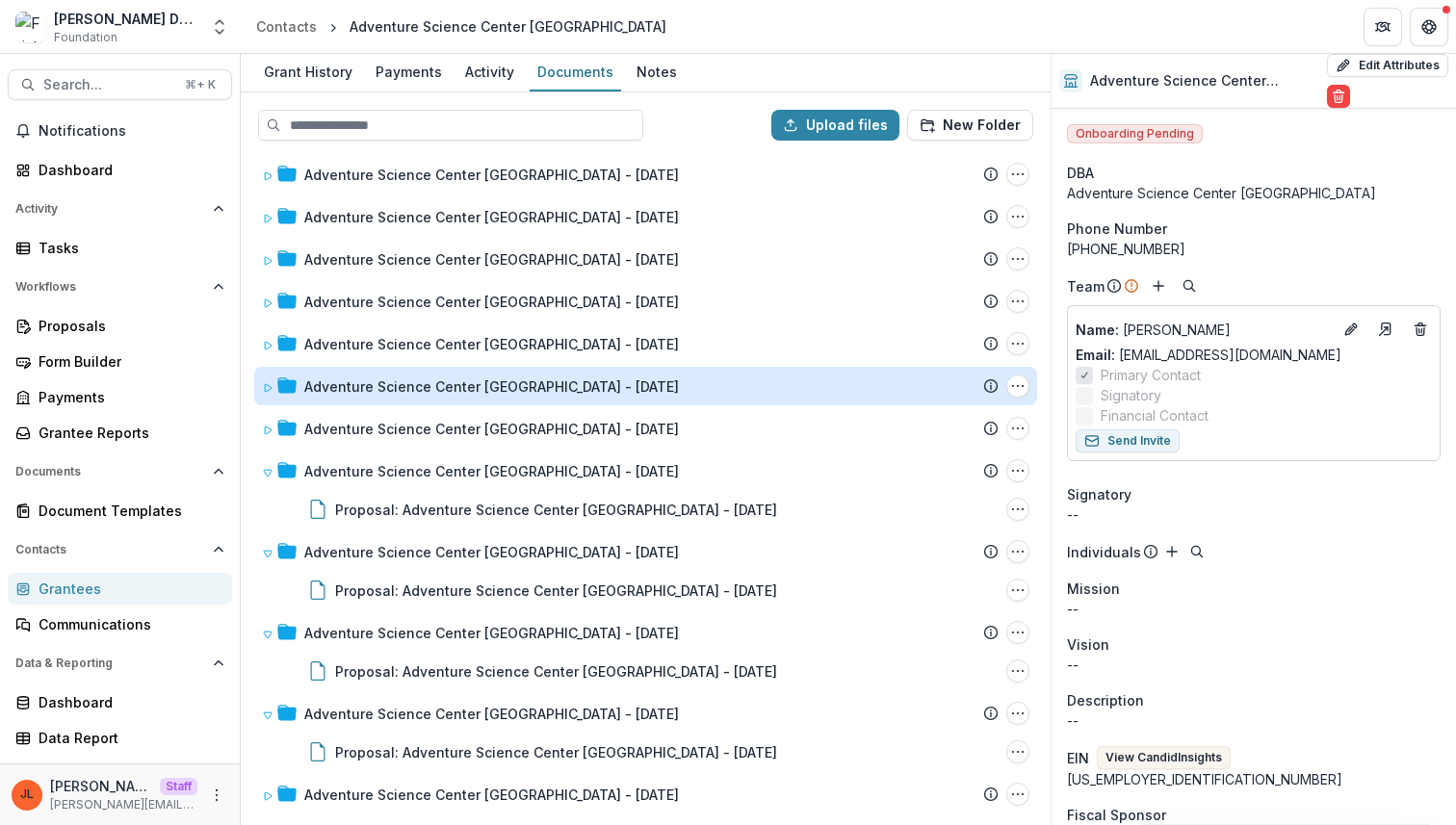
click at [472, 380] on div "Adventure Science Center Nashville - 1997-04-11" at bounding box center [491, 386] width 375 height 20
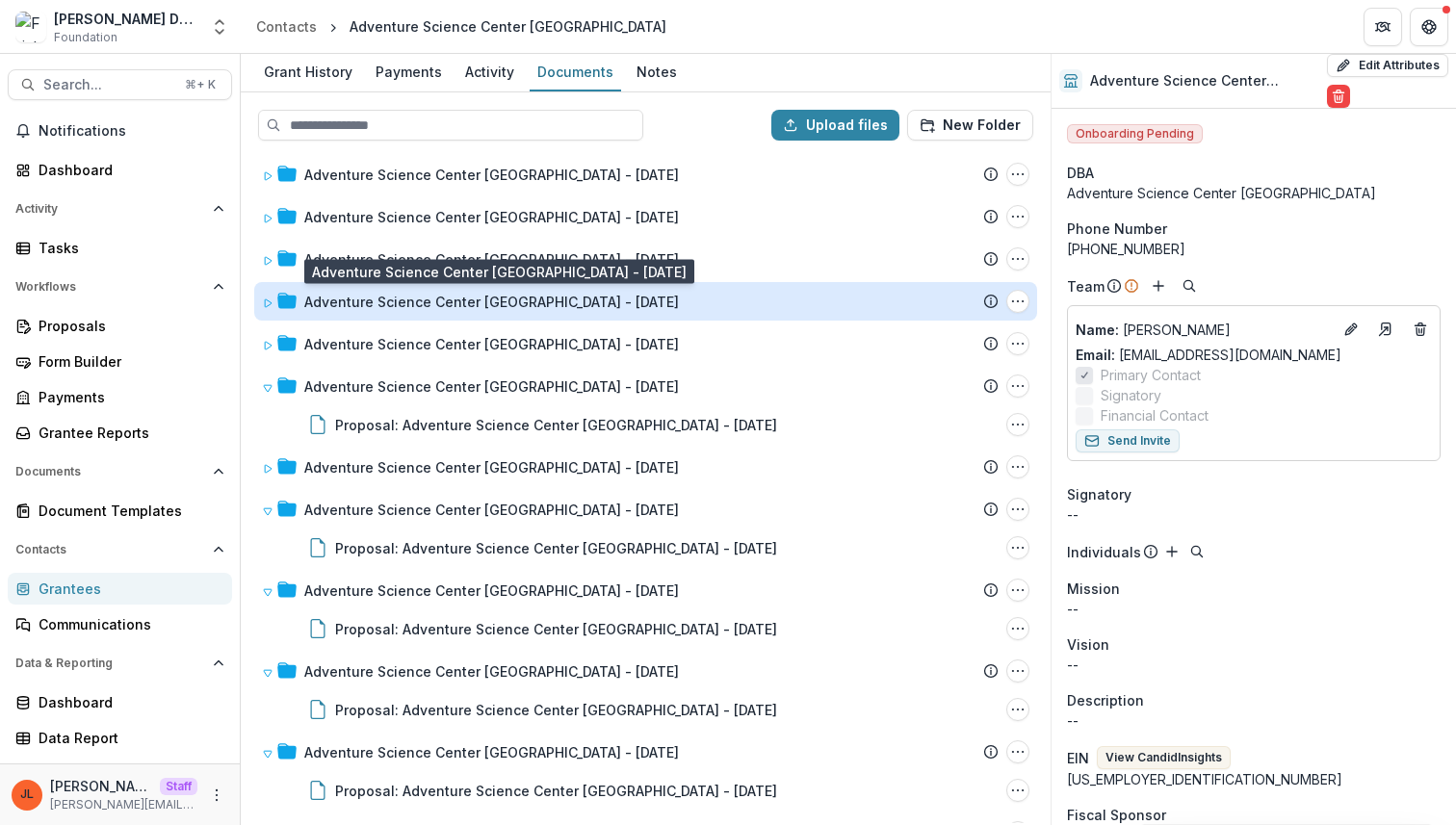
click at [480, 300] on div "Adventure Science Center Nashville - 1997-07-21" at bounding box center [491, 301] width 375 height 20
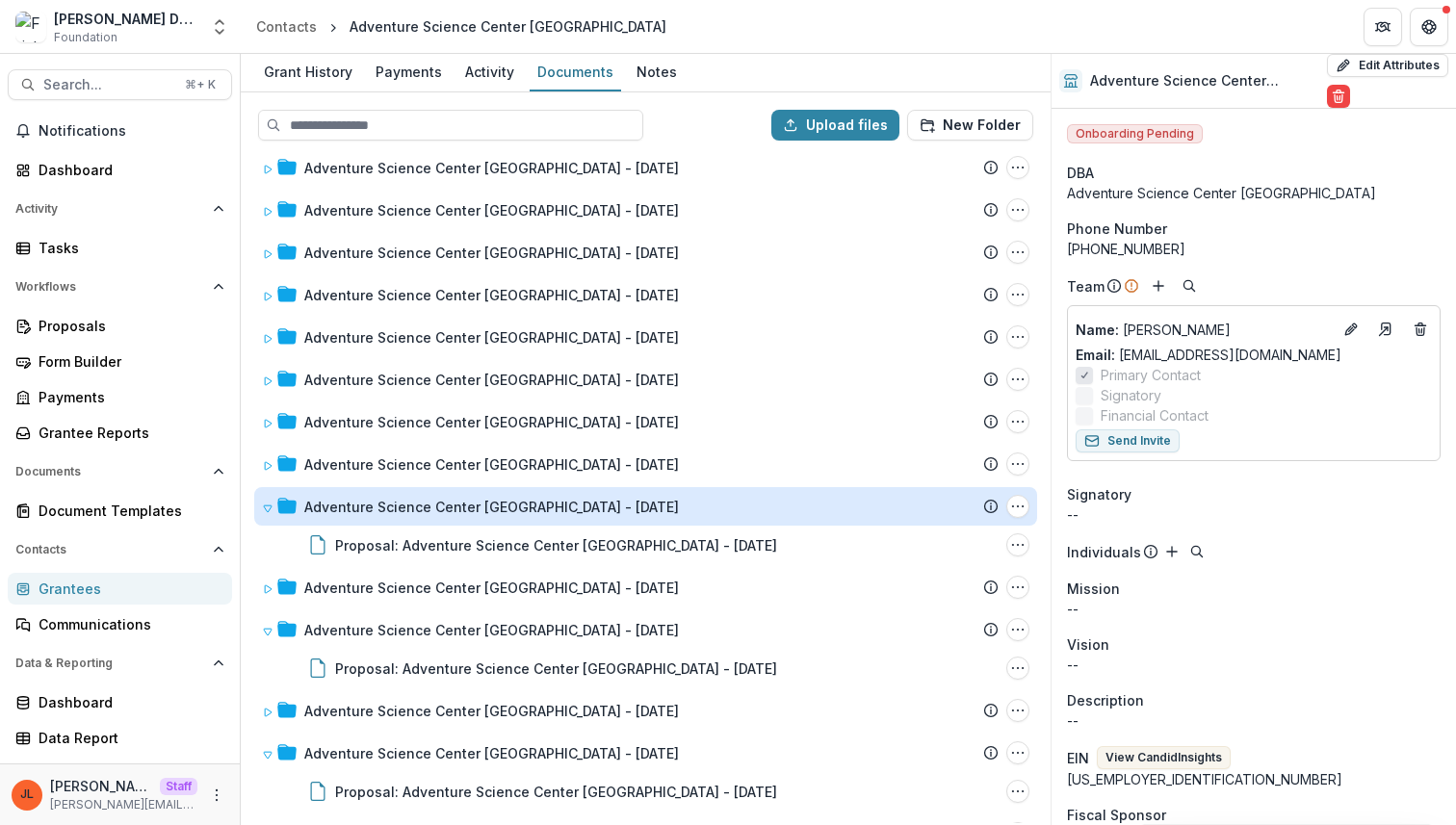
scroll to position [904, 0]
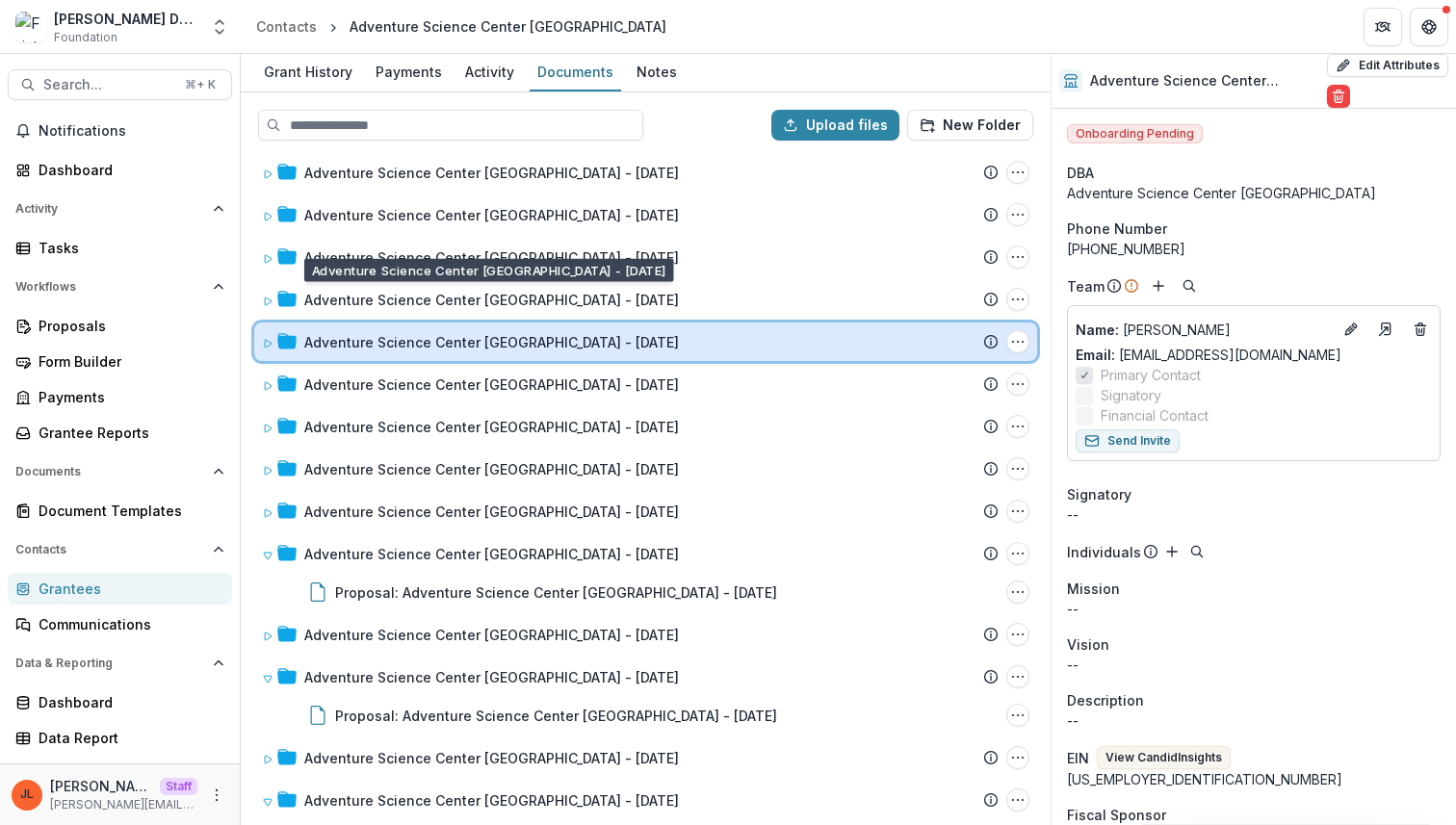
click at [449, 324] on div "Adventure Science Center Nashville - 1999-05-26 Submission Temelio Proposal Att…" at bounding box center [645, 342] width 783 height 39
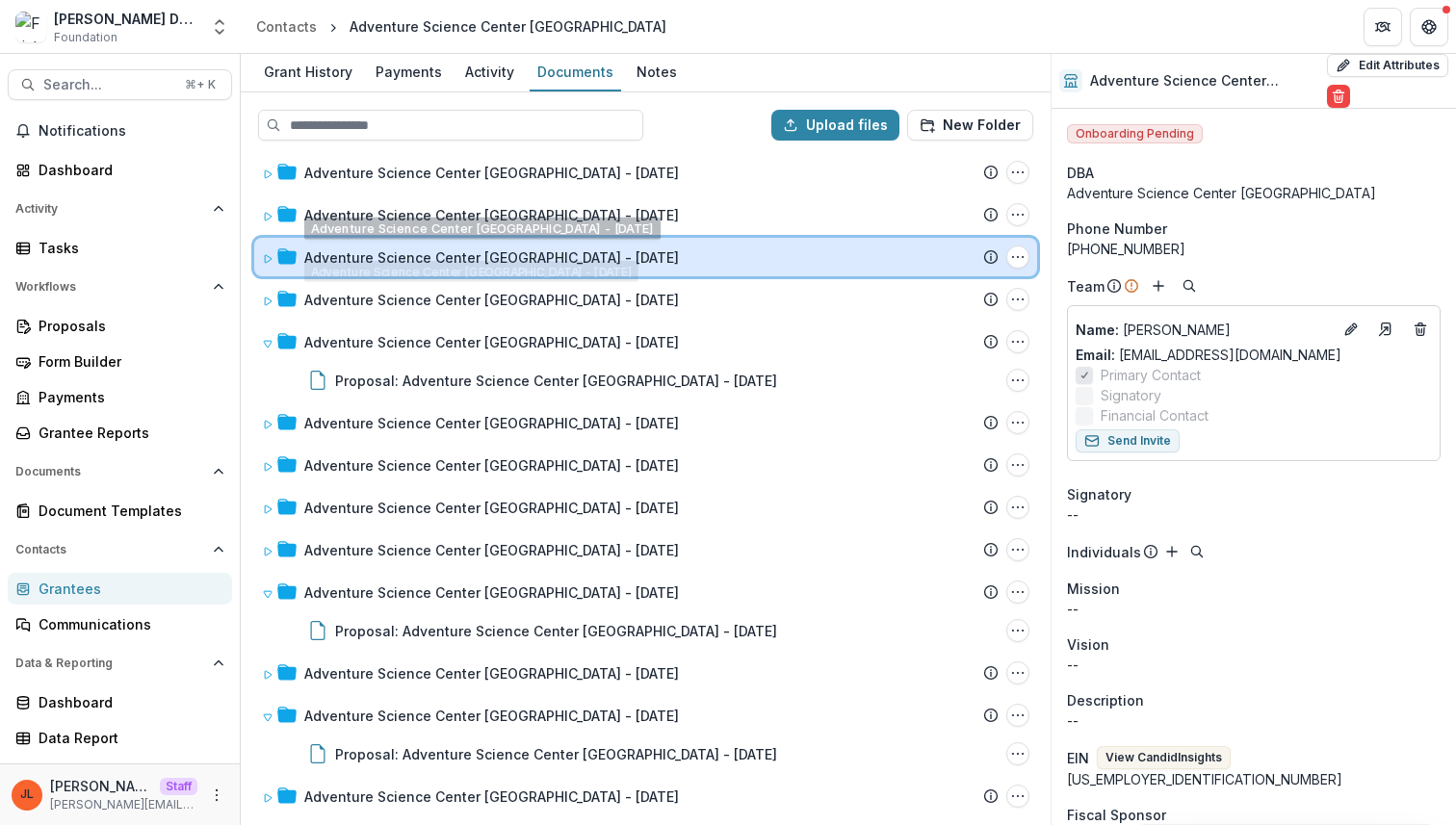
click at [465, 242] on div "Adventure Science Center Nashville - 2001-04-02 Submission Temelio Proposal Att…" at bounding box center [645, 258] width 783 height 39
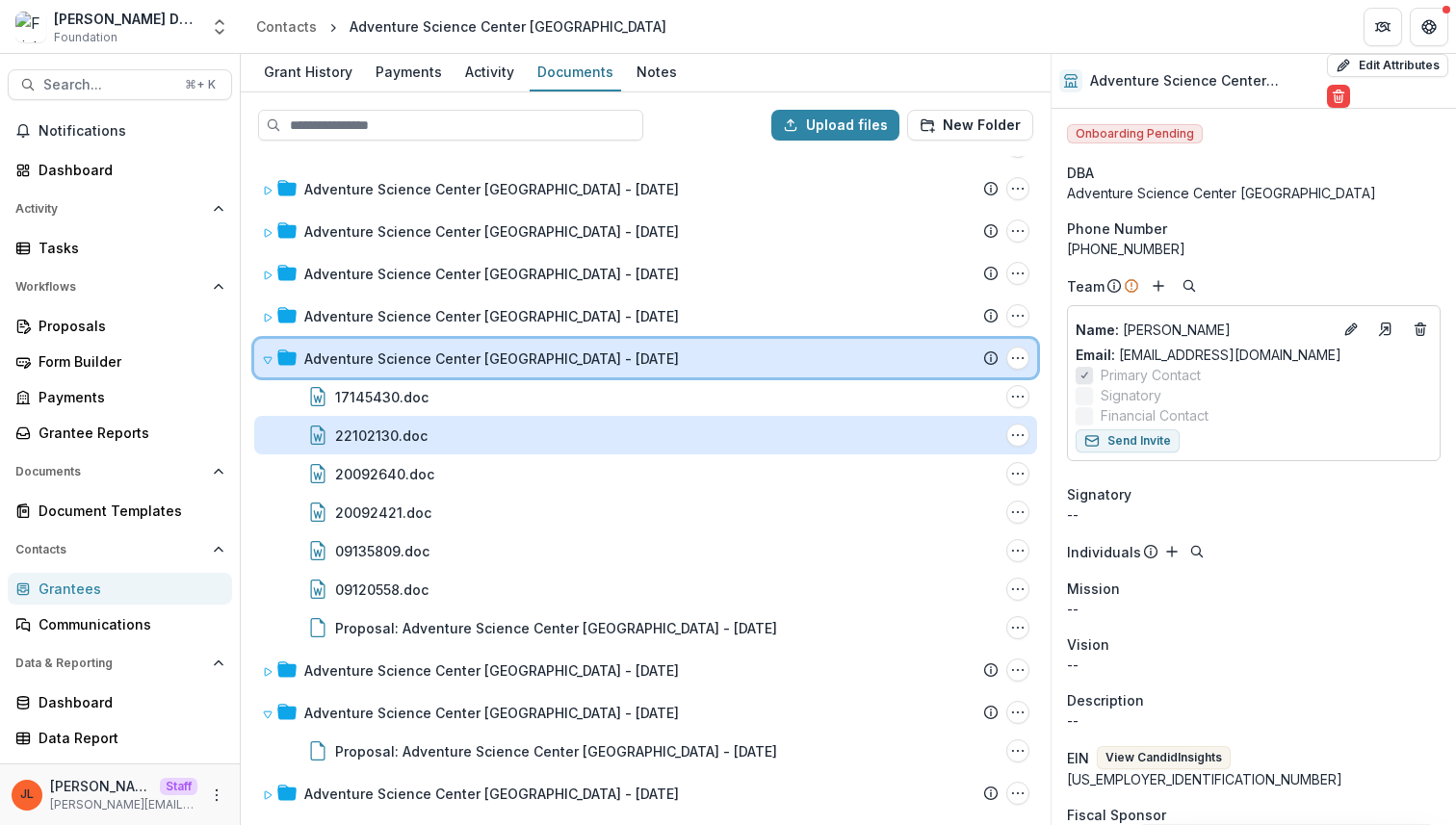
scroll to position [793, 0]
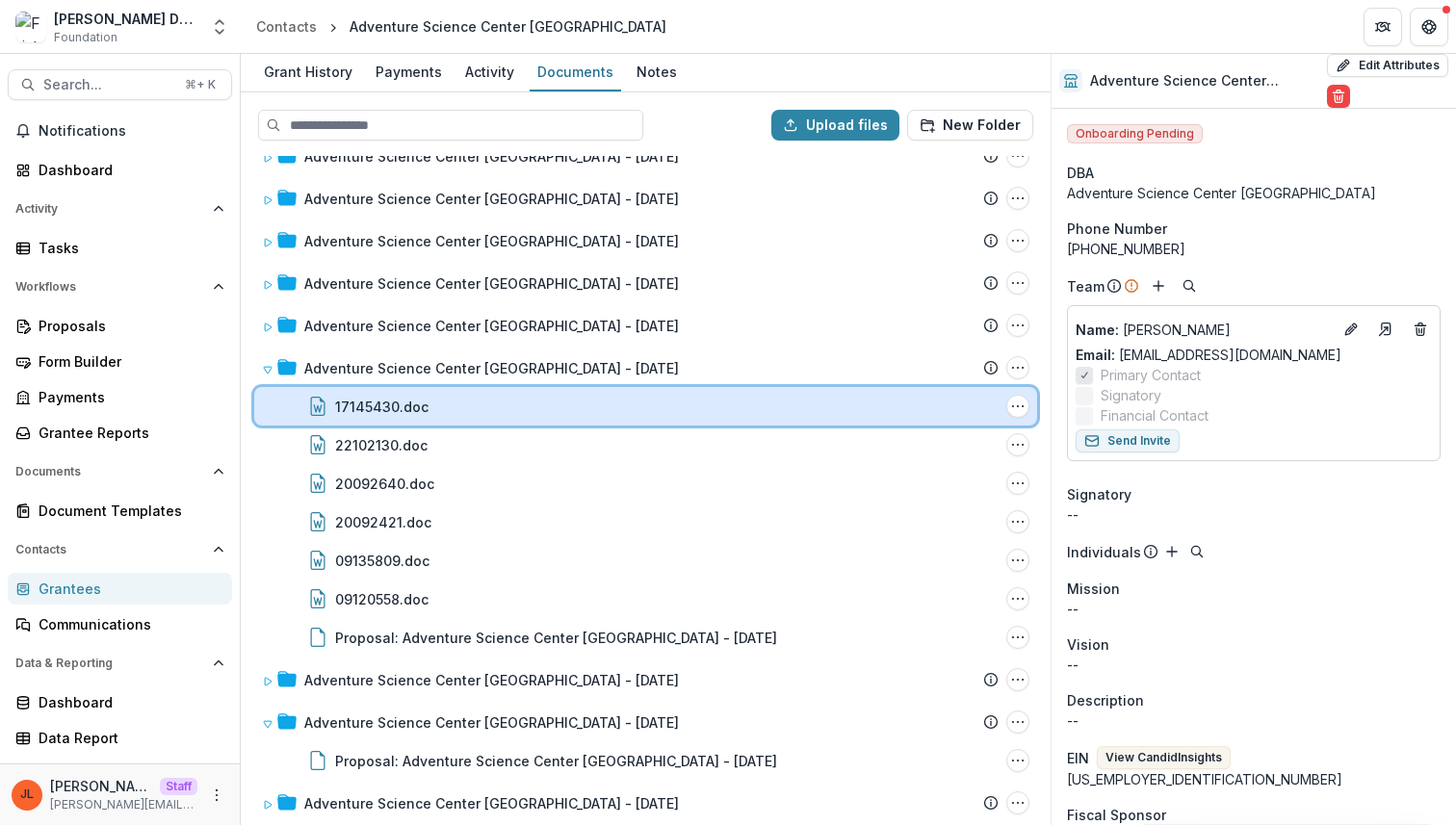
click at [458, 420] on div "17145430.doc File Options Download Rename Delete" at bounding box center [645, 407] width 783 height 39
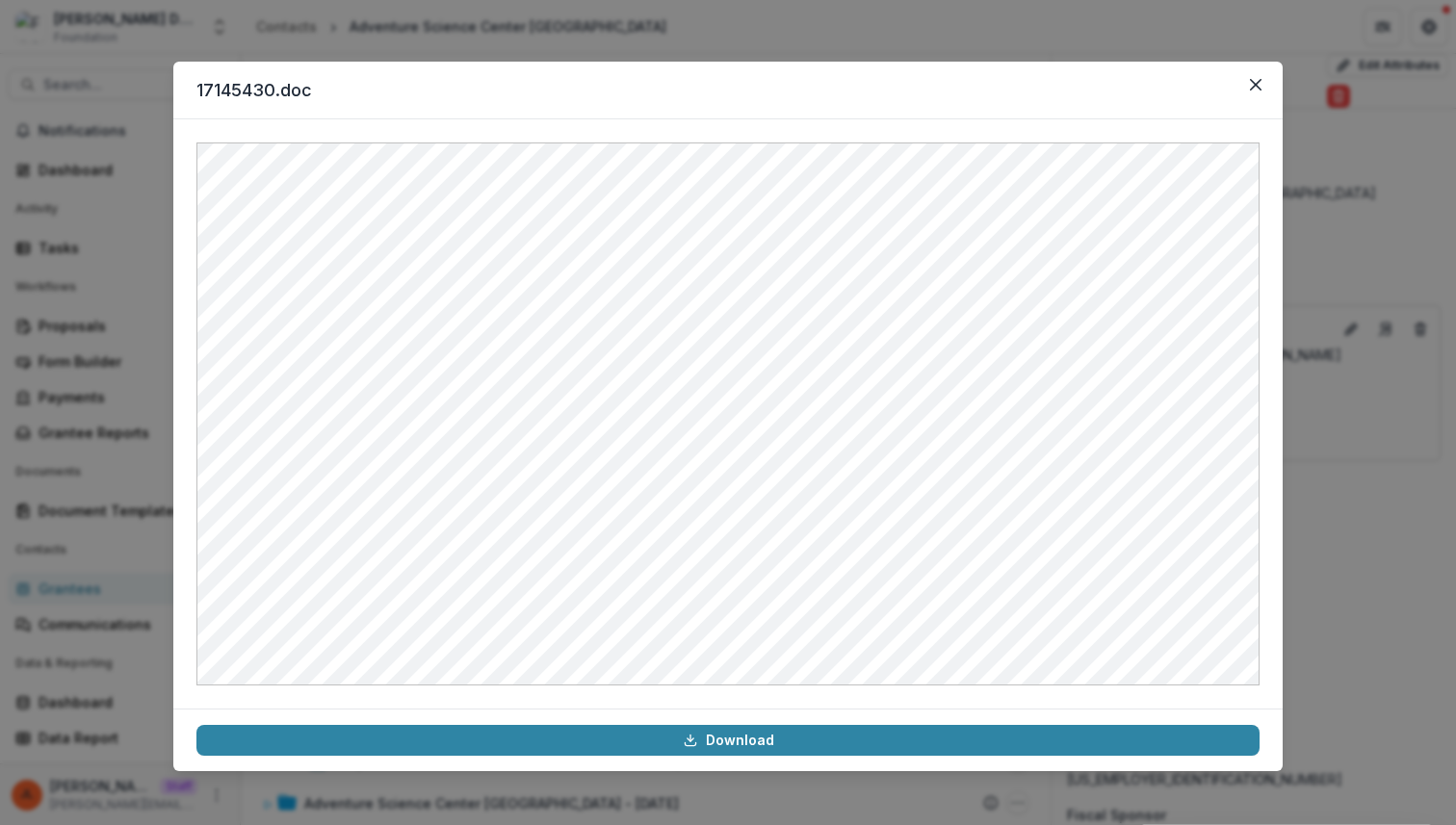
click at [598, 782] on div "17145430.doc Download" at bounding box center [728, 412] width 1456 height 825
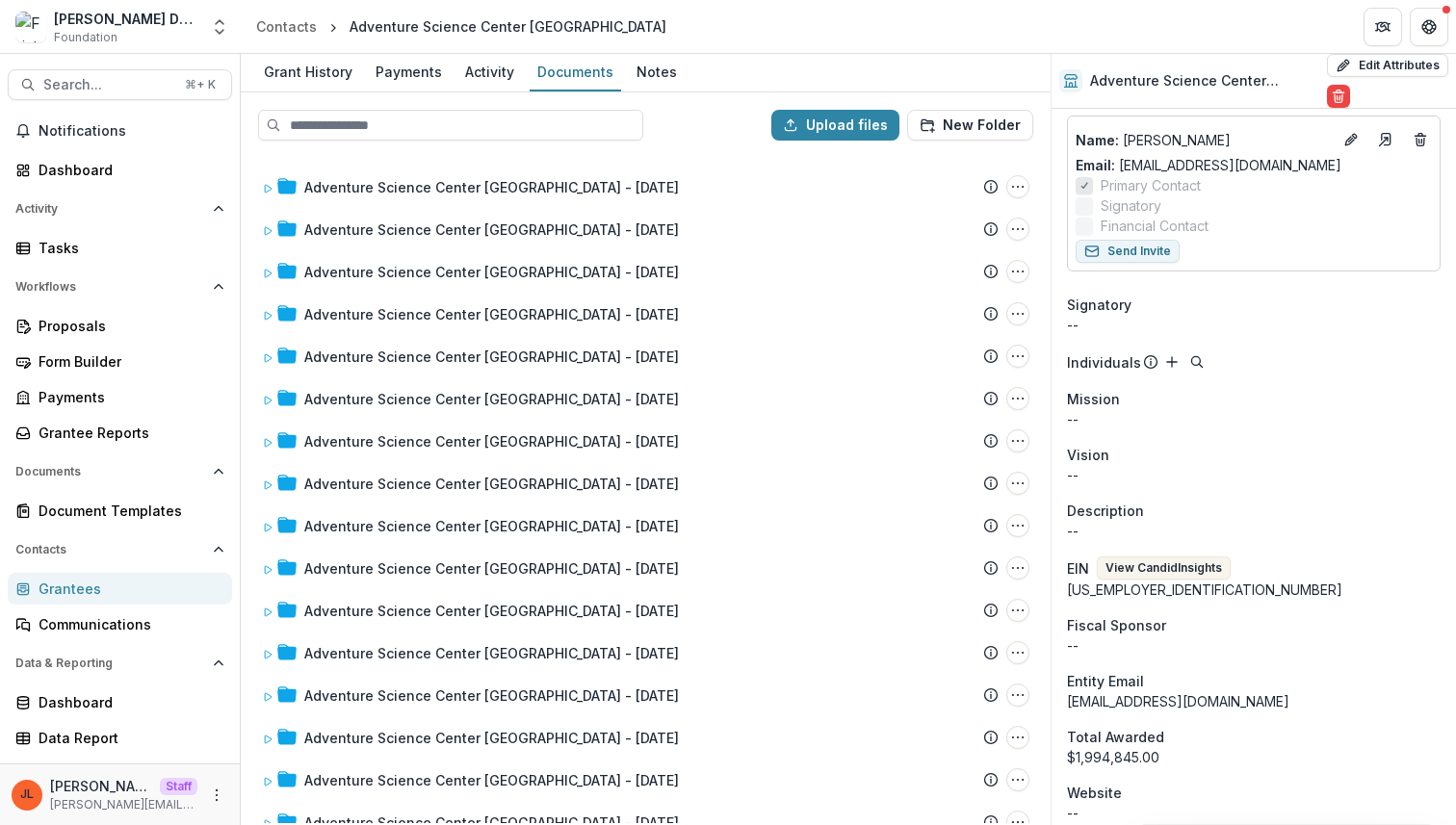
scroll to position [0, 0]
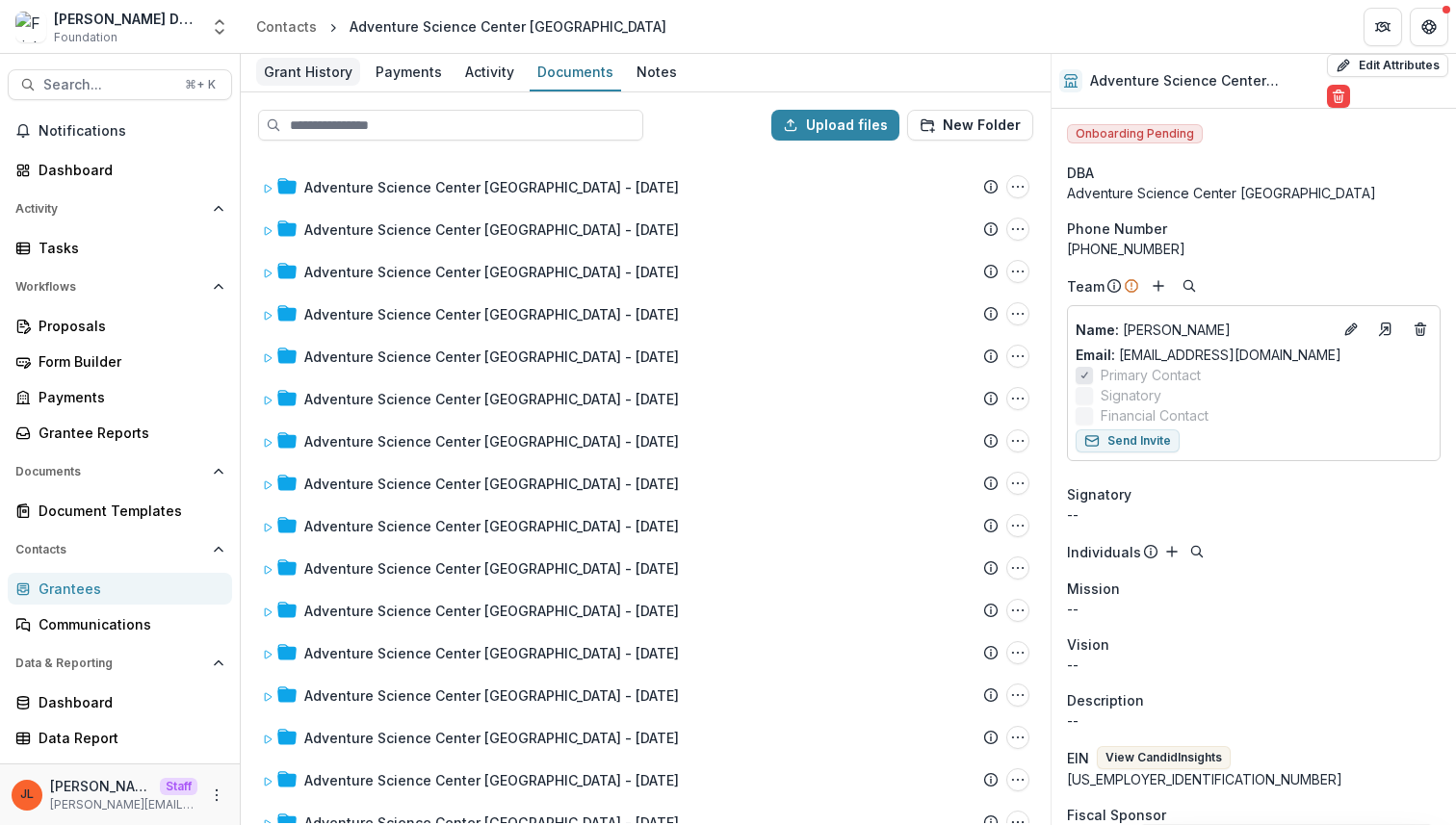
click at [301, 79] on div "Grant History" at bounding box center [307, 72] width 104 height 28
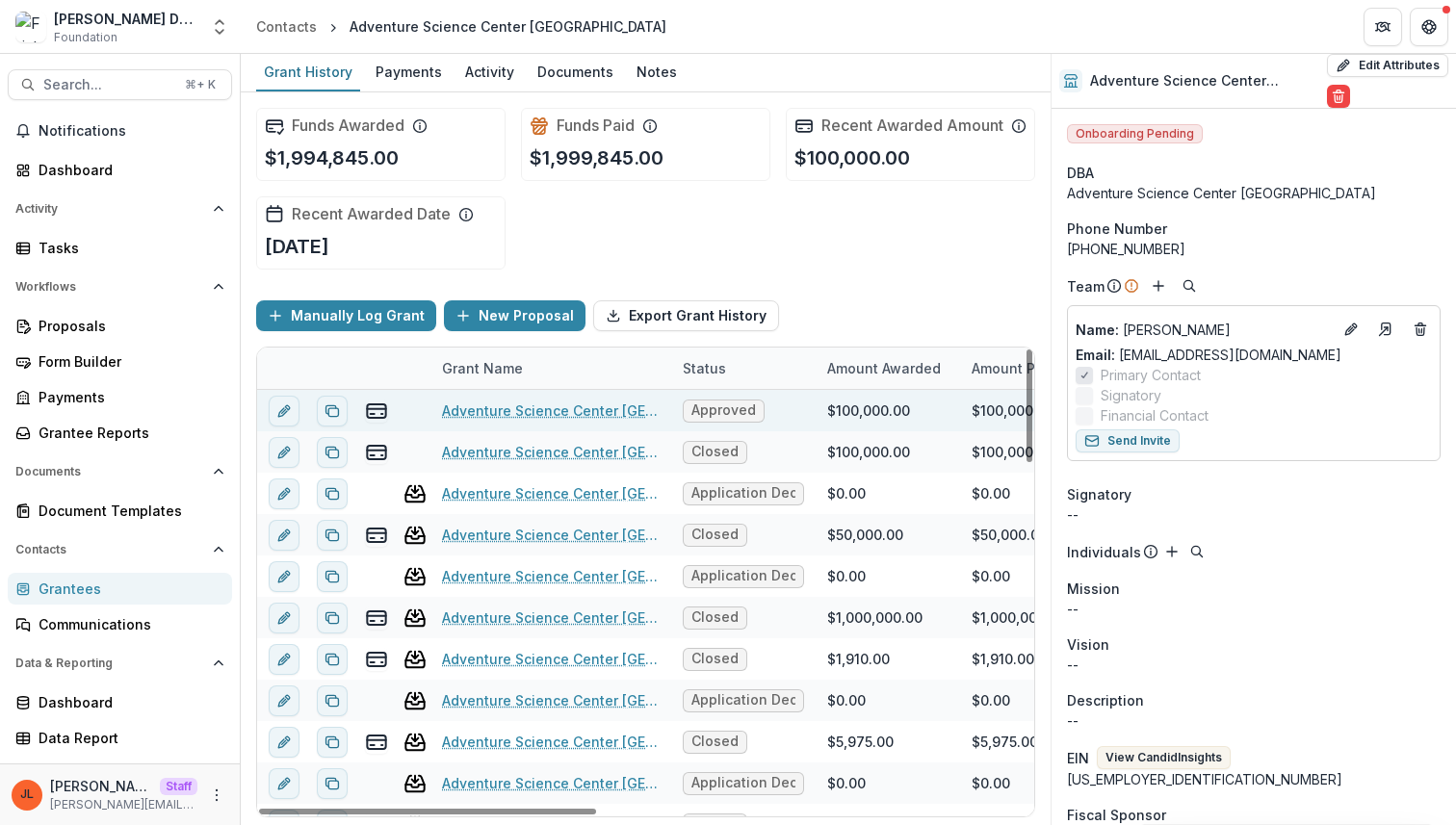
click at [509, 420] on link "Adventure Science Center Nashville - 2025-01-29" at bounding box center [550, 411] width 218 height 20
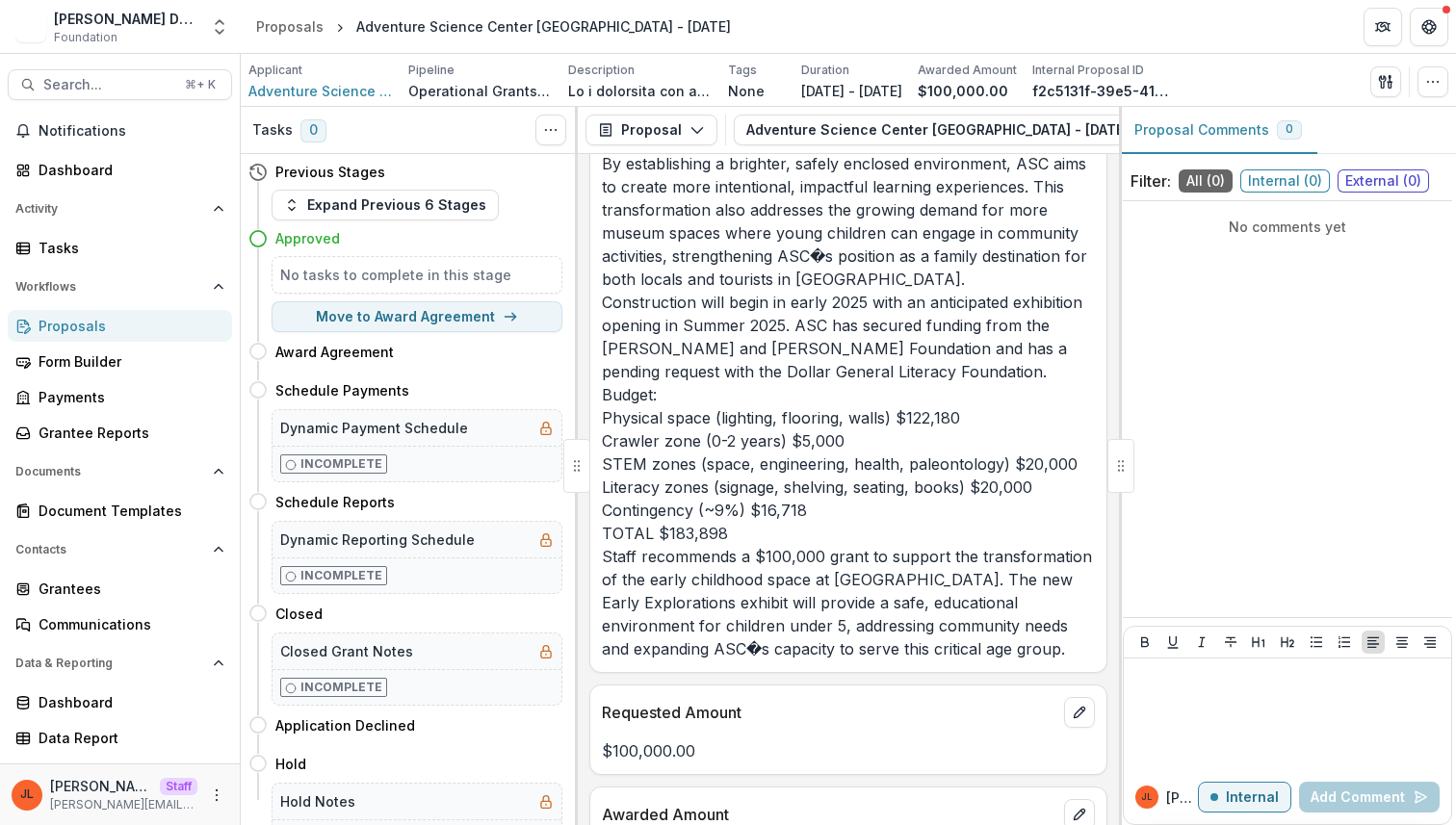
scroll to position [824, 0]
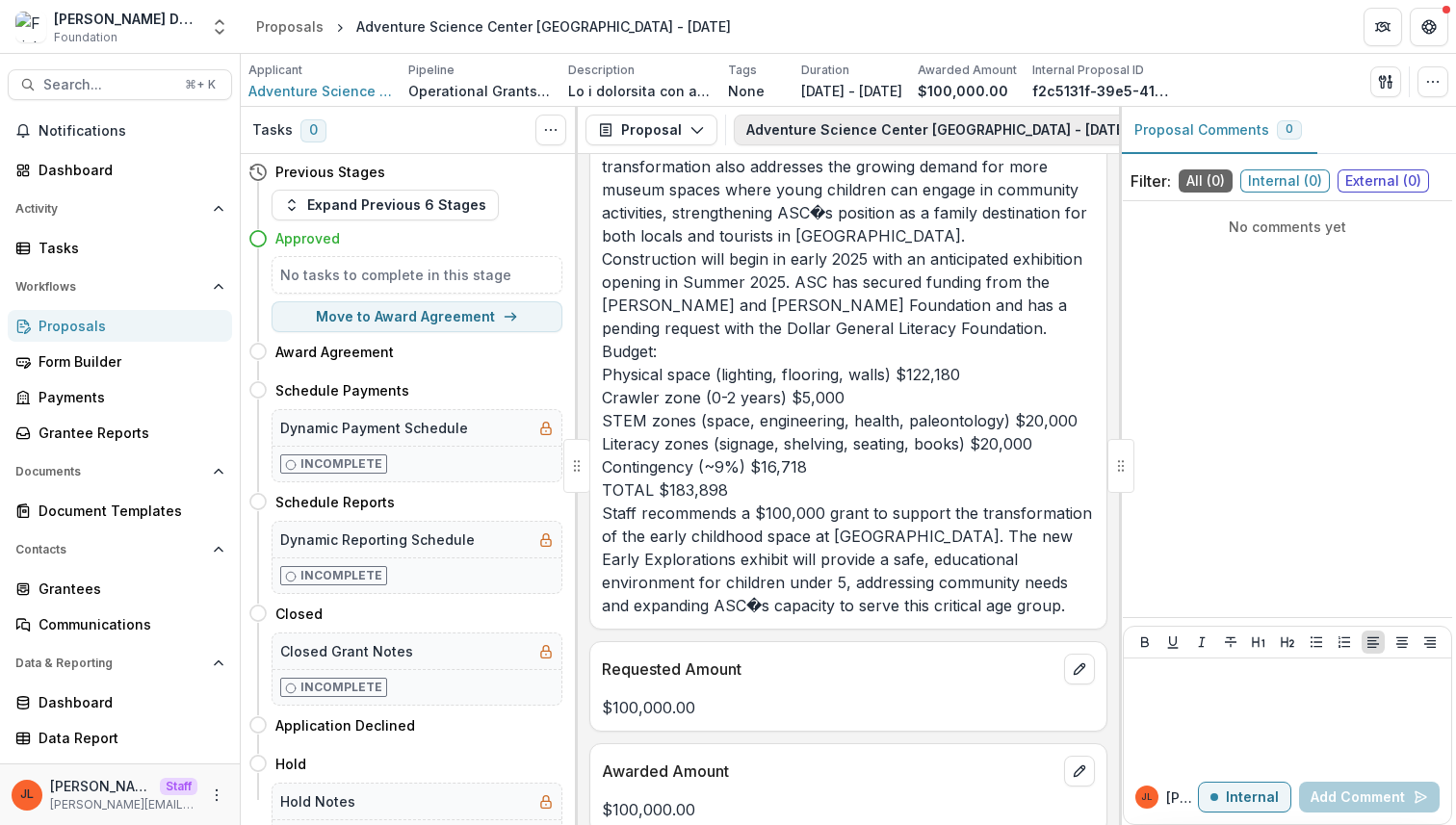
click at [930, 137] on button "Adventure Science Center Nashville - 2025-01-29 1" at bounding box center [961, 130] width 453 height 31
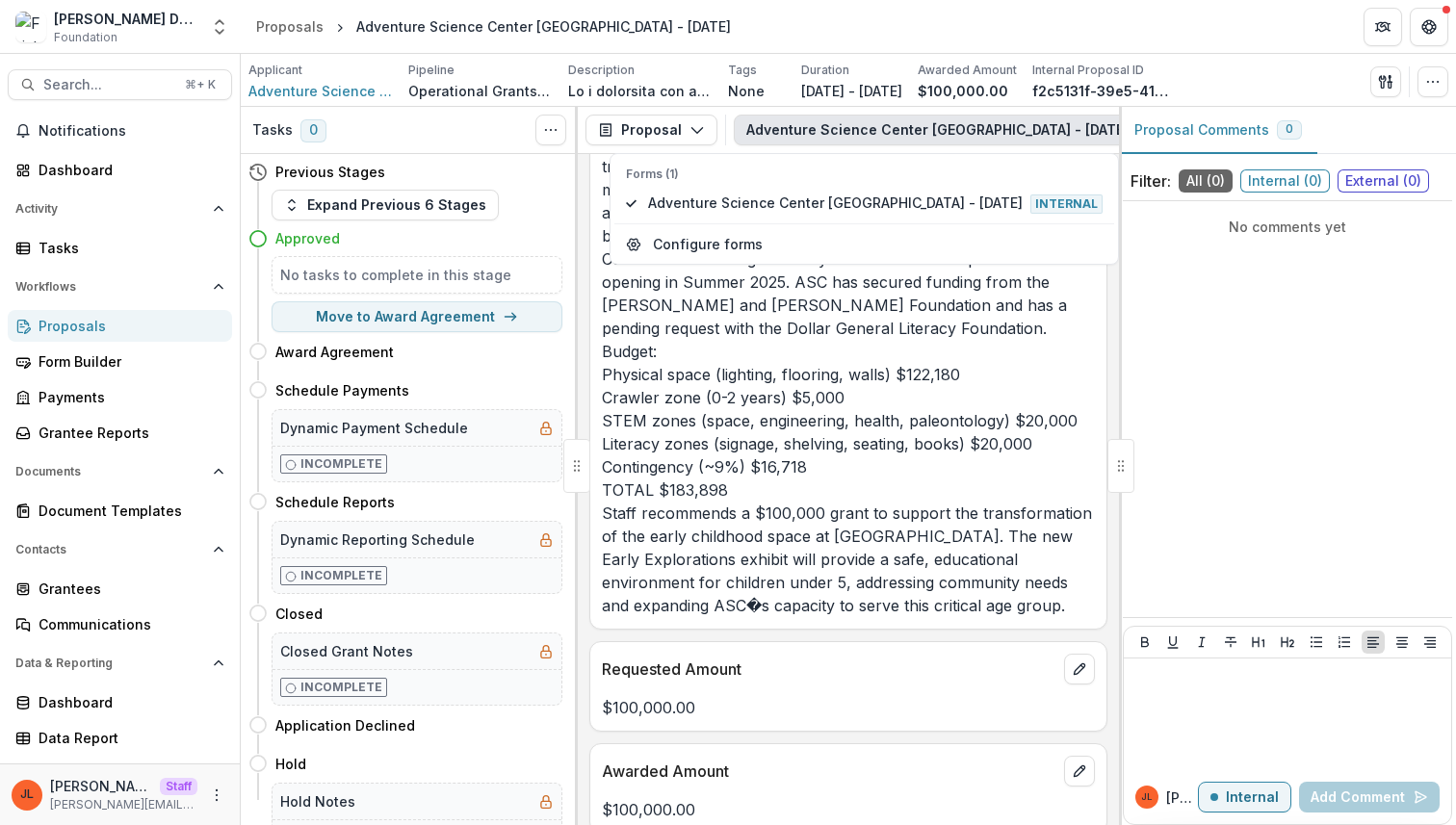
click at [878, 407] on p "As a community hub for learners of all ages, the Adventure Science Center (ASC)…" at bounding box center [848, 108] width 493 height 1017
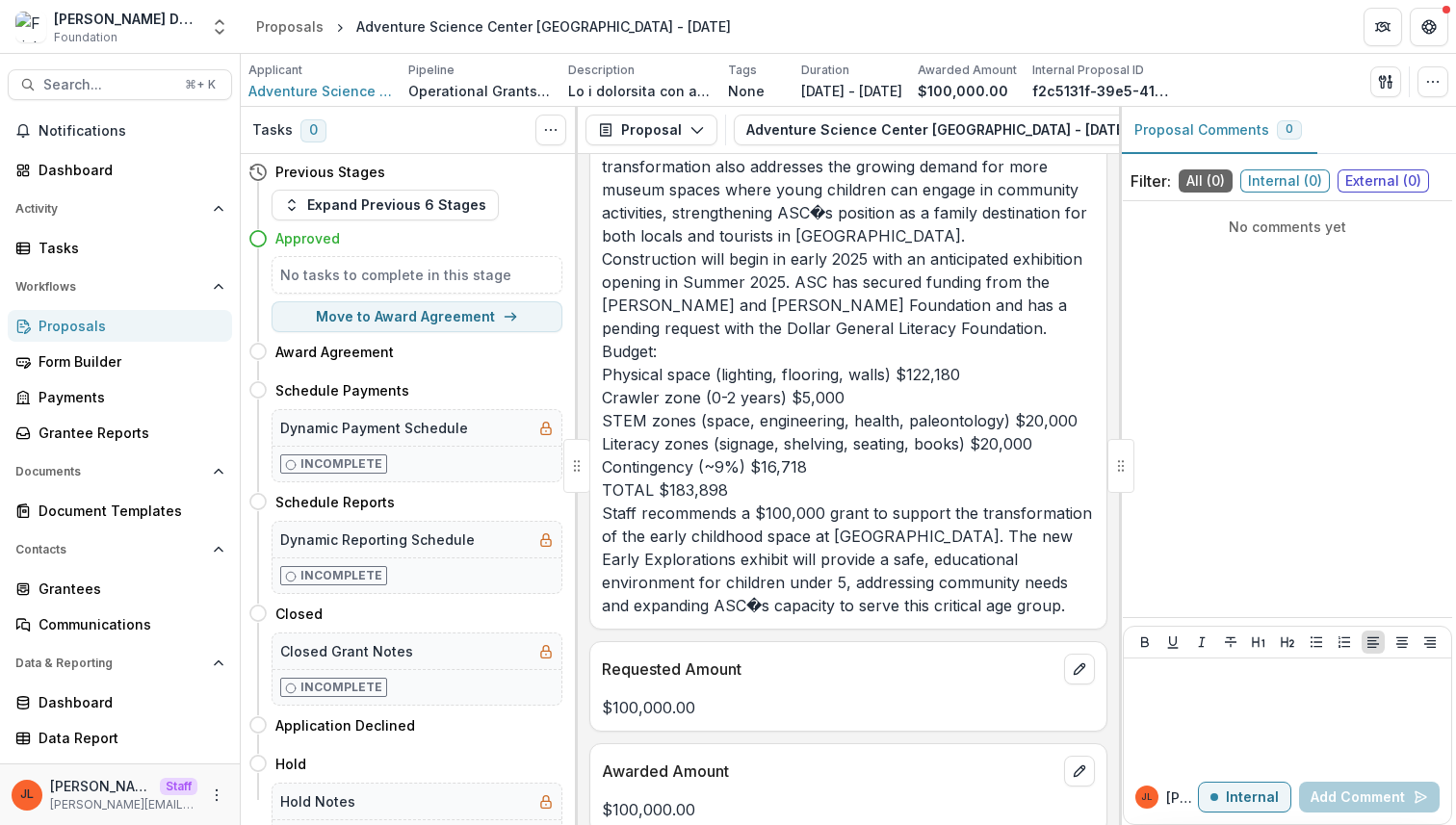
click at [916, 161] on p "As a community hub for learners of all ages, the Adventure Science Center (ASC)…" at bounding box center [848, 108] width 493 height 1017
click at [907, 138] on button "Adventure Science Center Nashville - 2025-01-29 1" at bounding box center [961, 130] width 453 height 31
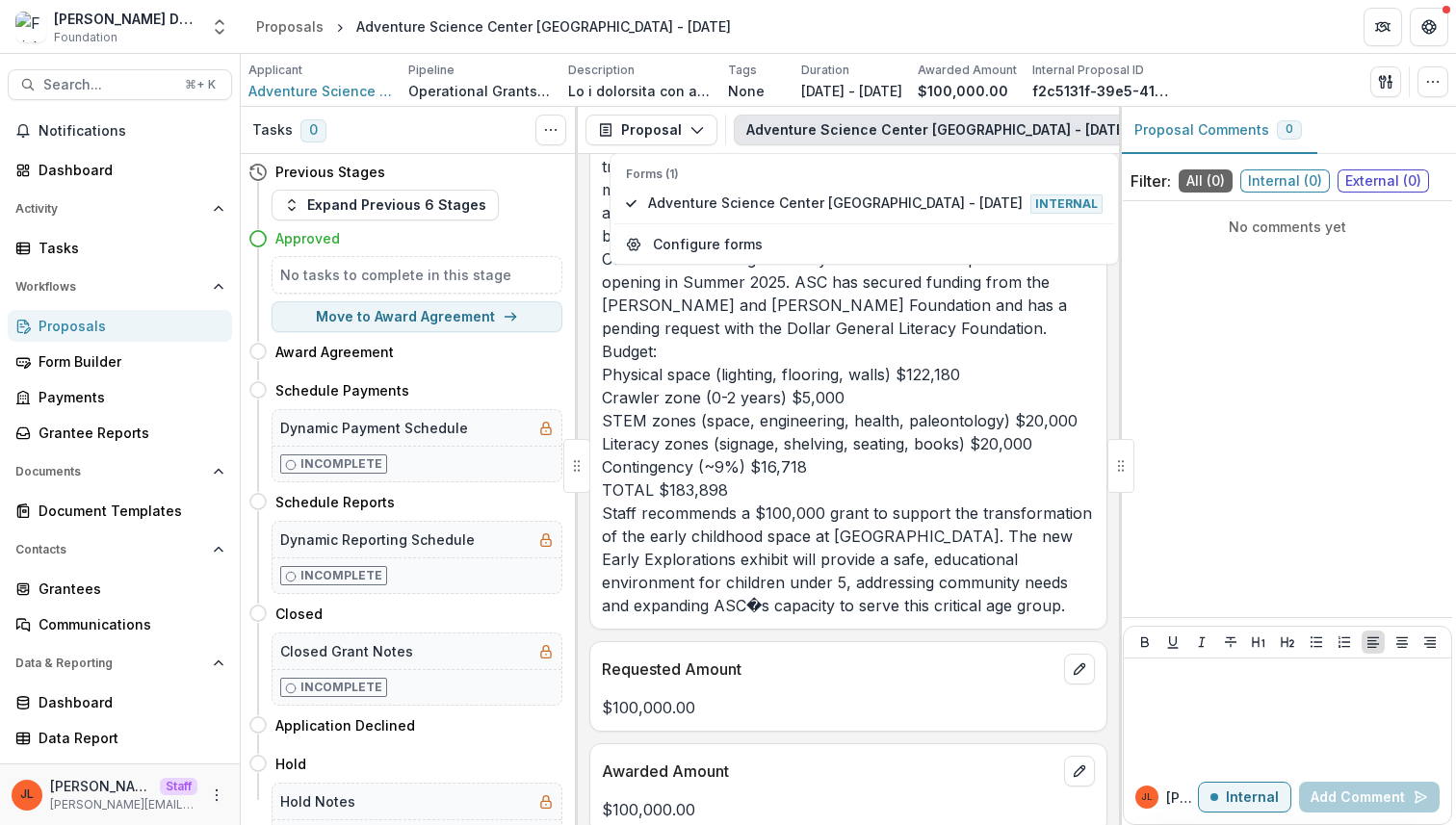
click at [916, 454] on p "As a community hub for learners of all ages, the Adventure Science Center (ASC)…" at bounding box center [848, 108] width 493 height 1017
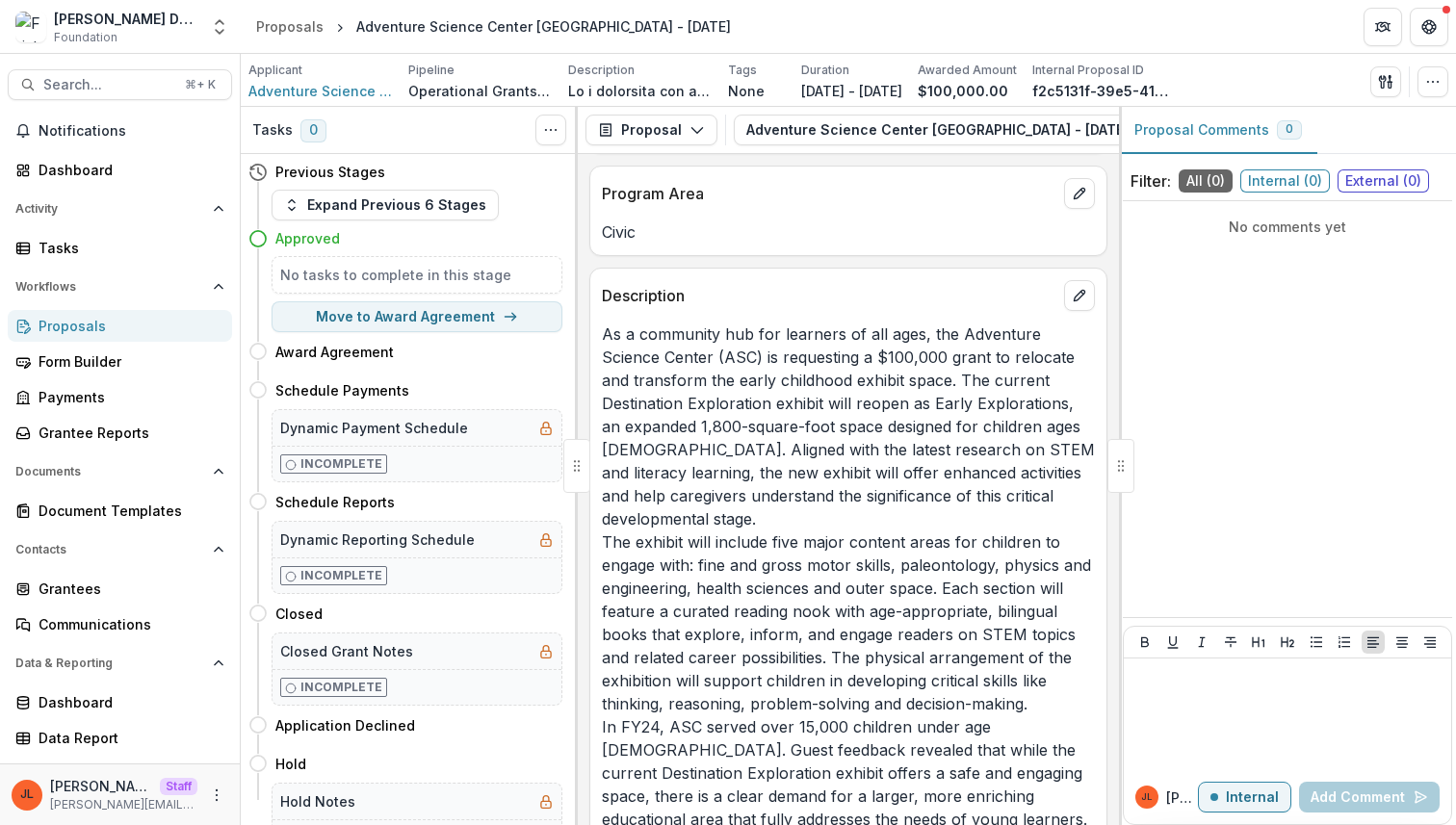
scroll to position [0, 0]
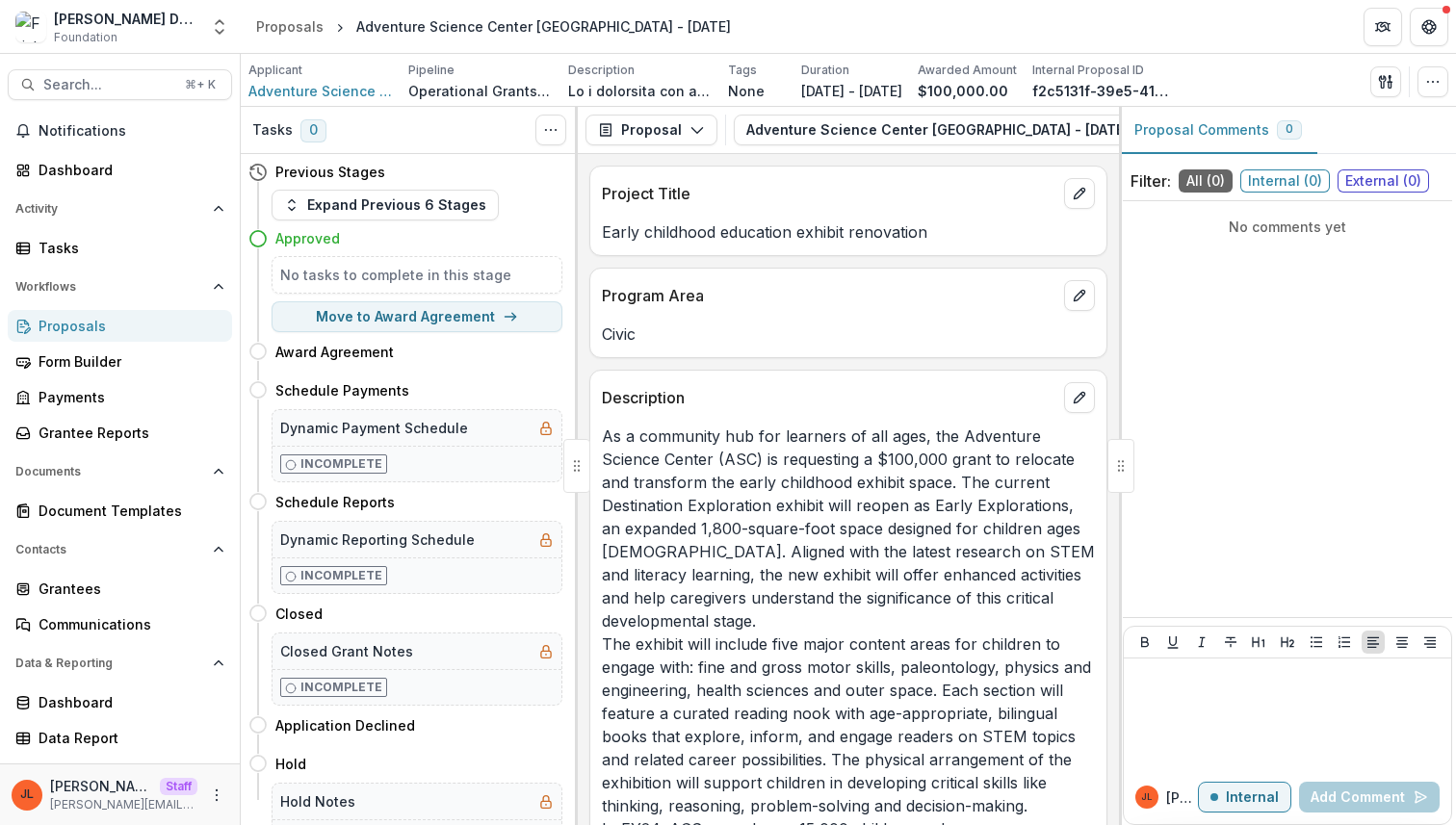
click at [1022, 127] on icon "View Attached Files" at bounding box center [1030, 130] width 15 height 15
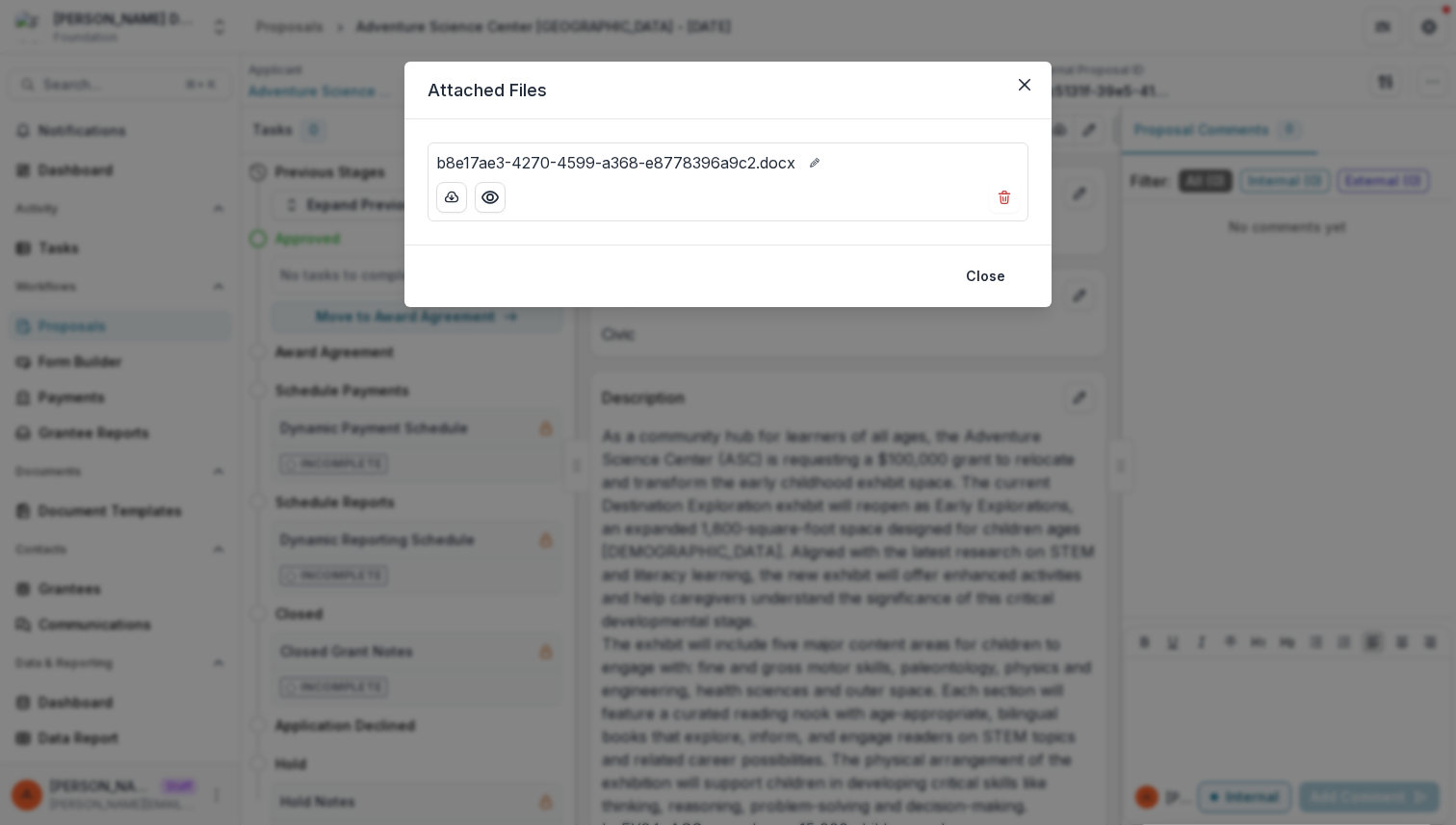
click at [912, 434] on div "Attached Files b8e17ae3-4270-4599-a368-e8778396a9c2.docx Close" at bounding box center [728, 412] width 1456 height 825
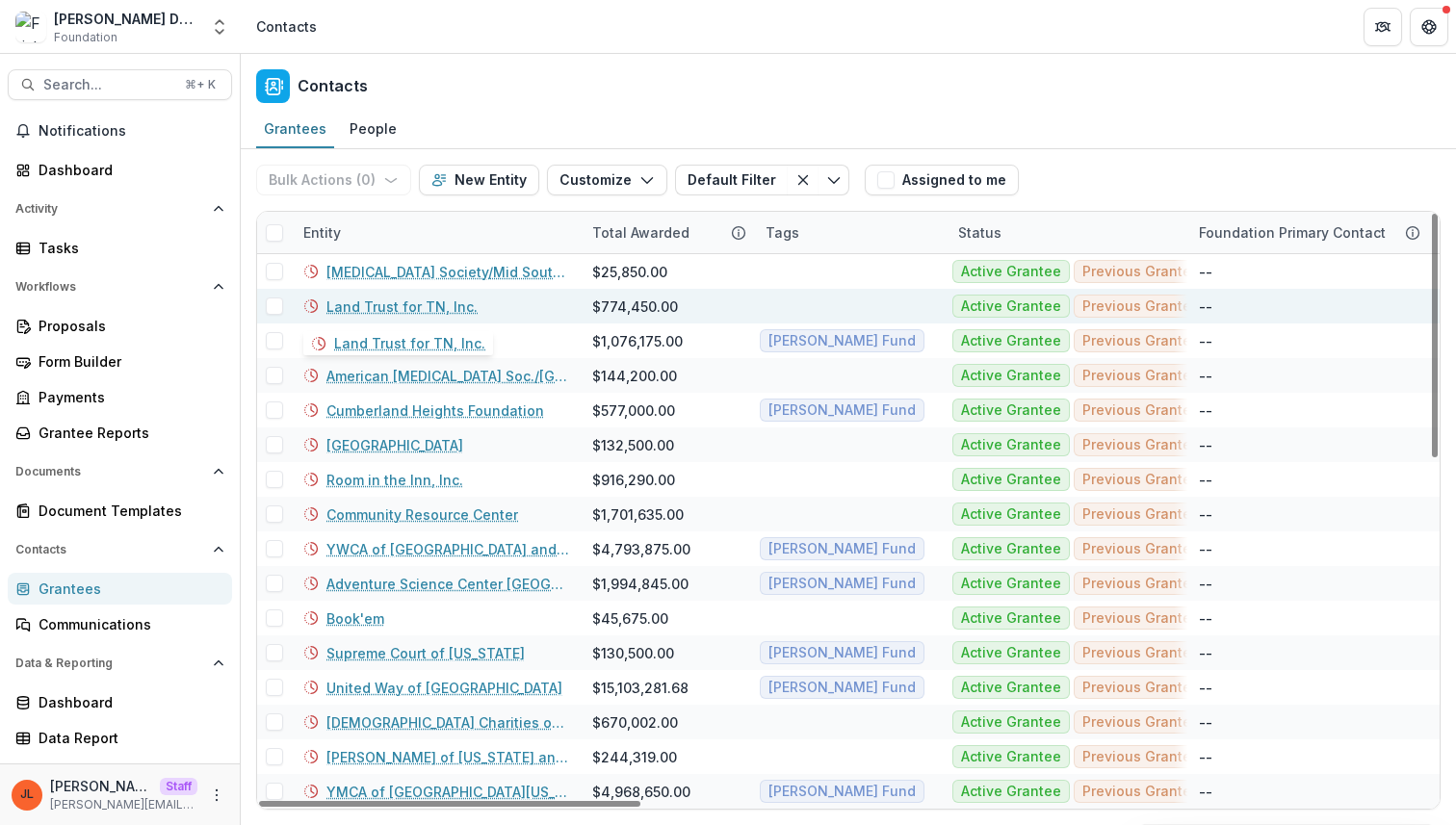
click at [434, 307] on link "Land Trust for TN, Inc." at bounding box center [402, 306] width 151 height 20
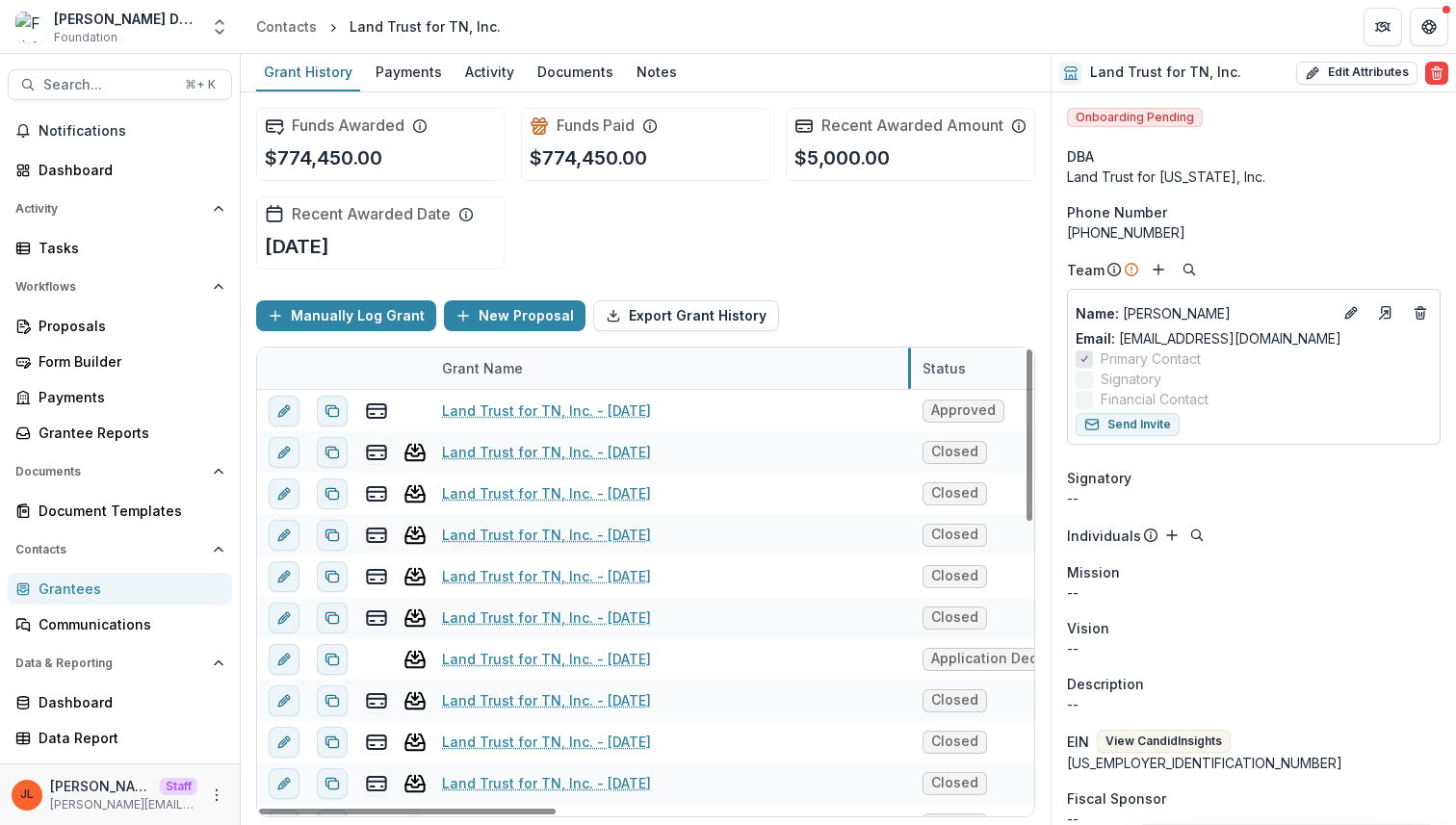
drag, startPoint x: 670, startPoint y: 380, endPoint x: 913, endPoint y: 397, distance: 243.6
click at [651, 462] on link "Land Trust for TN, Inc. - [DATE]" at bounding box center [546, 451] width 209 height 20
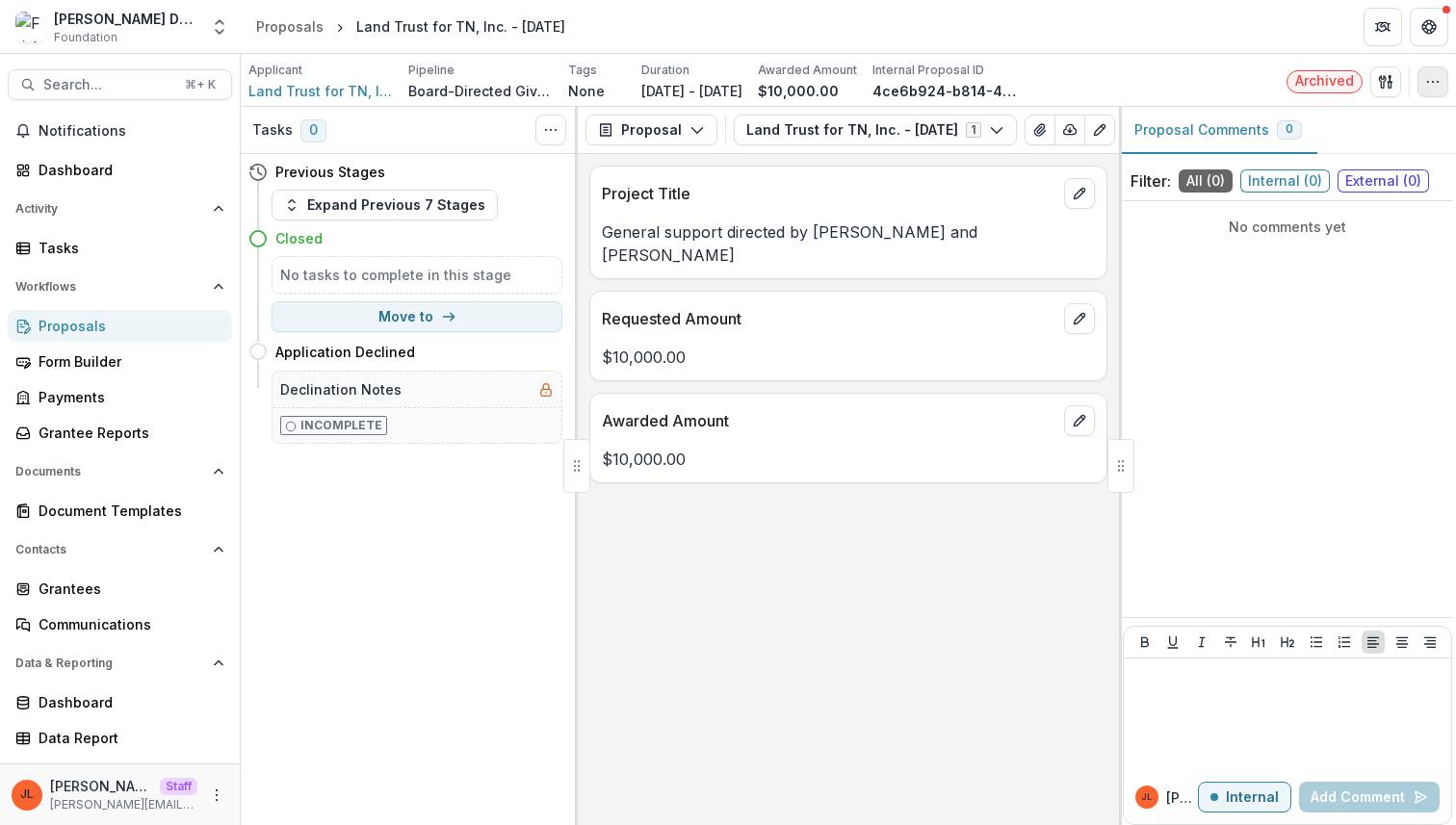
click at [1425, 82] on icon "button" at bounding box center [1433, 82] width 15 height 15
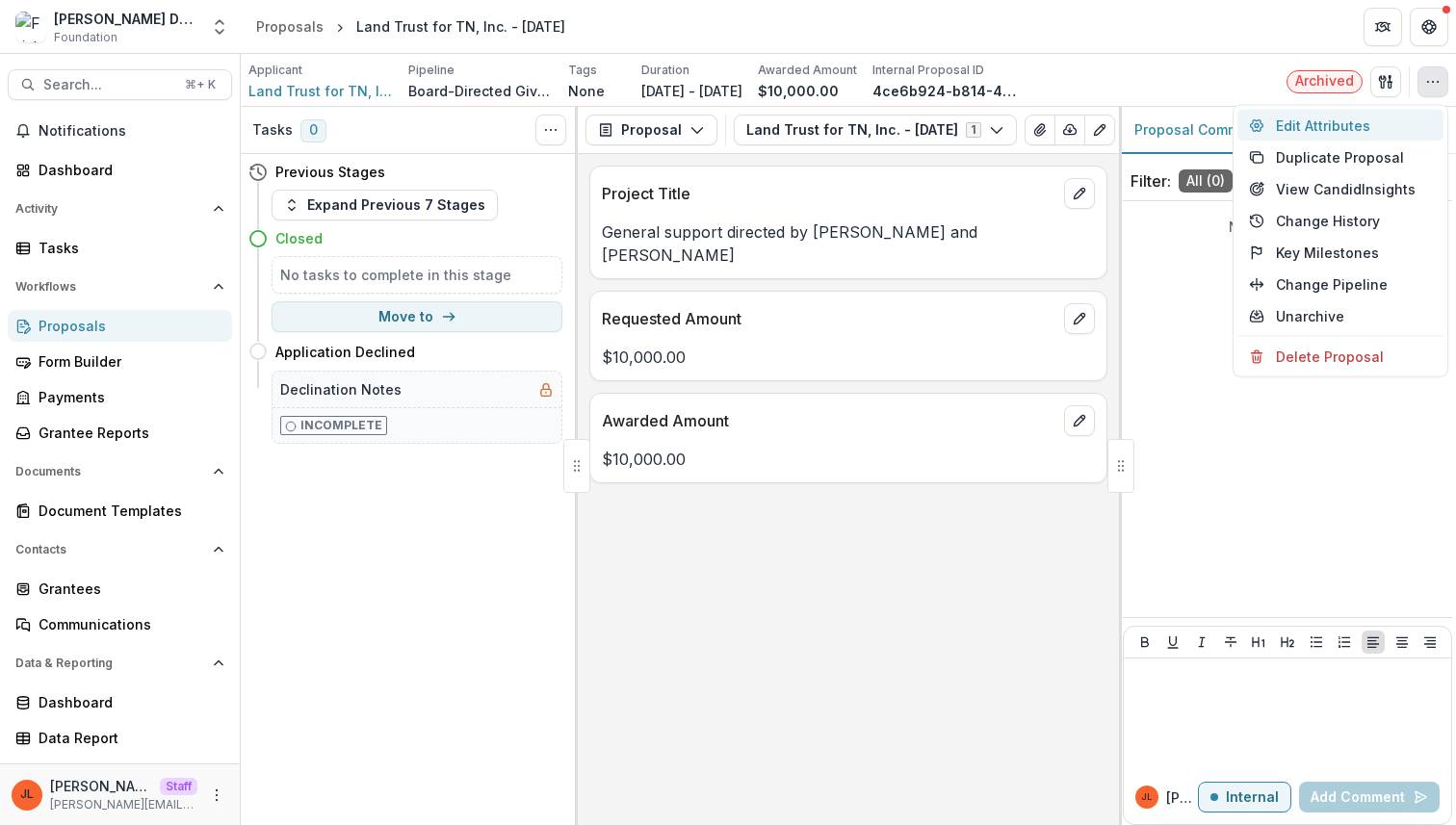
click at [1296, 119] on button "Edit Attributes" at bounding box center [1341, 125] width 206 height 32
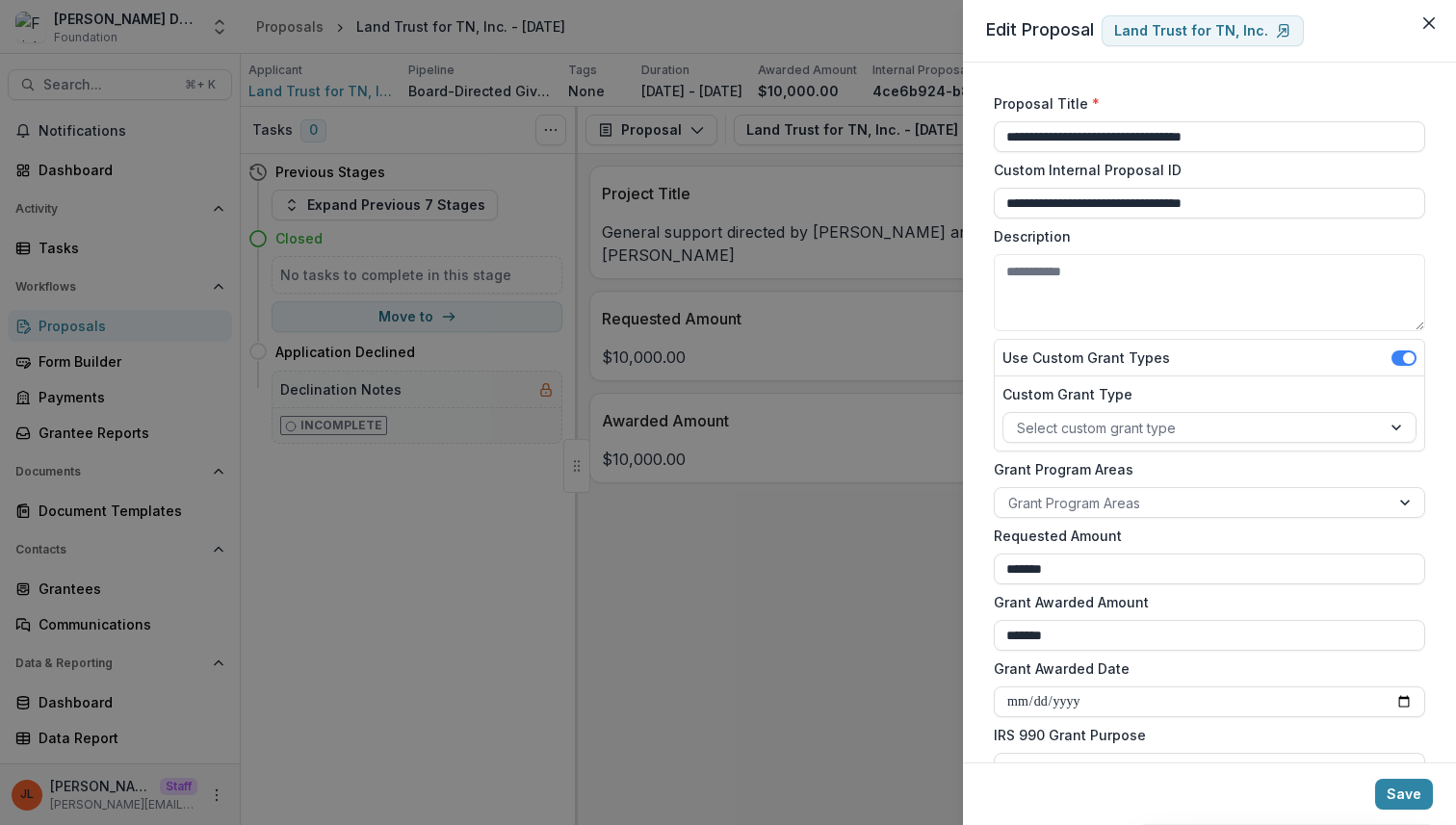
scroll to position [374, 0]
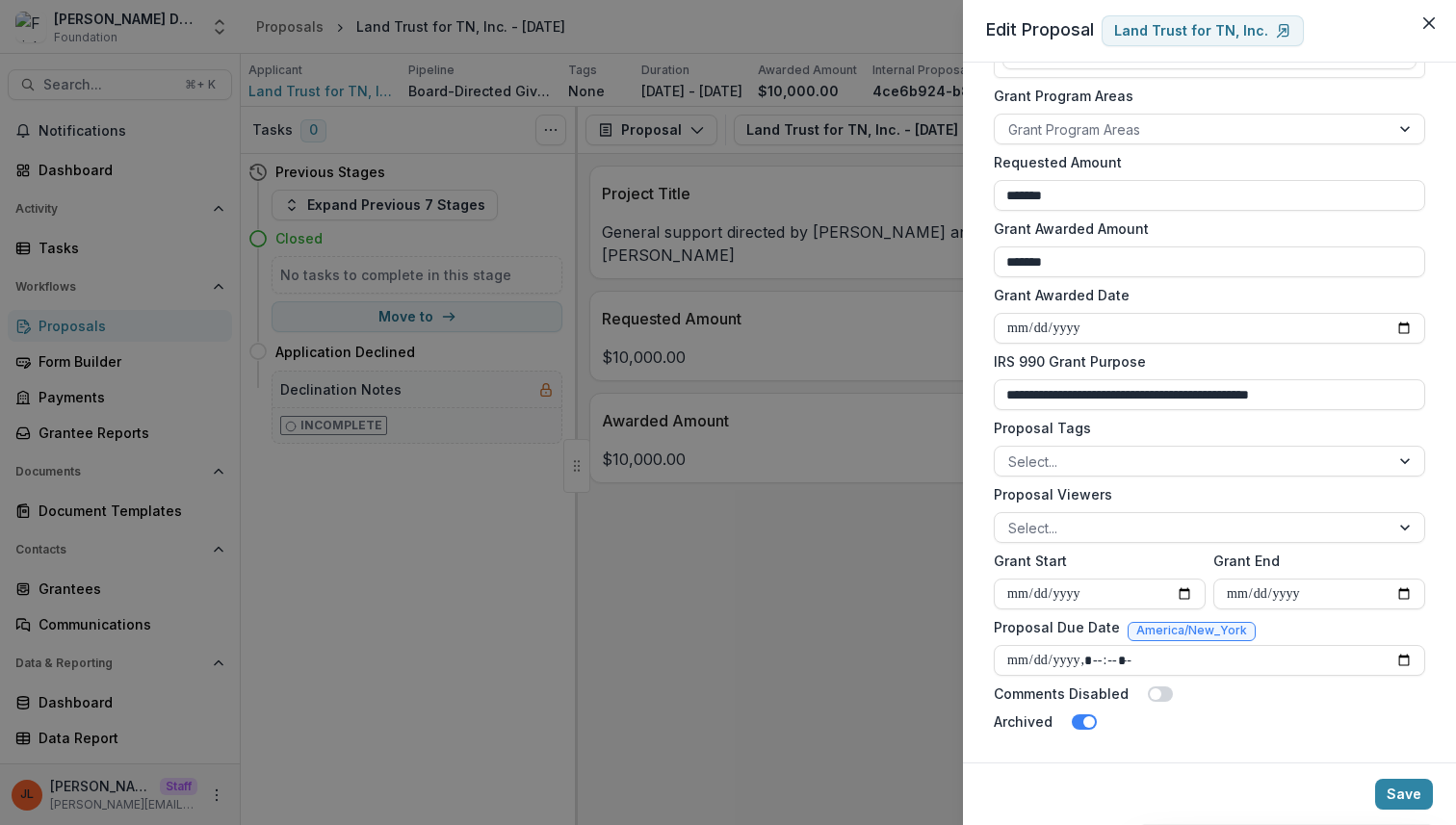
click at [735, 501] on div "**********" at bounding box center [728, 412] width 1456 height 825
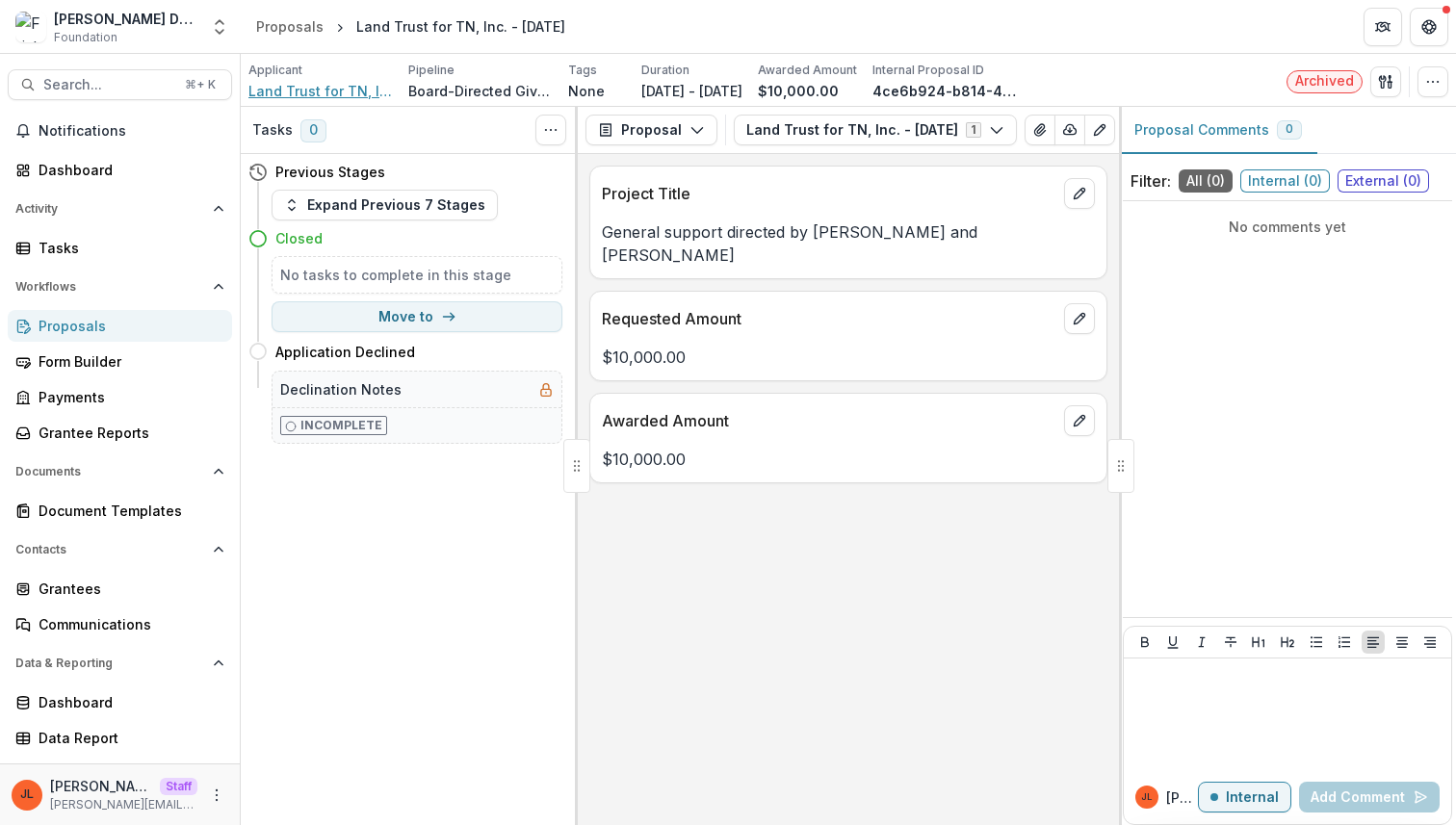
click at [309, 96] on span "Land Trust for TN, Inc." at bounding box center [321, 91] width 144 height 20
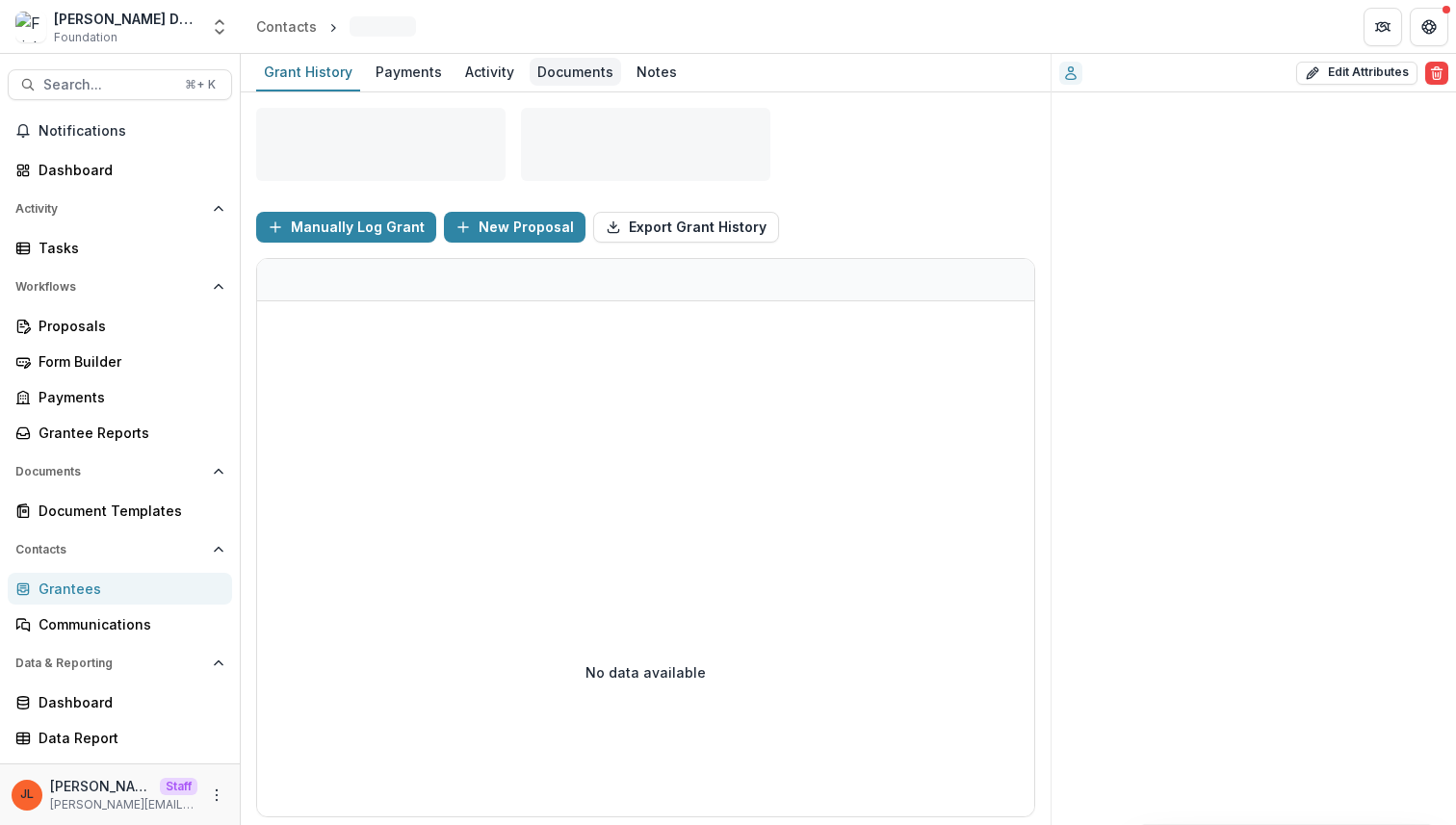
click at [570, 73] on div "Documents" at bounding box center [575, 72] width 91 height 28
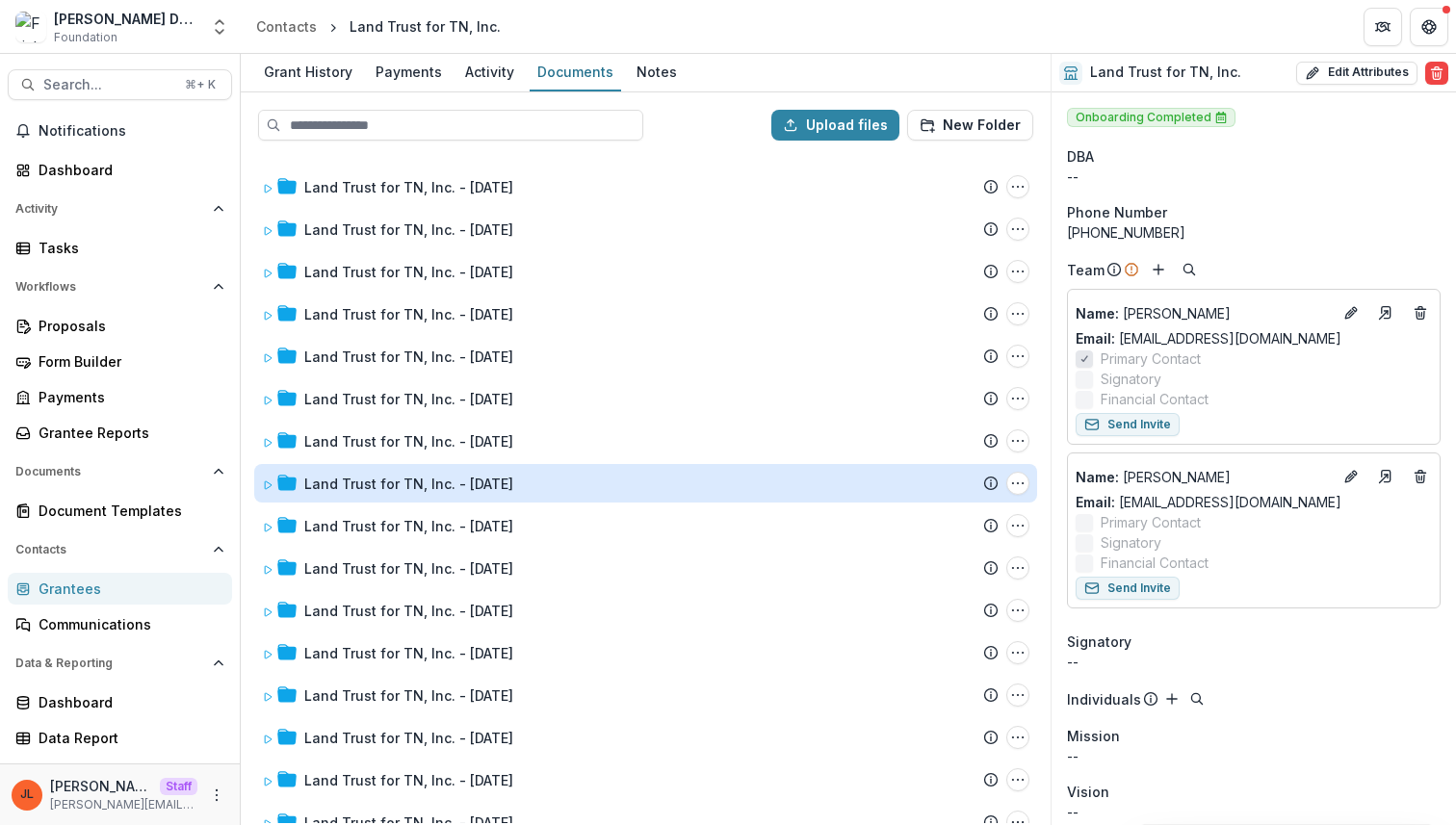
scroll to position [581, 0]
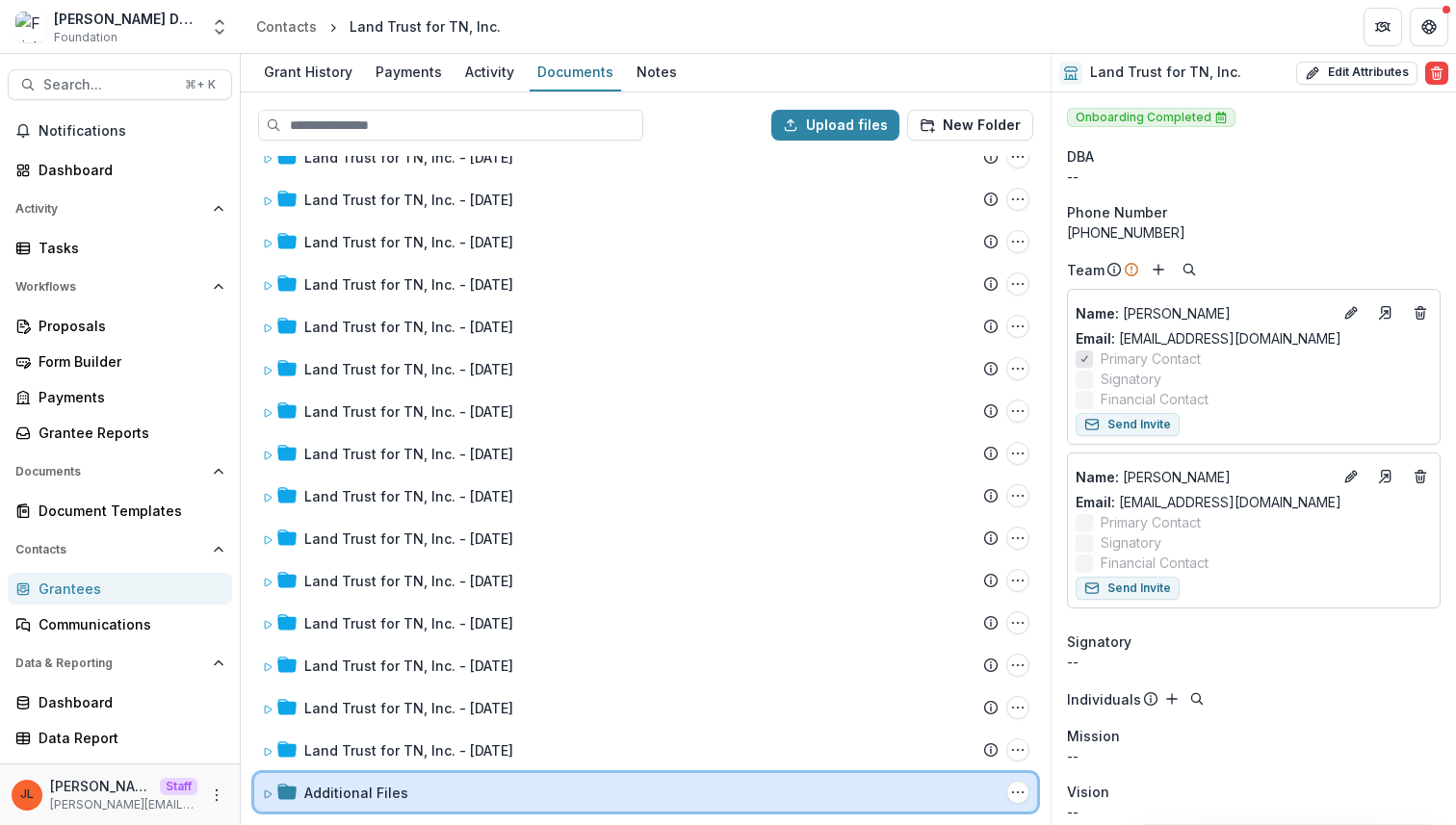
click at [261, 798] on div "Additional Files Folder Options Rename Add Subfolder Delete" at bounding box center [645, 792] width 783 height 39
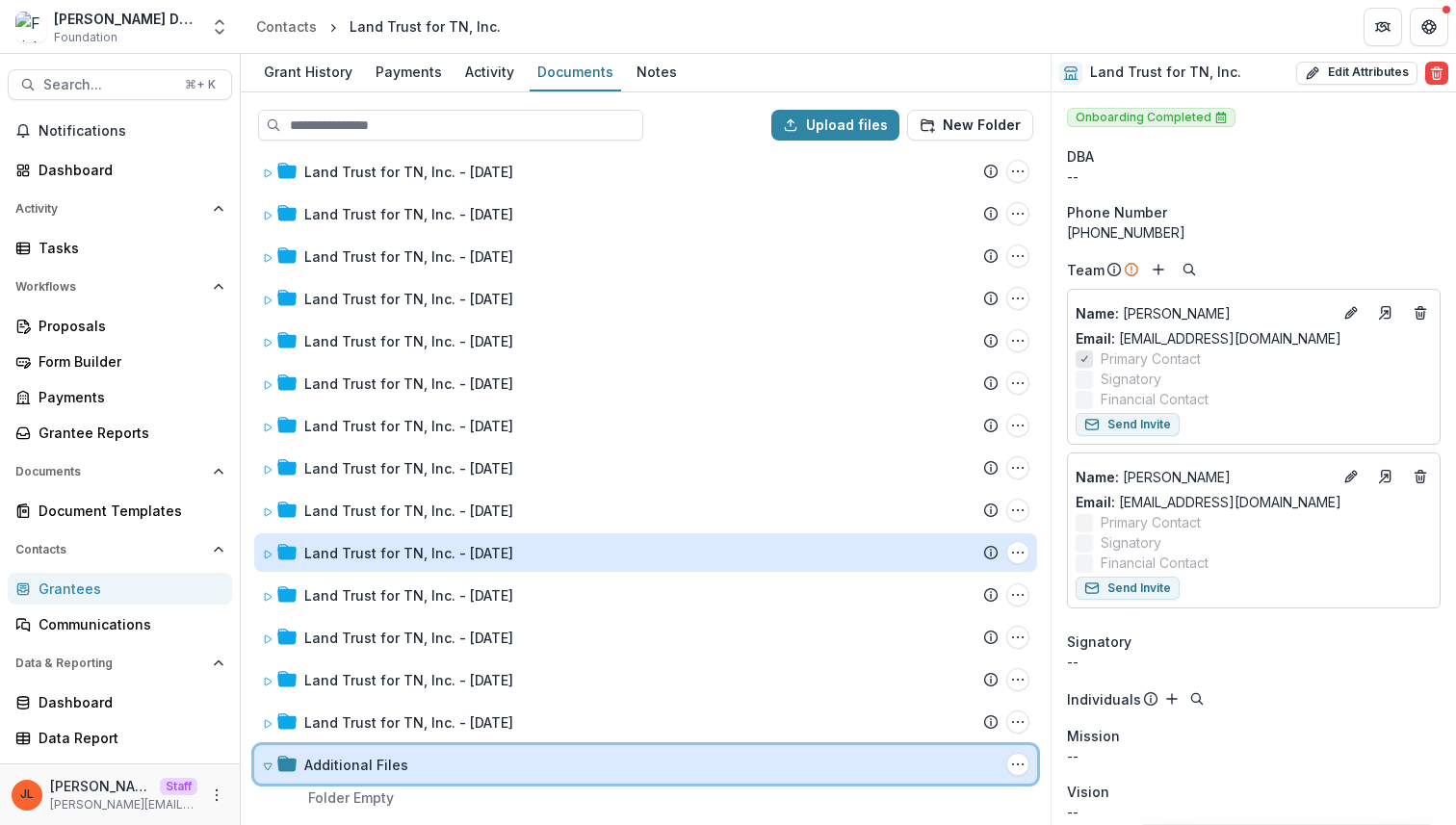
scroll to position [0, 0]
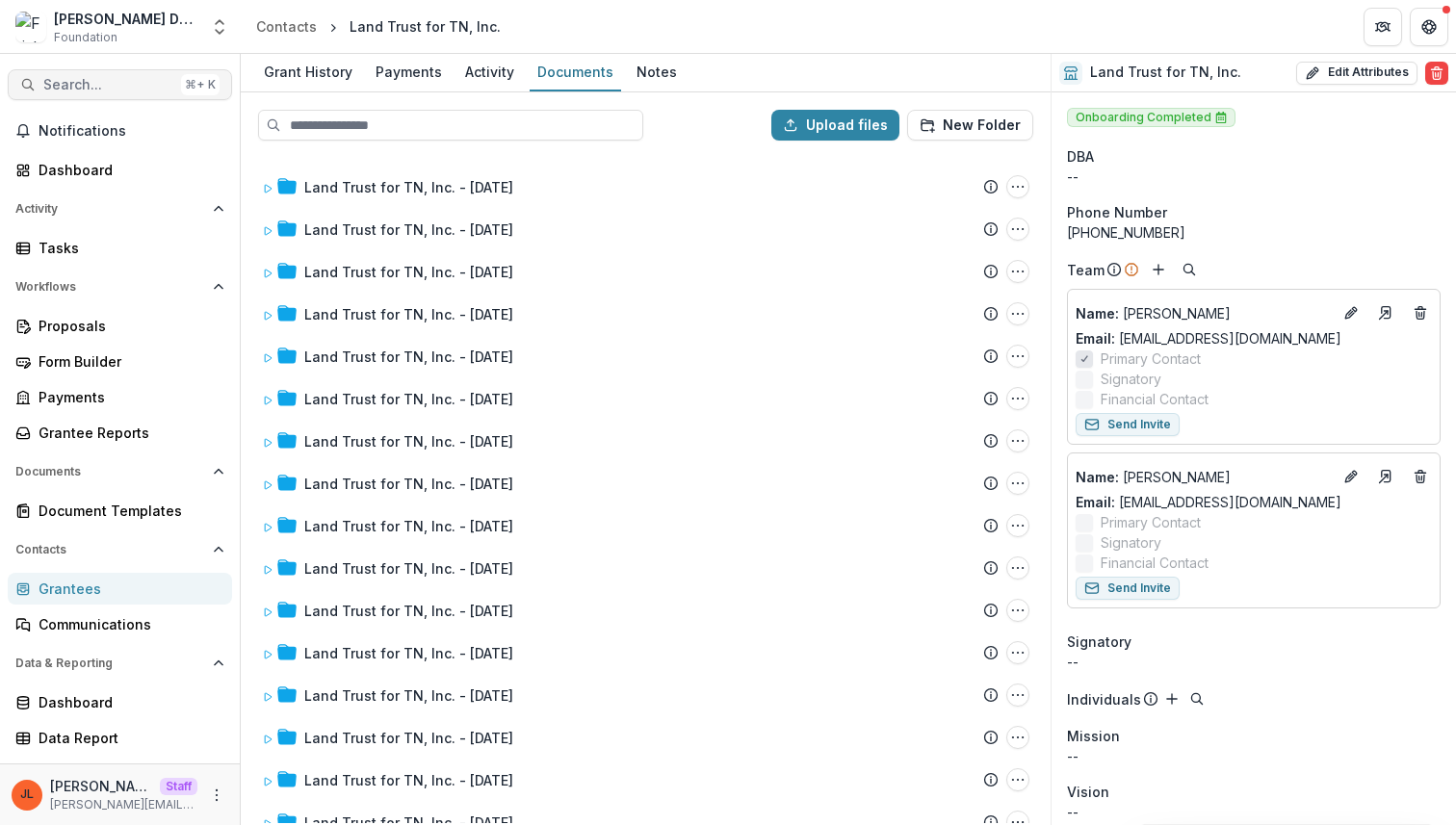
click at [152, 84] on span "Search..." at bounding box center [108, 85] width 130 height 16
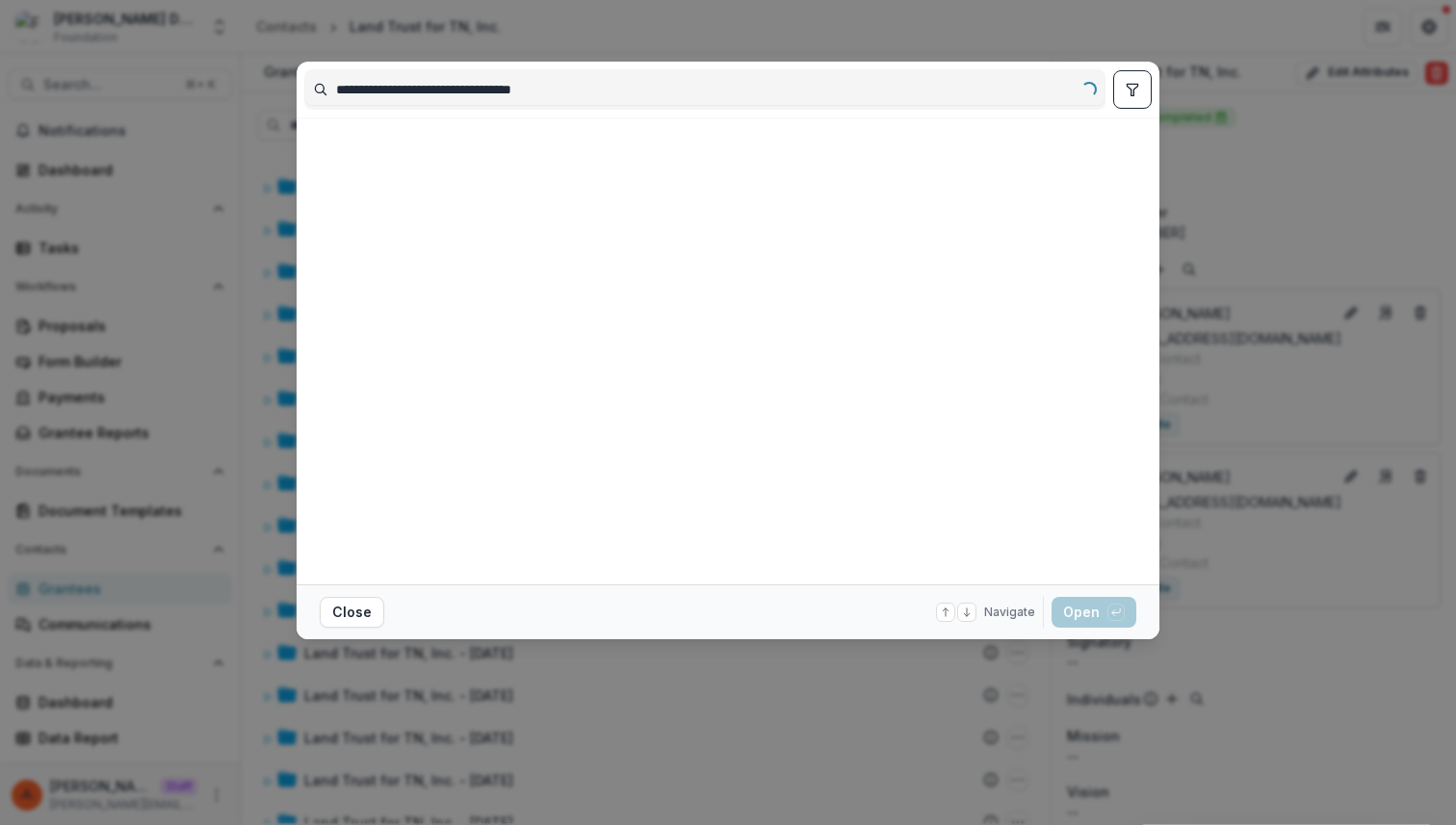
type input "**********"
